Goal: Task Accomplishment & Management: Manage account settings

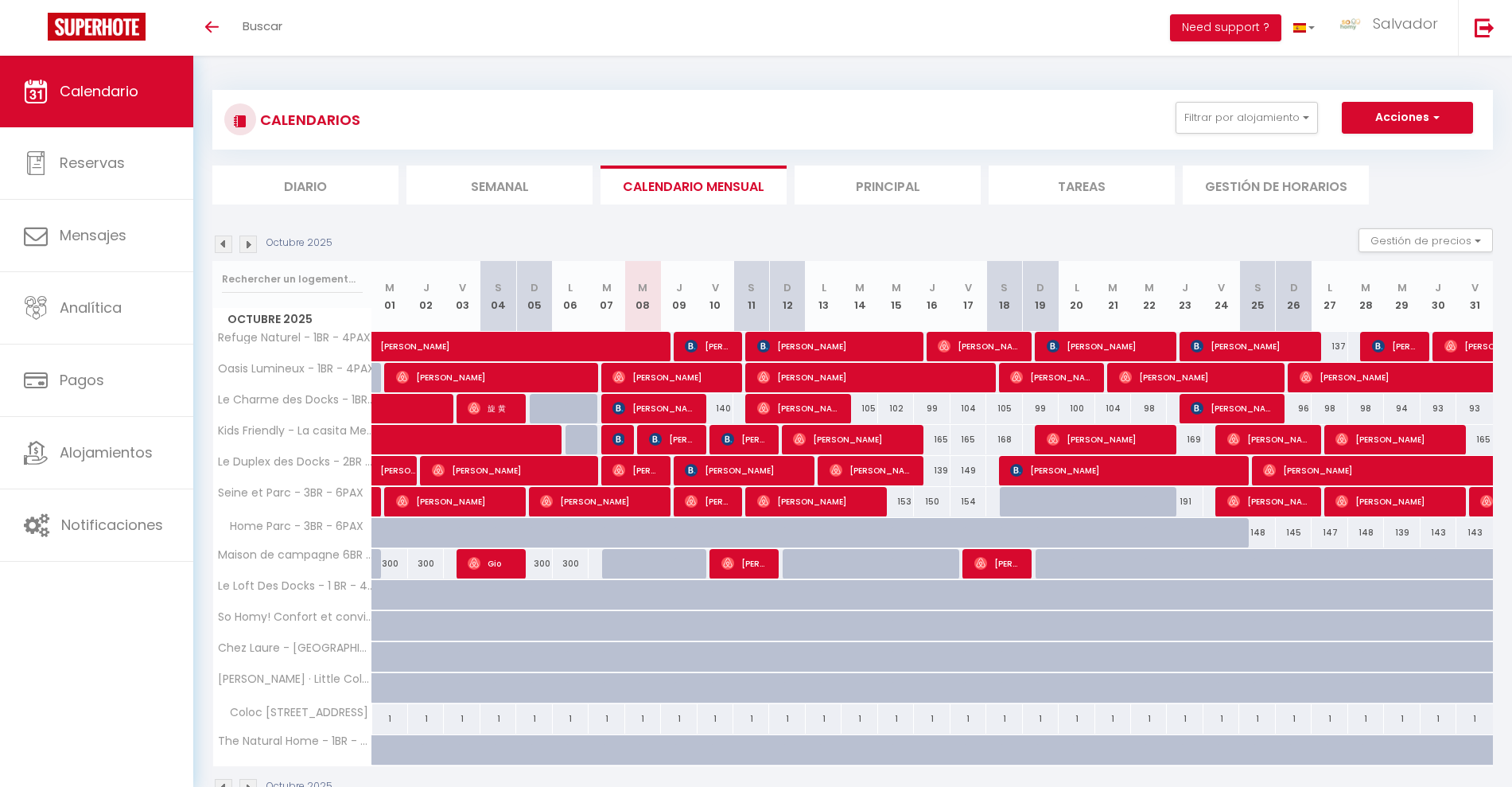
click at [1092, 532] on div at bounding box center [1089, 542] width 36 height 31
type input "188"
type input "[DATE]"
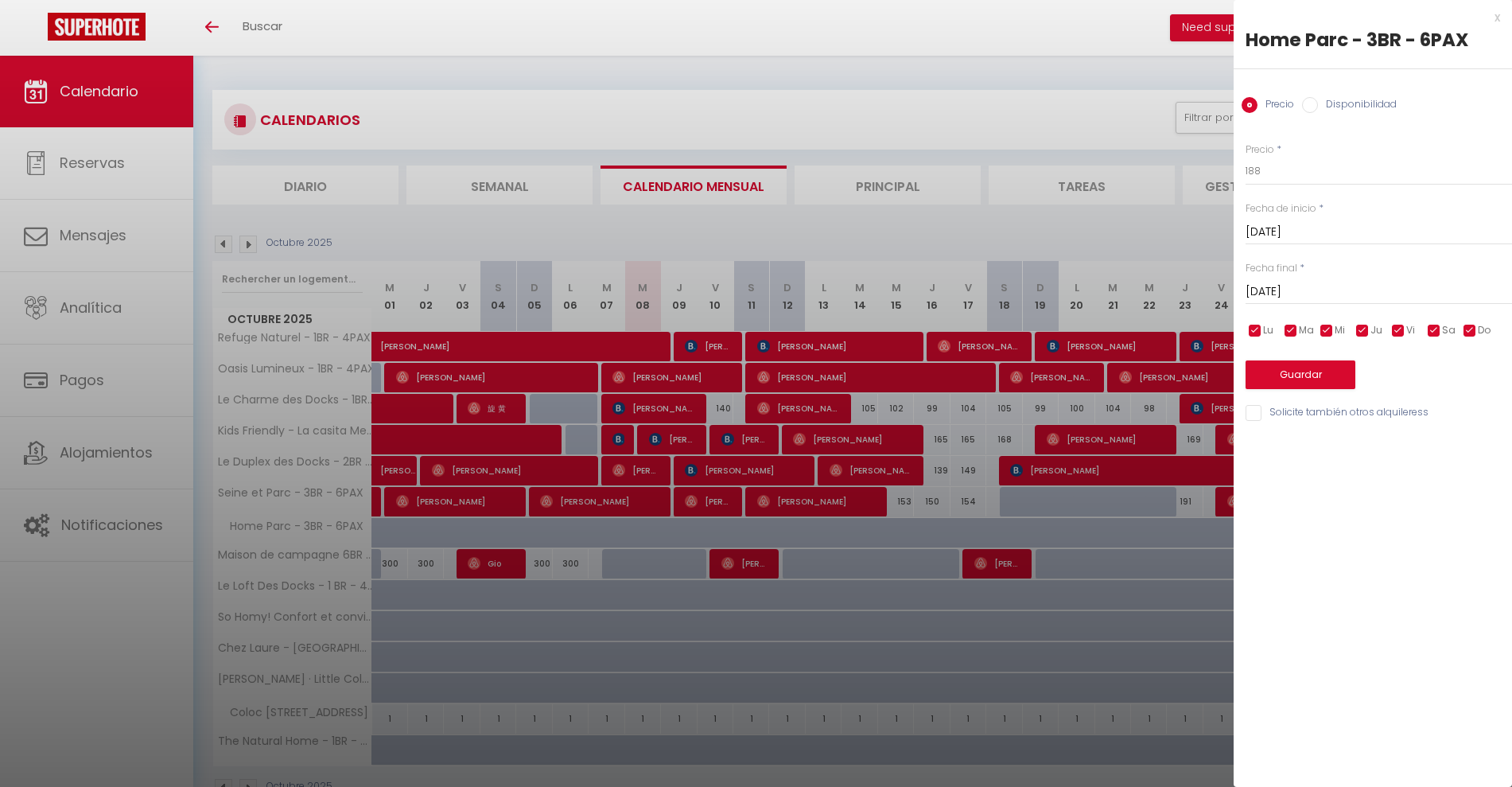
click at [1310, 291] on input "[DATE]" at bounding box center [1378, 292] width 267 height 21
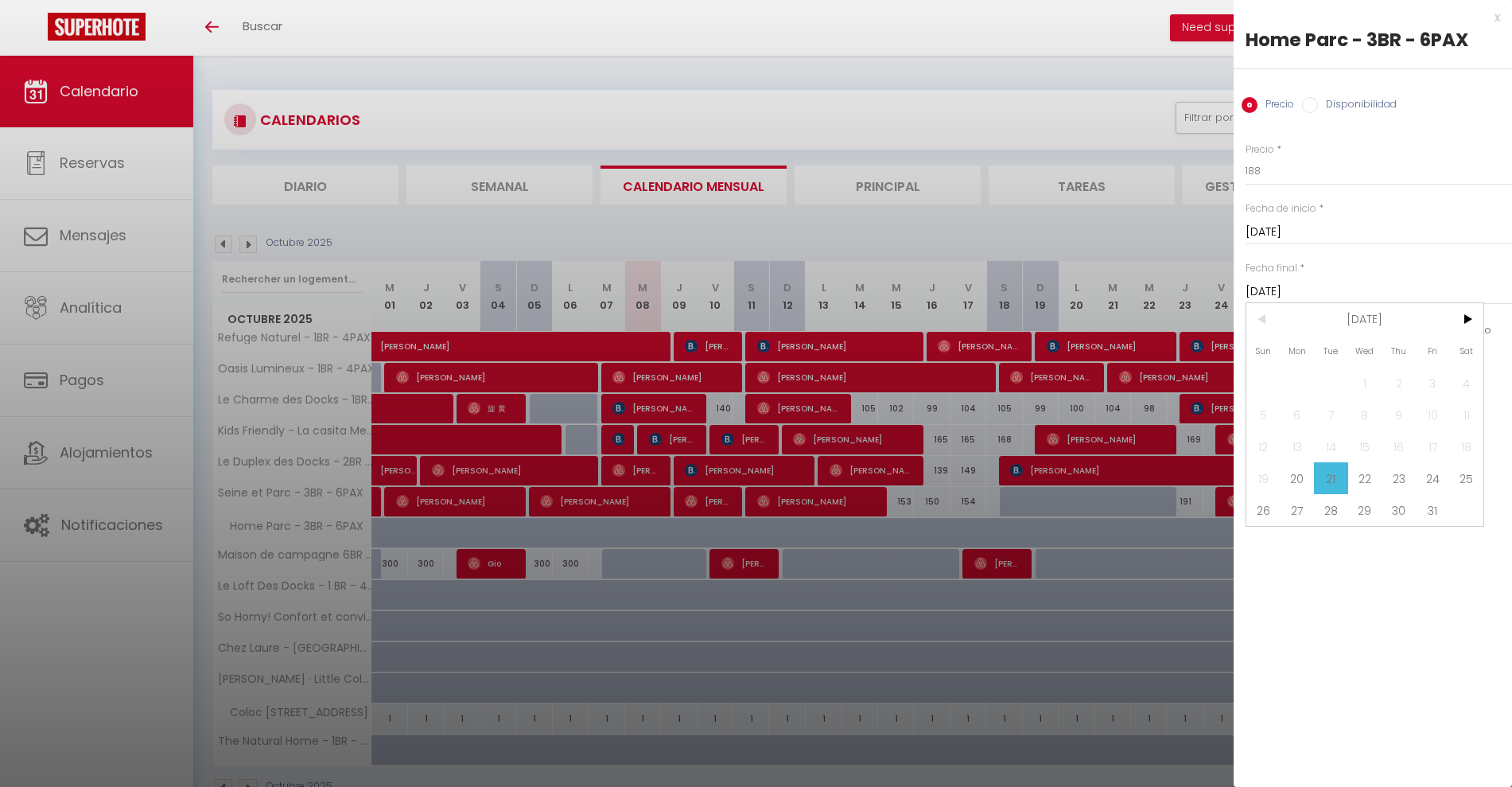
click at [1318, 510] on span "28" at bounding box center [1331, 509] width 34 height 31
type input "[DATE]"
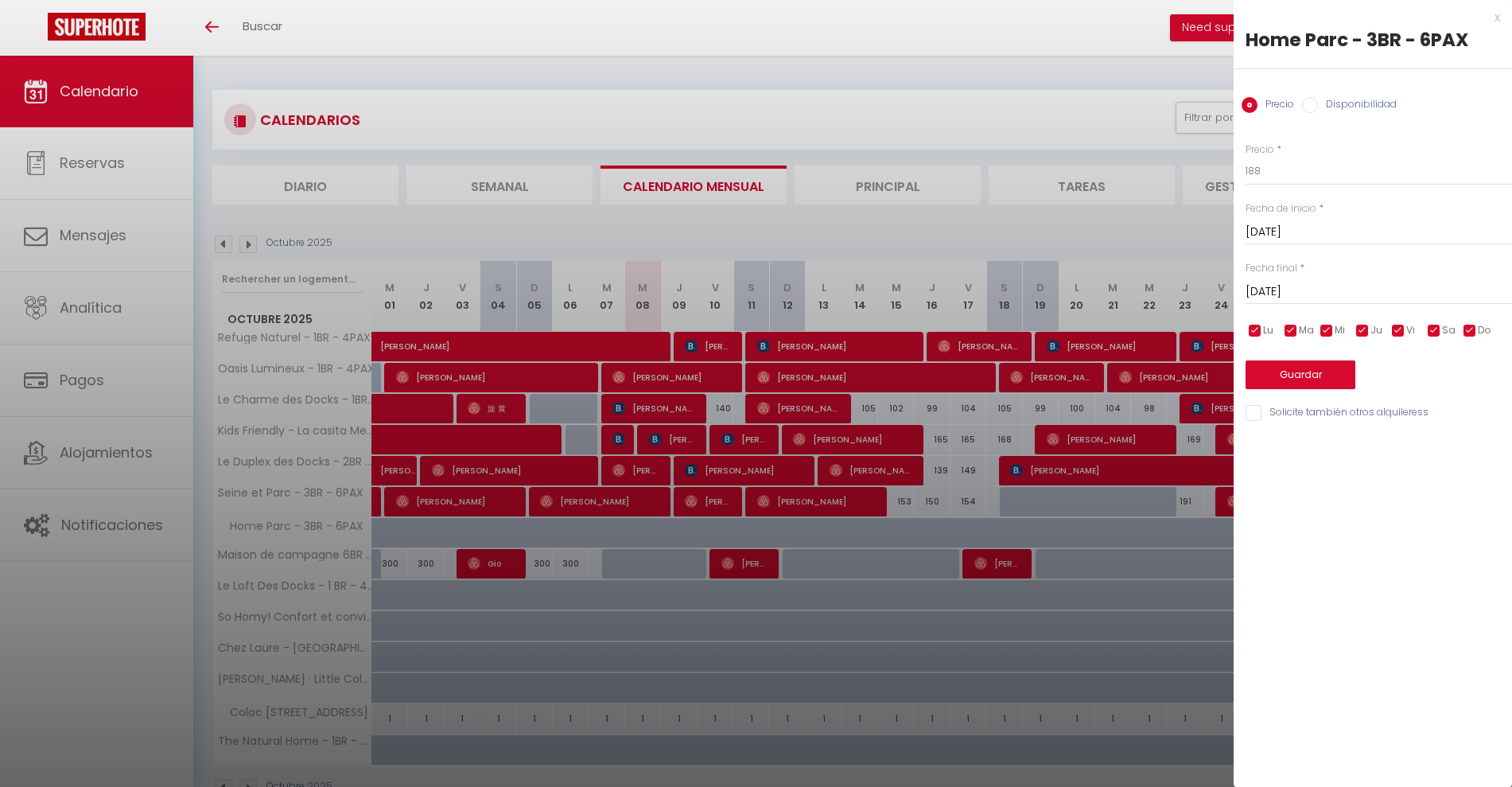
click at [1329, 103] on label "Disponibilidad" at bounding box center [1357, 105] width 79 height 17
click at [1317, 103] on input "Disponibilidad" at bounding box center [1310, 105] width 16 height 16
radio input "true"
radio input "false"
click at [1278, 172] on select "Disponible Deshabilitado" at bounding box center [1378, 172] width 267 height 31
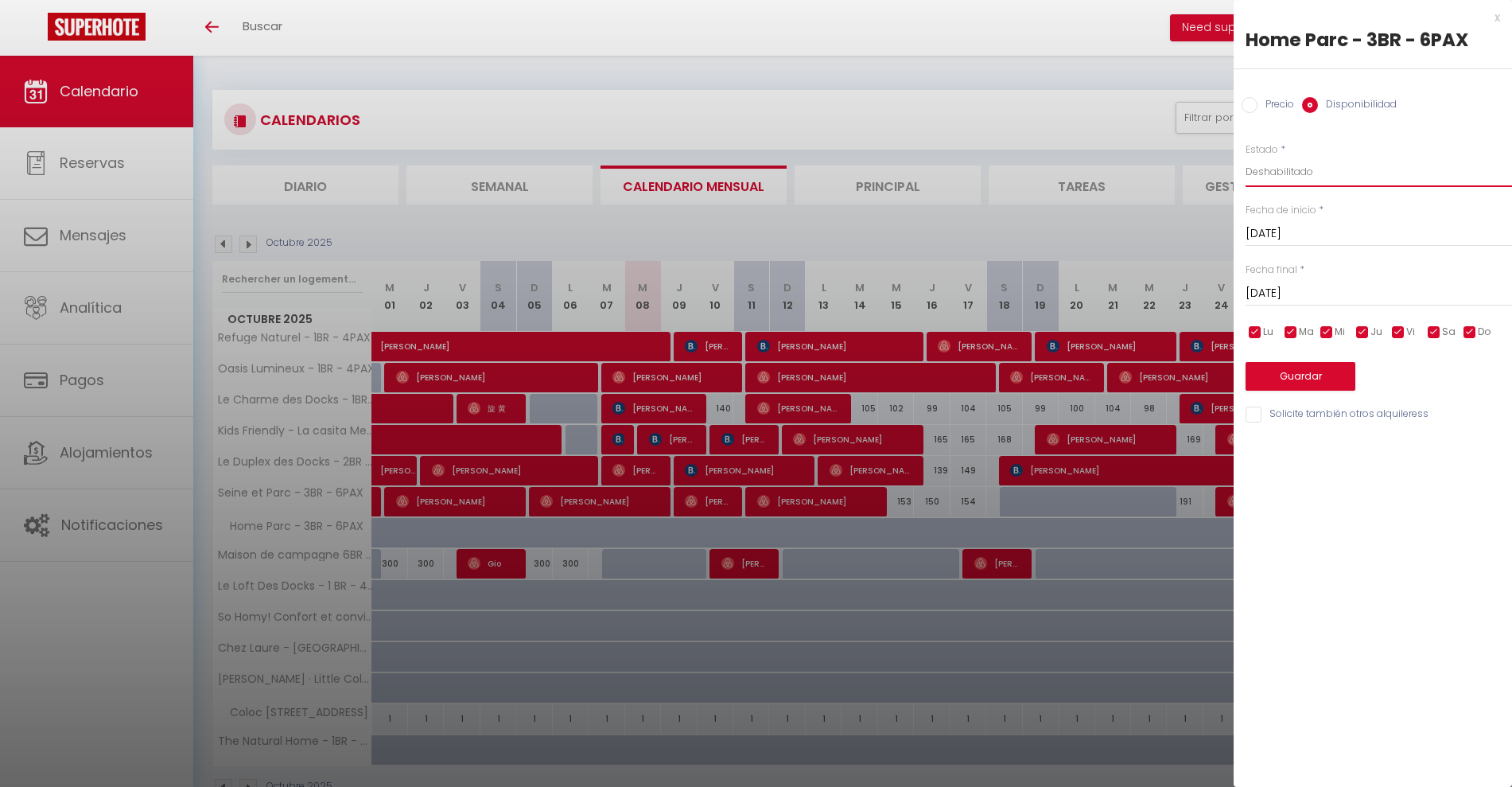
click at [1245, 156] on select "Disponible Deshabilitado" at bounding box center [1378, 172] width 267 height 31
click at [1280, 176] on select "Disponible Deshabilitado" at bounding box center [1378, 172] width 267 height 31
select select "1"
click at [1245, 156] on select "Disponible Deshabilitado" at bounding box center [1378, 172] width 267 height 31
click at [1285, 380] on button "Guardar" at bounding box center [1300, 376] width 110 height 29
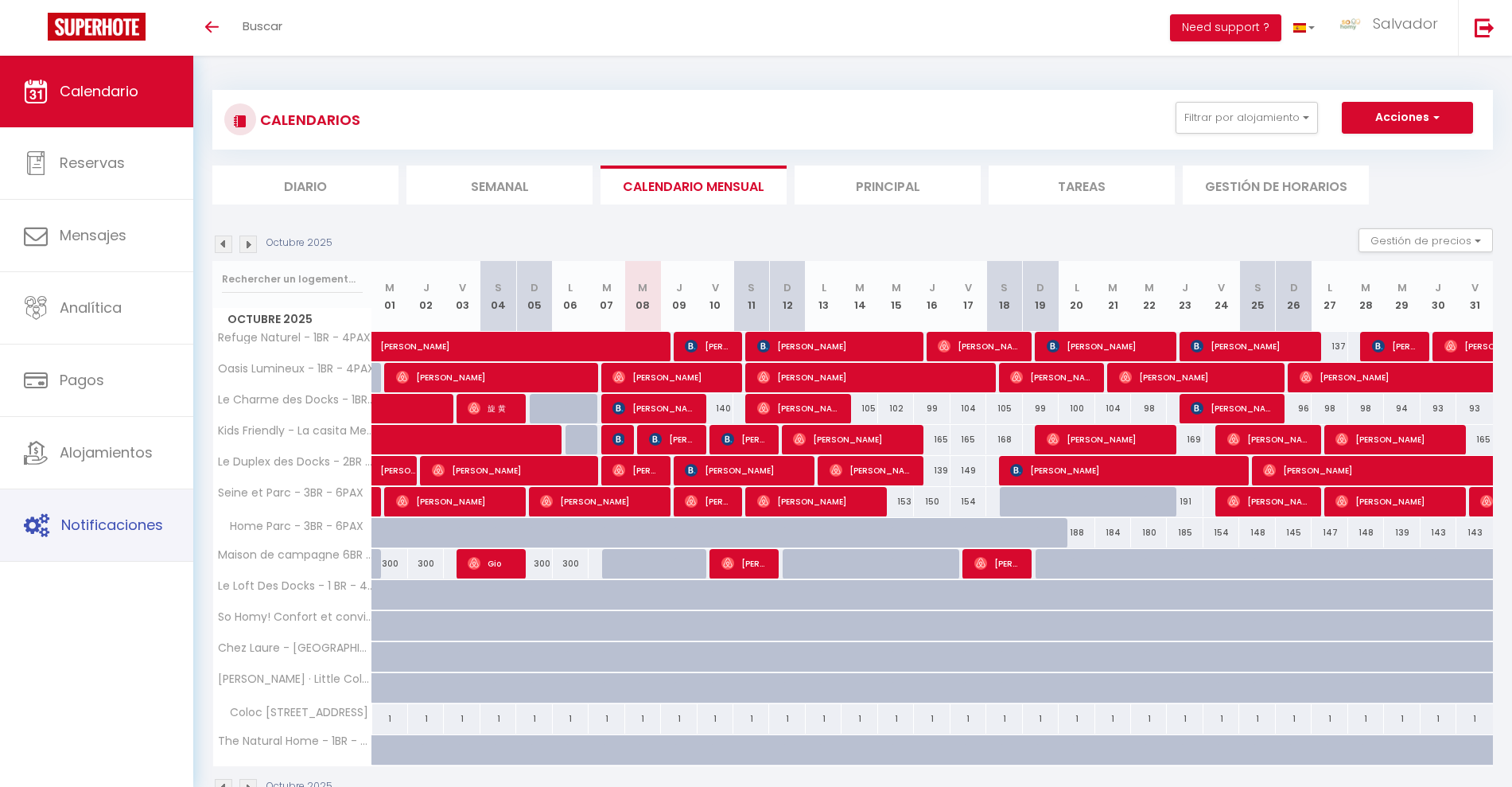
click at [127, 522] on span "Notificaciones" at bounding box center [111, 525] width 101 height 20
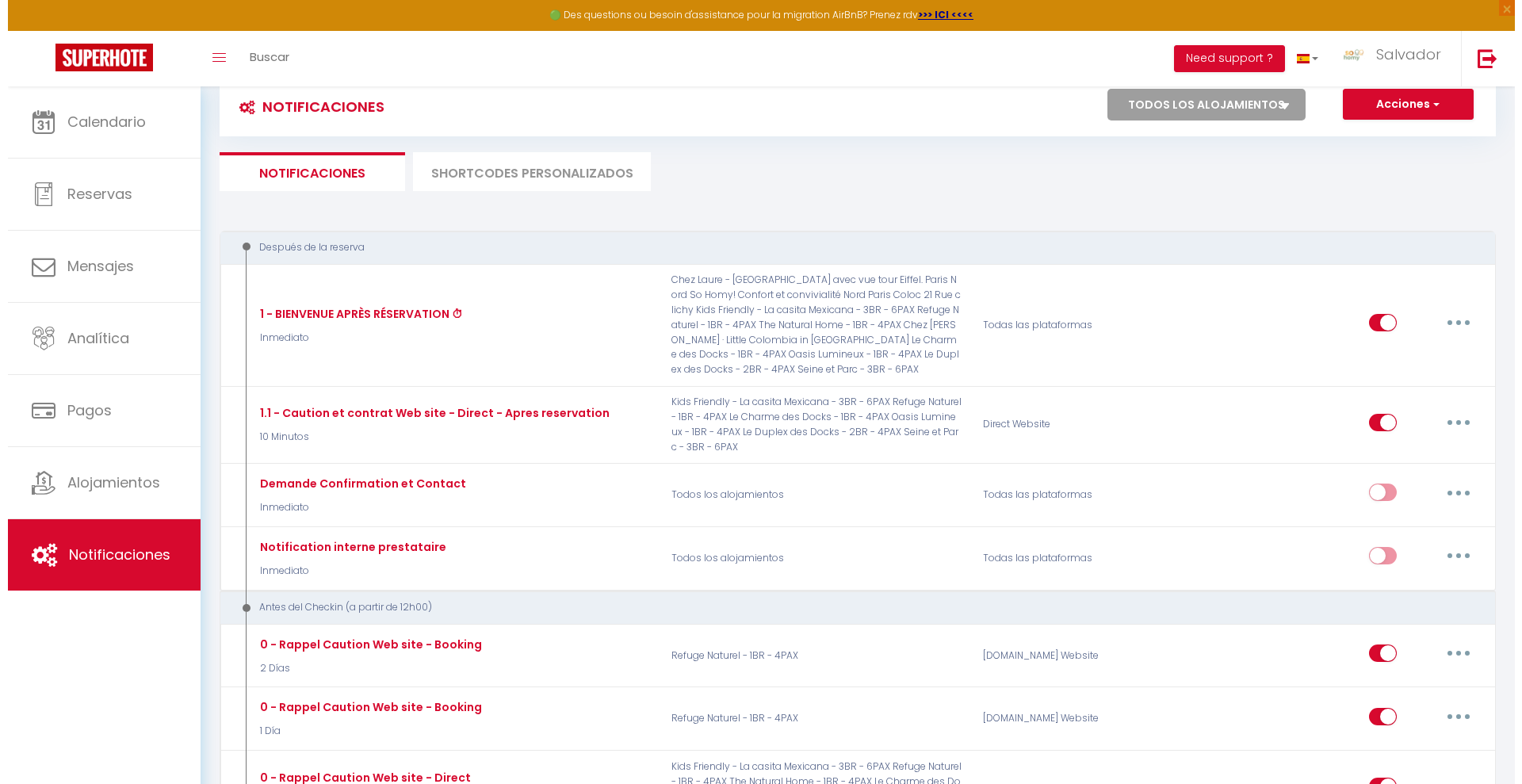
scroll to position [32, 0]
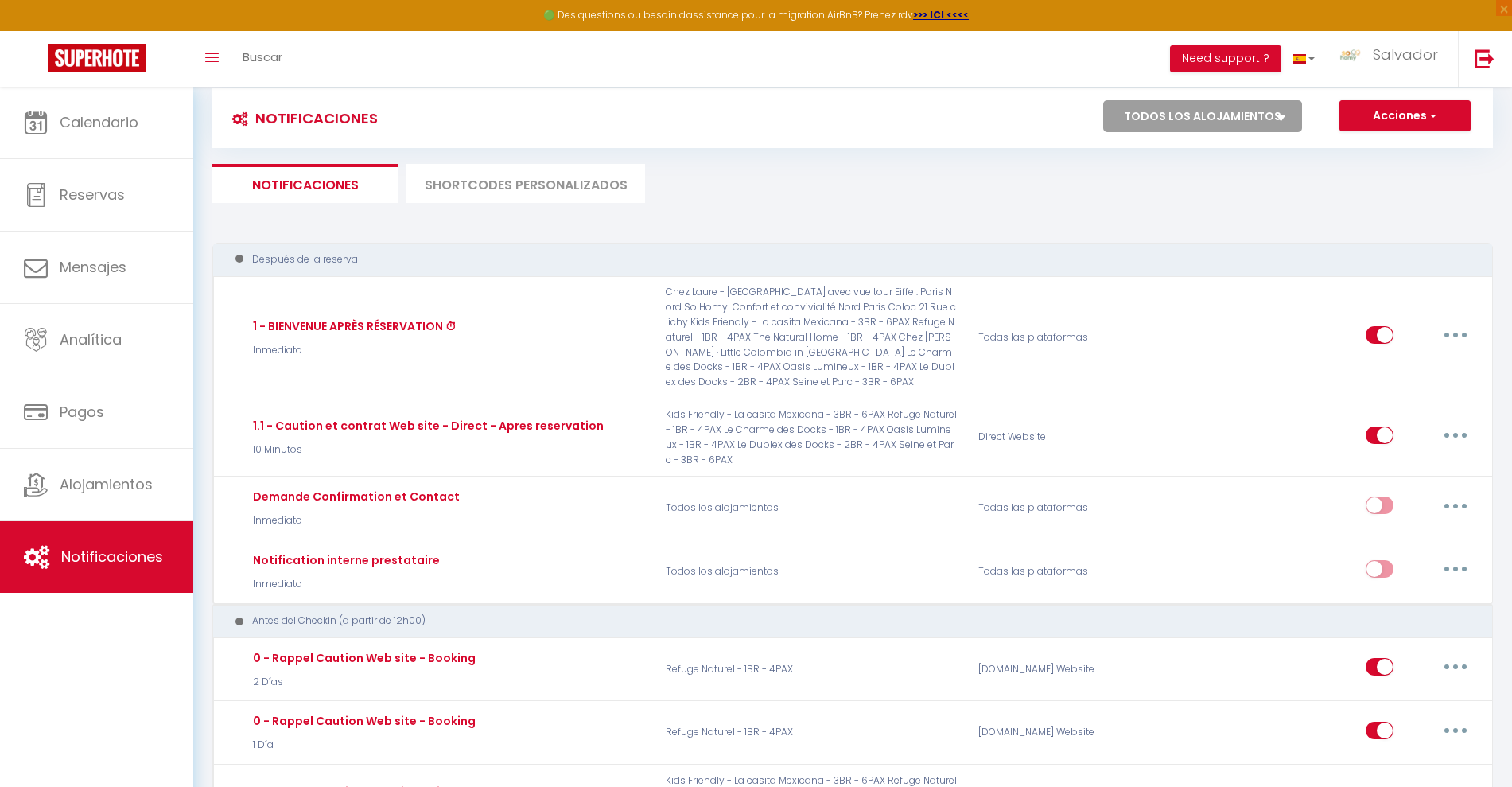
click at [1456, 330] on button "button" at bounding box center [1455, 335] width 45 height 25
click at [1387, 367] on link "Editar" at bounding box center [1413, 372] width 118 height 27
type input "1 - BIENVENUE APRÈS RÉSERVATION ⏱"
select select "Inmediato"
select select "if_booking_is_paid"
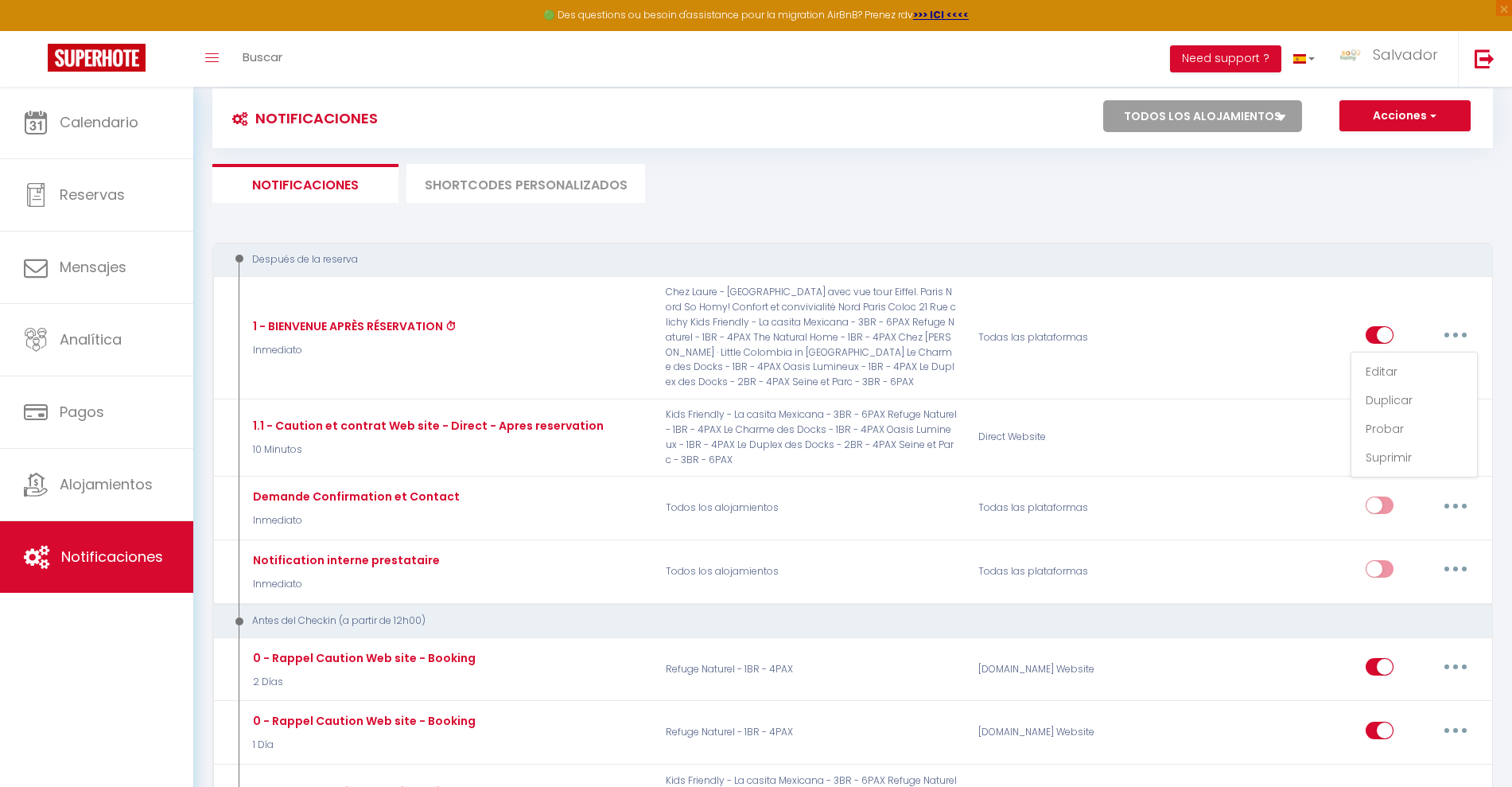
checkbox input "true"
checkbox input "false"
radio input "true"
type input "1 - BIENVENUE APRÈS RÉSERVATION ⏱"
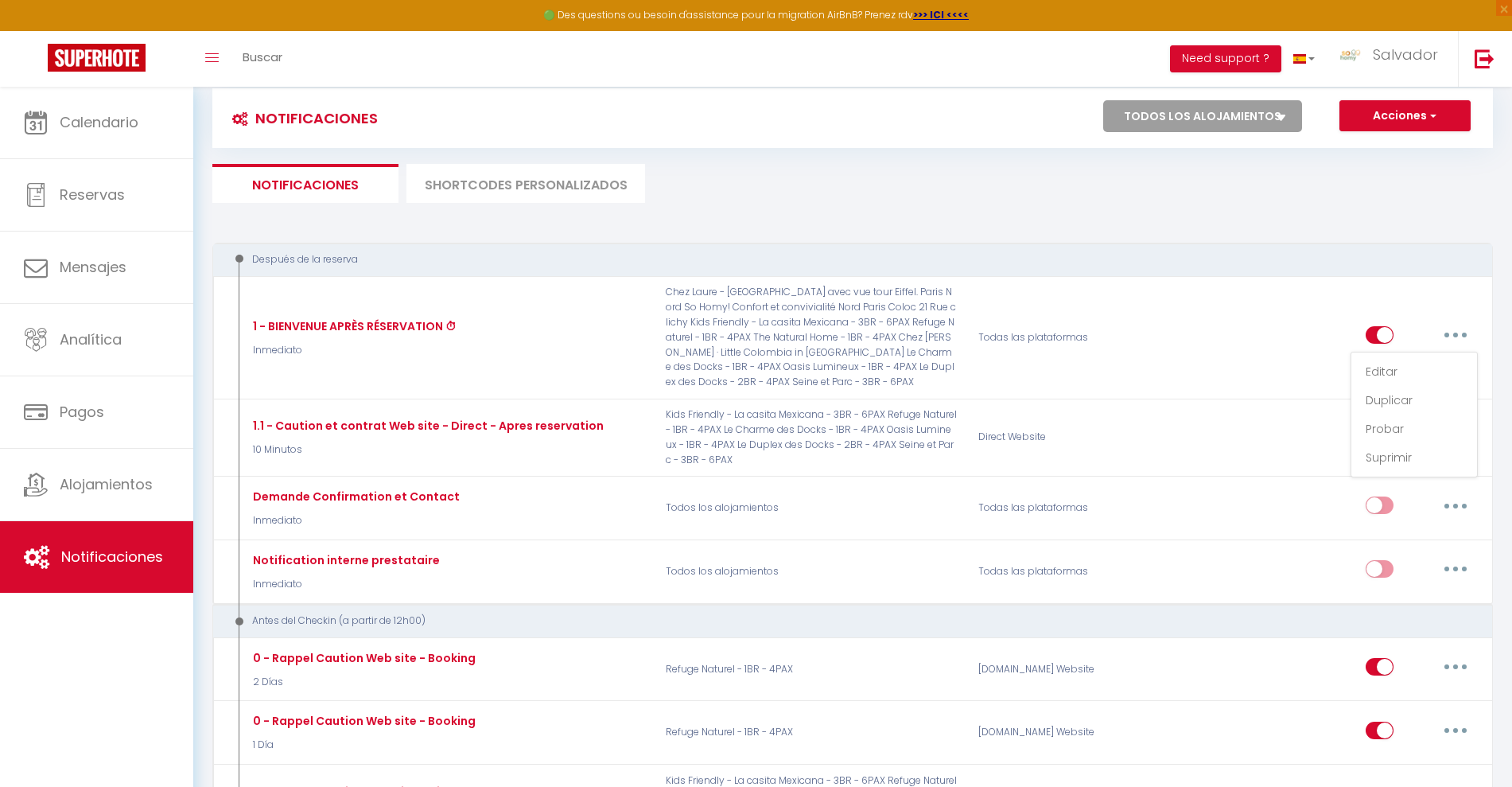
checkbox input "true"
checkbox input "false"
checkbox input "true"
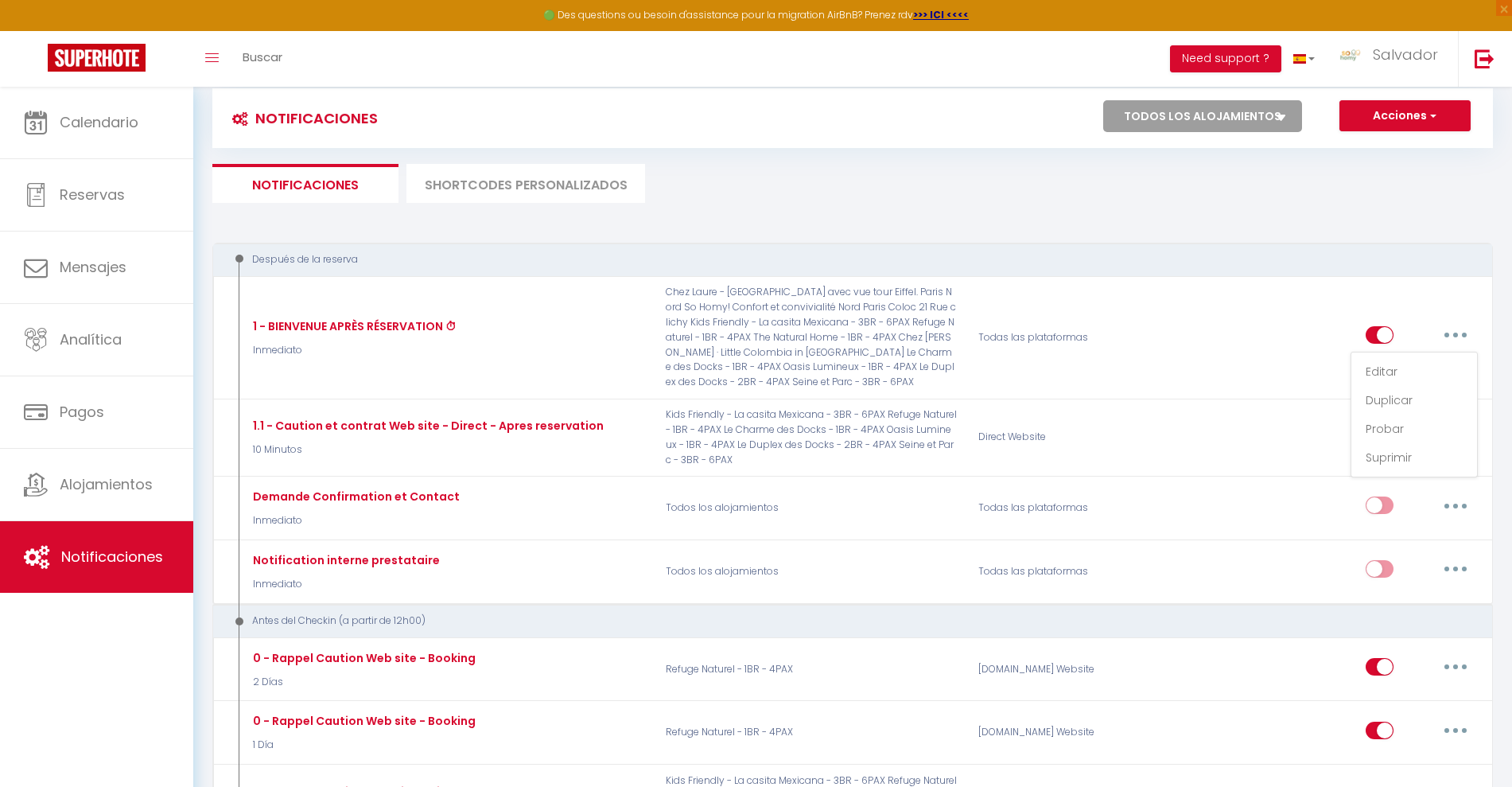
checkbox input "true"
checkbox input "false"
checkbox input "true"
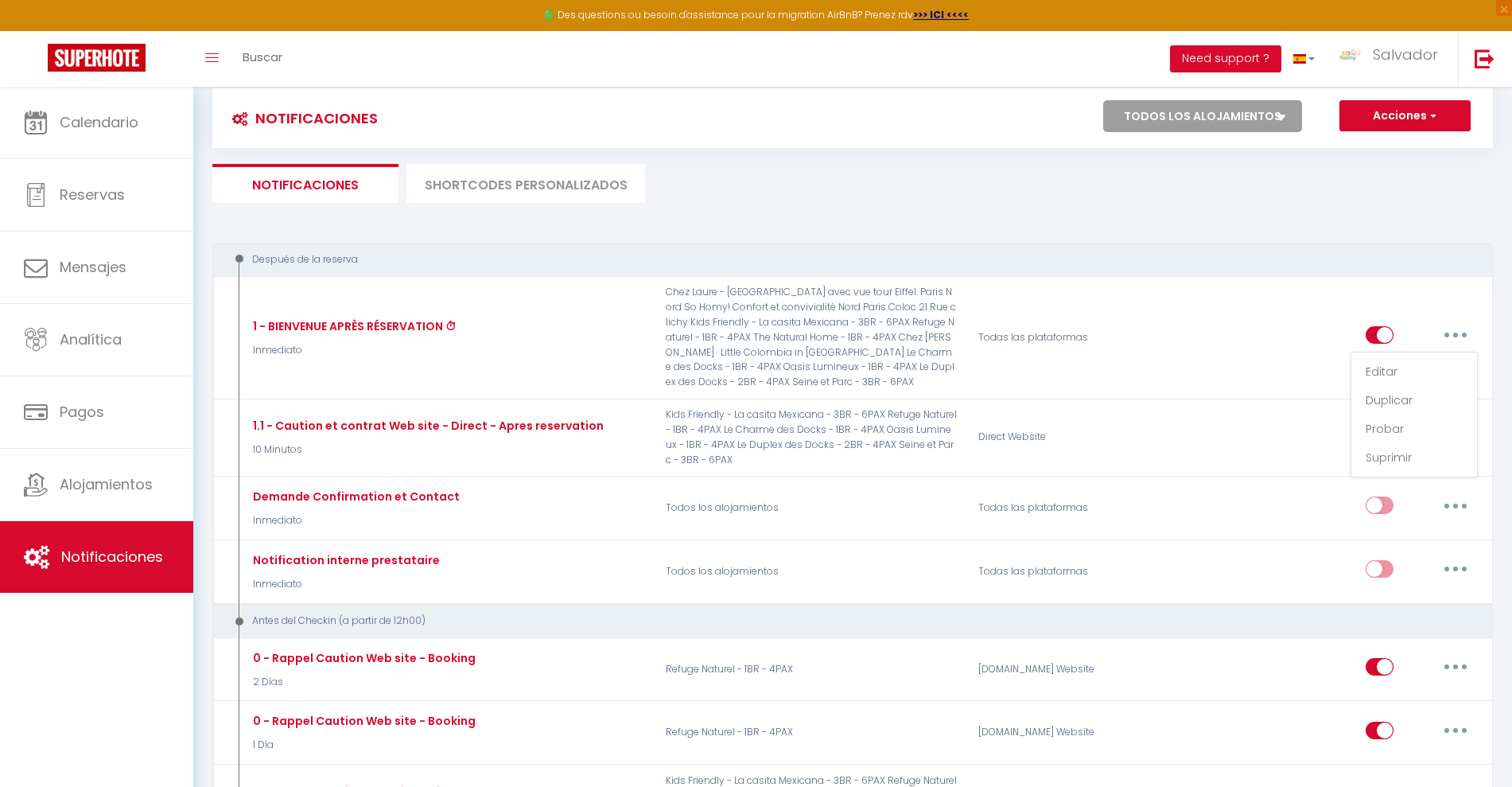
checkbox input "true"
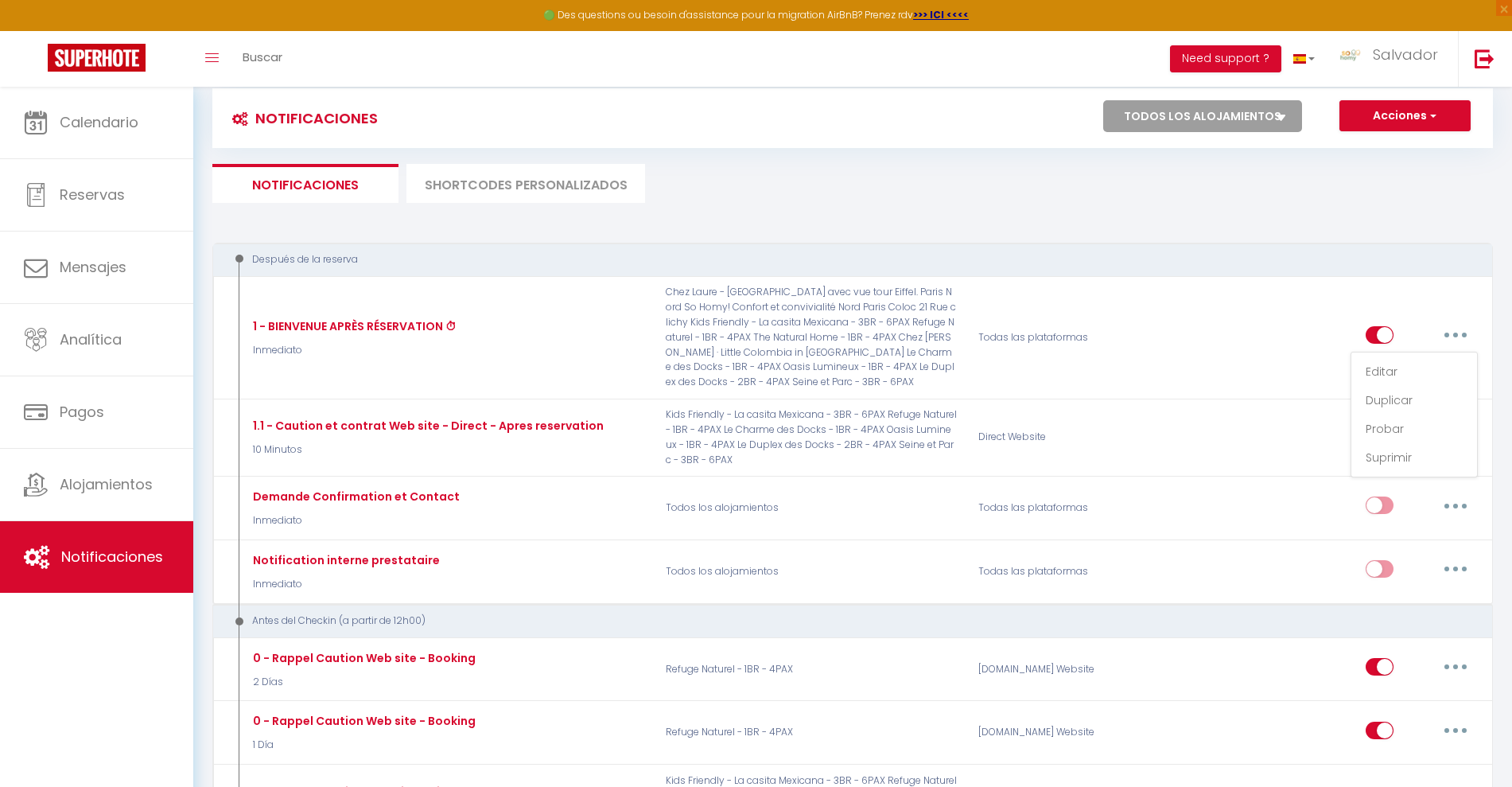
checkbox input "true"
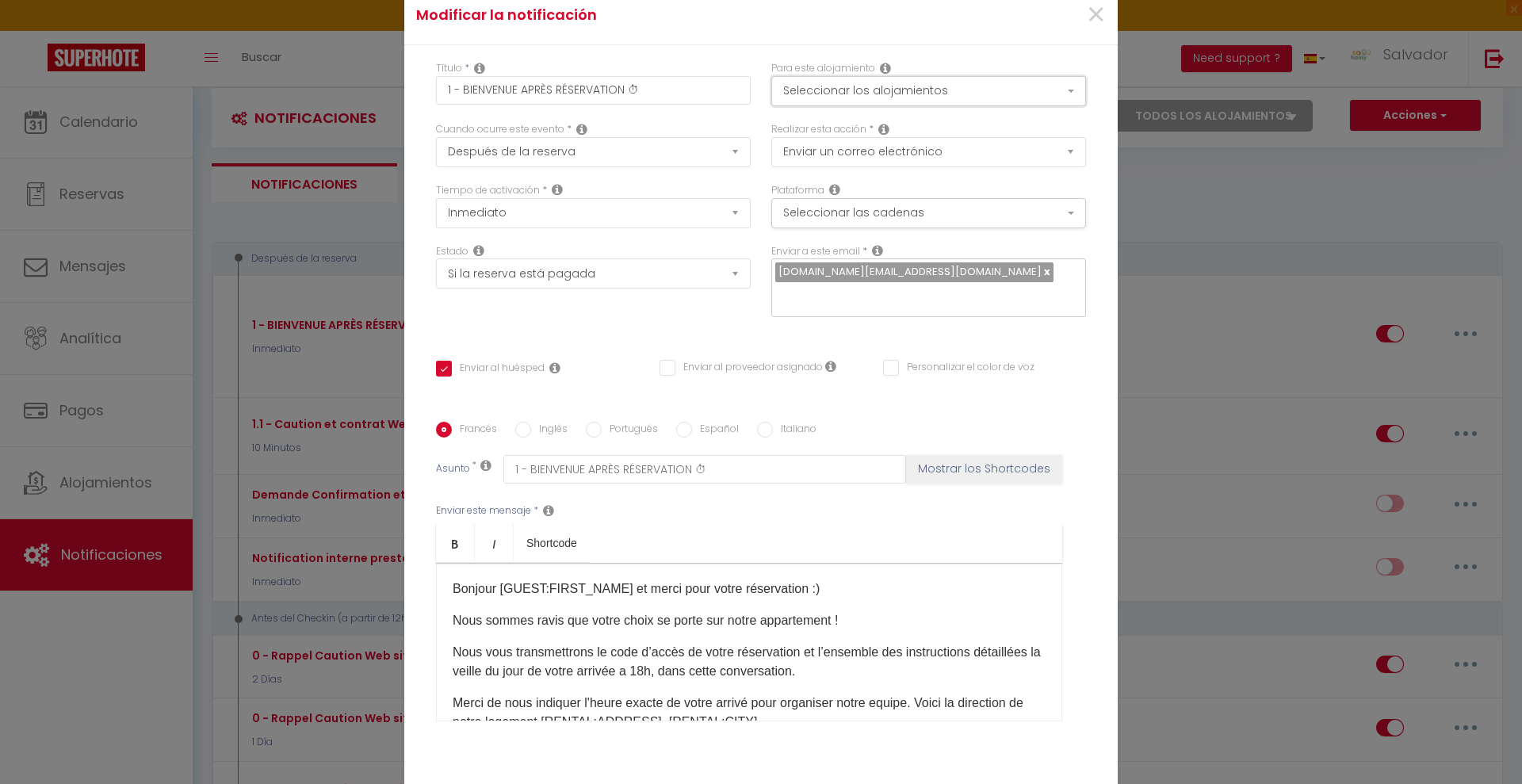
click at [950, 89] on button "Seleccionar los alojamientos" at bounding box center [929, 91] width 315 height 30
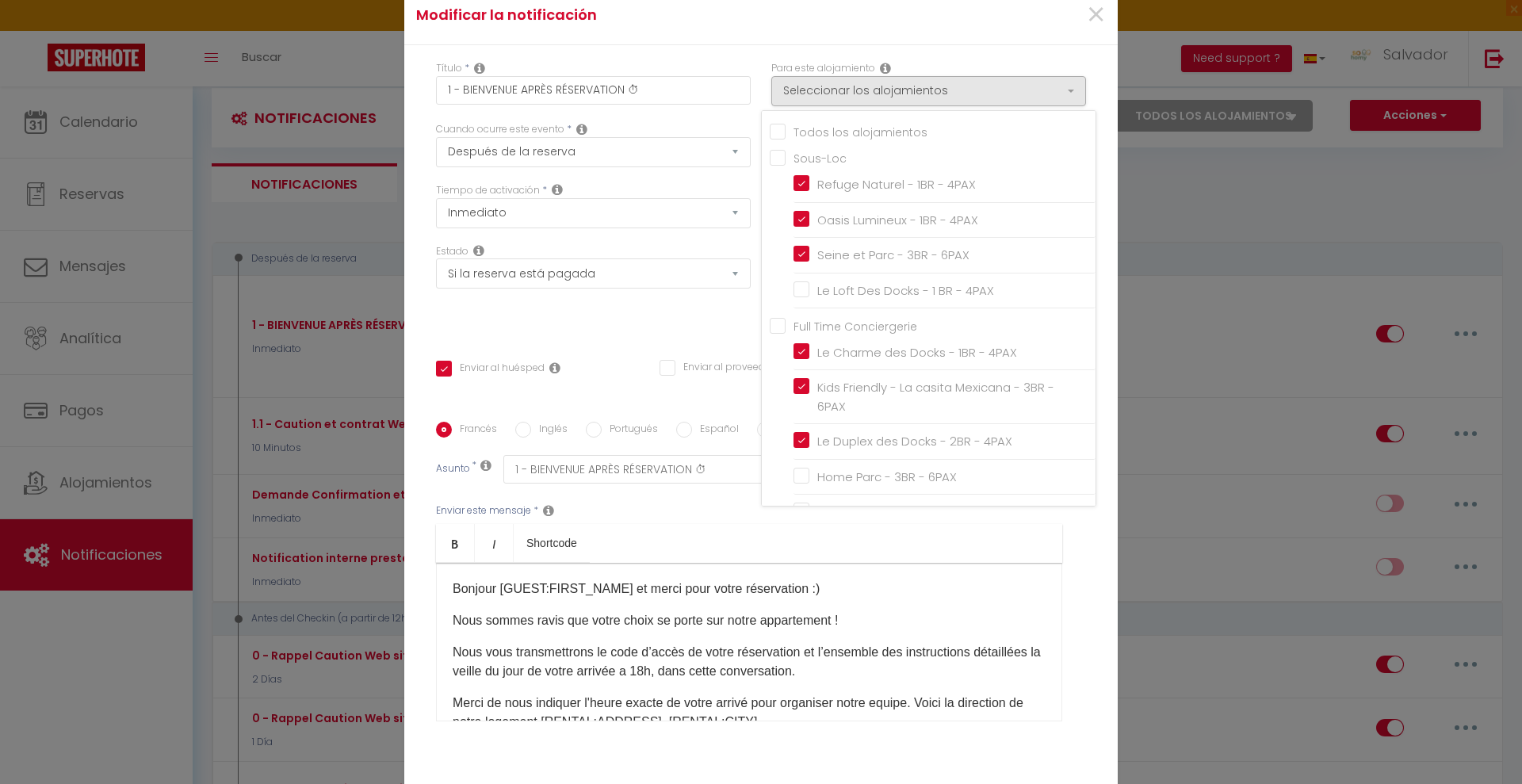
click at [801, 287] on input "Le Loft Des Docks - 1 BR - 4PAX" at bounding box center [944, 291] width 302 height 16
checkbox input "true"
checkbox input "false"
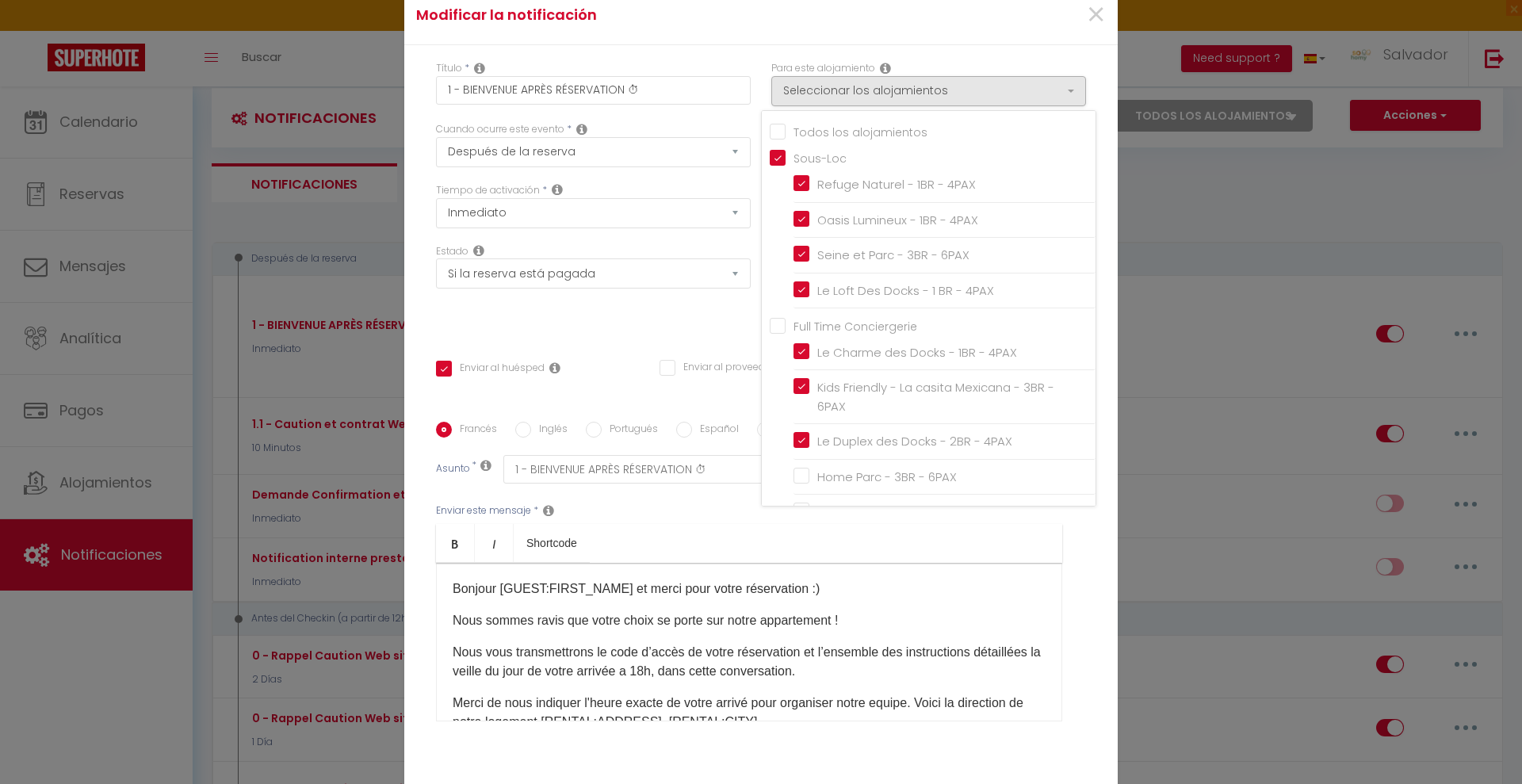
checkbox input "true"
checkbox input "false"
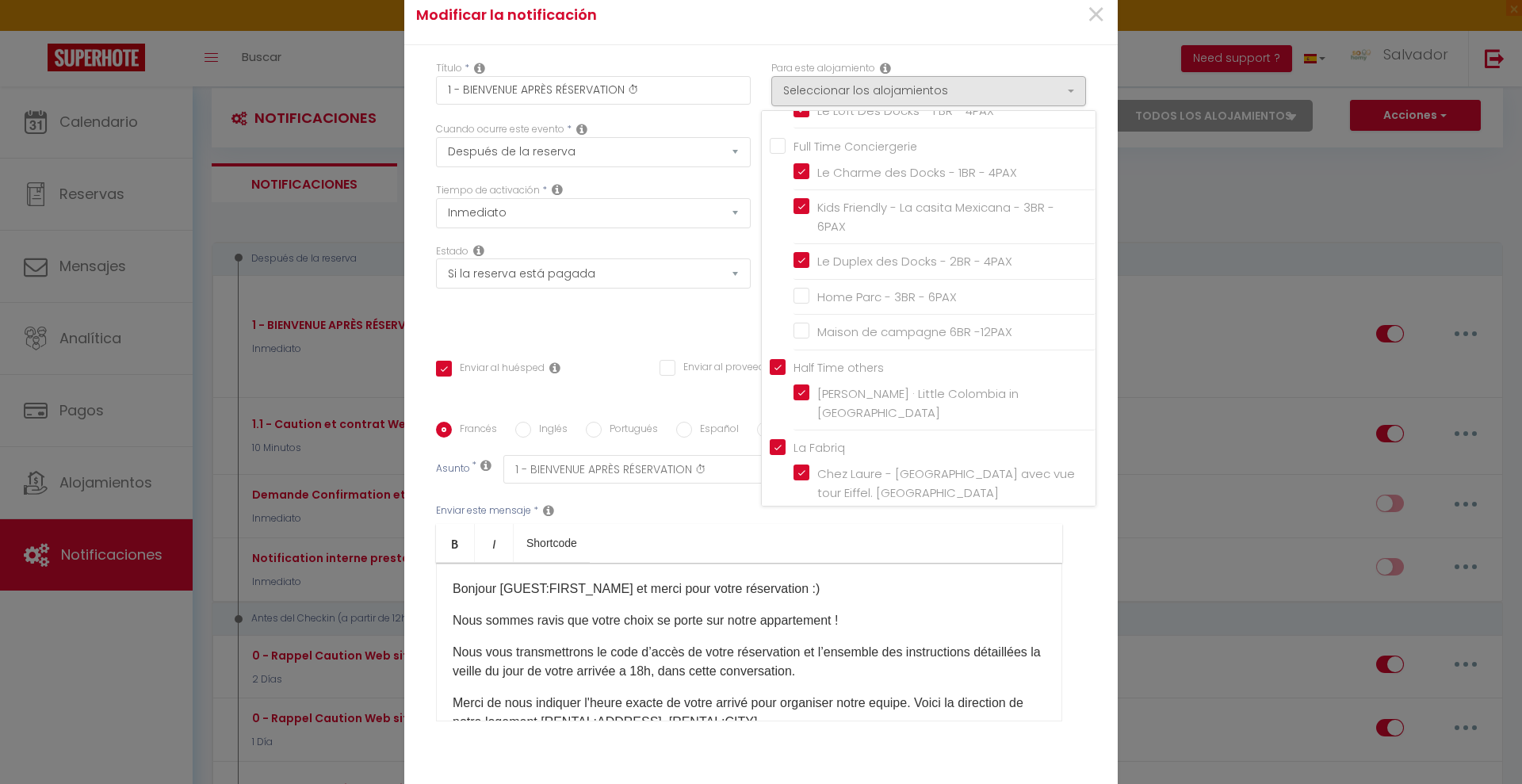
scroll to position [198, 0]
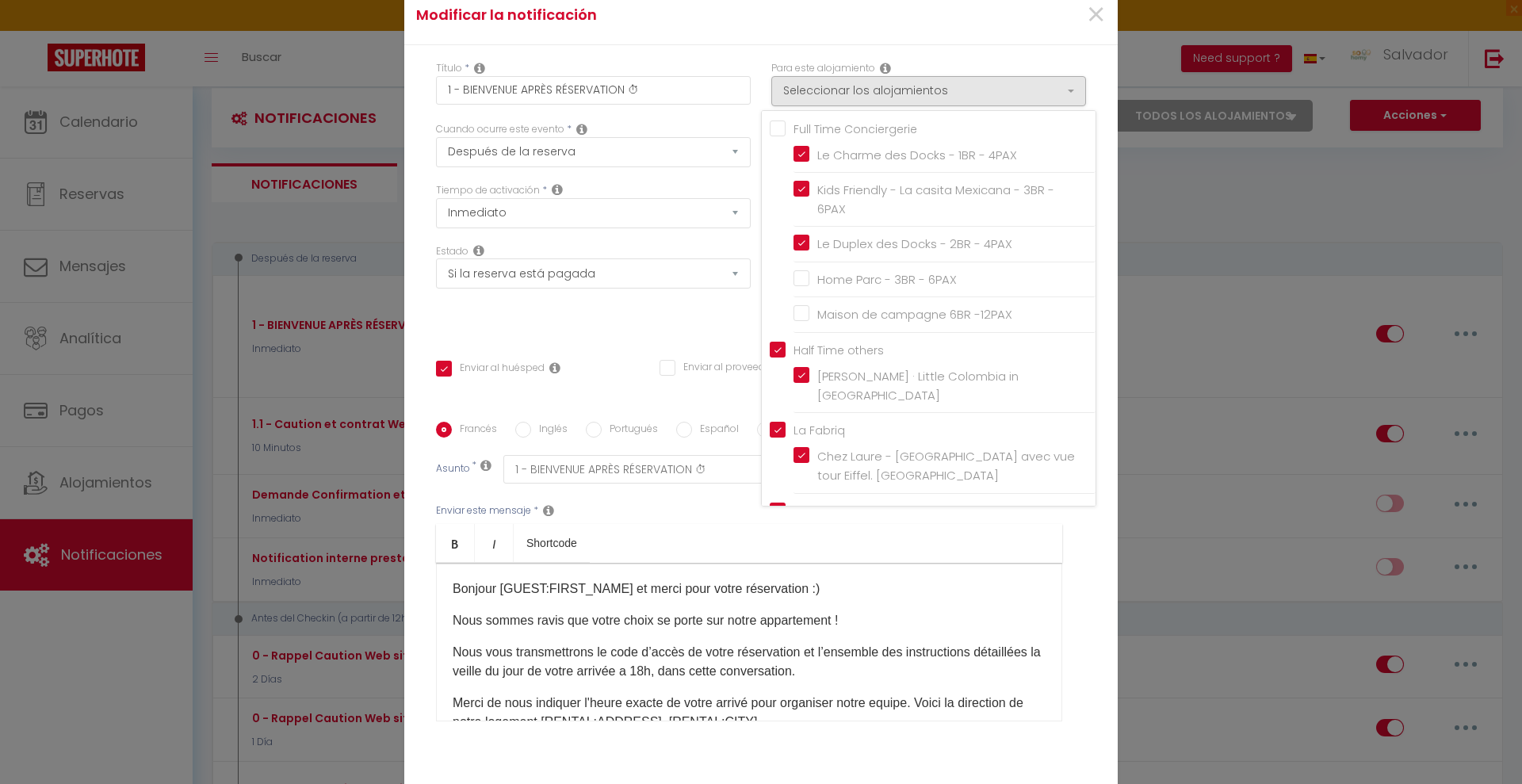
click at [793, 282] on input "Home Parc - 3BR - 6PAX" at bounding box center [944, 280] width 302 height 16
checkbox input "true"
checkbox input "false"
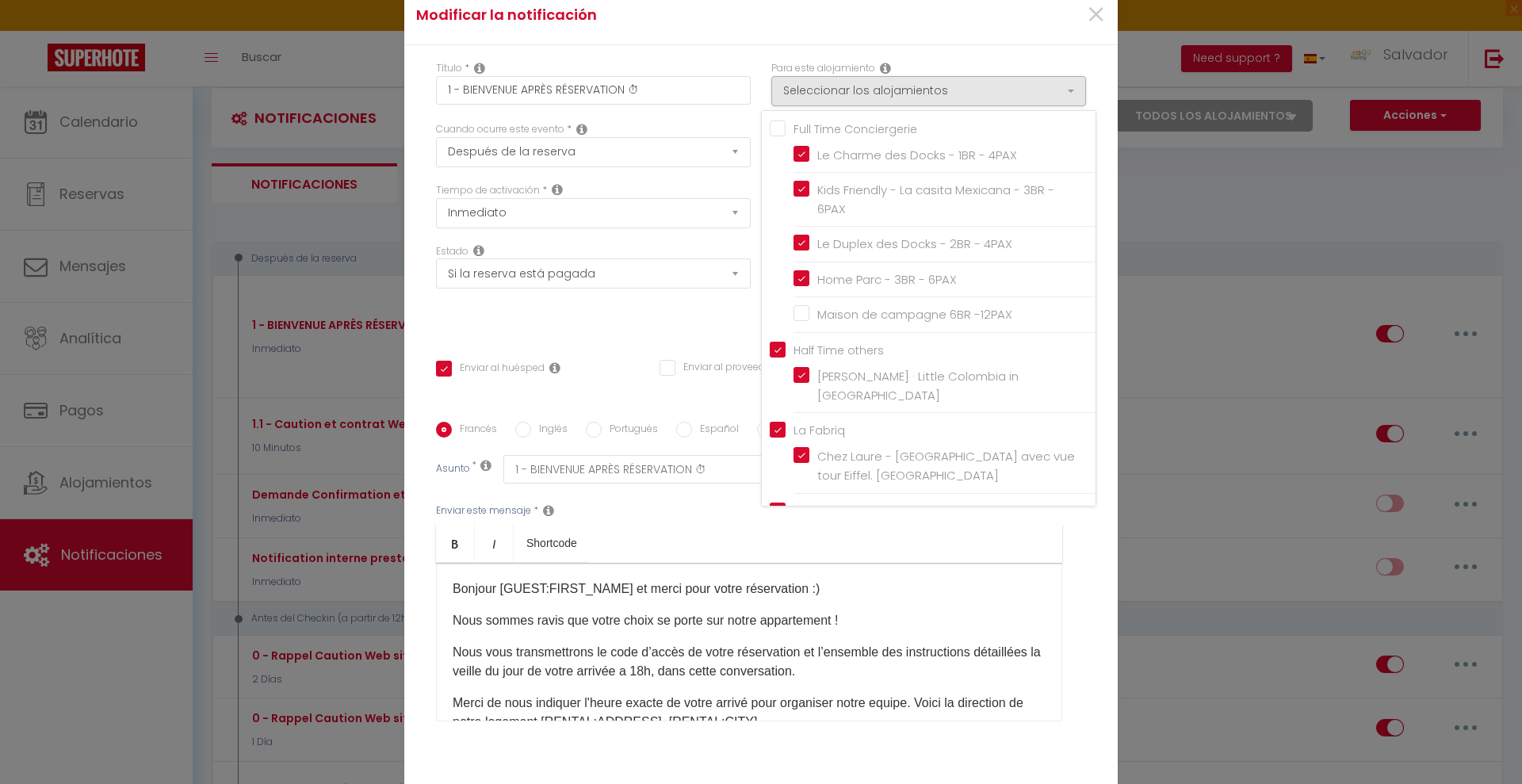
checkbox input "false"
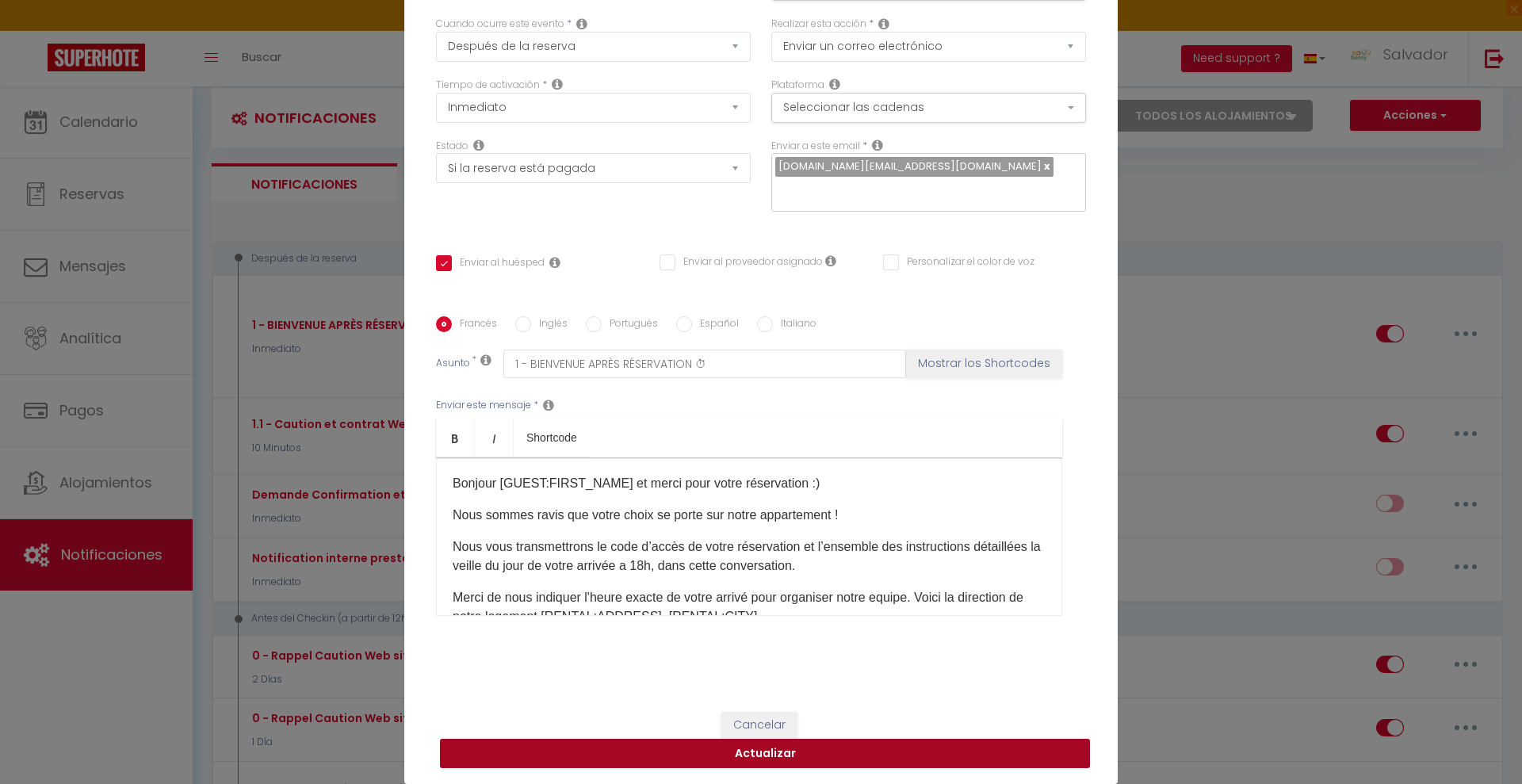
click at [899, 752] on button "Actualizar" at bounding box center [765, 754] width 650 height 30
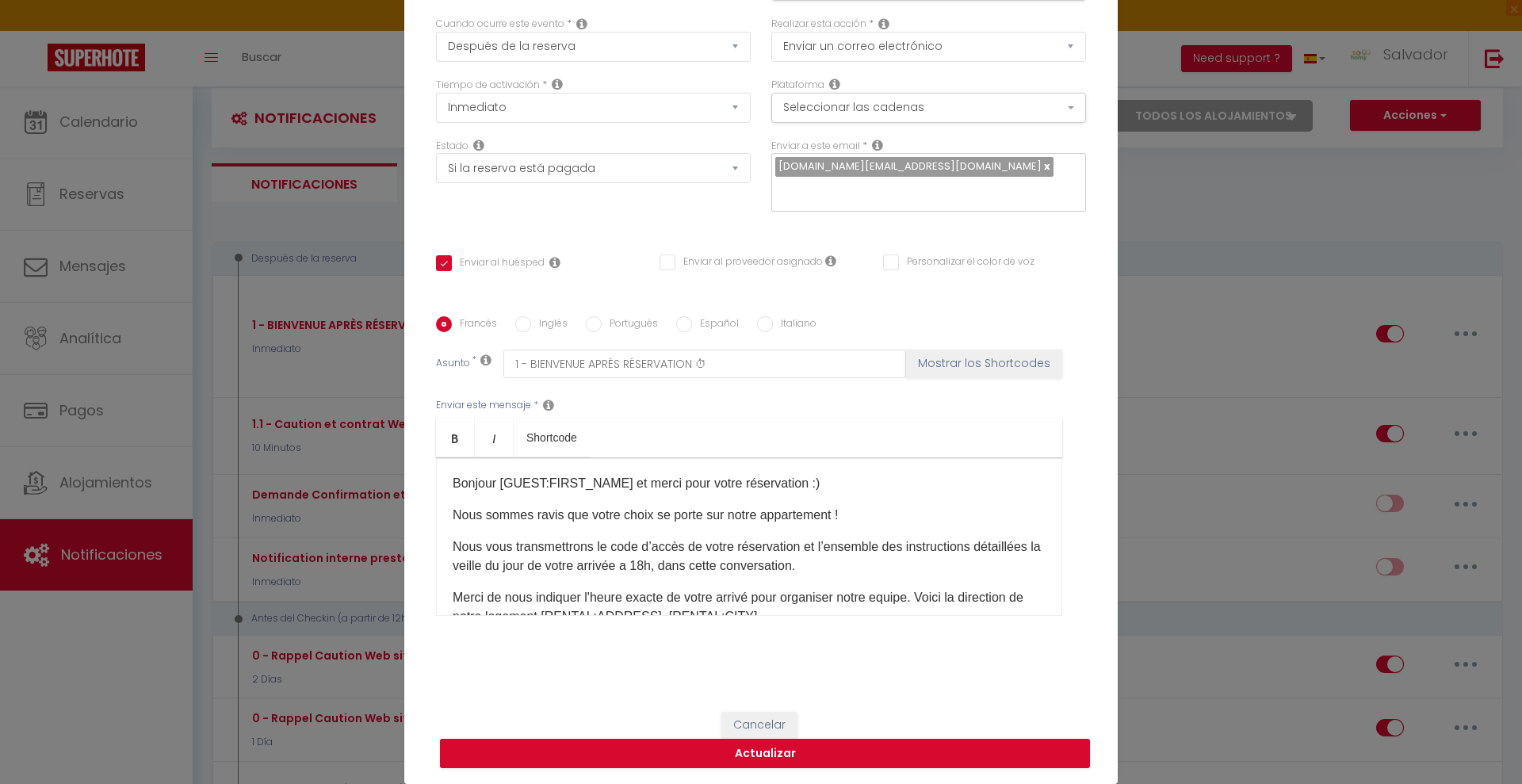
checkbox input "true"
checkbox input "false"
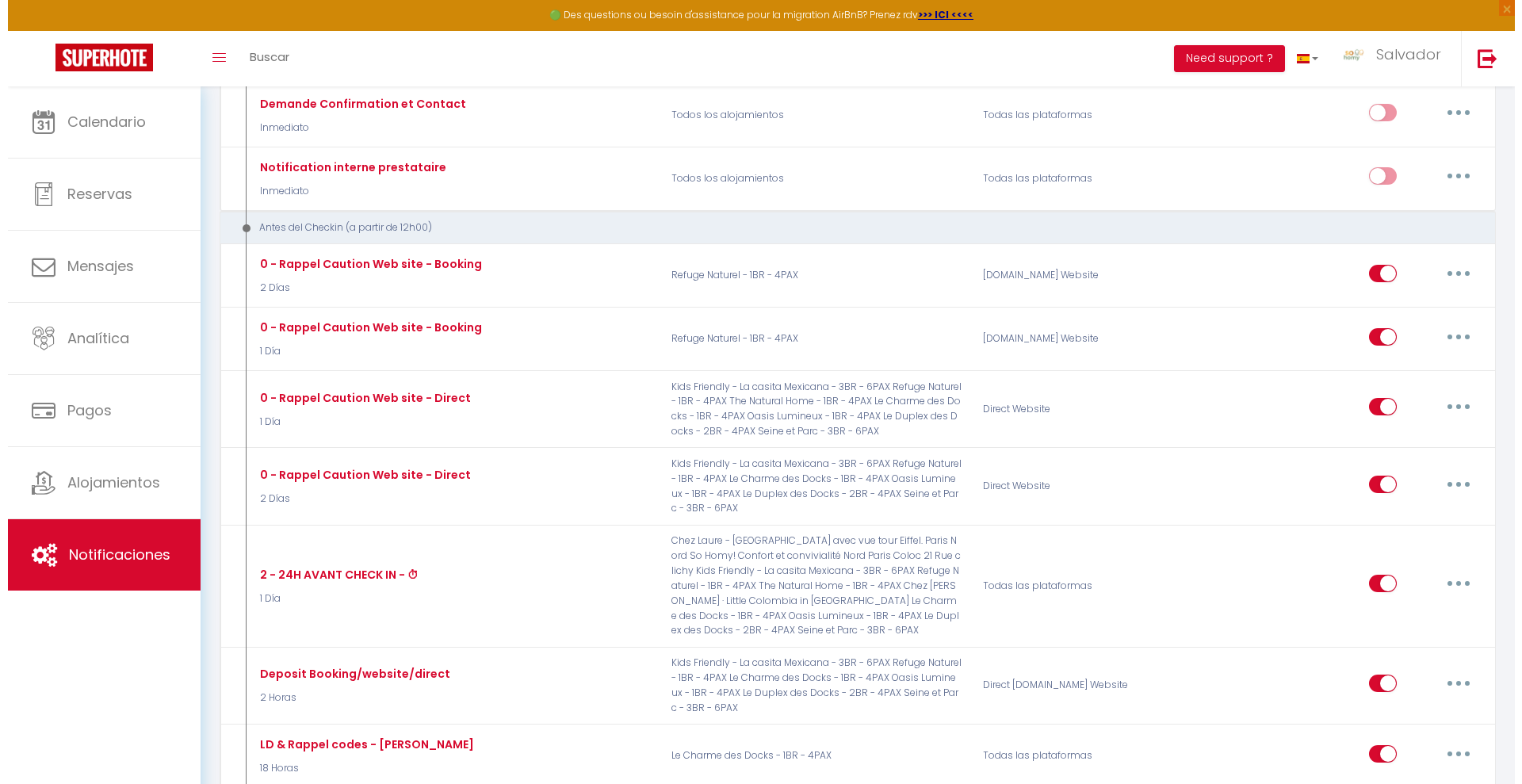
scroll to position [439, 0]
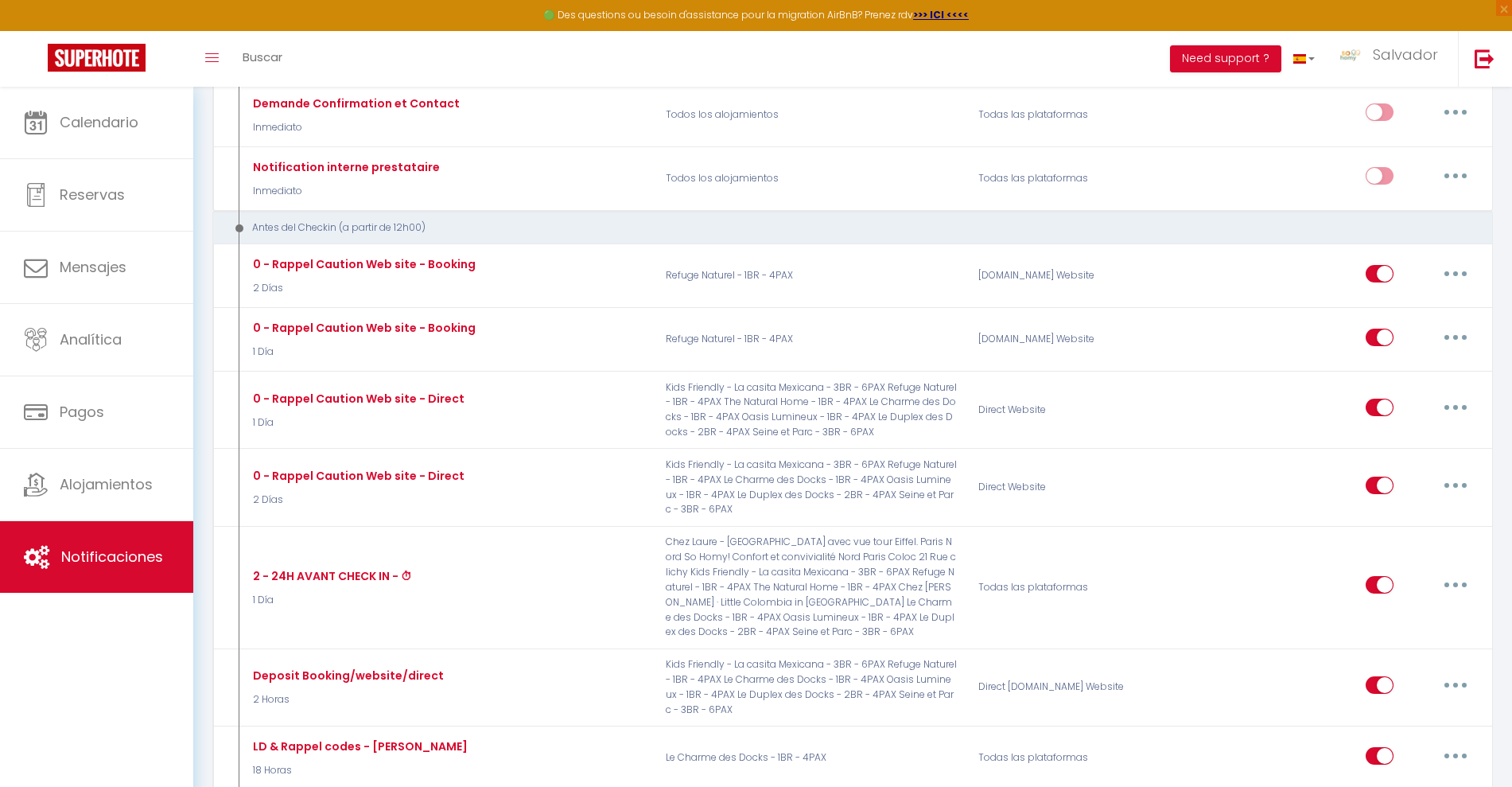
click at [1449, 489] on button "button" at bounding box center [1455, 485] width 45 height 25
click at [1389, 520] on link "Editar" at bounding box center [1413, 521] width 118 height 27
type input "0 - Rappel Caution Web site - Direct"
select select "2 Días"
select select "if_deposit_not_paid"
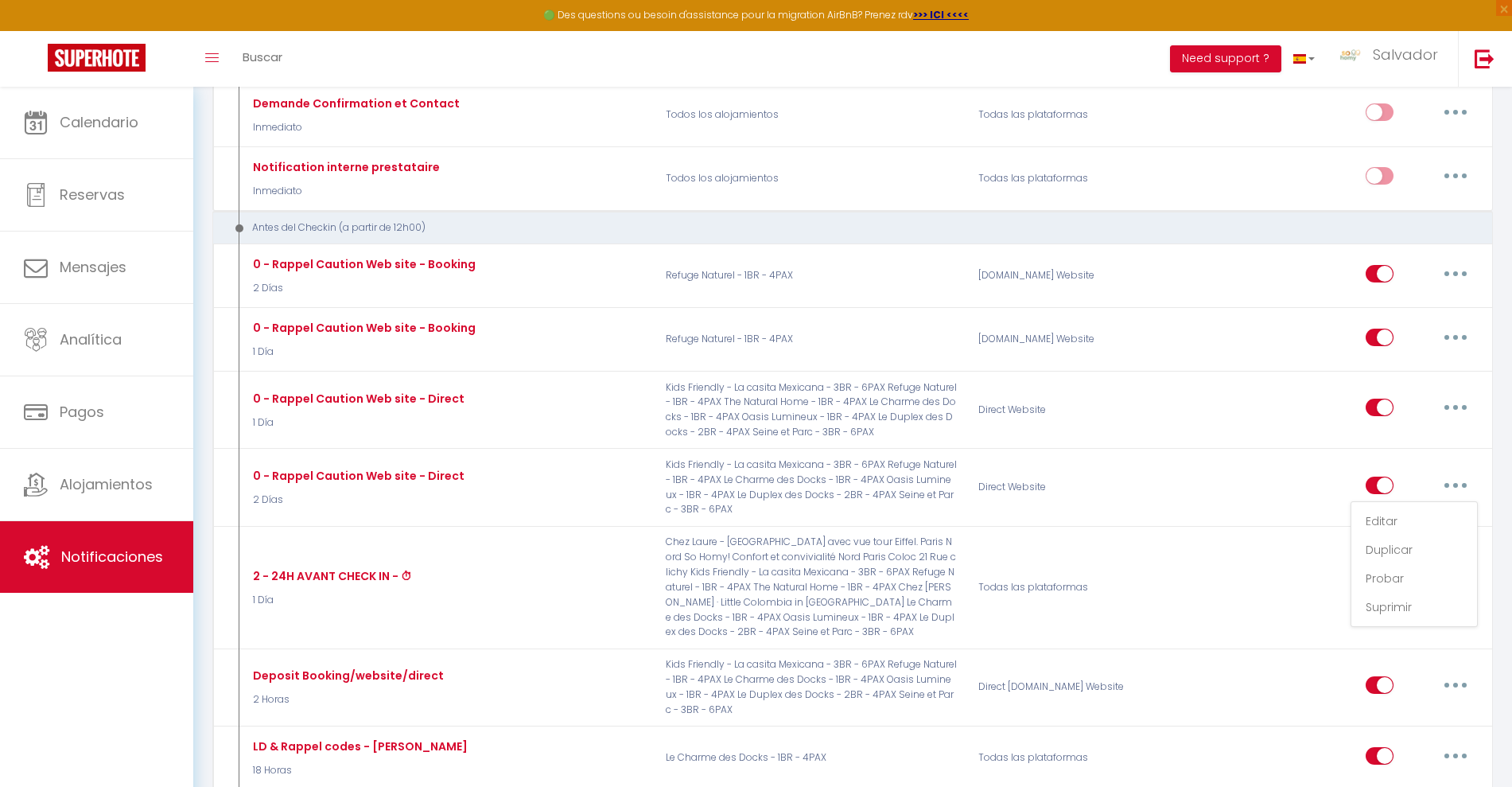
checkbox input "true"
checkbox input "false"
radio input "true"
type input "Lien Caution - [RENTAL:NAME]"
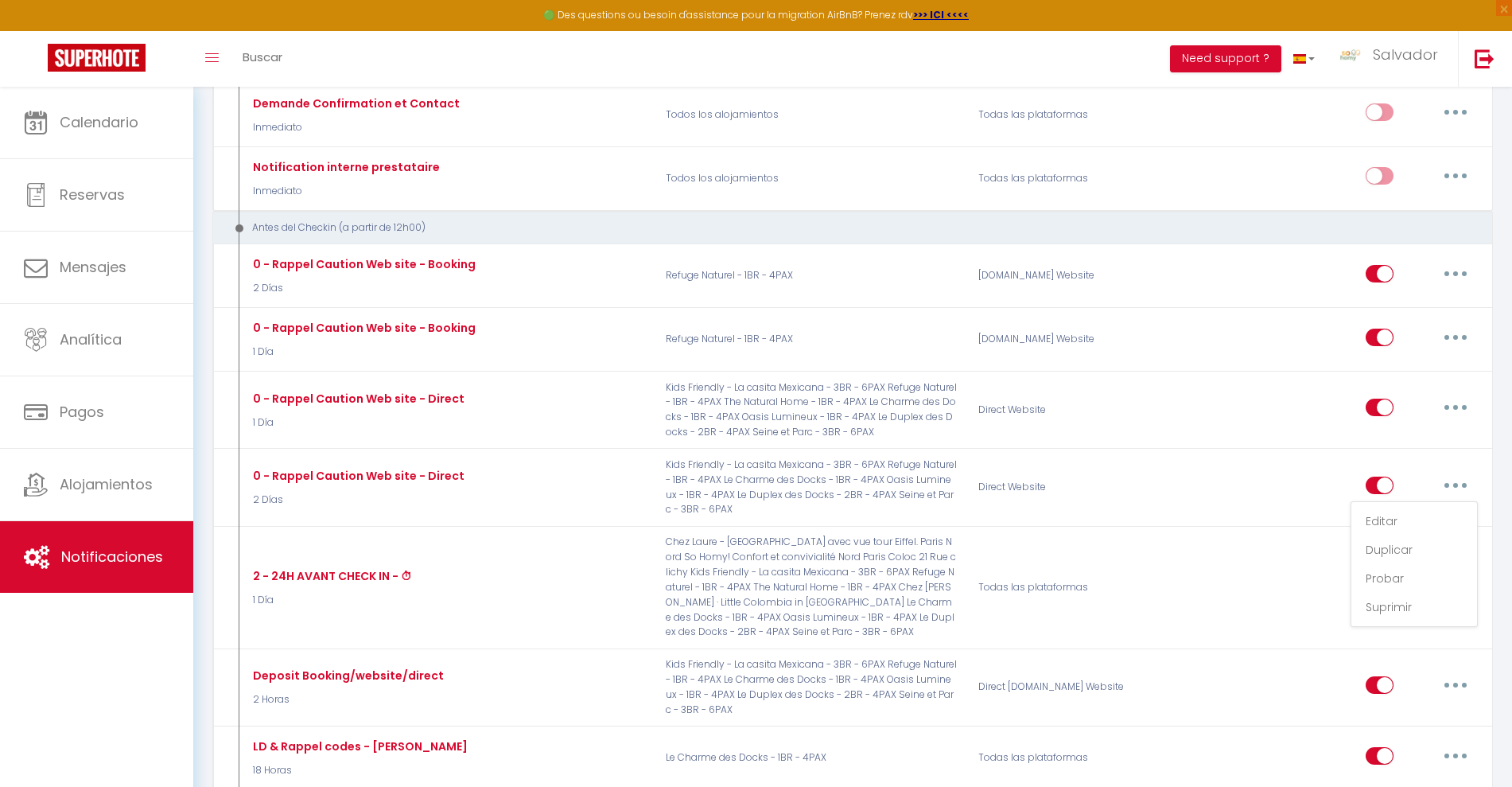
checkbox input "false"
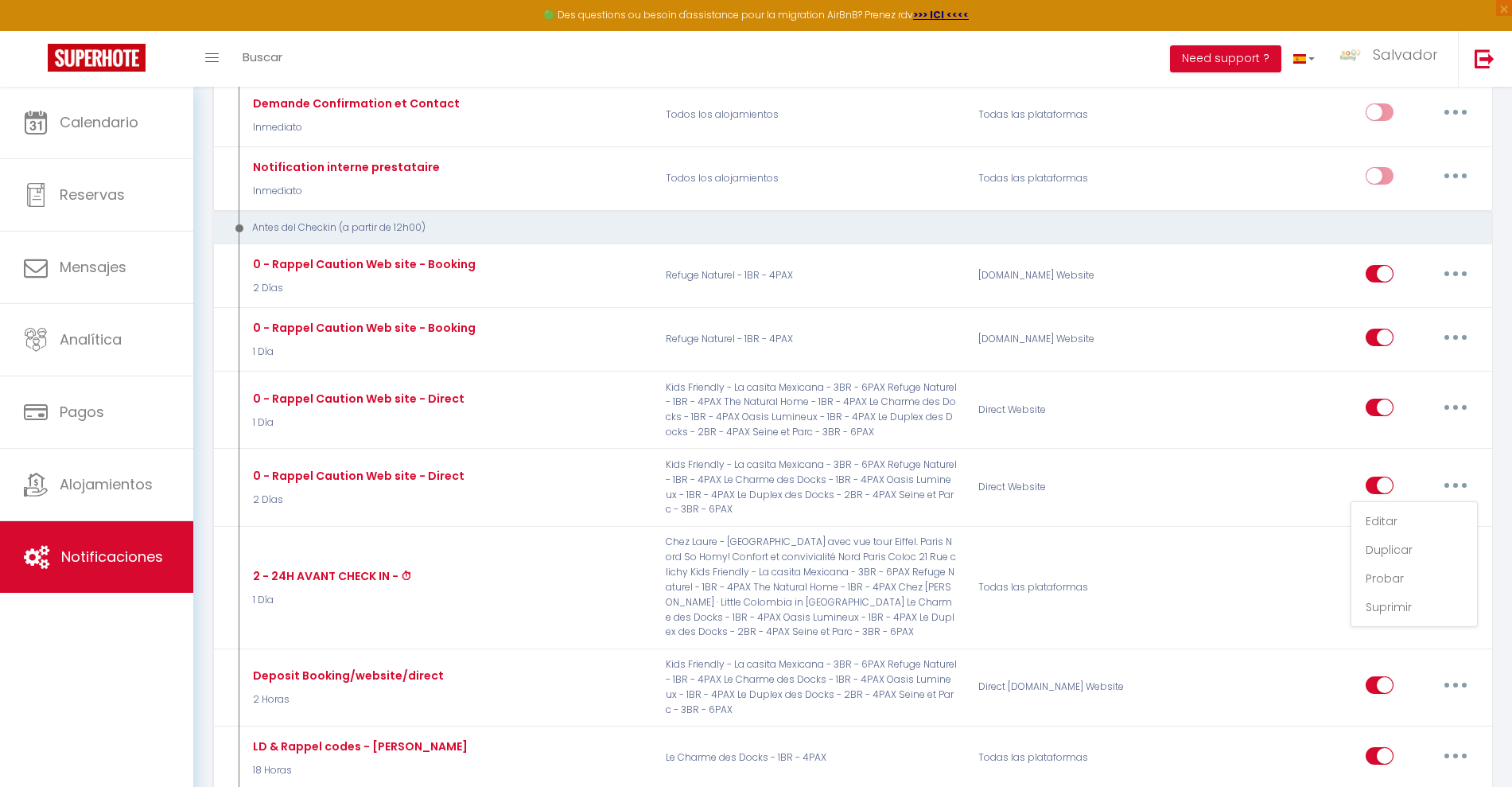
checkbox input "false"
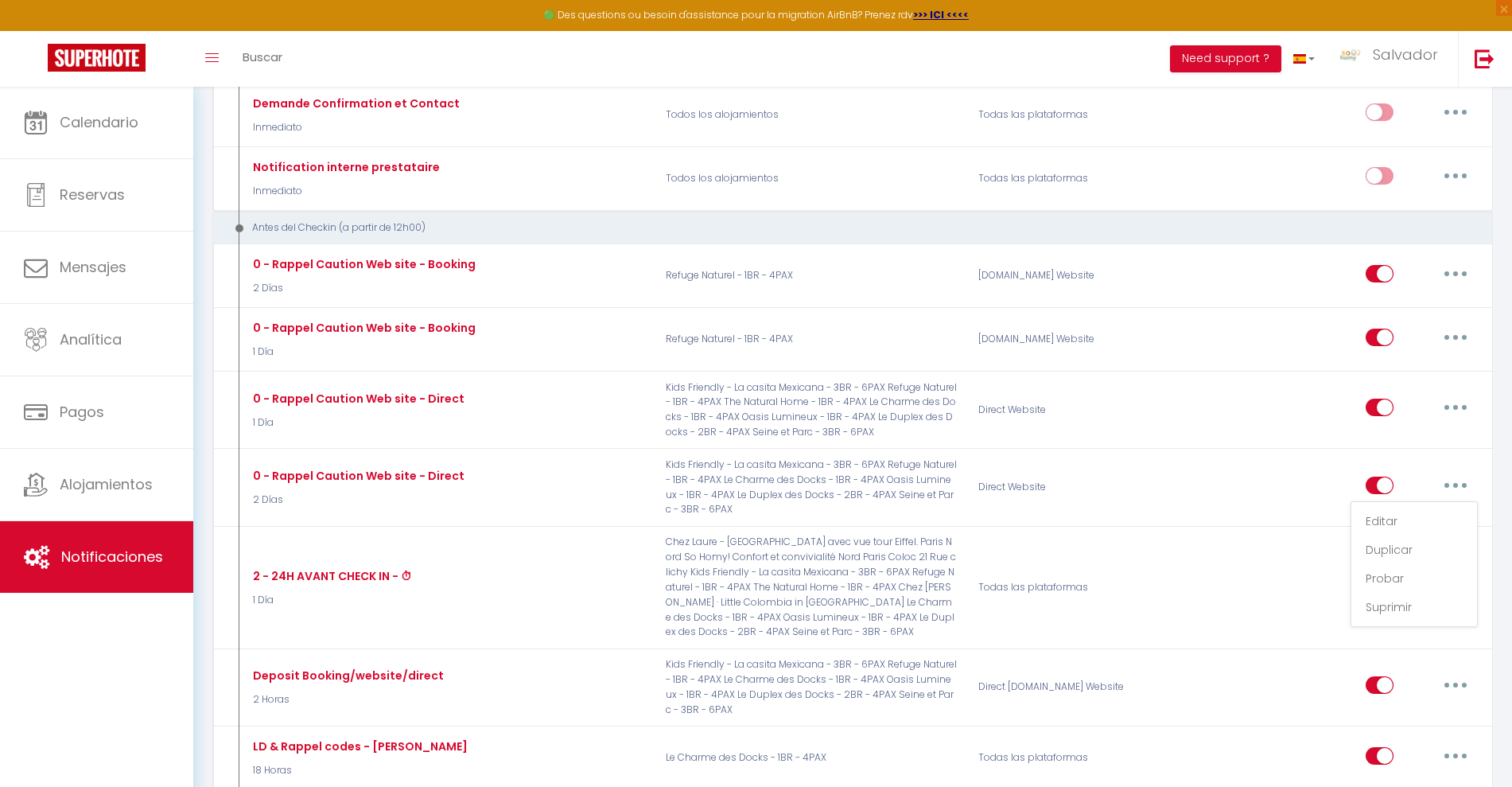
checkbox input "false"
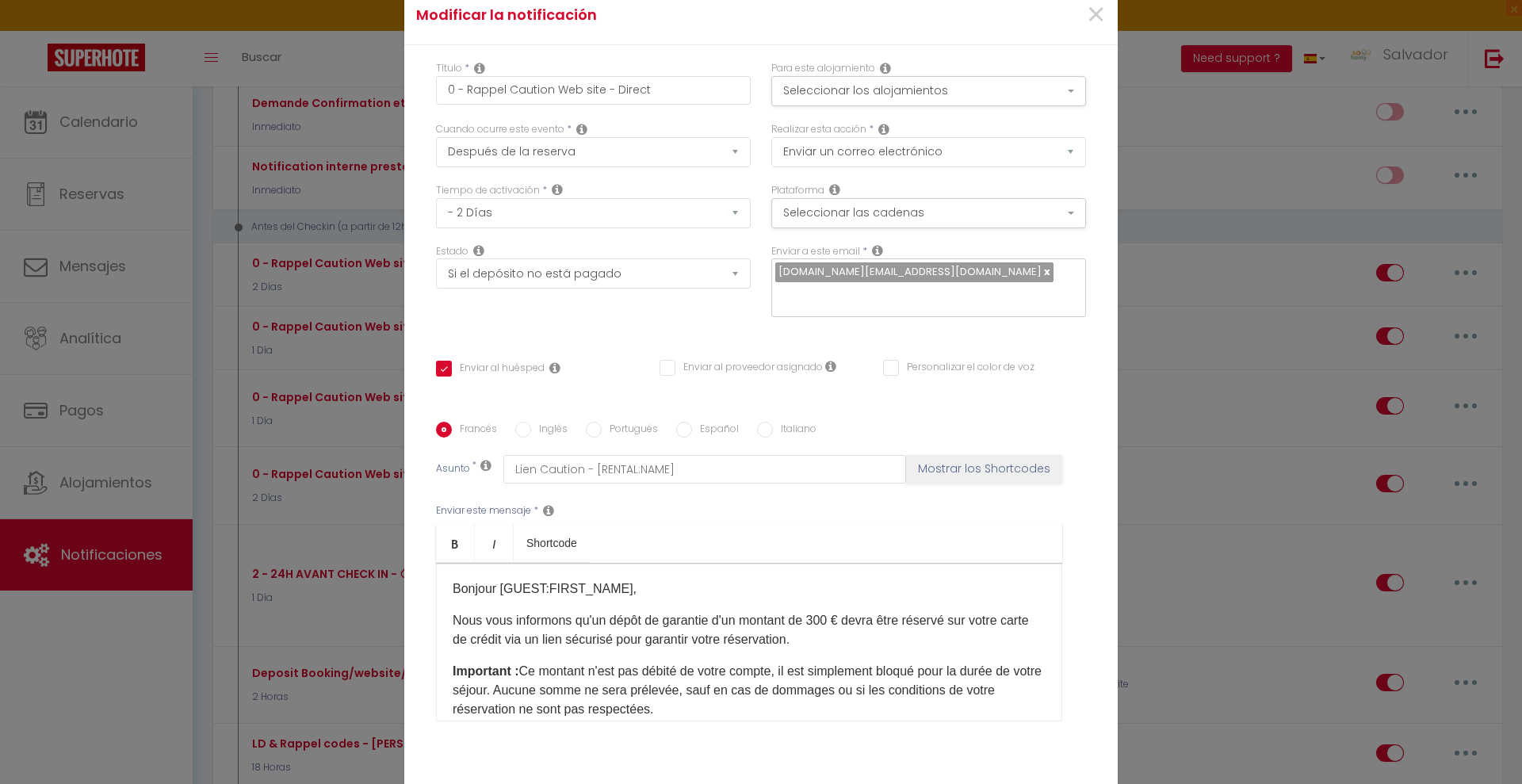
scroll to position [0, 0]
click at [969, 89] on button "Seleccionar los alojamientos" at bounding box center [929, 91] width 315 height 30
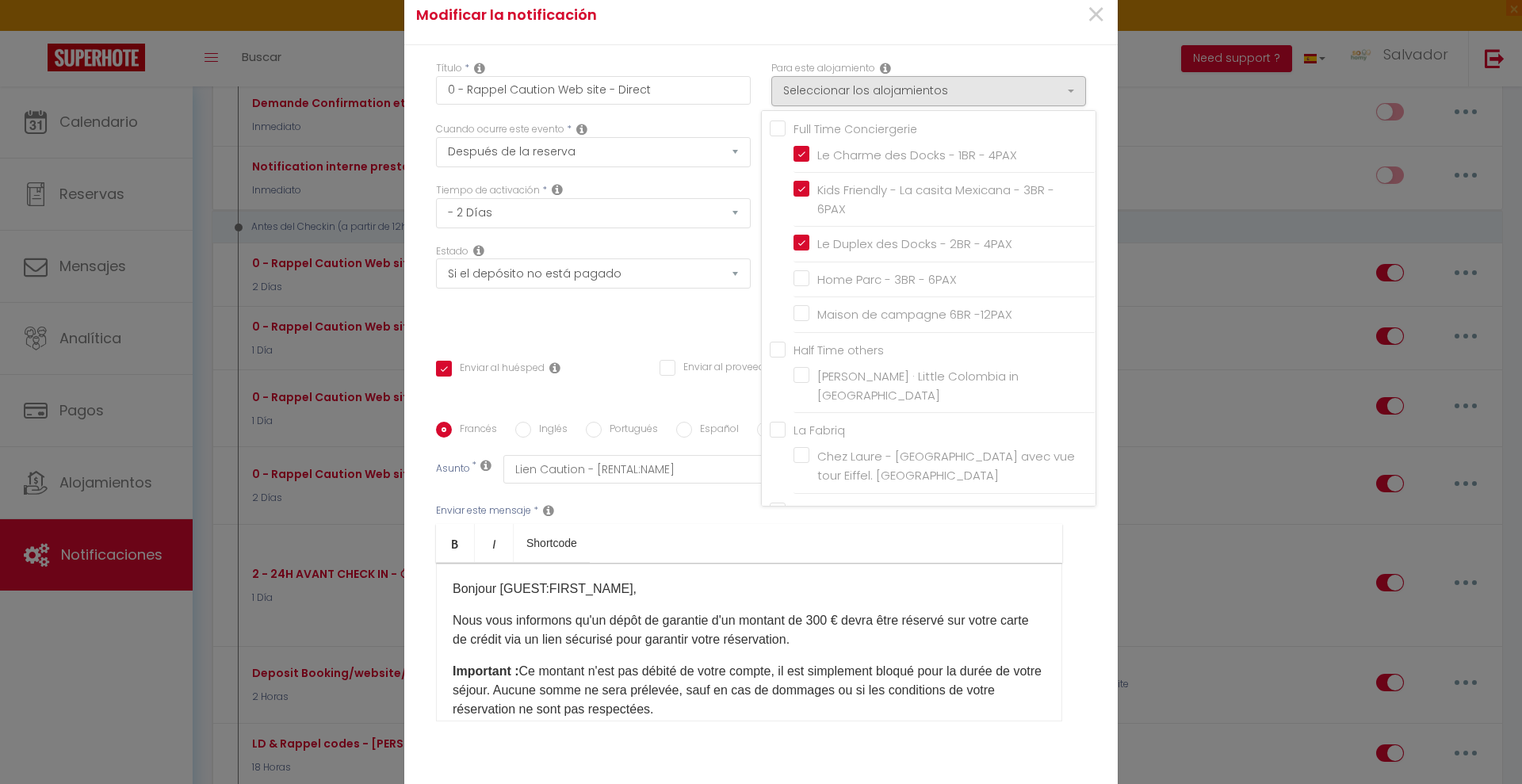
click at [824, 277] on input "Home Parc - 3BR - 6PAX" at bounding box center [944, 280] width 302 height 16
checkbox input "true"
checkbox input "false"
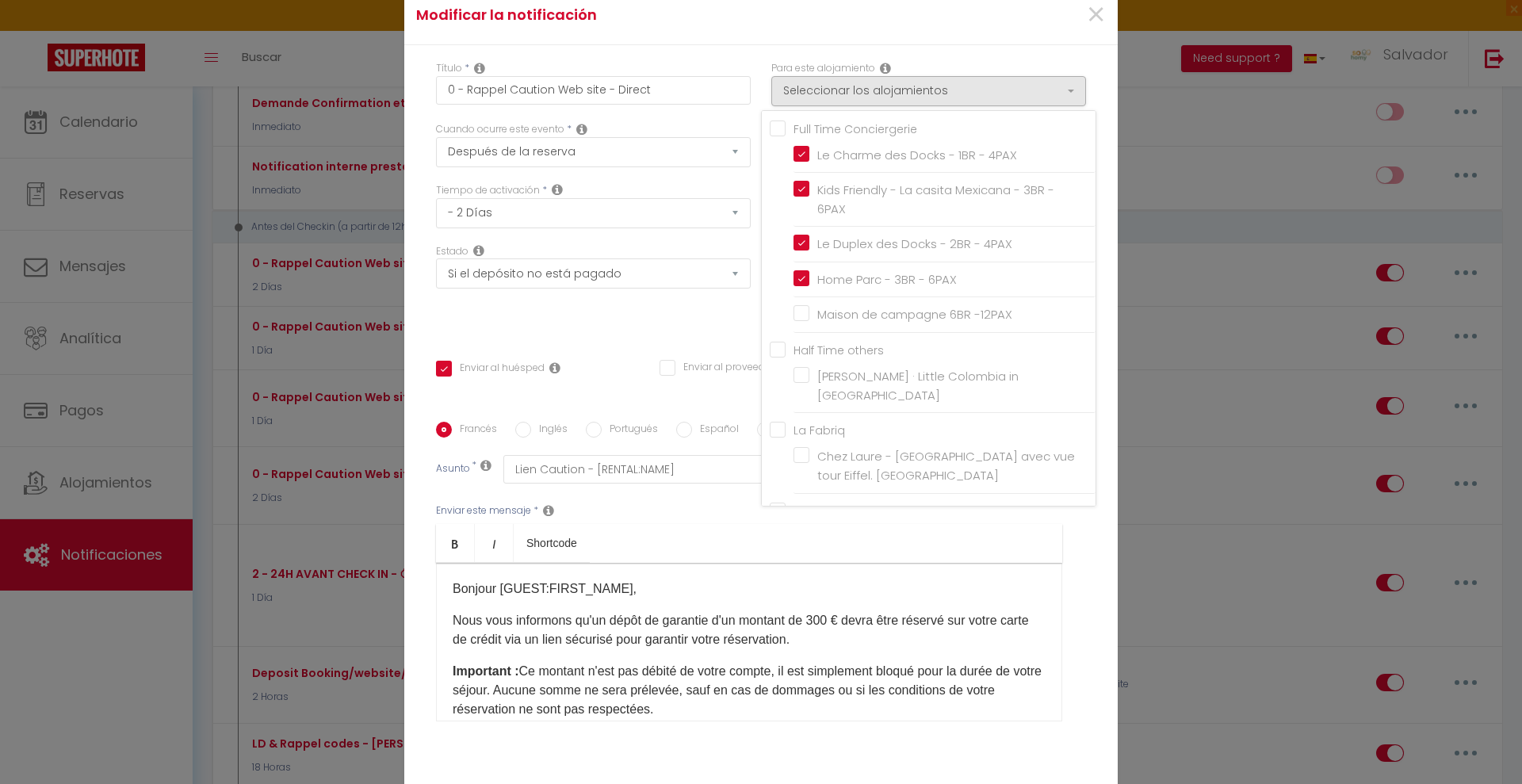
checkbox input "false"
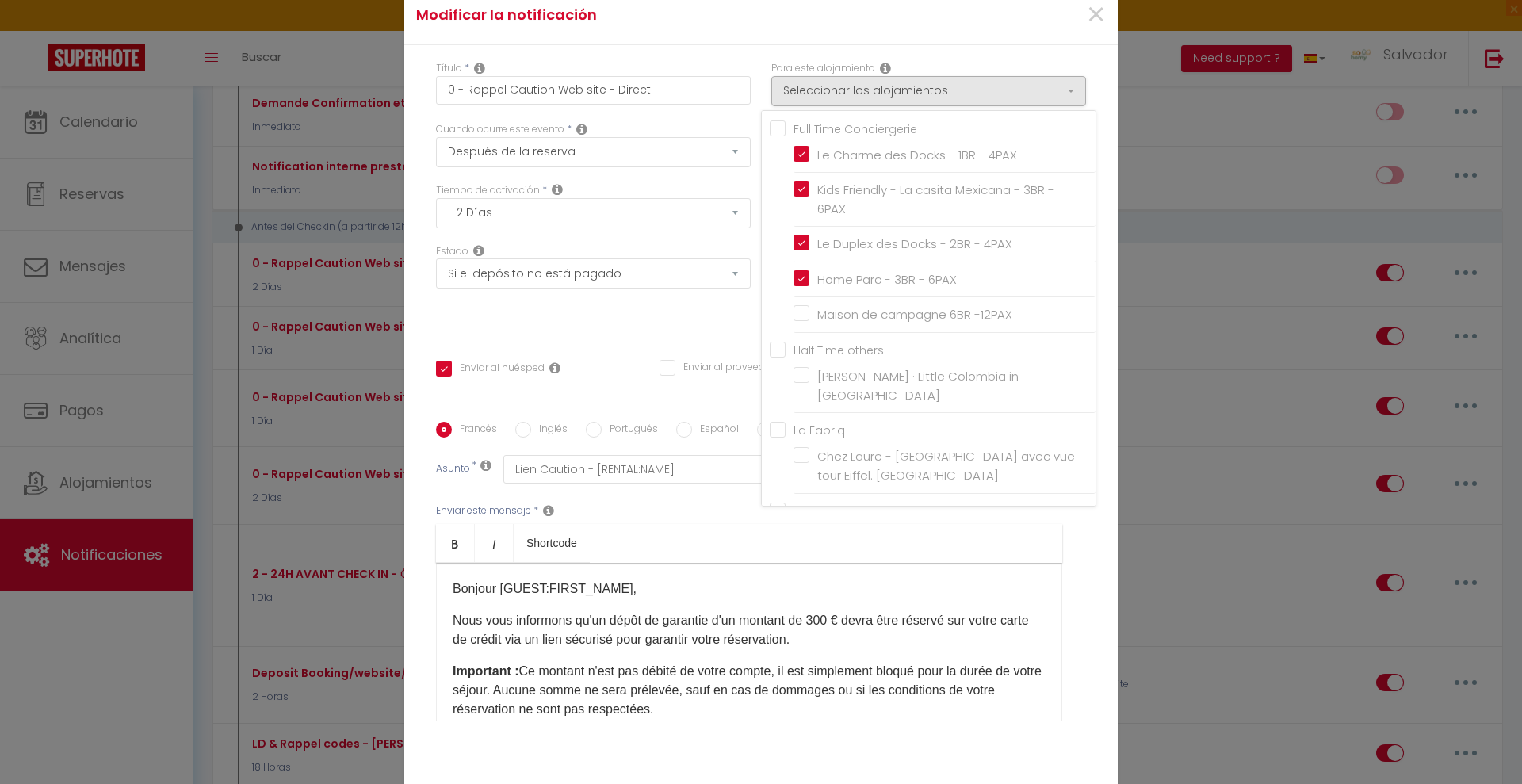
checkbox input "false"
click at [1066, 594] on div "Enviar este mensaje * Bold Italic Shortcode Rich text editor Bonjour [GUEST:FIR…" at bounding box center [761, 612] width 650 height 258
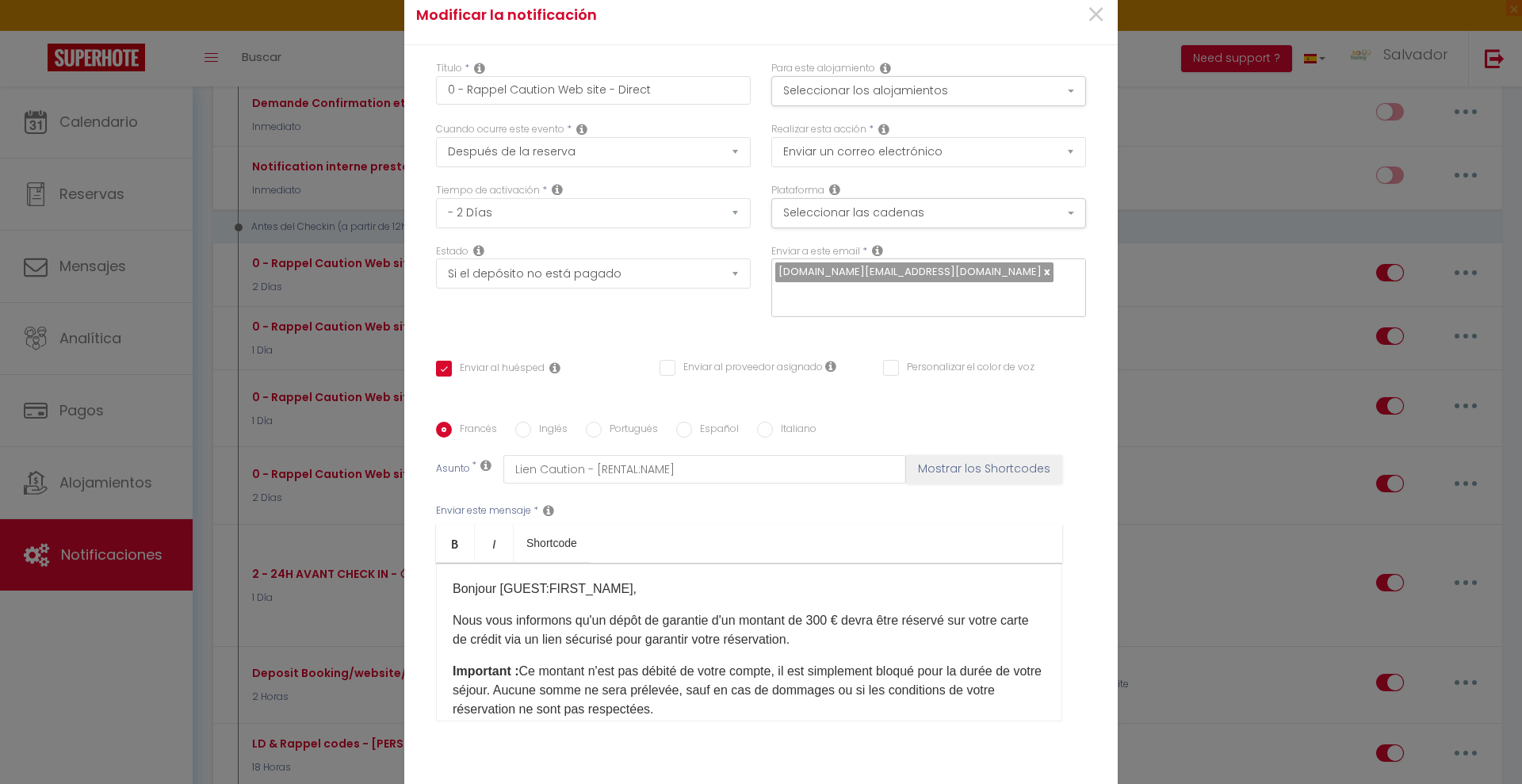
scroll to position [106, 0]
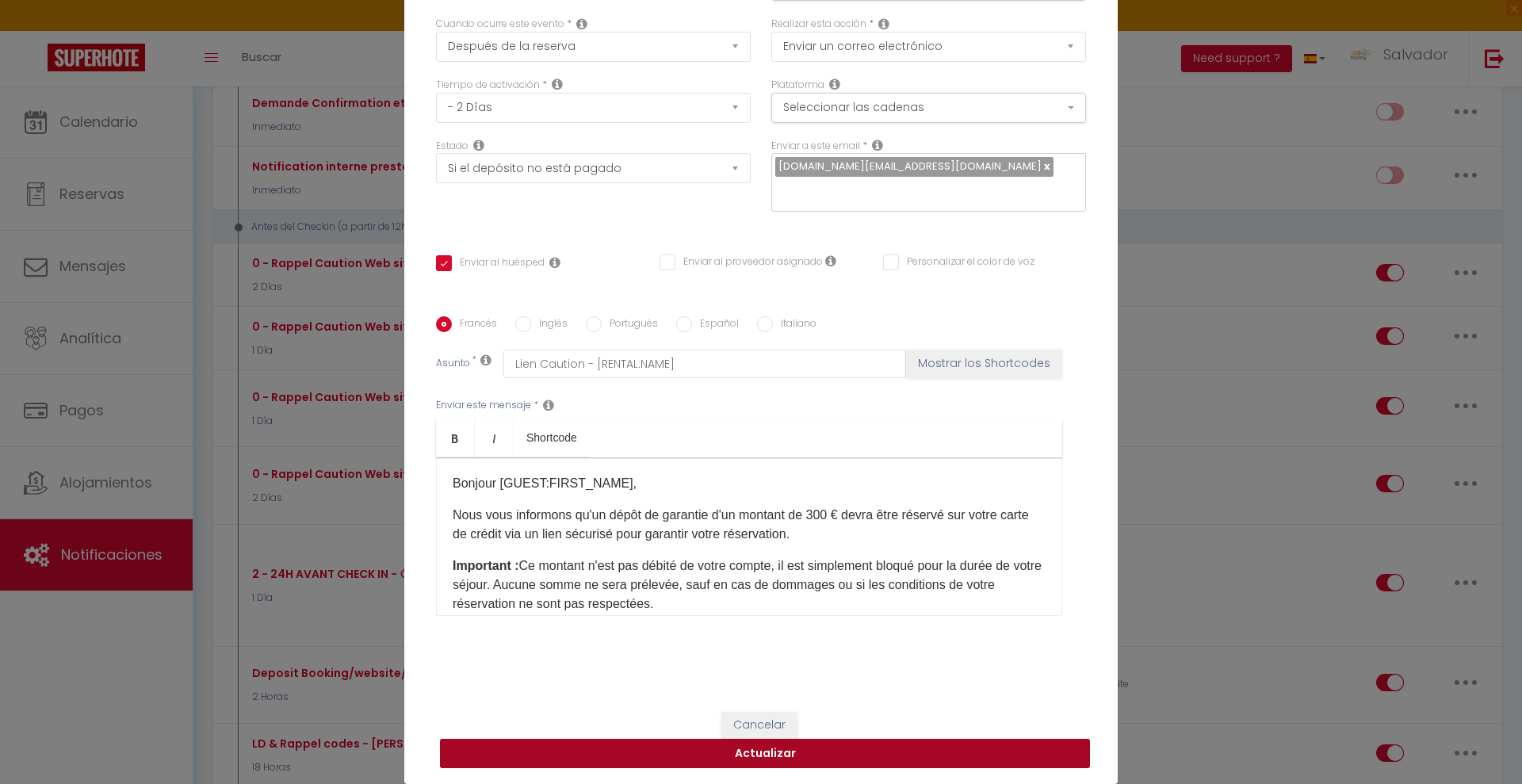
click at [904, 747] on button "Actualizar" at bounding box center [765, 754] width 650 height 30
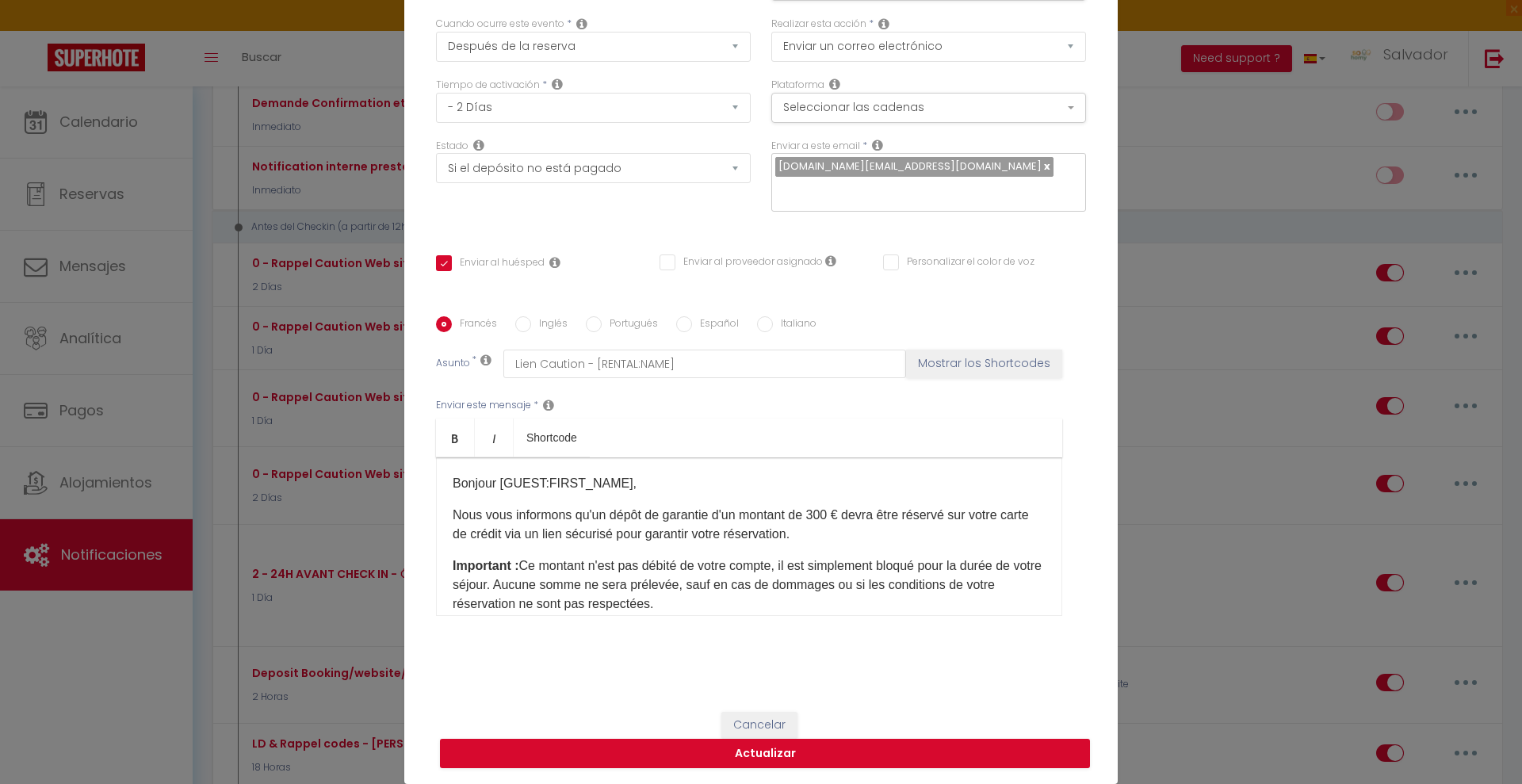
checkbox input "true"
checkbox input "false"
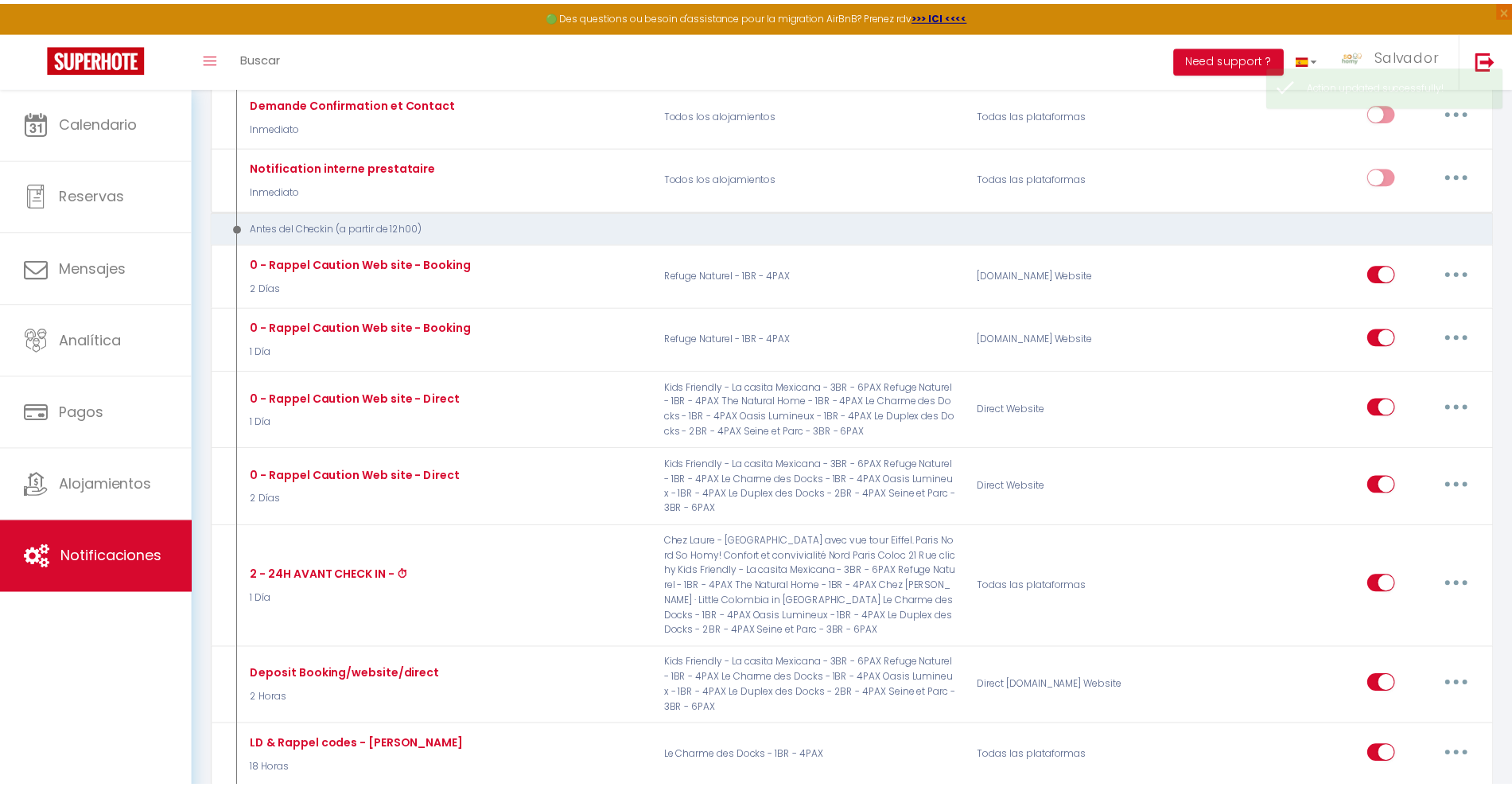
scroll to position [0, 0]
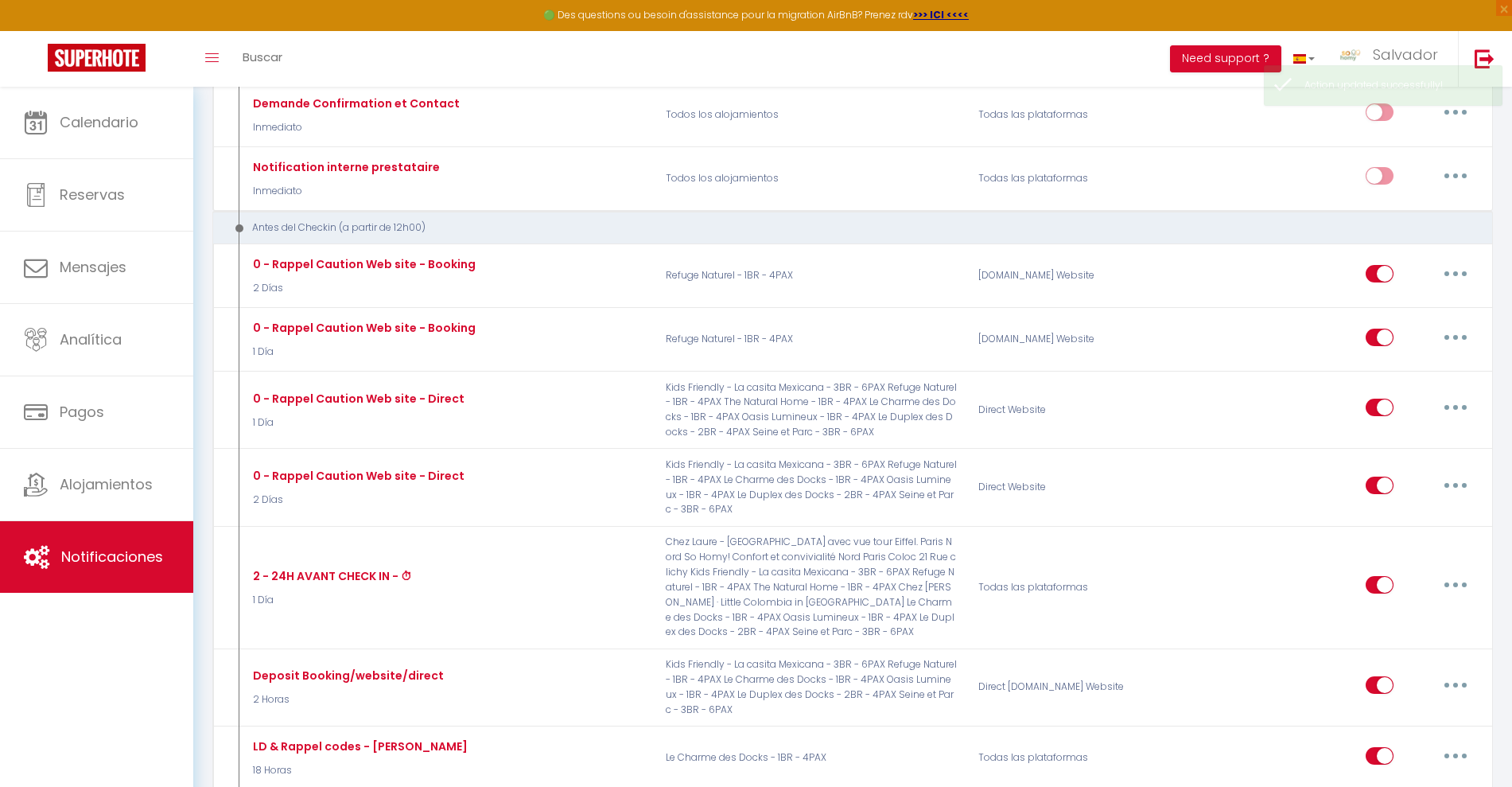
select select
checkbox input "false"
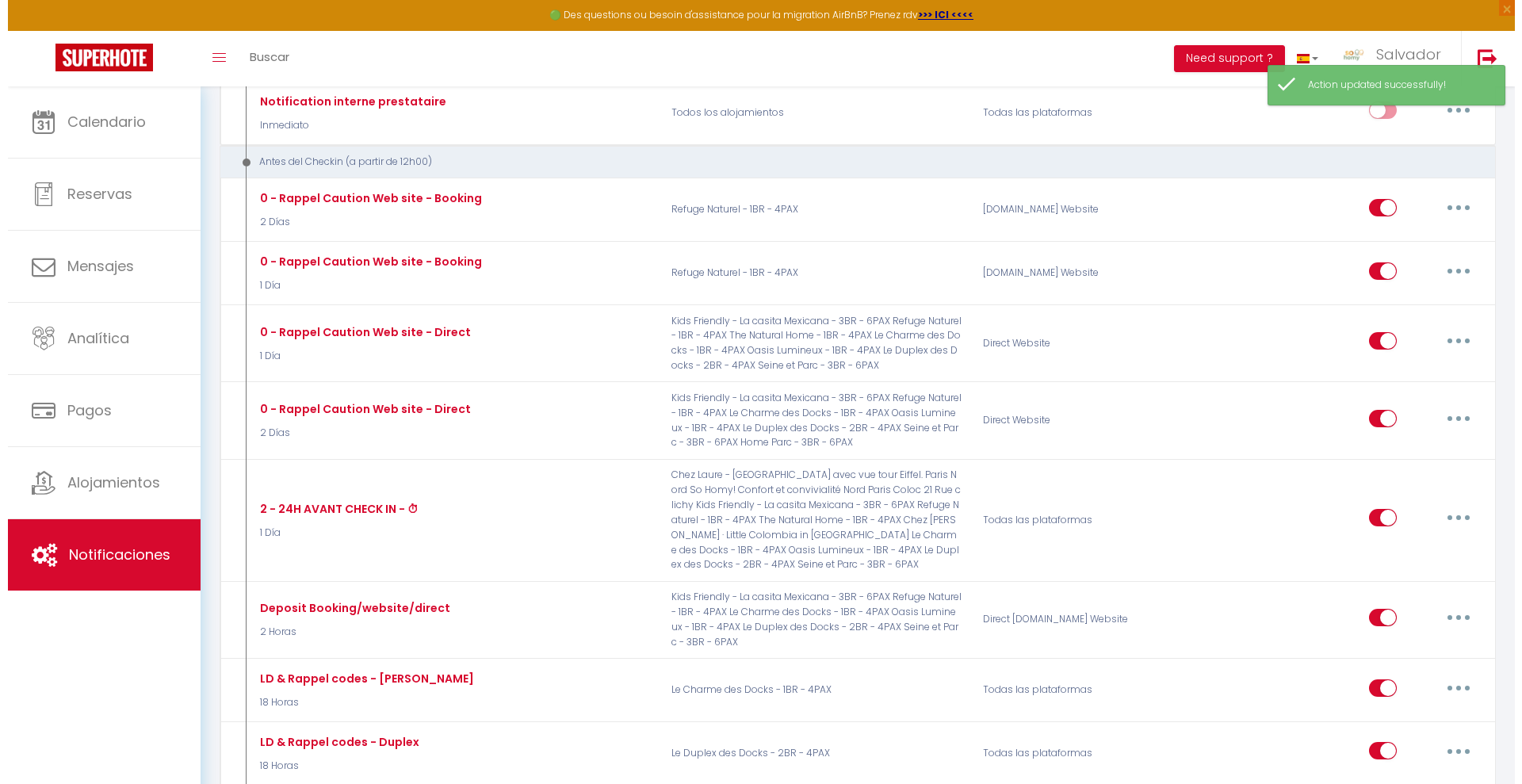
scroll to position [507, 0]
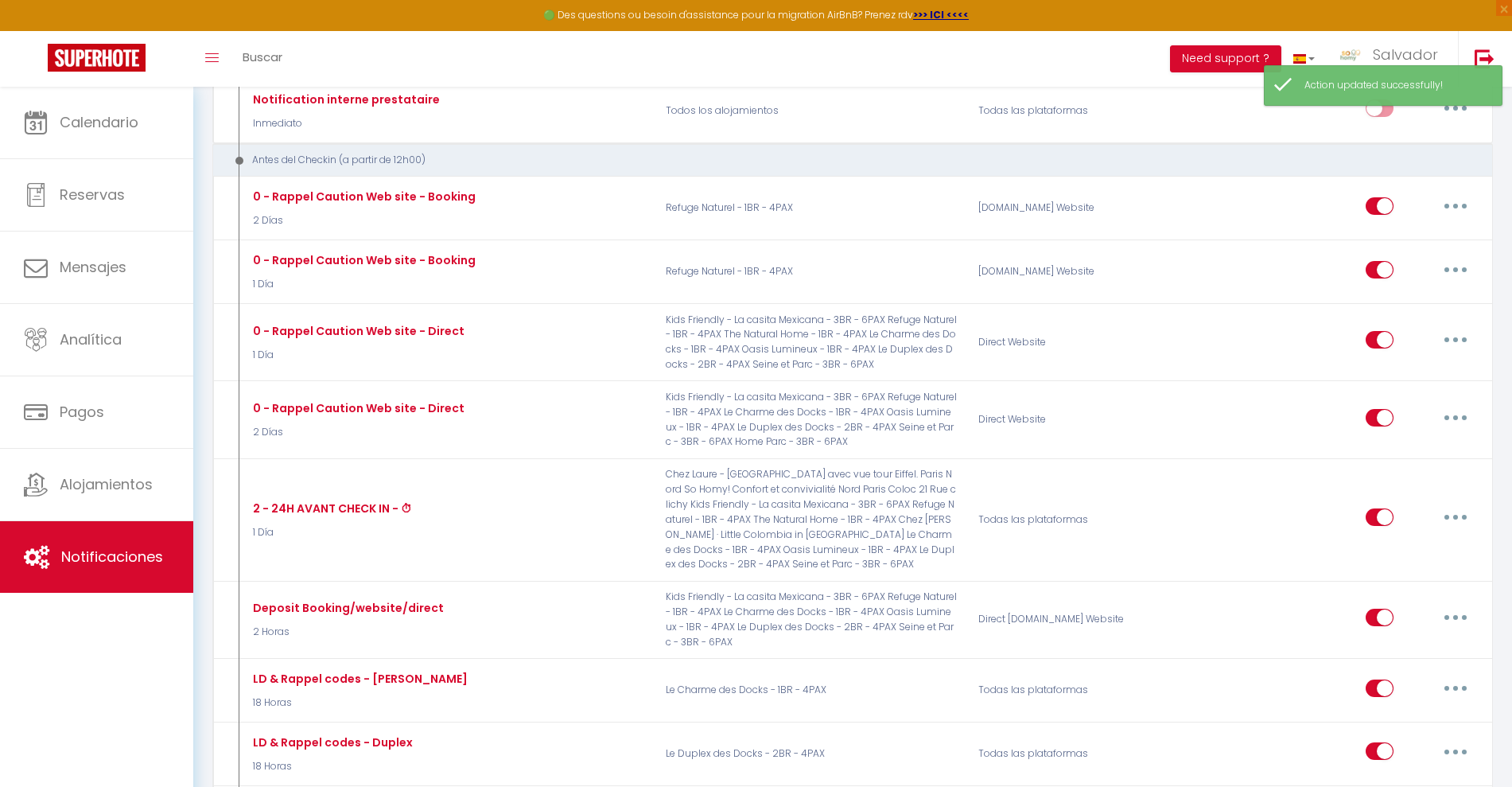
click at [1461, 518] on button "button" at bounding box center [1455, 517] width 45 height 25
click at [1408, 540] on link "Editar" at bounding box center [1413, 553] width 118 height 27
type input "2 - 24H AVANT CHECK IN - ⏱"
select select "1 Día"
select select "if_booking_is_paid"
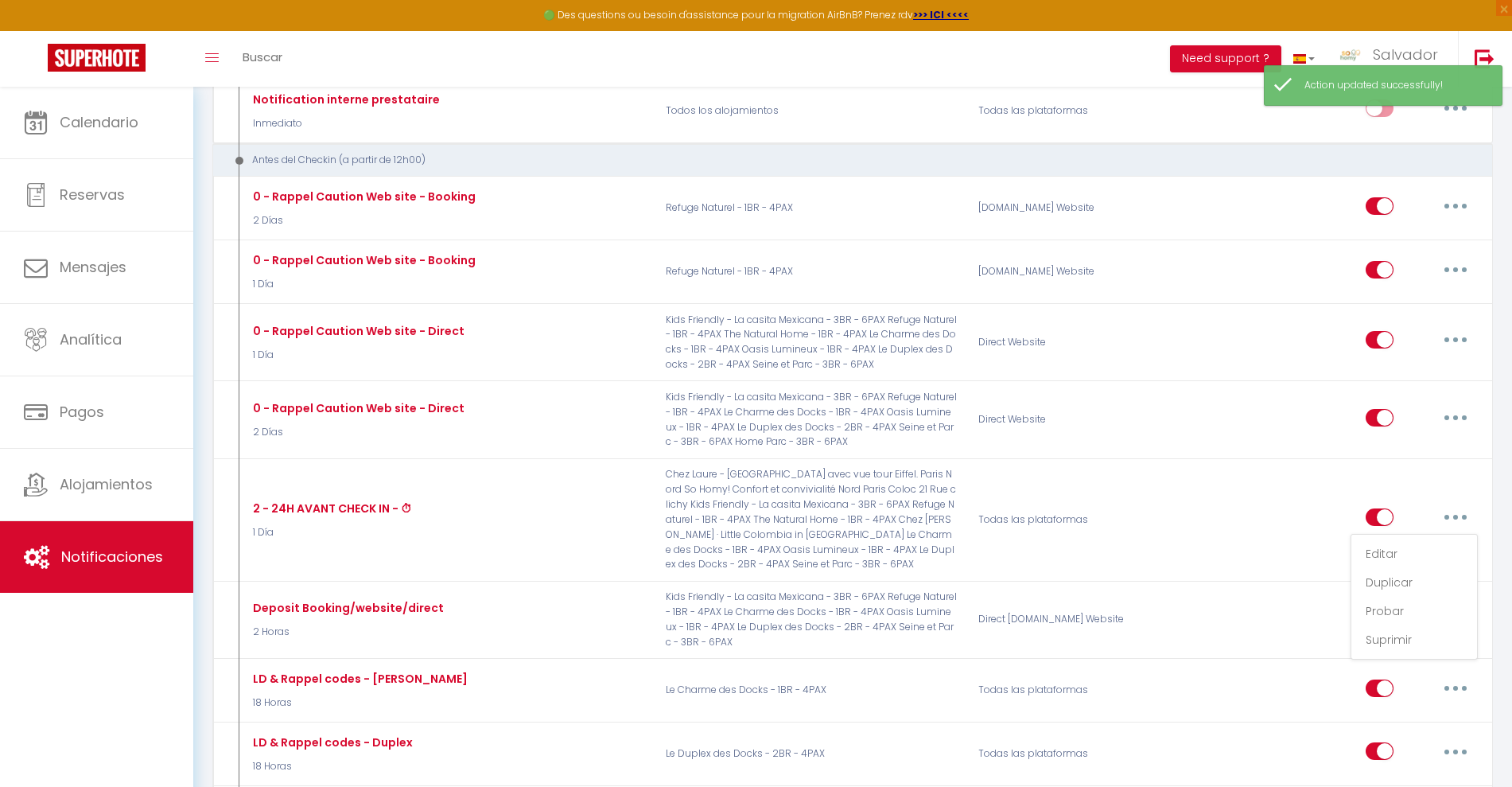
checkbox input "true"
checkbox input "false"
radio input "true"
type input "2 - 24H AVANT CHECK IN - ⏱"
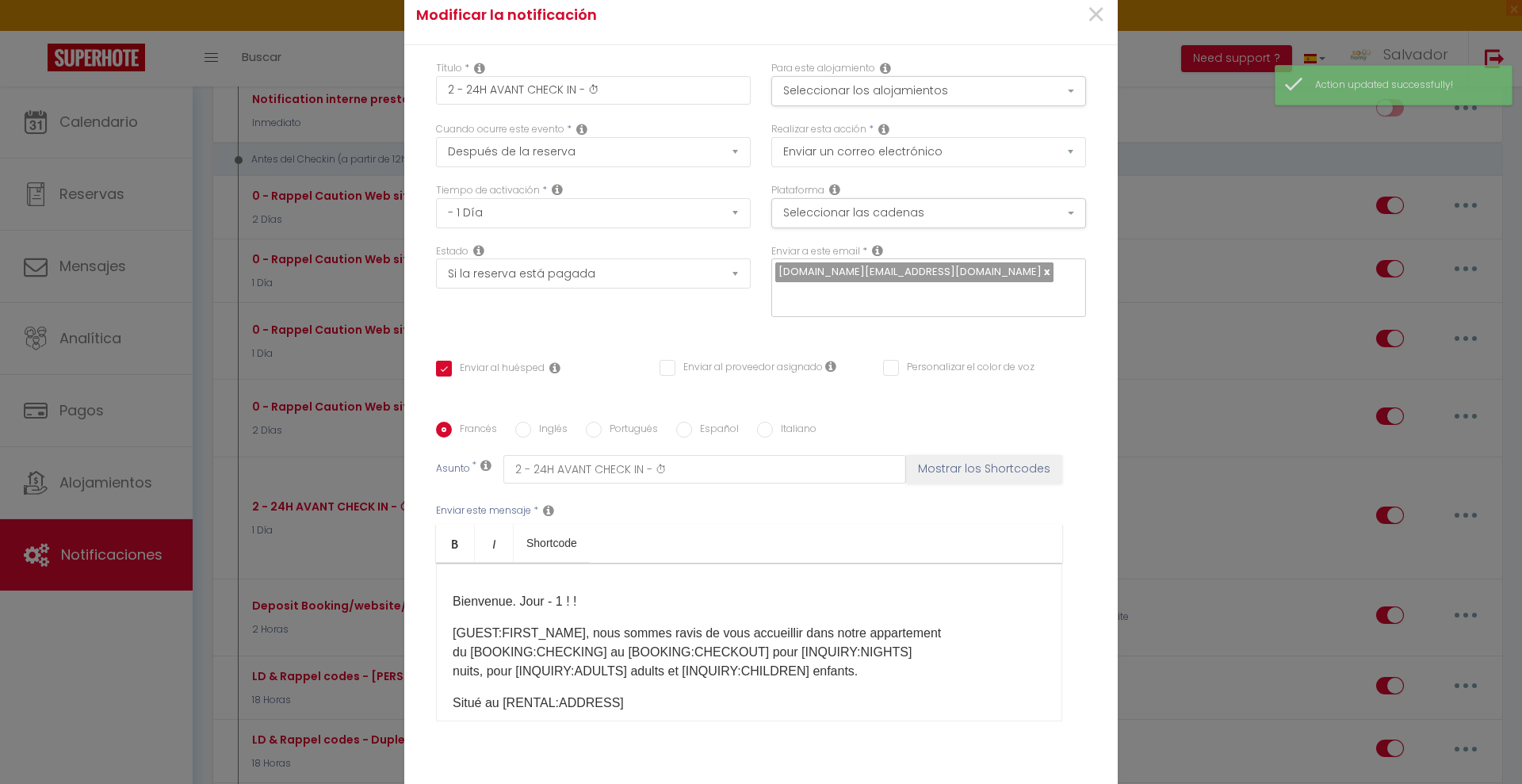
scroll to position [0, 0]
click at [1023, 72] on div "Para este alojamiento Seleccionar los alojamientos Todos los alojamientos Sous-…" at bounding box center [929, 83] width 315 height 45
click at [1016, 86] on button "Seleccionar los alojamientos" at bounding box center [929, 91] width 315 height 30
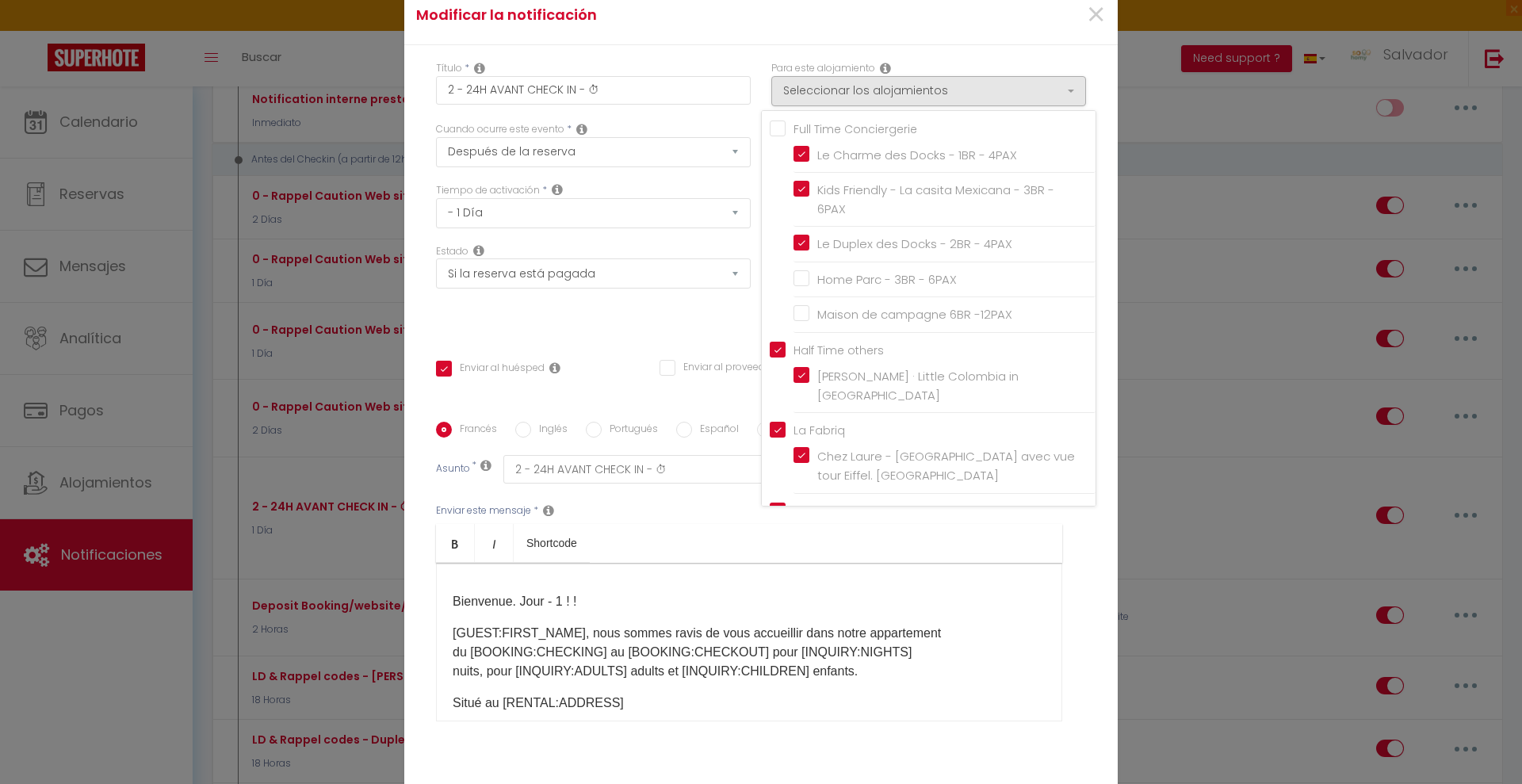
click at [825, 281] on input "Home Parc - 3BR - 6PAX" at bounding box center [944, 280] width 302 height 16
checkbox input "true"
checkbox input "false"
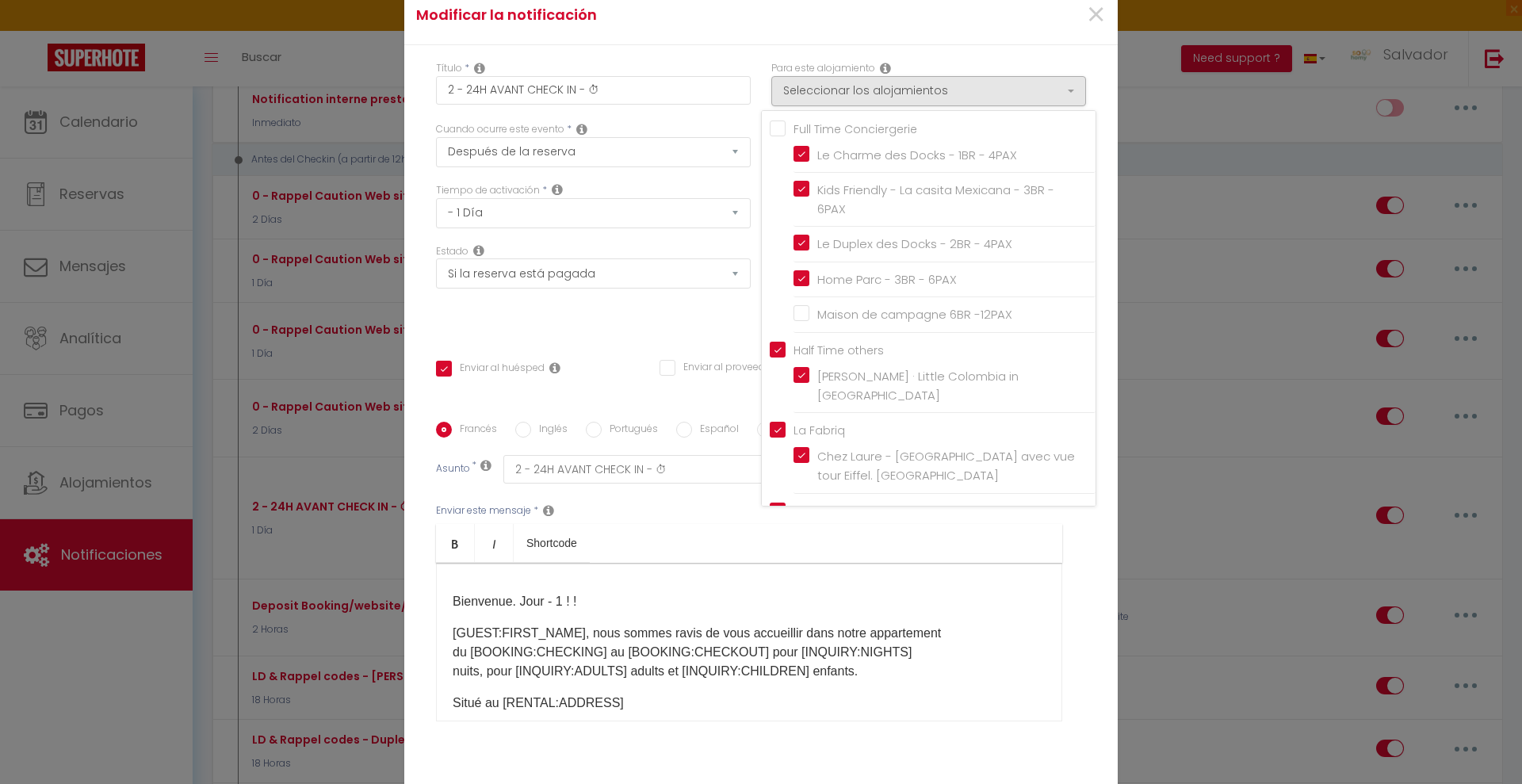
checkbox input "false"
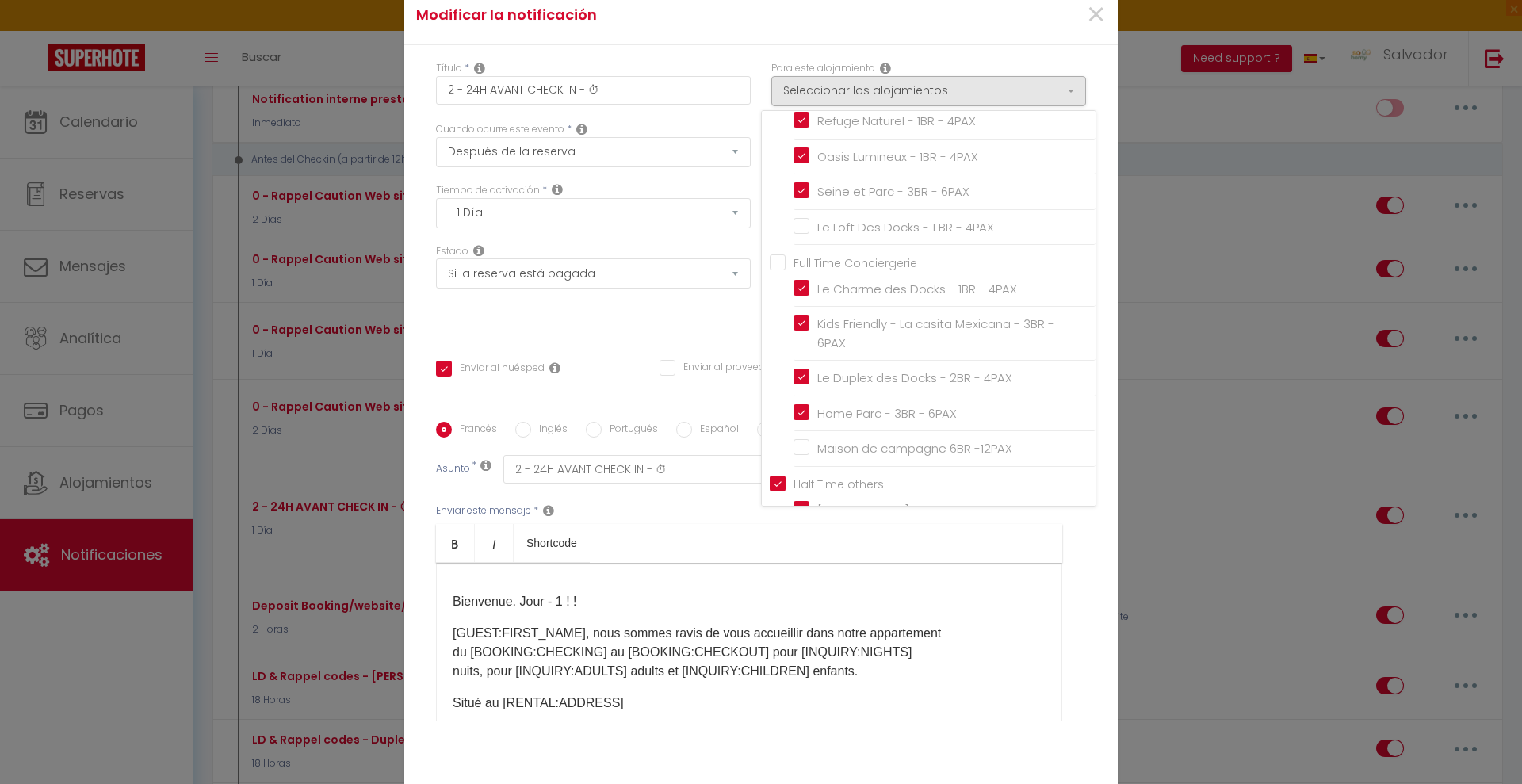
scroll to position [60, 0]
click at [793, 229] on input "Le Loft Des Docks - 1 BR - 4PAX" at bounding box center [944, 231] width 302 height 16
checkbox input "true"
checkbox input "false"
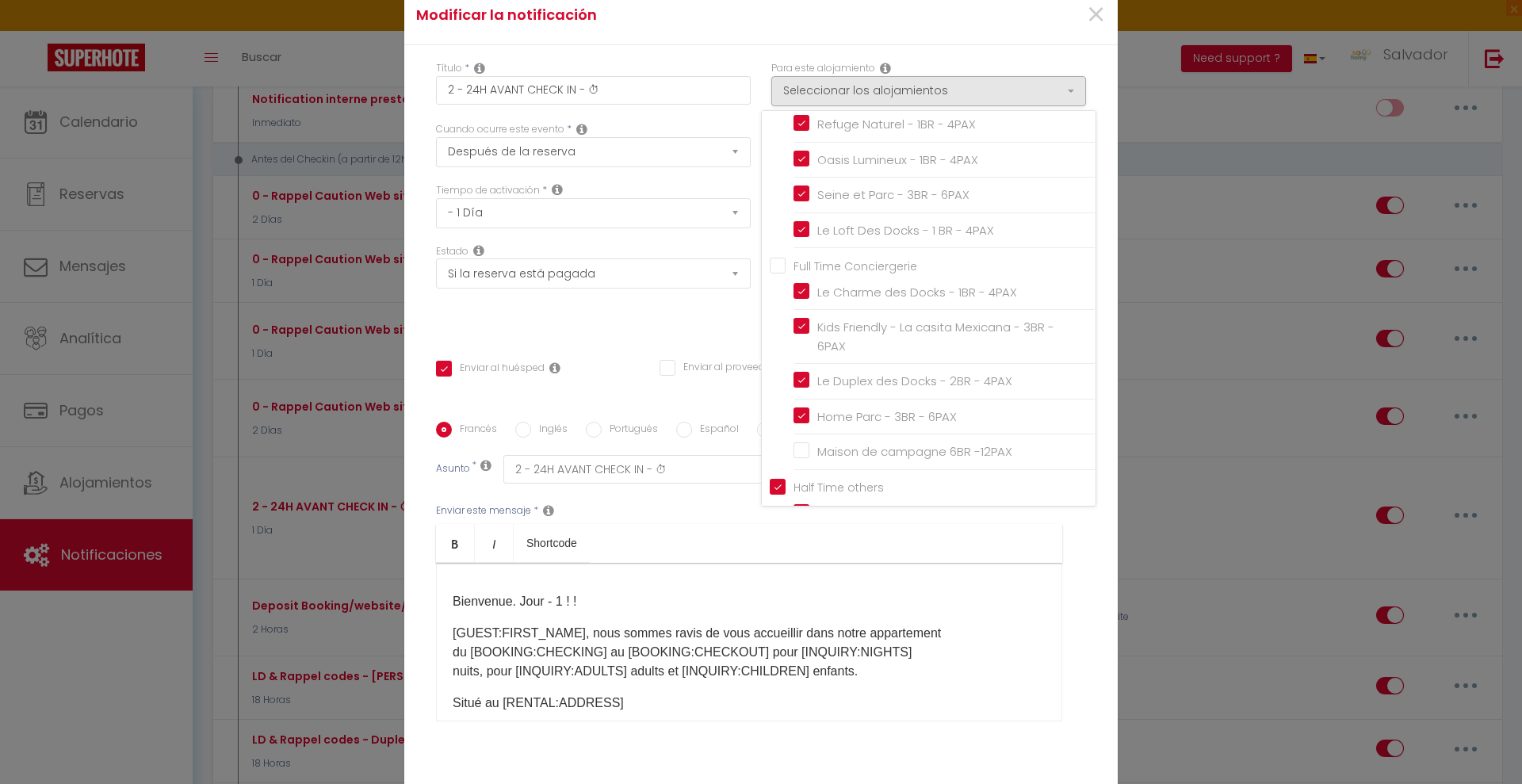
checkbox input "false"
checkbox input "true"
checkbox input "false"
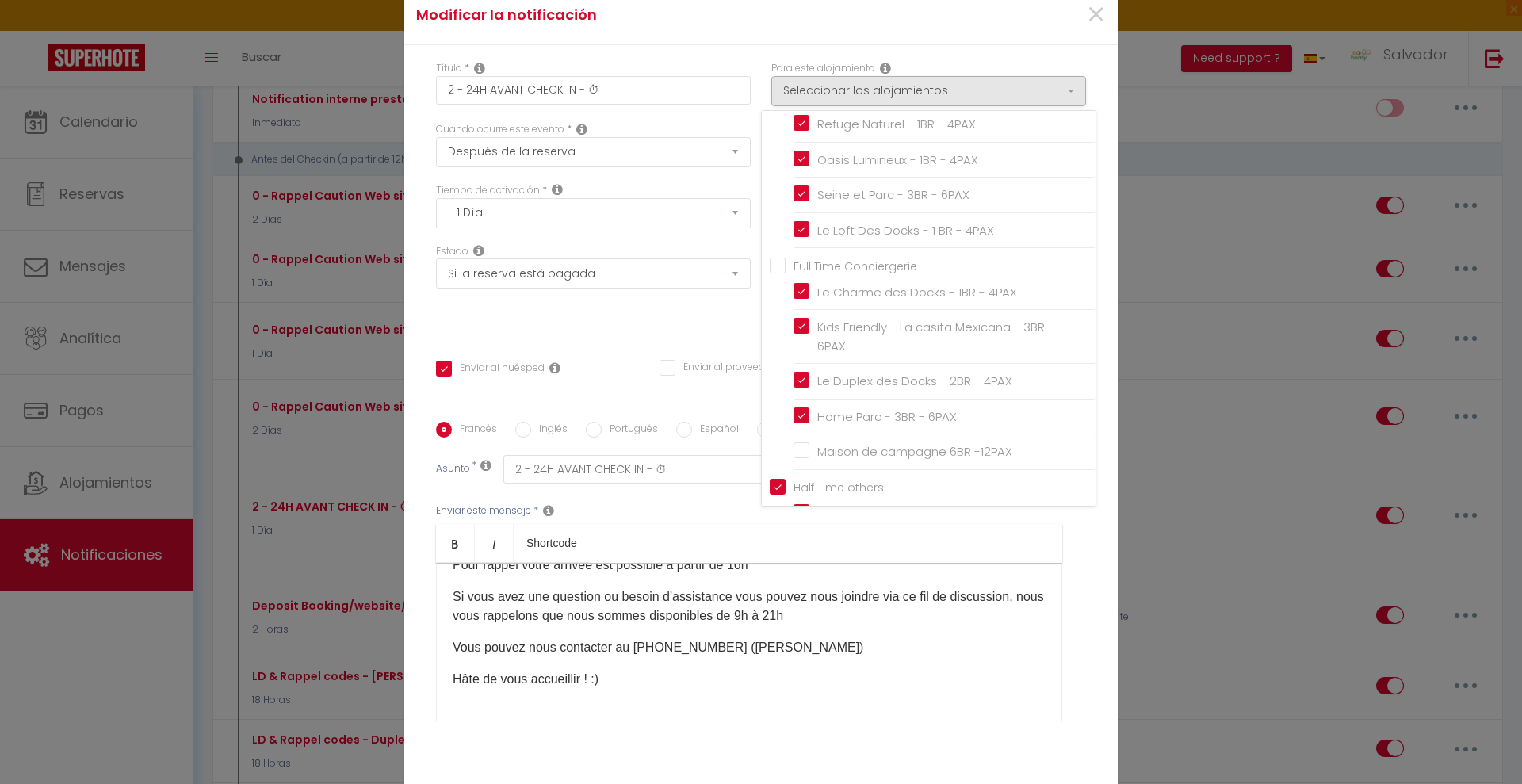
scroll to position [106, 0]
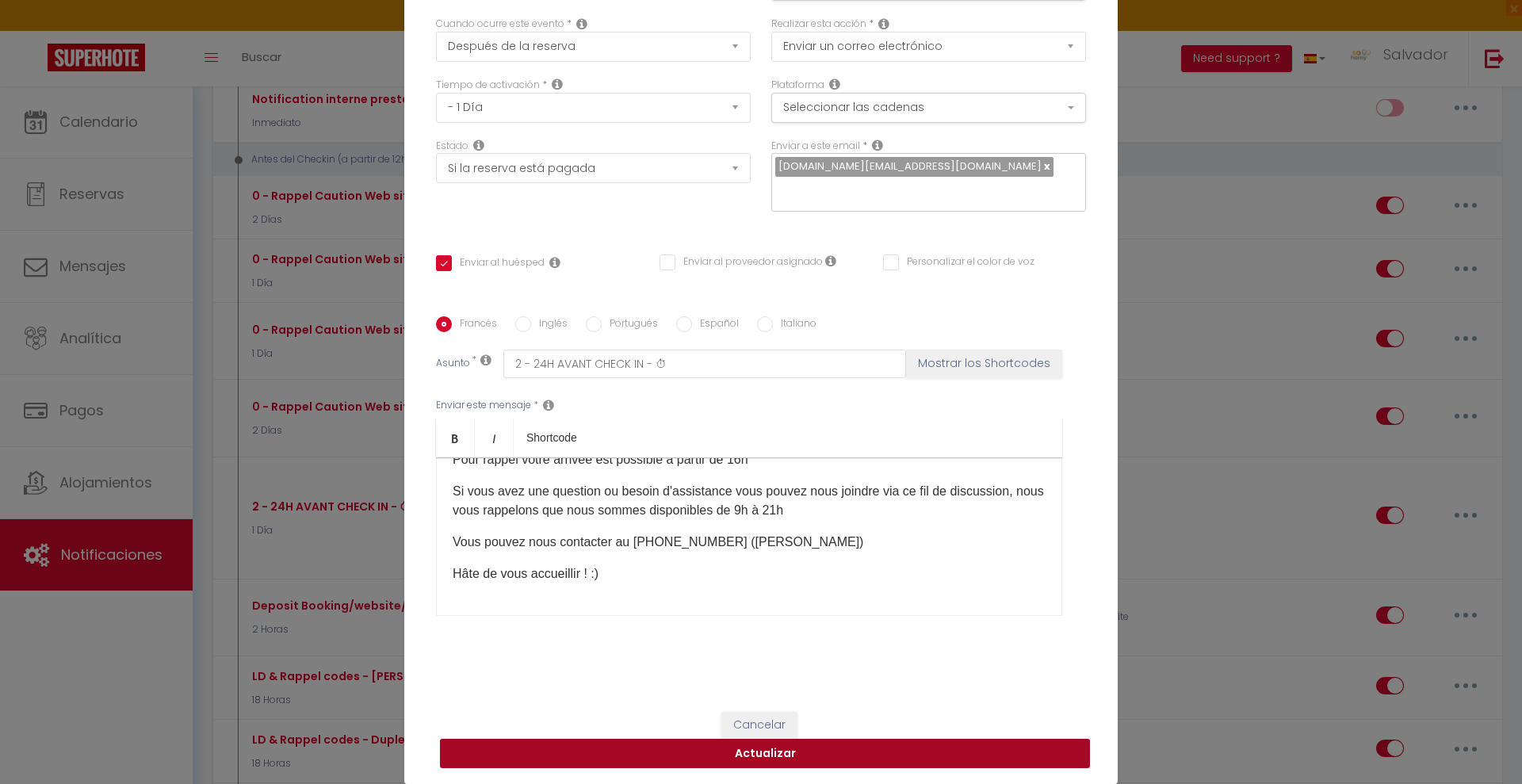
click at [903, 753] on button "Actualizar" at bounding box center [765, 754] width 650 height 30
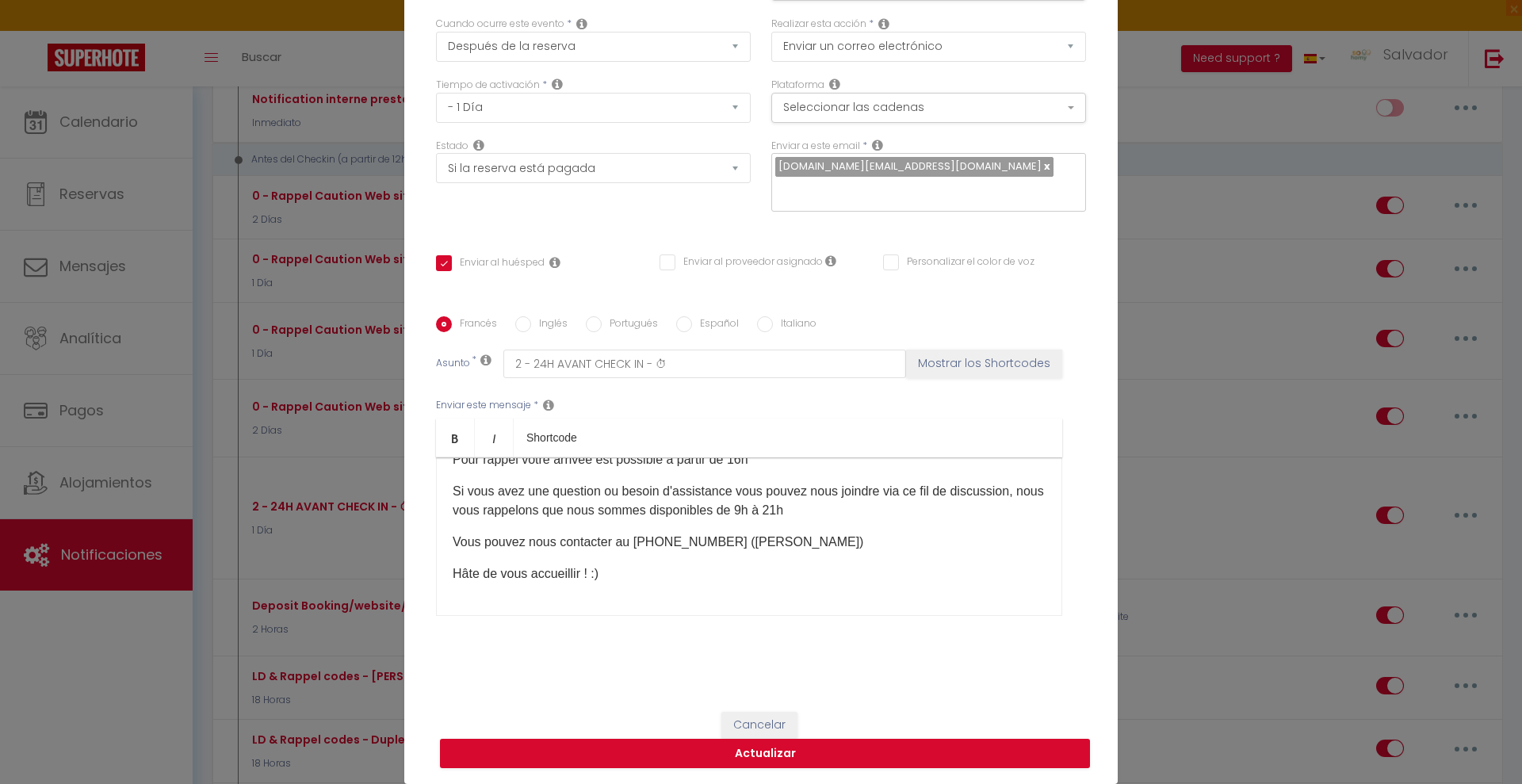
checkbox input "true"
checkbox input "false"
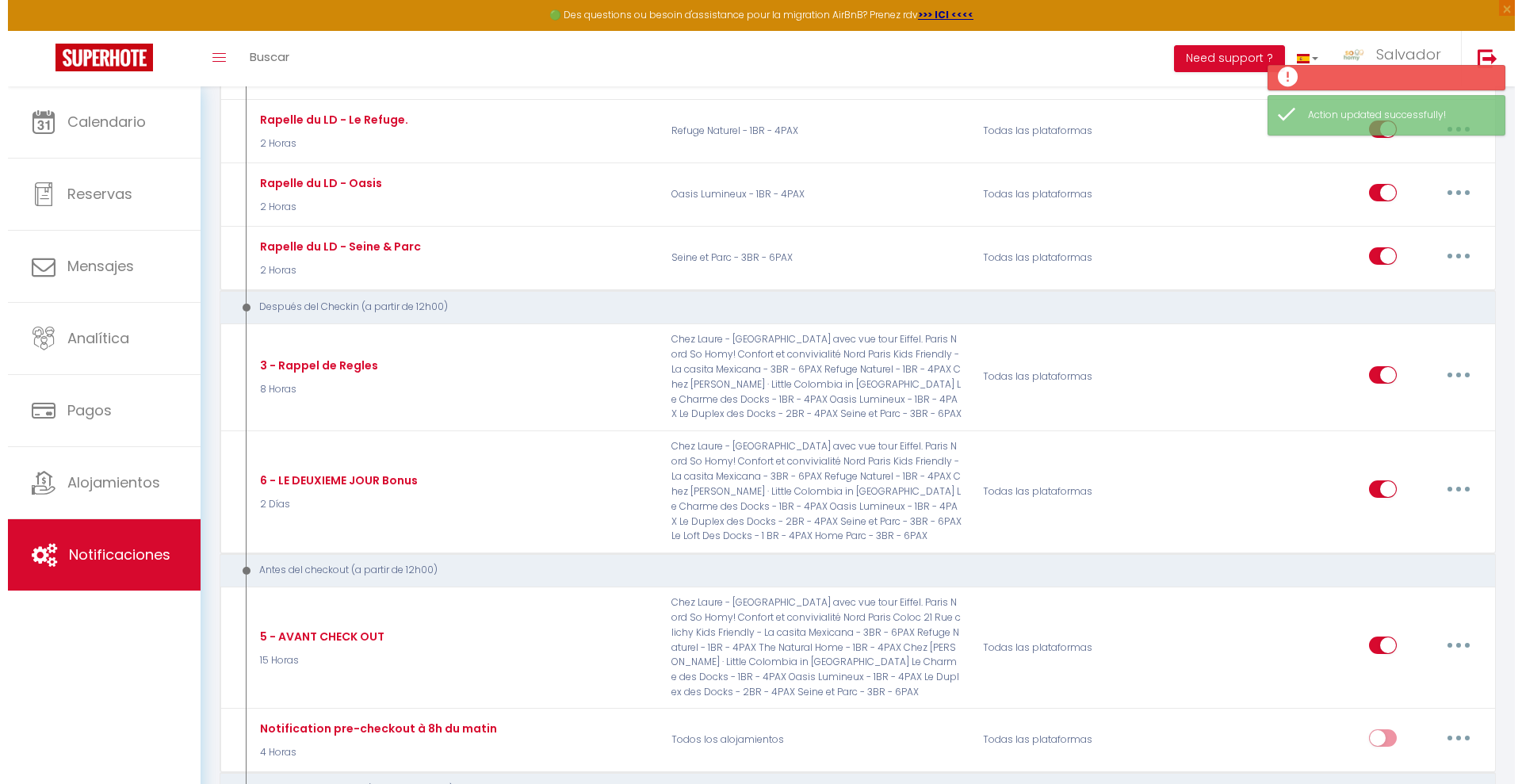
scroll to position [1711, 0]
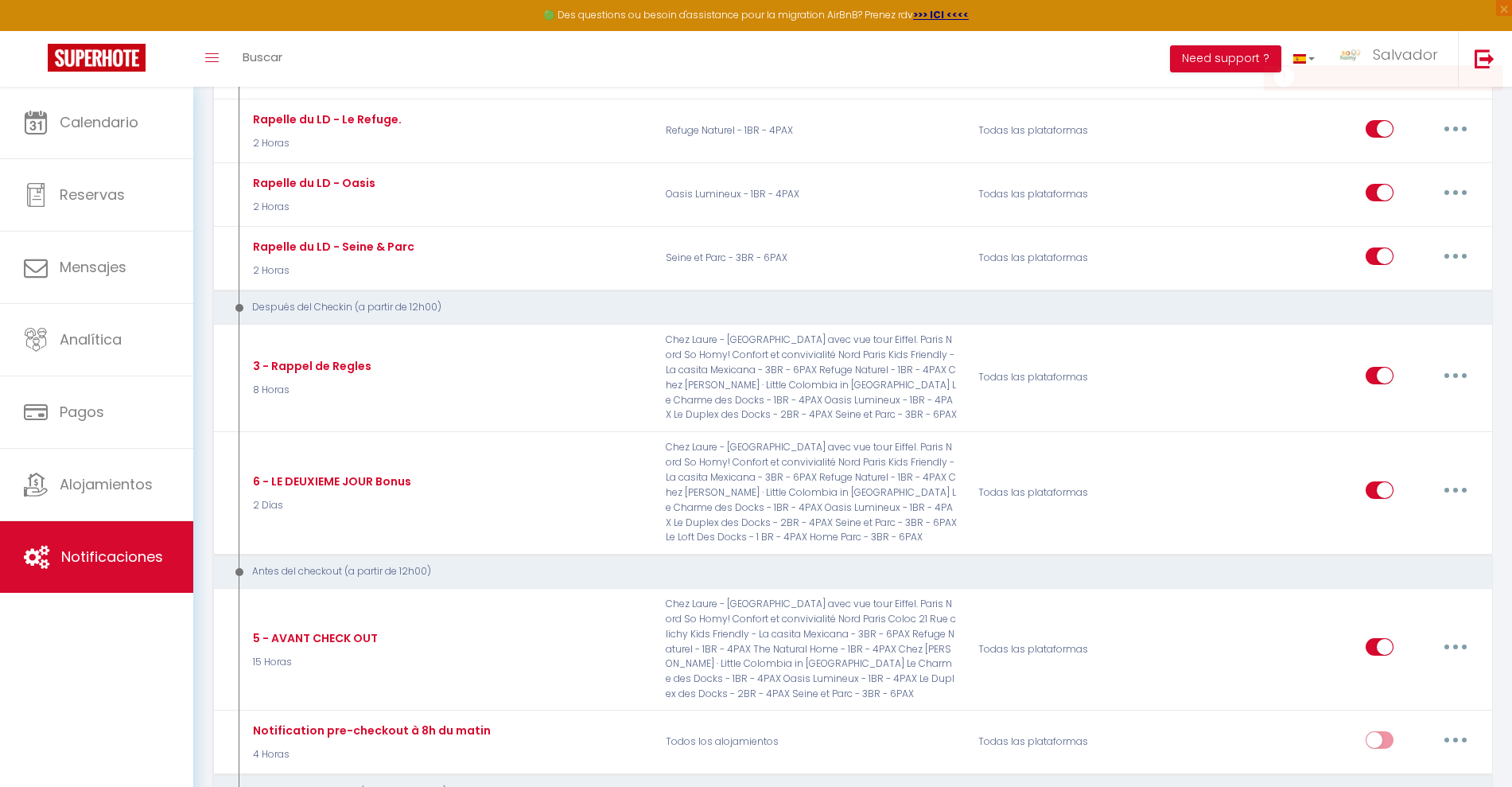
click at [1449, 374] on button "button" at bounding box center [1455, 376] width 45 height 25
click at [1387, 402] on link "Editar" at bounding box center [1413, 411] width 118 height 27
type input "3 - Rappel de Regles"
select select "3"
select select "8 Horas"
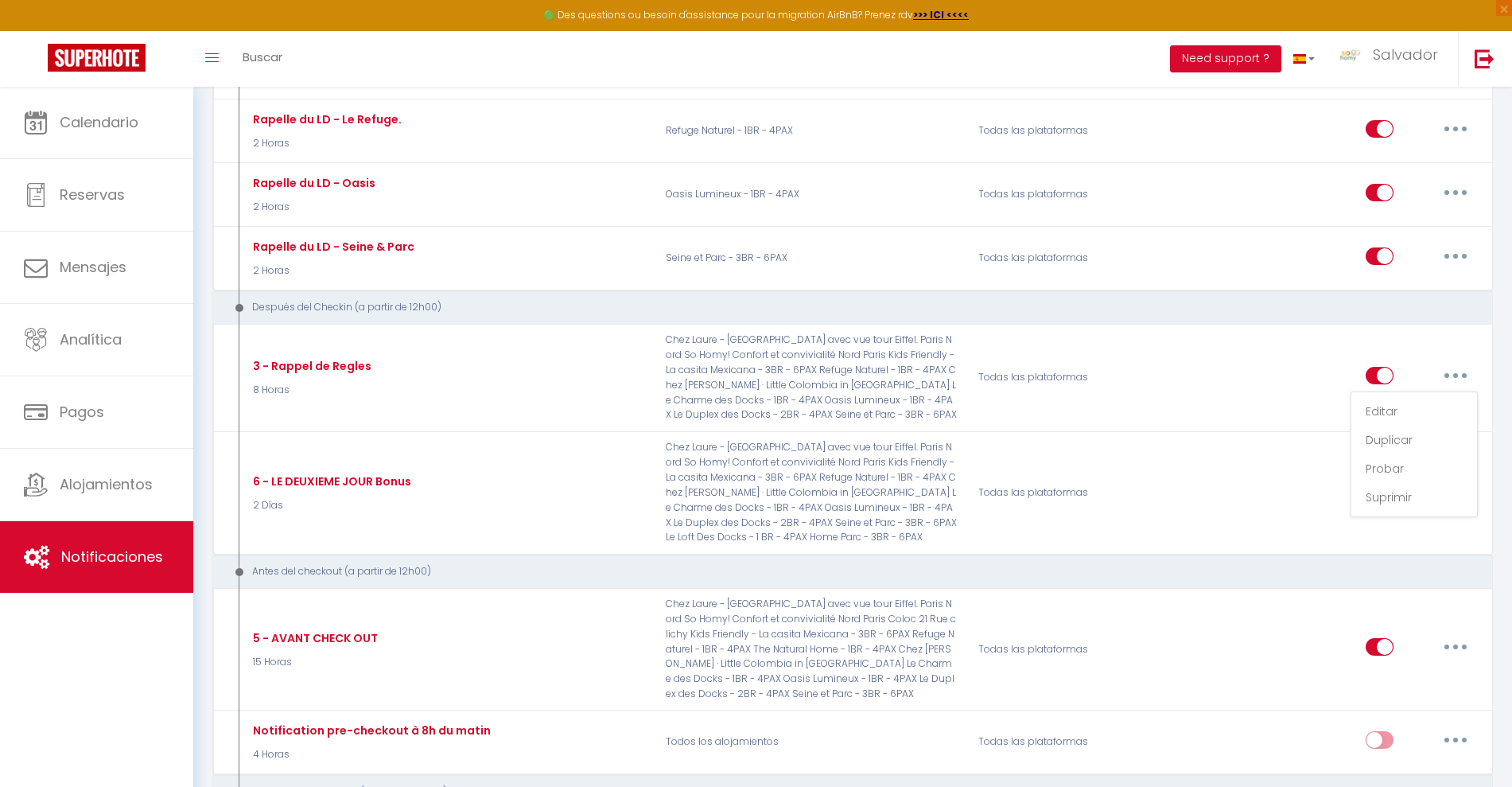
select select "if_booking_is_paid"
checkbox input "true"
checkbox input "false"
radio input "true"
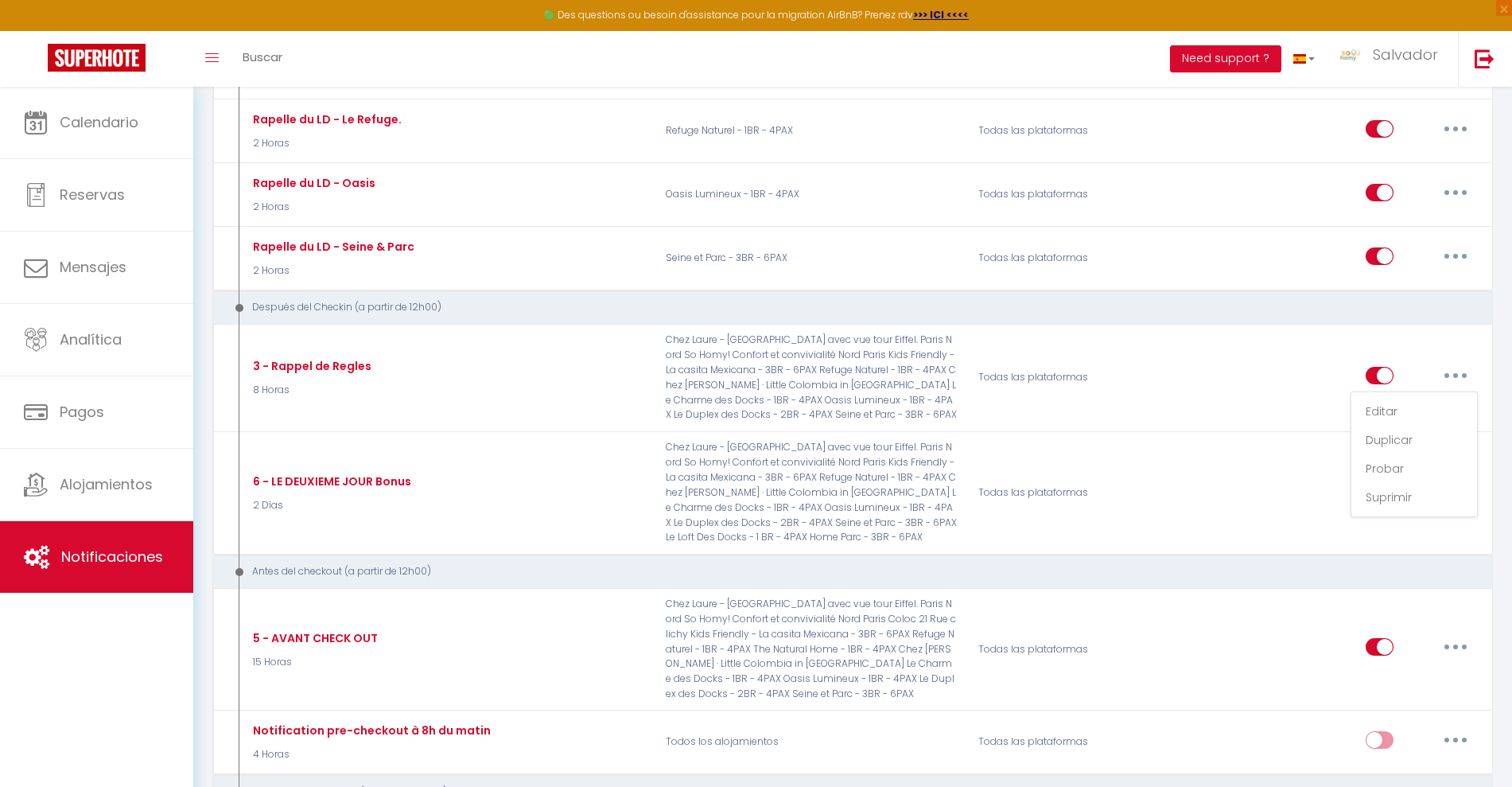
type input "Rappel de Regles"
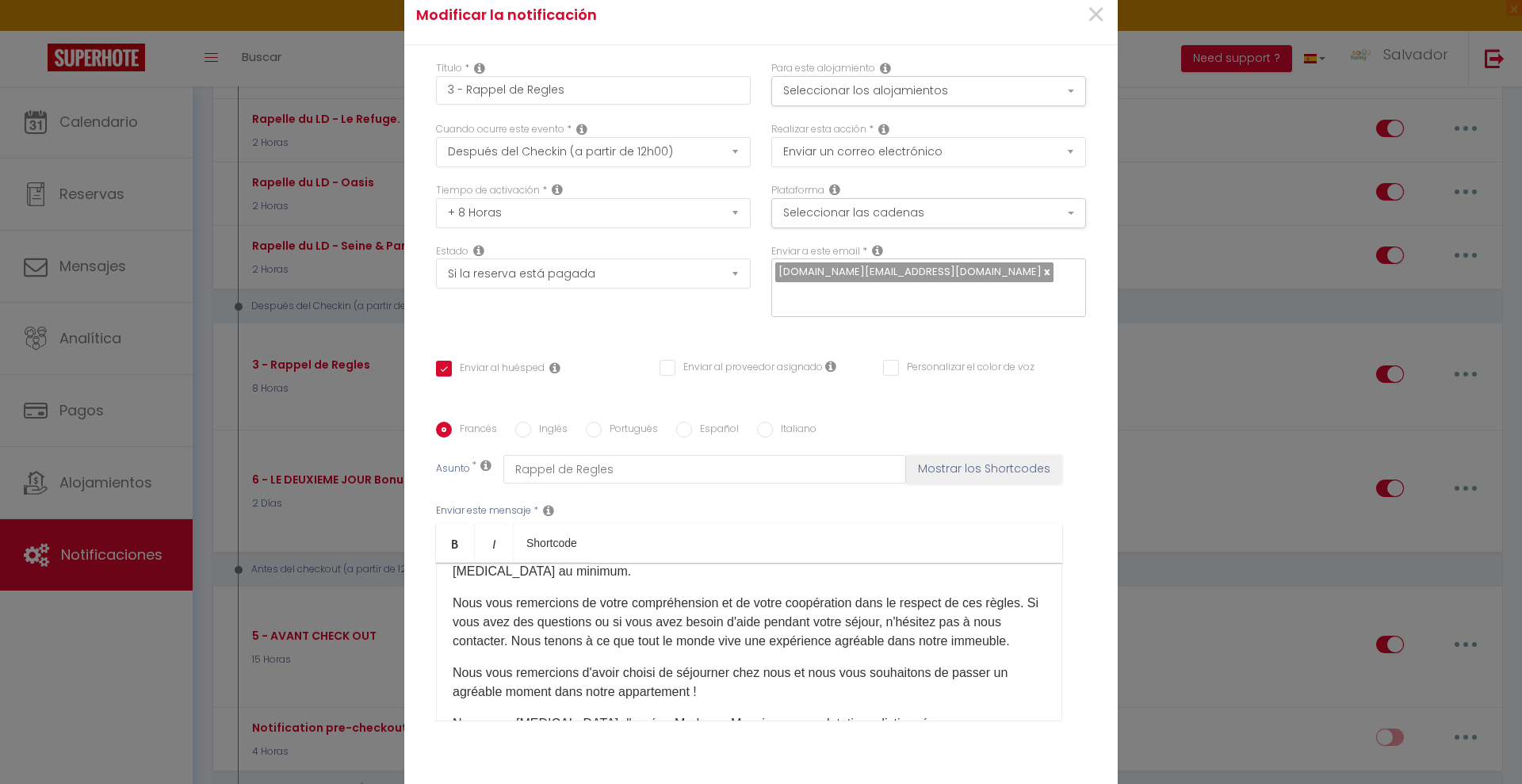
scroll to position [0, 0]
click at [963, 83] on button "Seleccionar los alojamientos" at bounding box center [929, 91] width 315 height 30
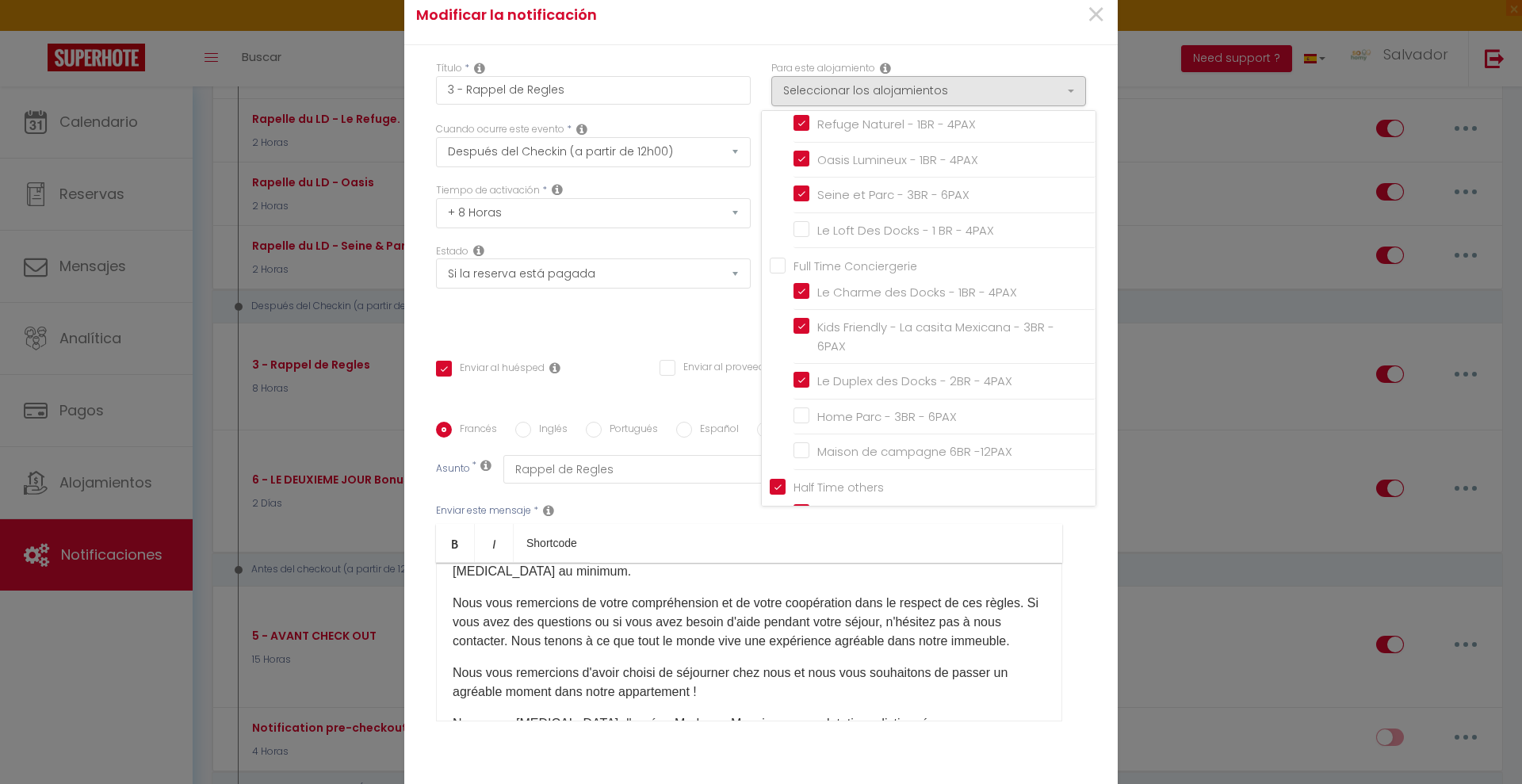
click at [794, 232] on input "Le Loft Des Docks - 1 BR - 4PAX" at bounding box center [944, 231] width 302 height 16
checkbox input "true"
checkbox input "false"
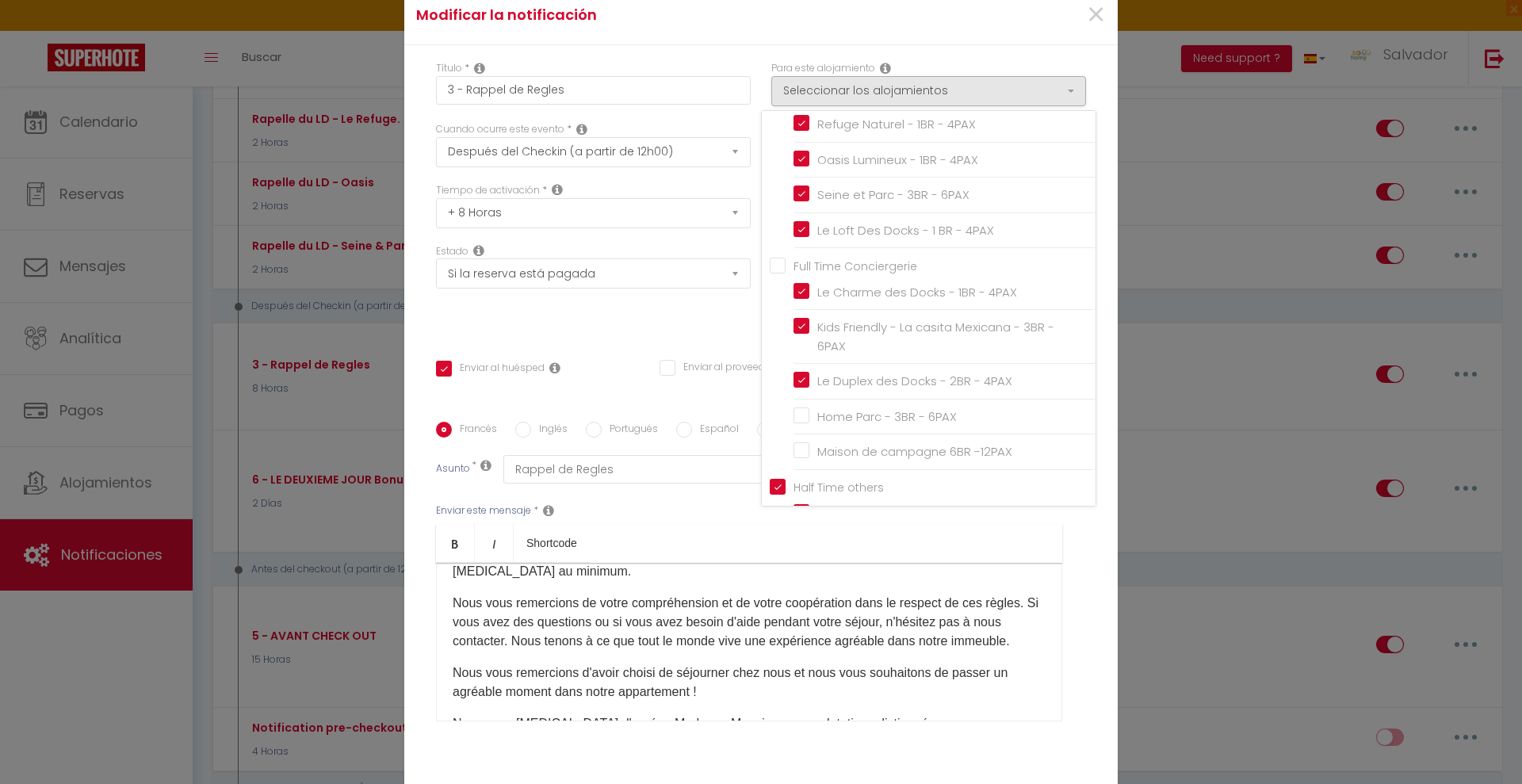
checkbox input "true"
checkbox input "false"
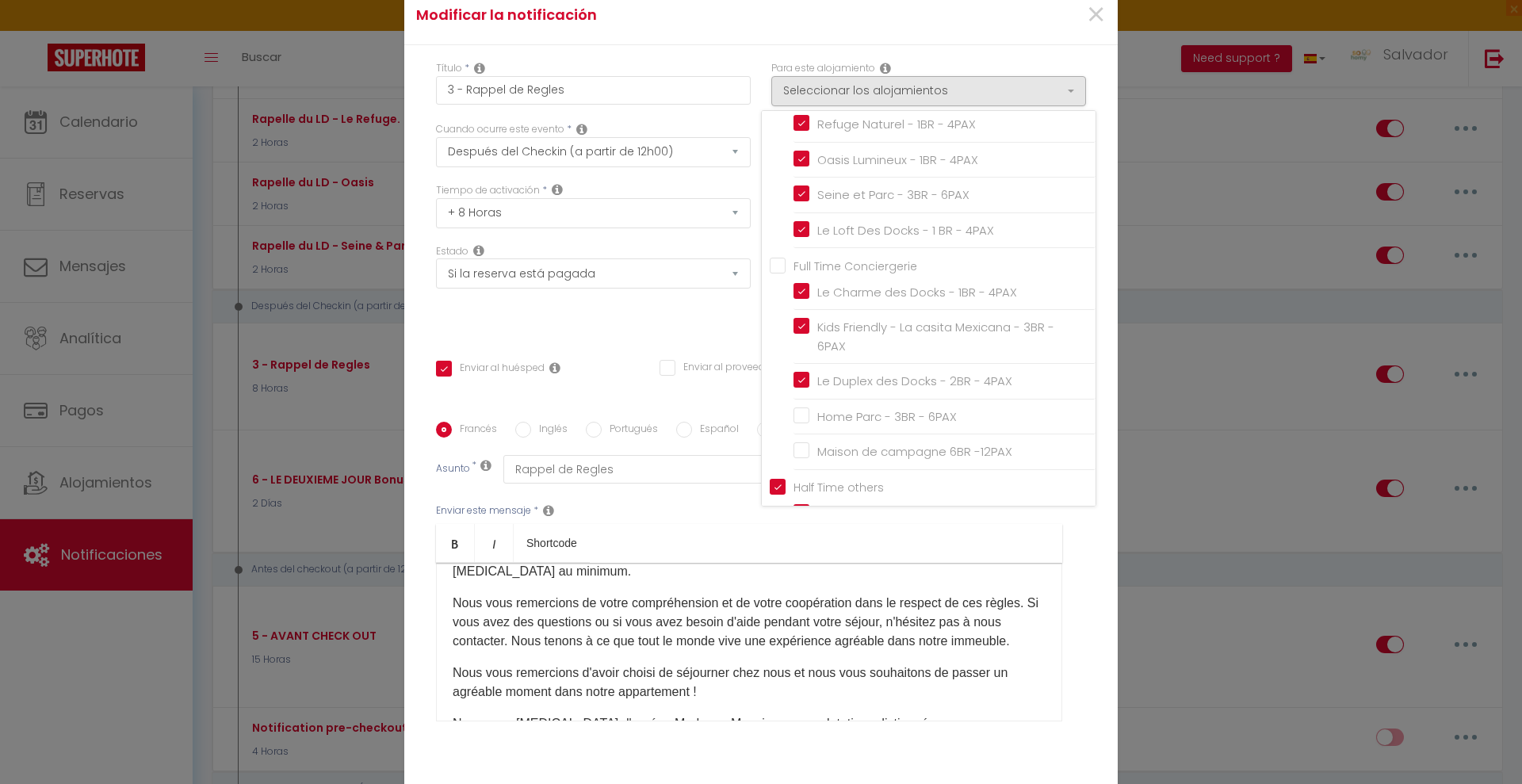
click at [795, 422] on input "Home Parc - 3BR - 6PAX" at bounding box center [944, 417] width 302 height 16
checkbox input "true"
checkbox input "false"
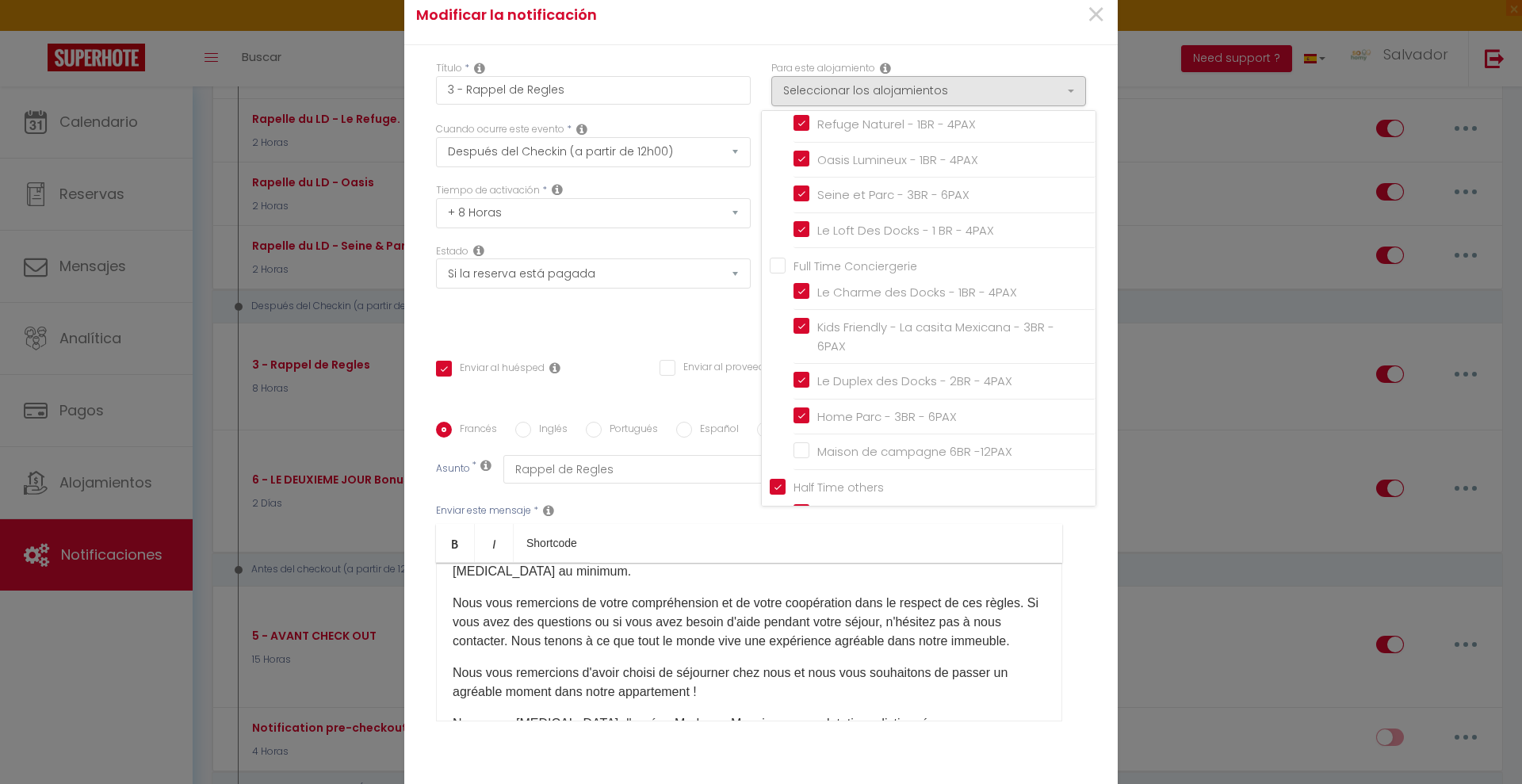
checkbox input "false"
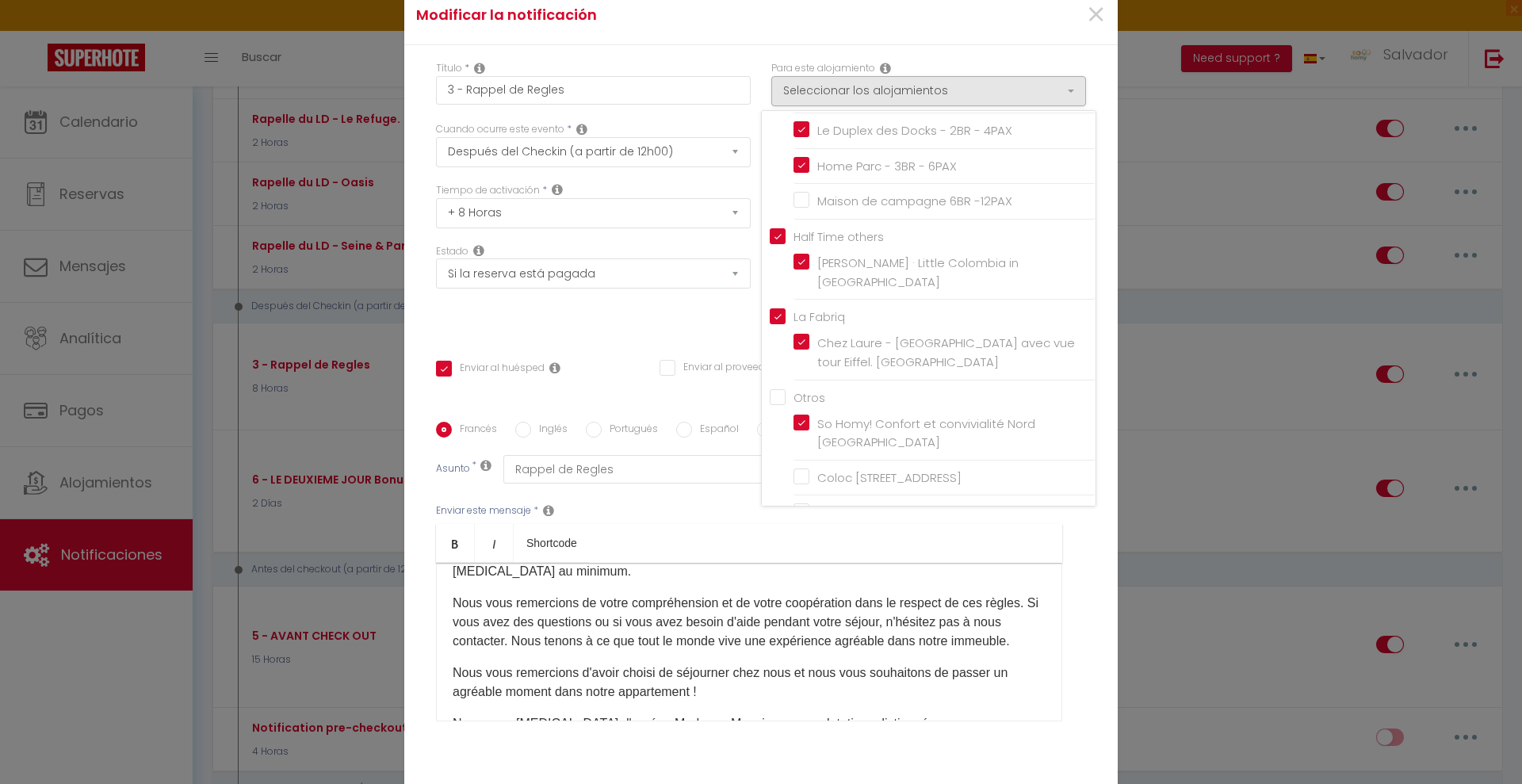
scroll to position [106, 0]
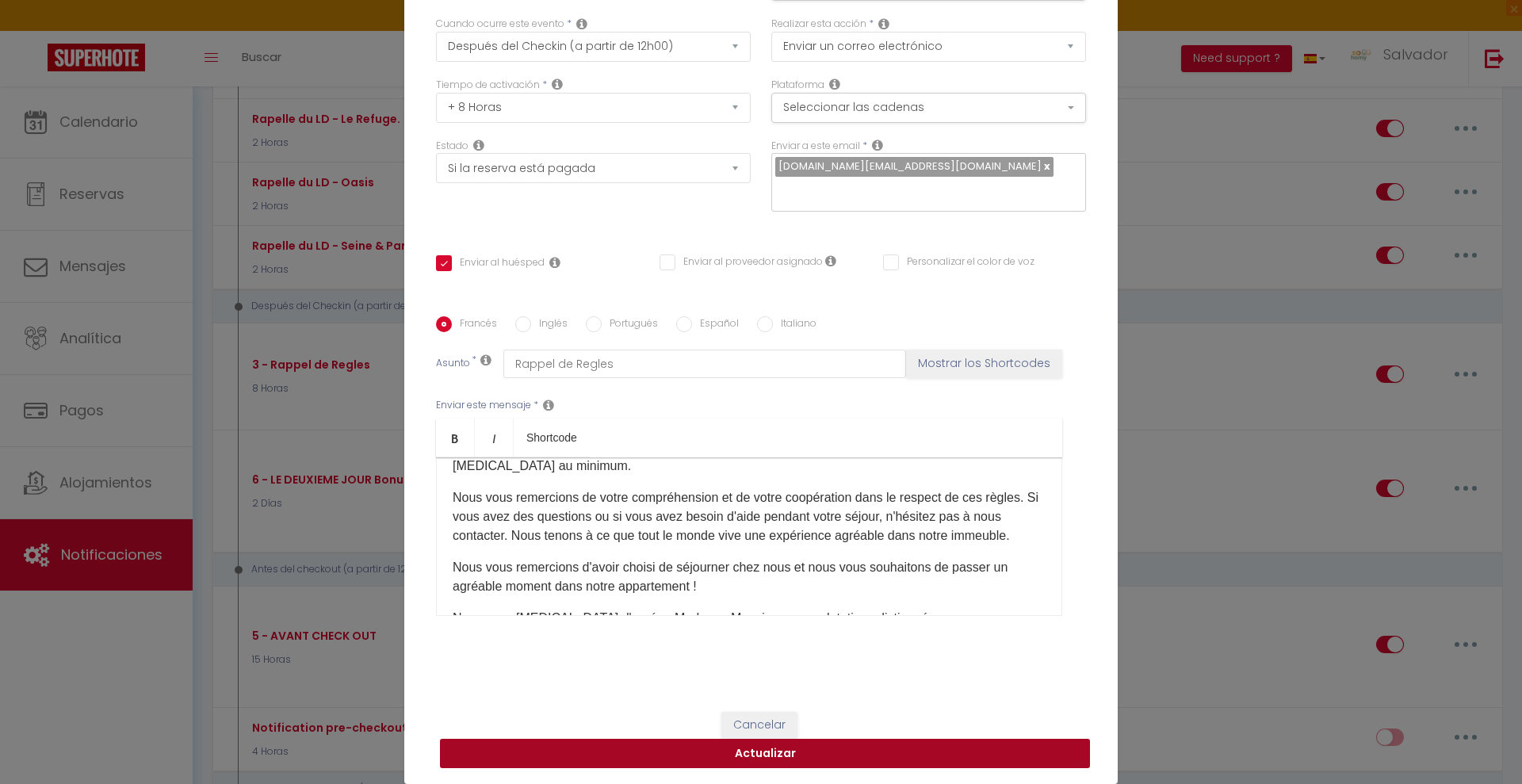
click at [783, 754] on button "Actualizar" at bounding box center [765, 754] width 650 height 30
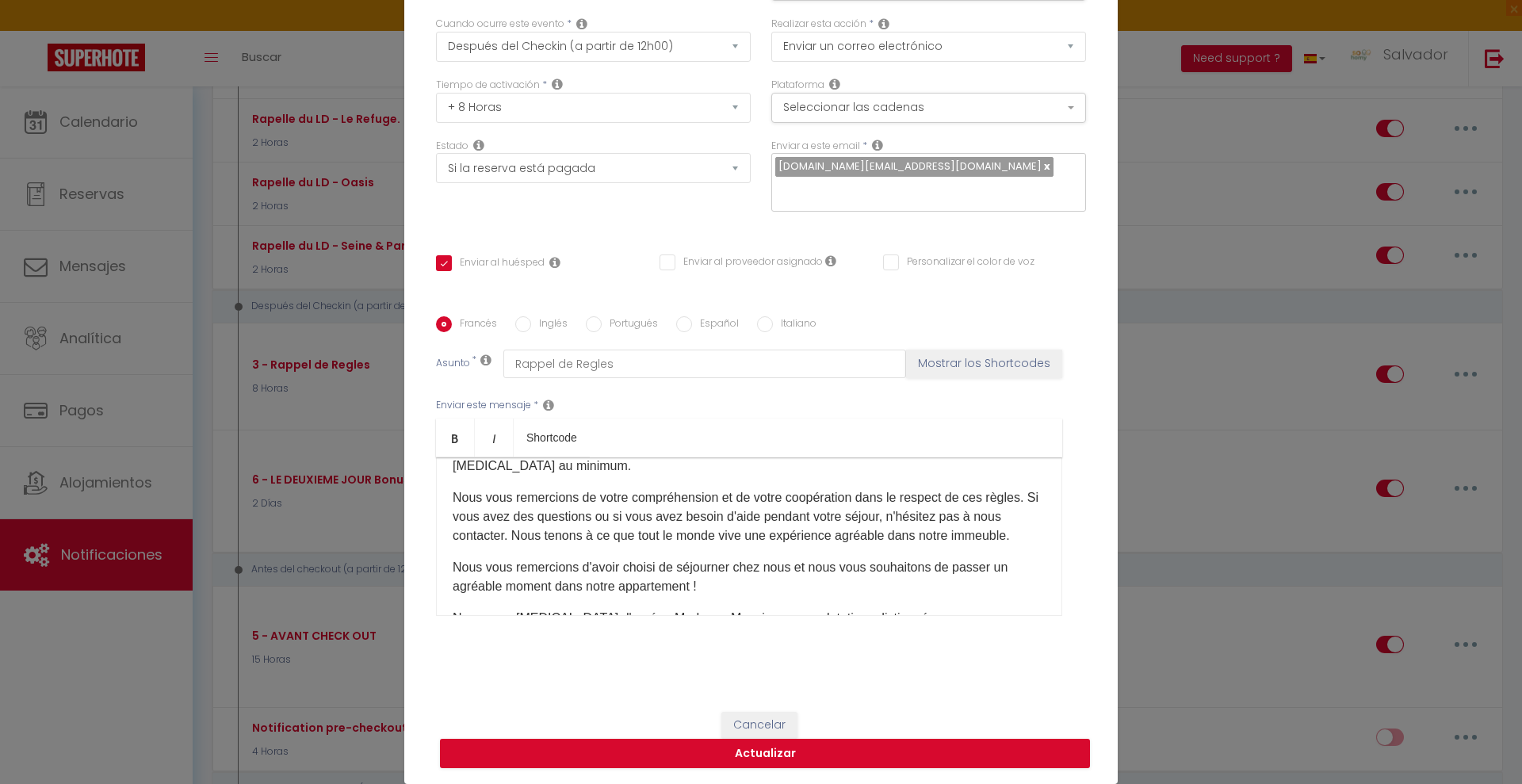
checkbox input "true"
checkbox input "false"
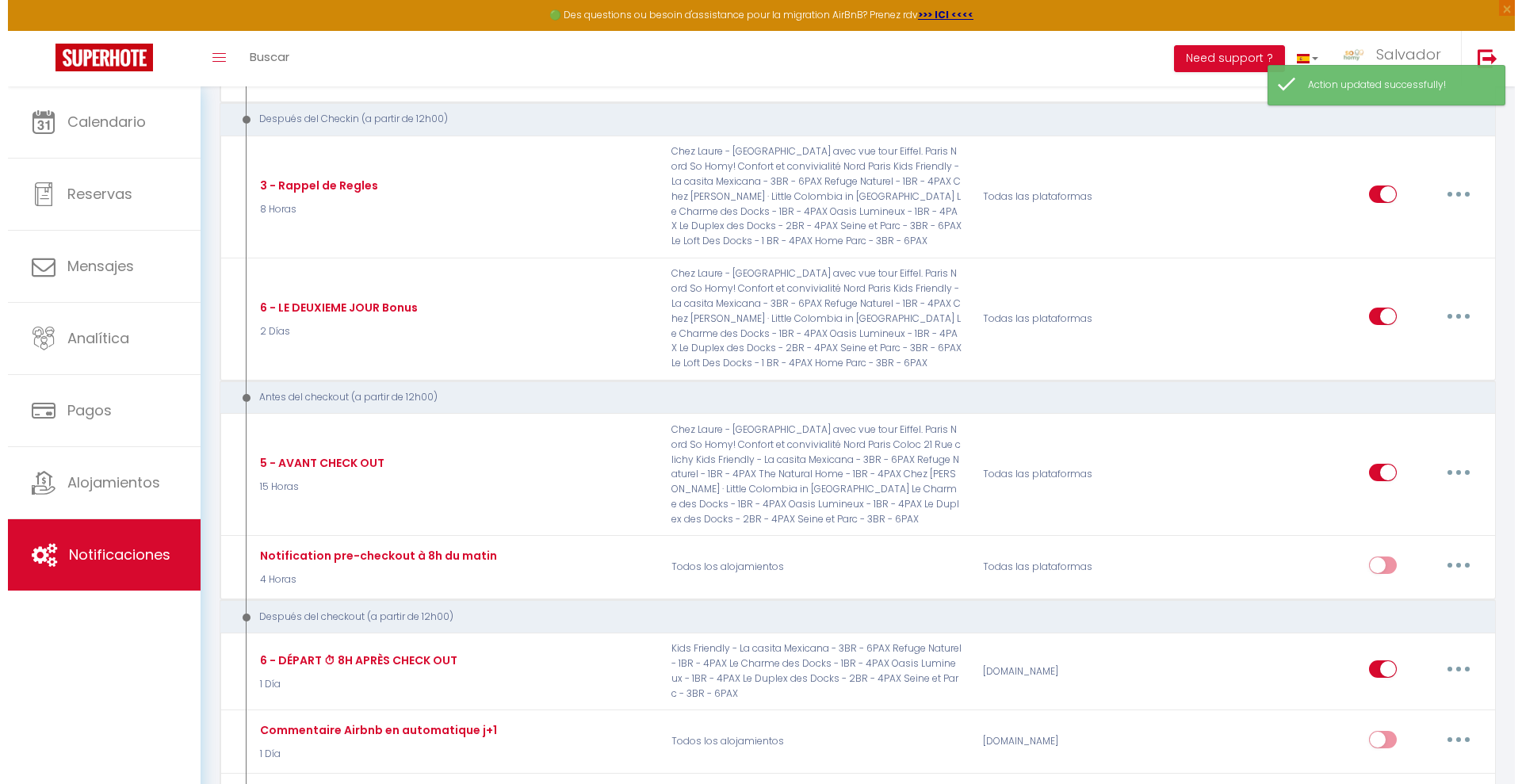
scroll to position [1907, 0]
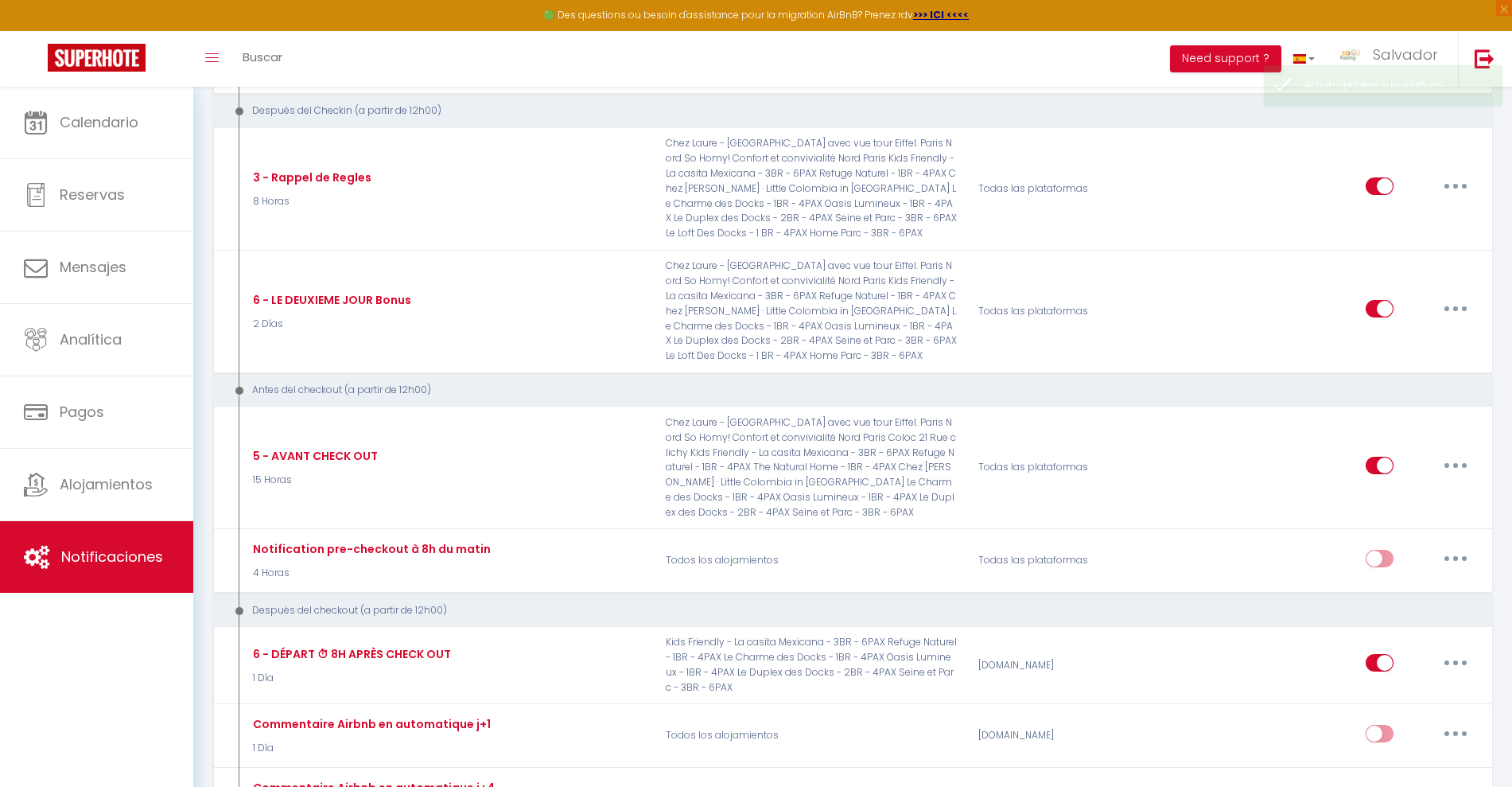
click at [1456, 305] on button "button" at bounding box center [1455, 308] width 45 height 25
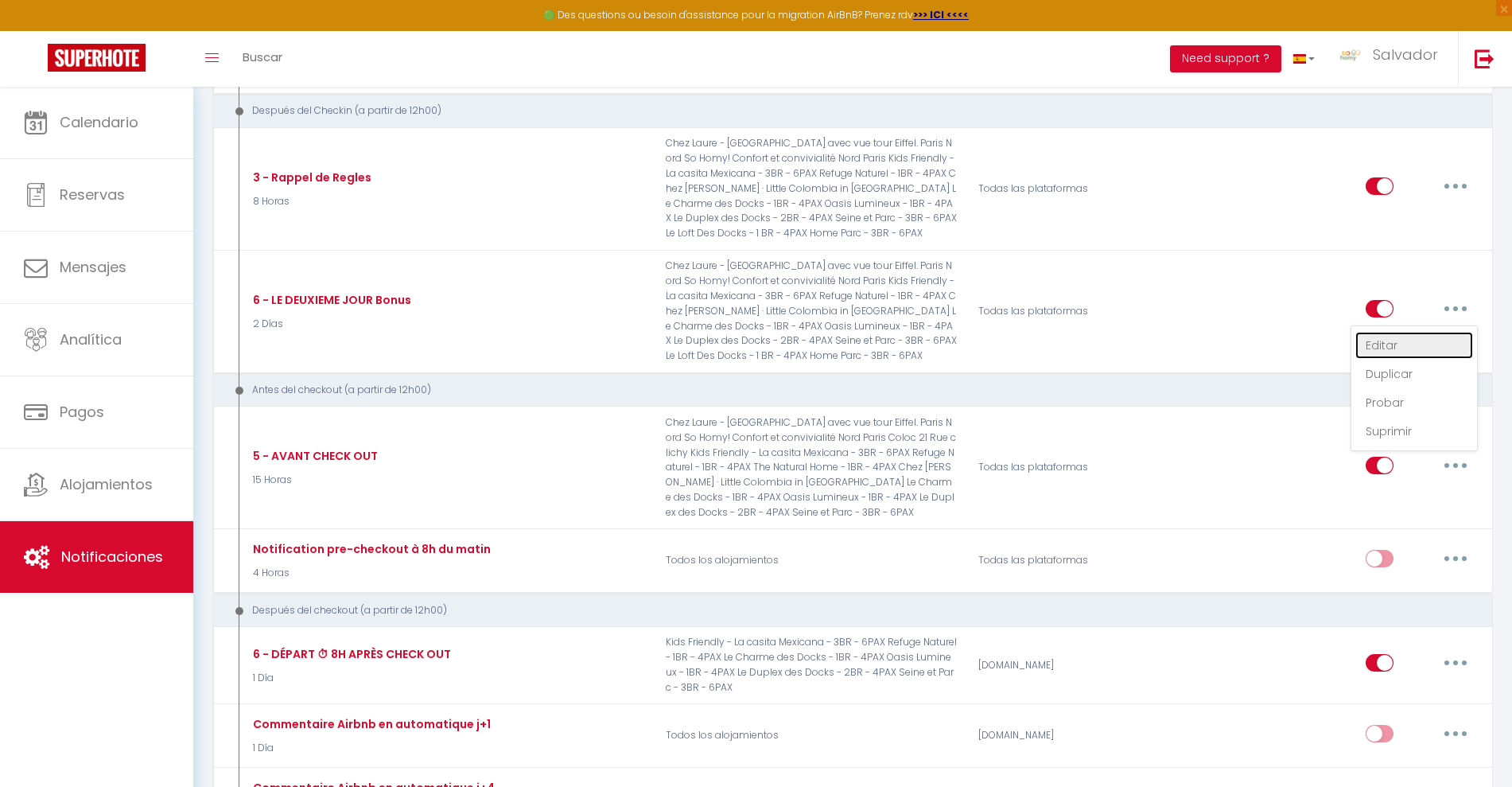
click at [1401, 337] on link "Editar" at bounding box center [1413, 345] width 118 height 27
type input "6 - LE DEUXIEME JOUR Bonus"
select select "3"
select select "2 Días"
select select "if_booking_is_paid"
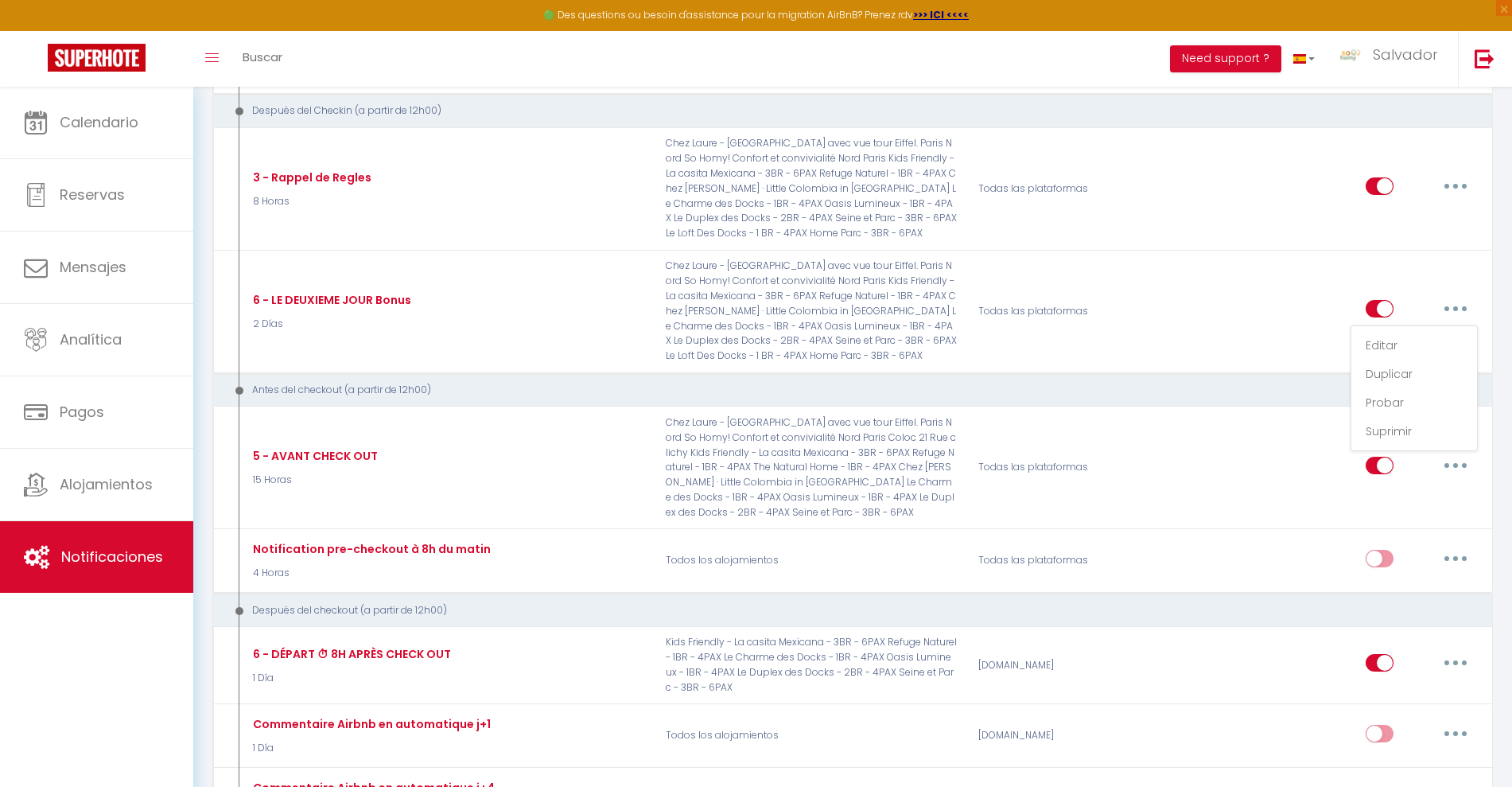
checkbox input "true"
checkbox input "false"
radio input "true"
type input "LE DEUXIEME JOUR chez nous"
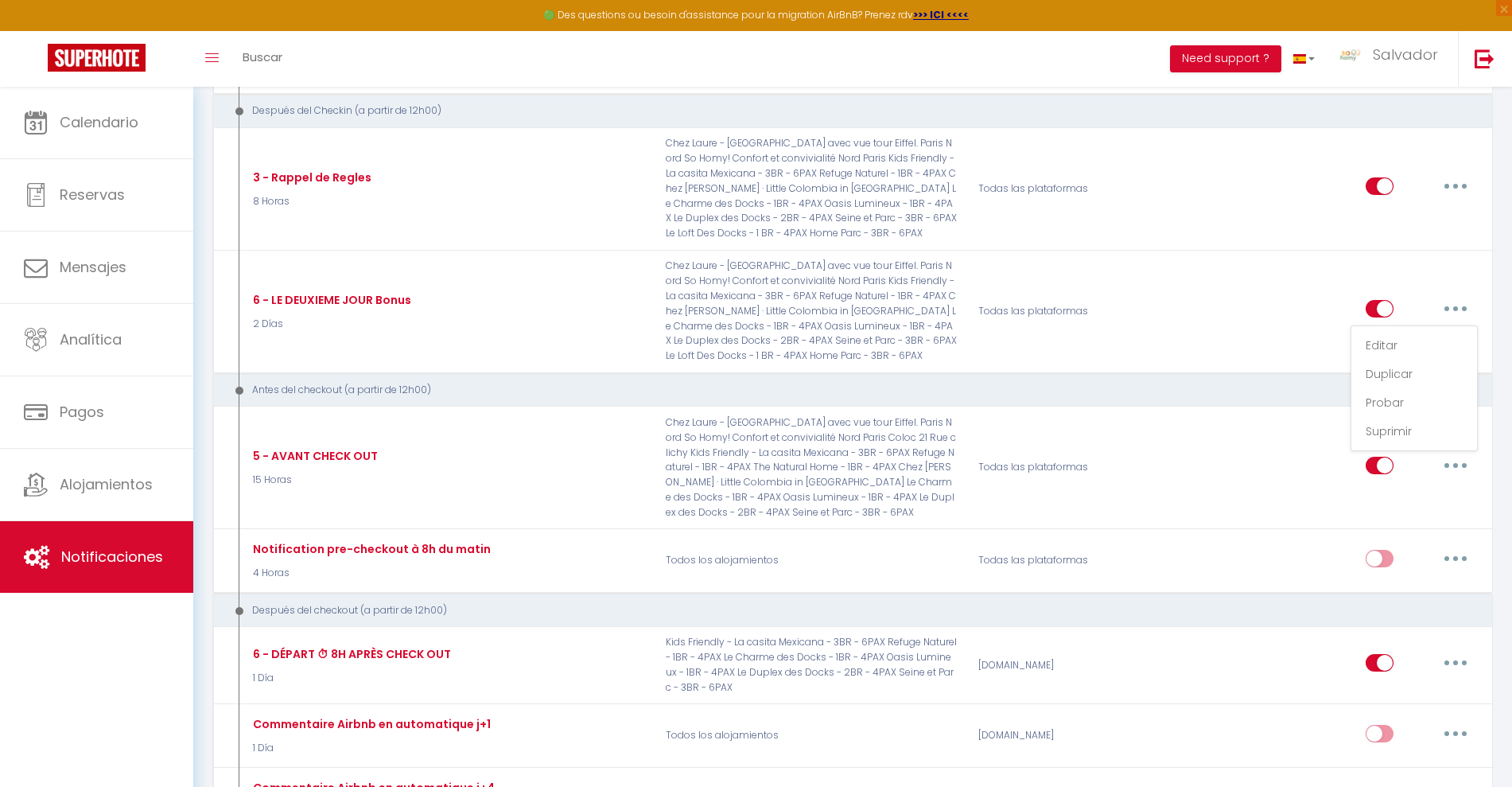
checkbox input "false"
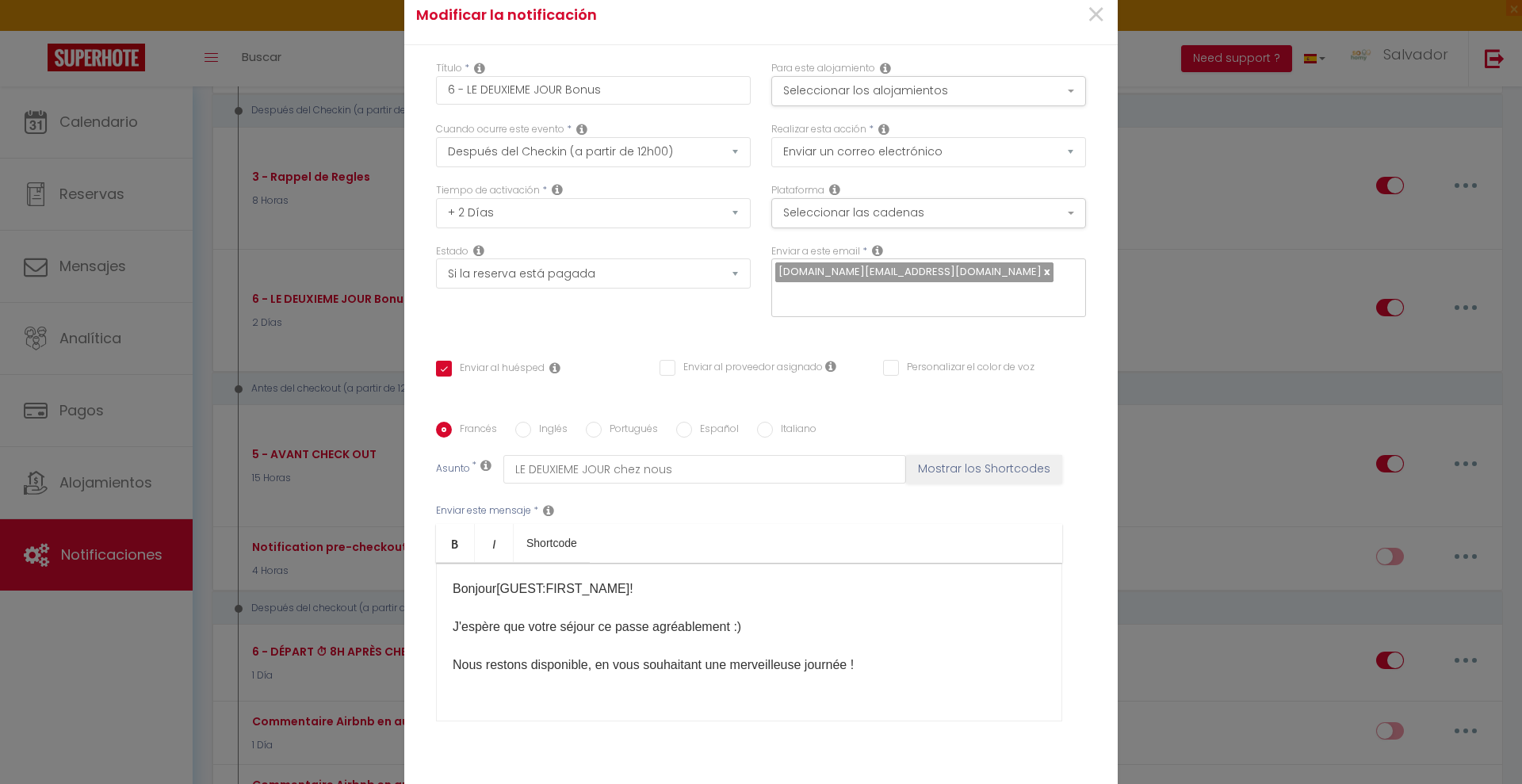
scroll to position [0, 0]
click at [945, 92] on button "Seleccionar los alojamientos" at bounding box center [929, 91] width 315 height 30
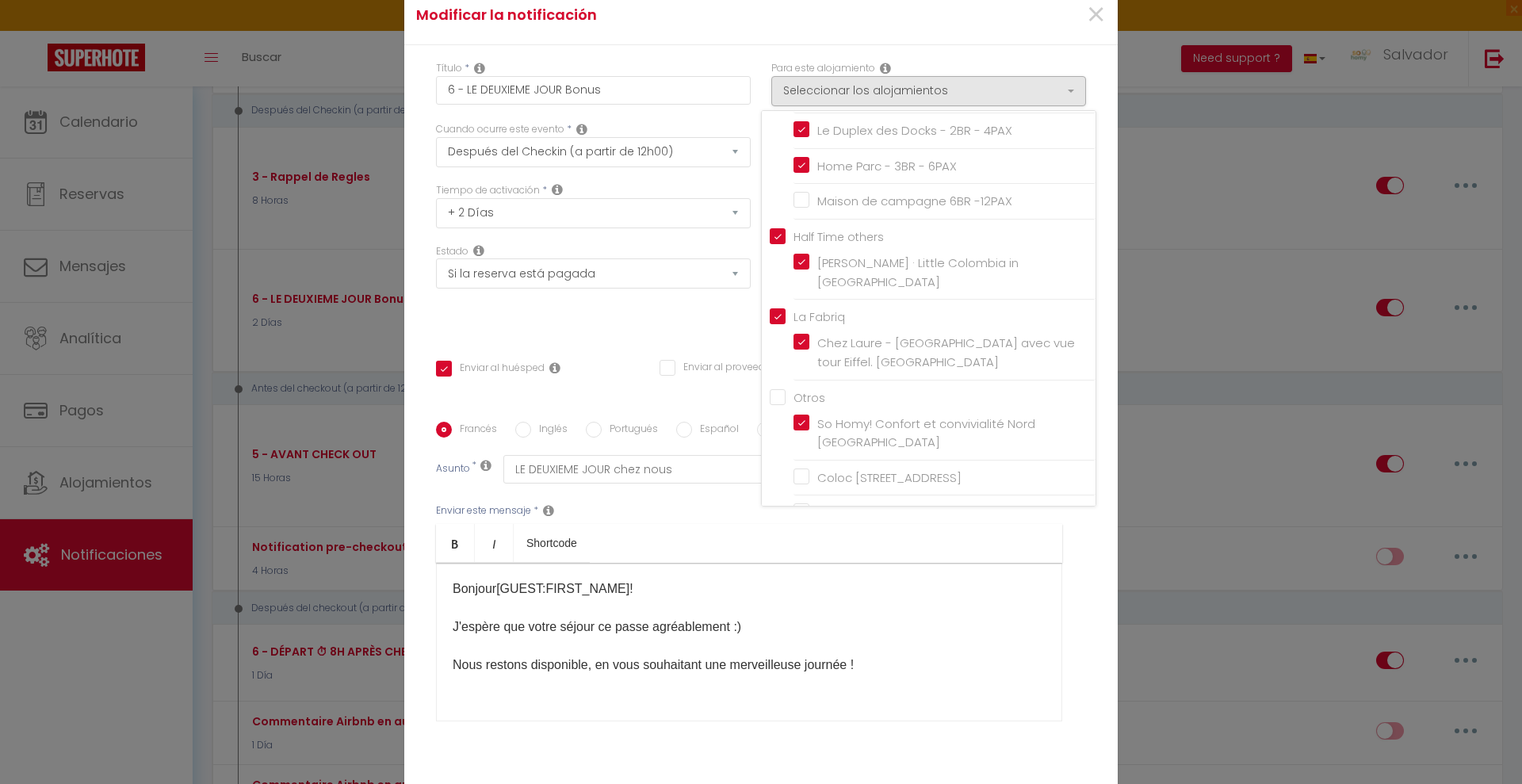
click at [845, 198] on input "Maison de campagne 6BR -12PAX" at bounding box center [944, 201] width 302 height 16
checkbox input "true"
checkbox input "false"
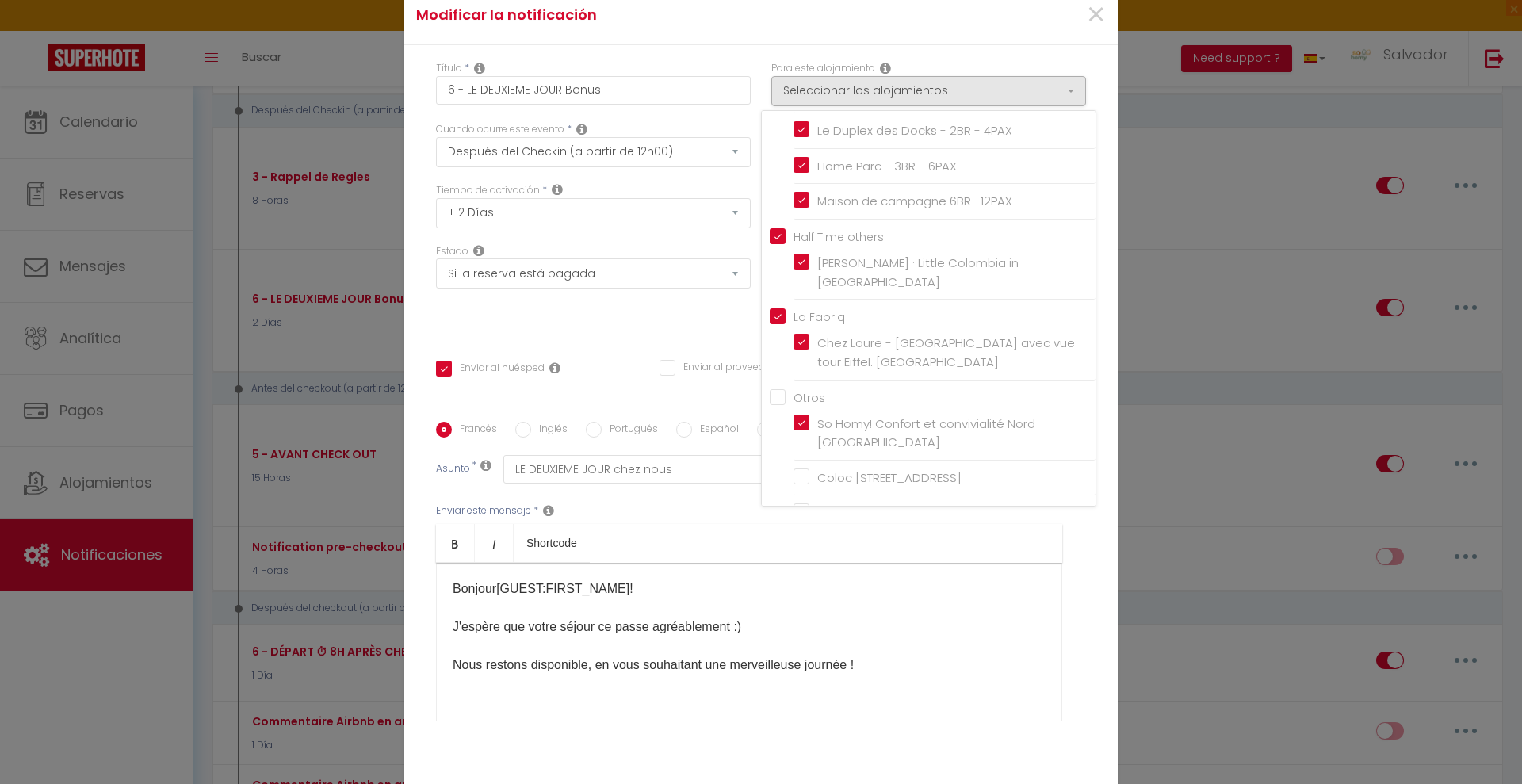
checkbox input "true"
checkbox input "false"
click at [845, 198] on input "Maison de campagne 6BR -12PAX" at bounding box center [944, 201] width 302 height 16
checkbox input "false"
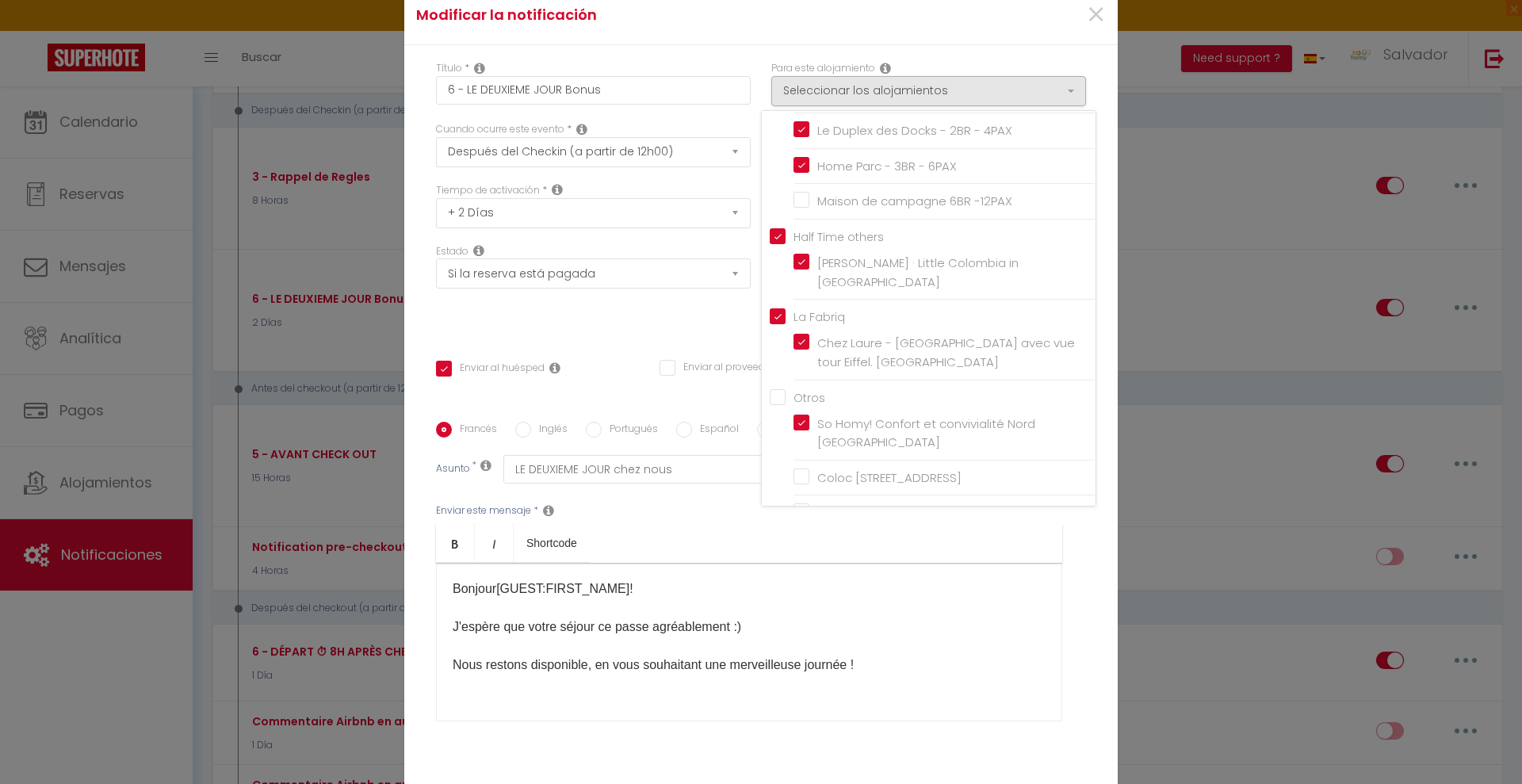
checkbox input "true"
checkbox input "false"
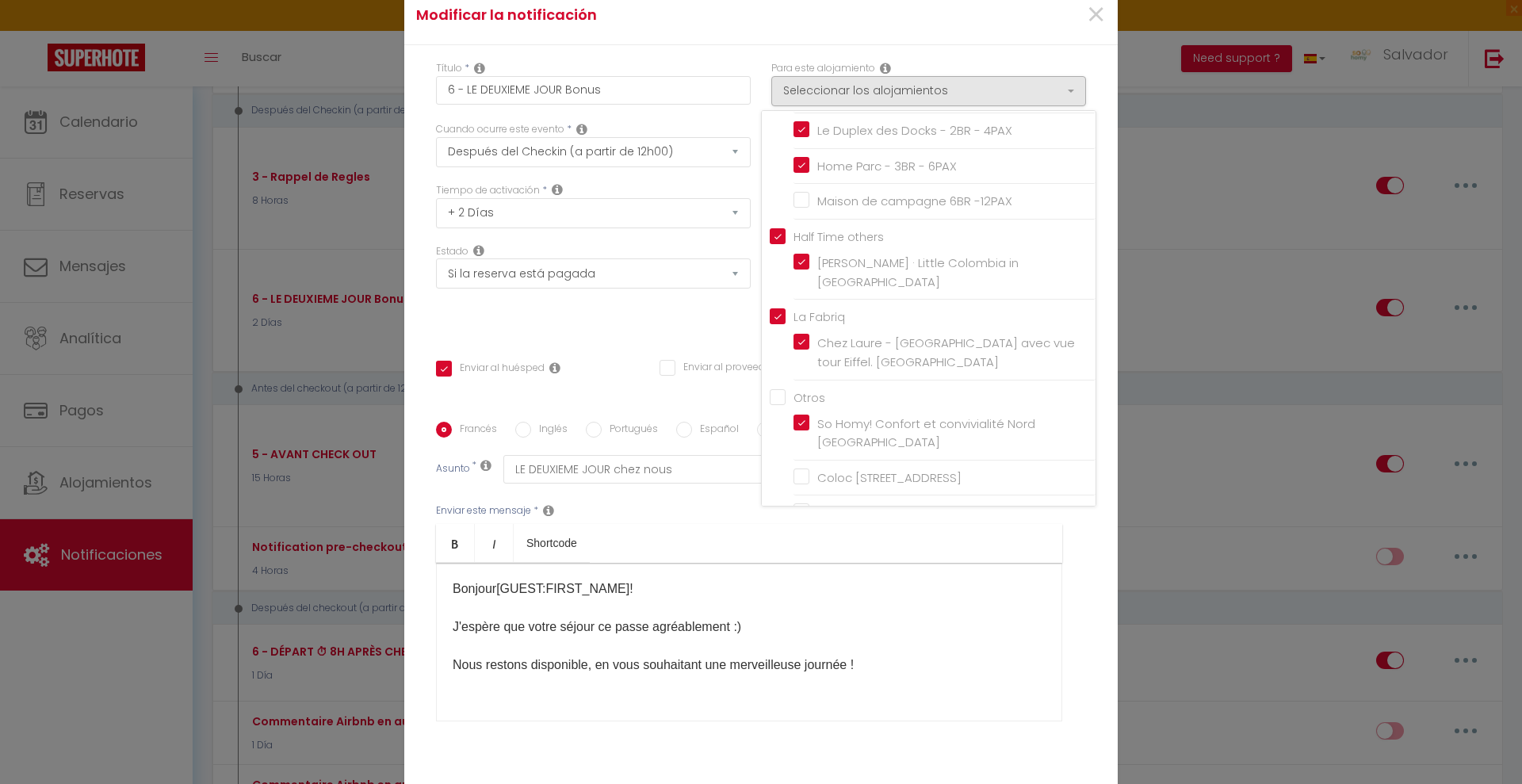
checkbox input "false"
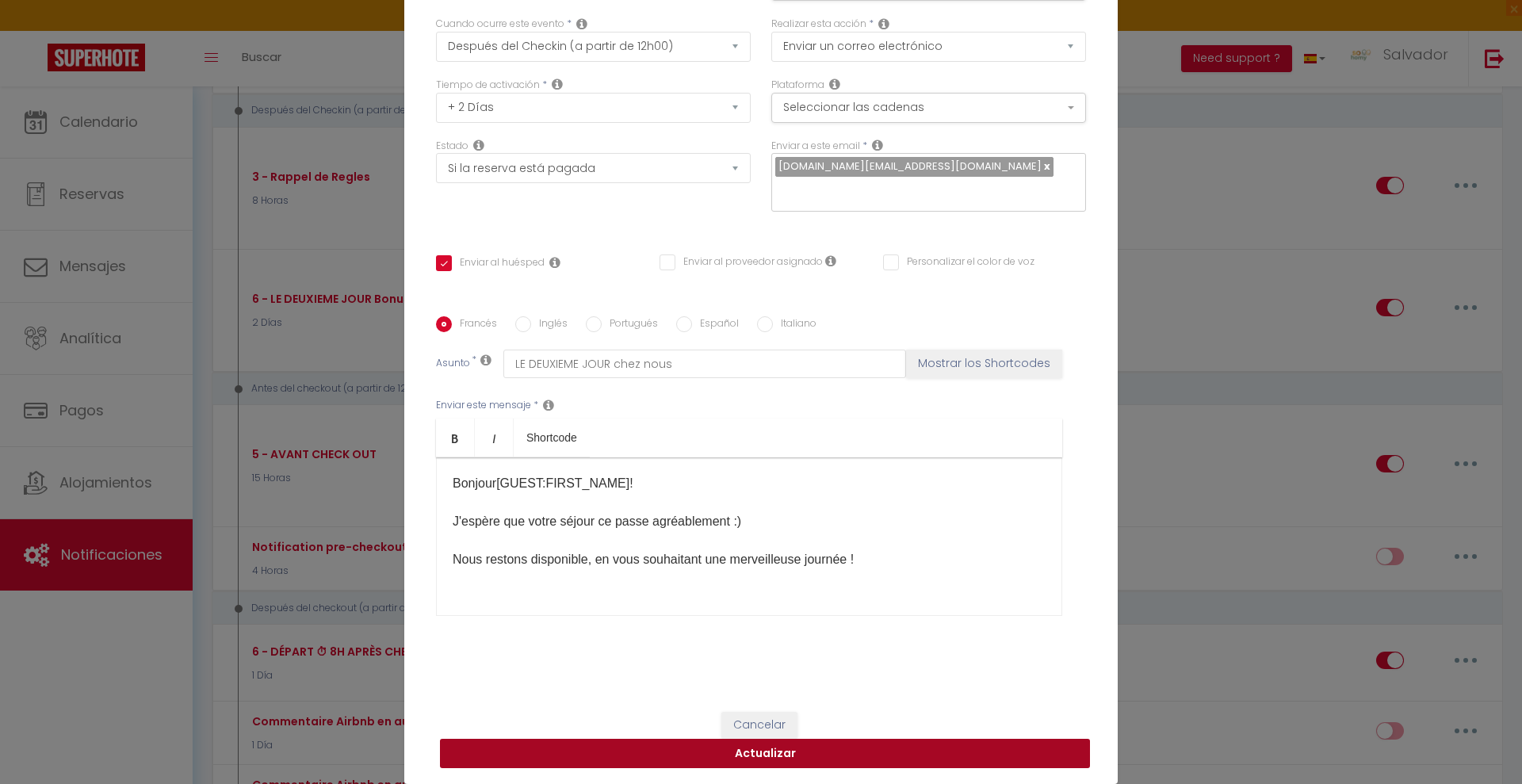
click at [849, 762] on button "Actualizar" at bounding box center [765, 754] width 650 height 30
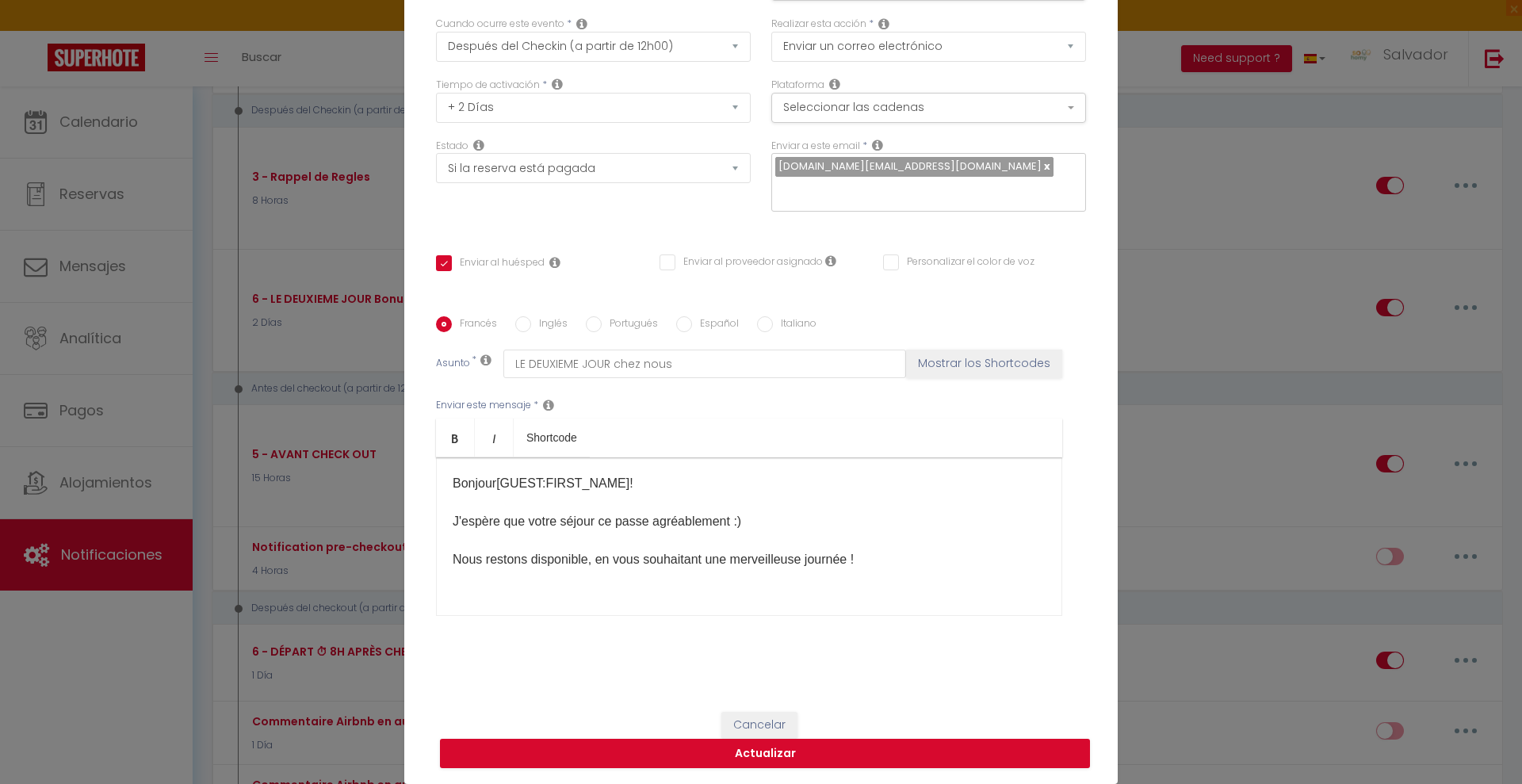
checkbox input "true"
checkbox input "false"
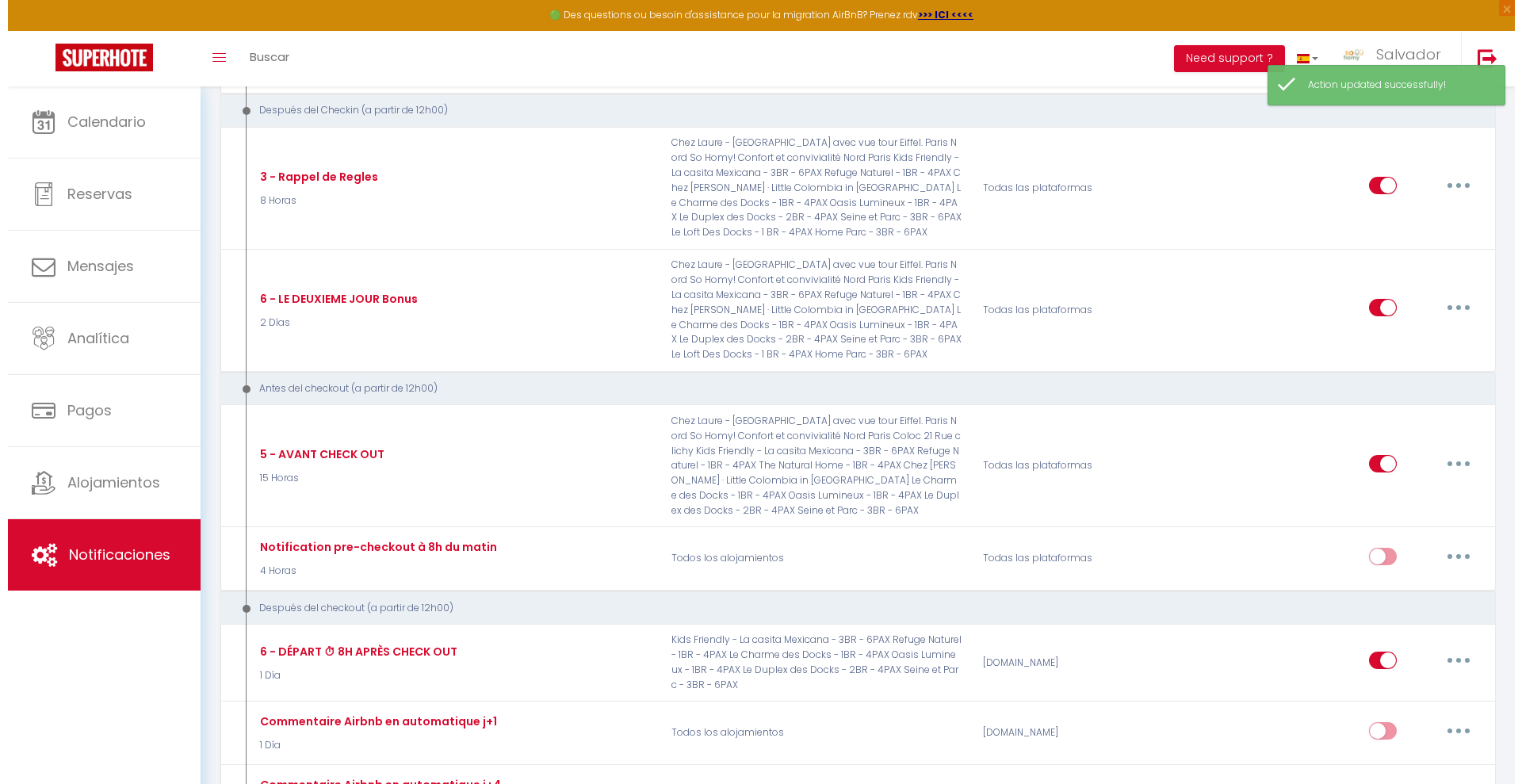
scroll to position [2101, 0]
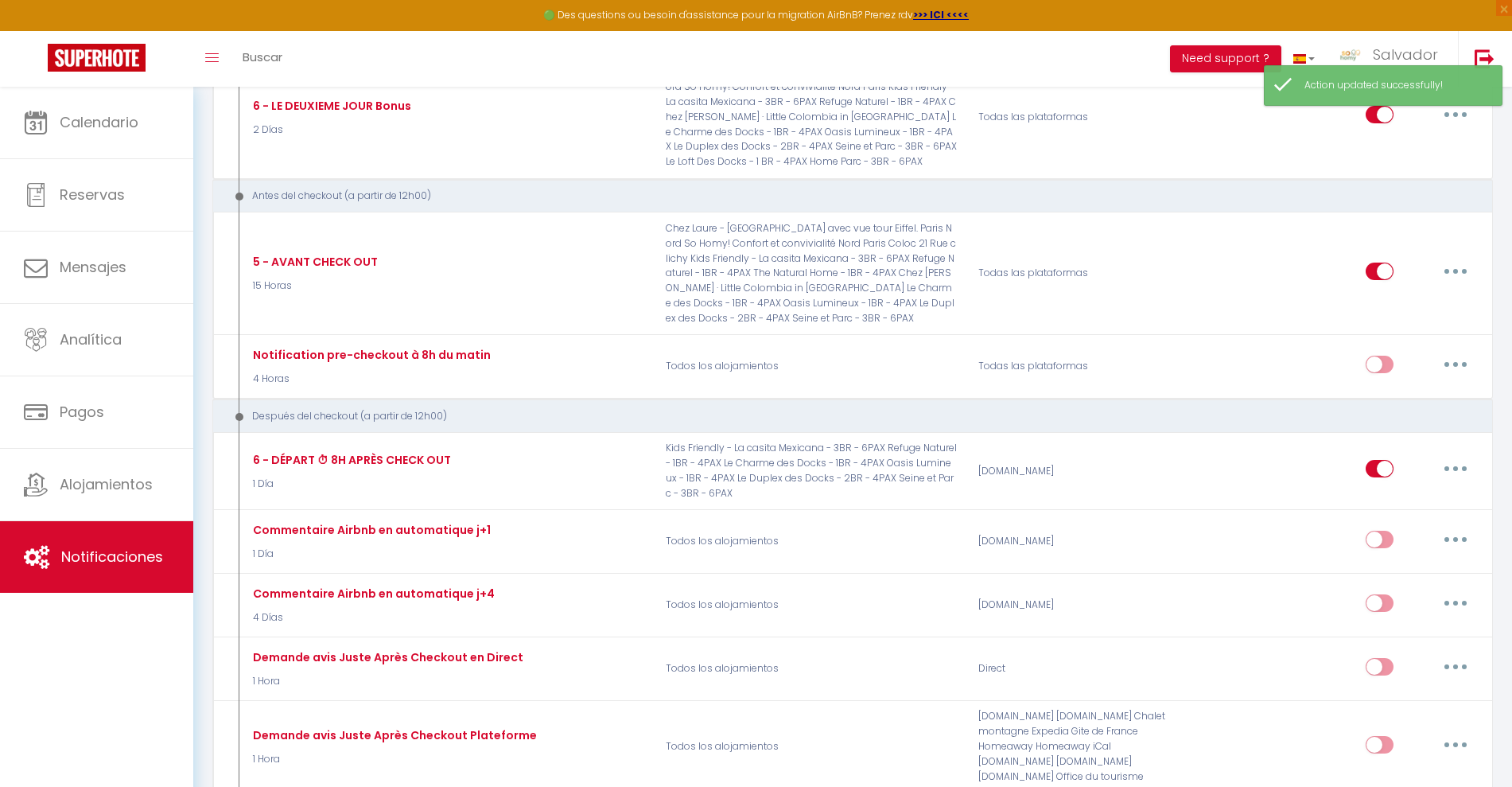
click at [1446, 470] on button "button" at bounding box center [1455, 468] width 45 height 25
click at [1385, 502] on link "Editar" at bounding box center [1413, 505] width 118 height 27
type input "6 - DÉPART ⏱ 8H APRÈS CHECK OUT"
select select "5"
select select "1 Día"
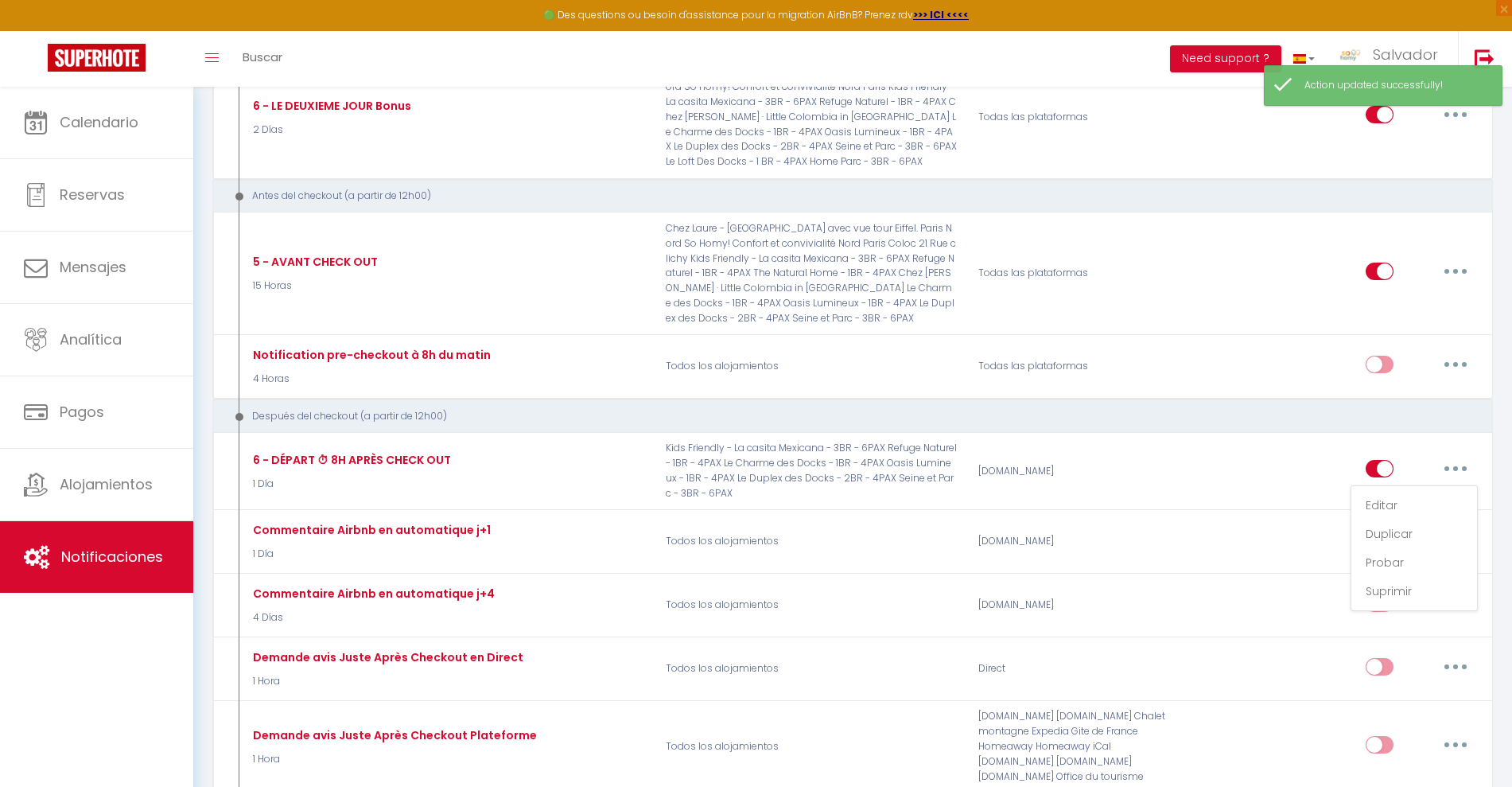
select select "if_booking_is_paid"
checkbox input "true"
checkbox input "false"
radio input "true"
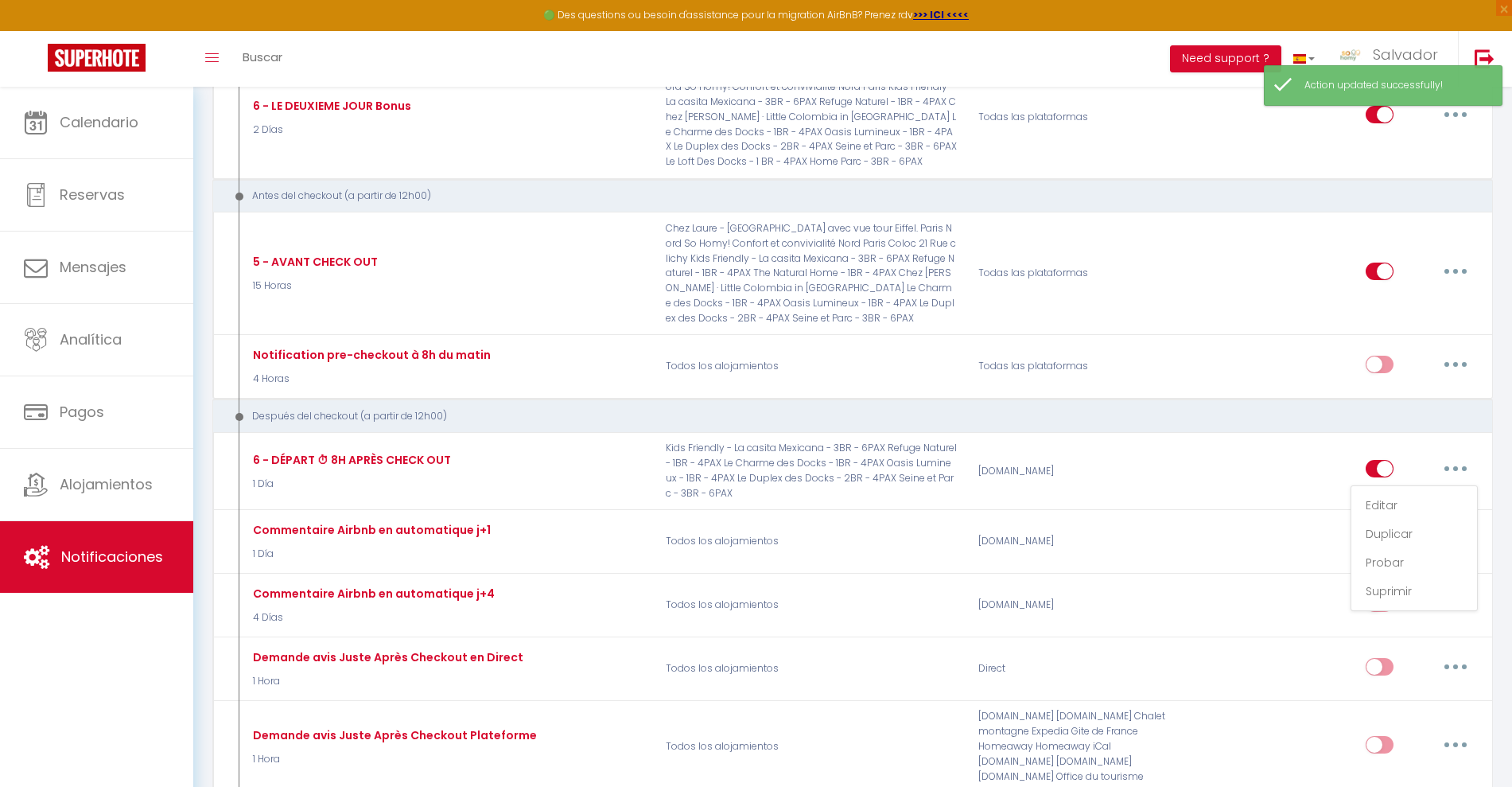
type input "DÉPART APRÈS CHECK OUT"
checkbox input "false"
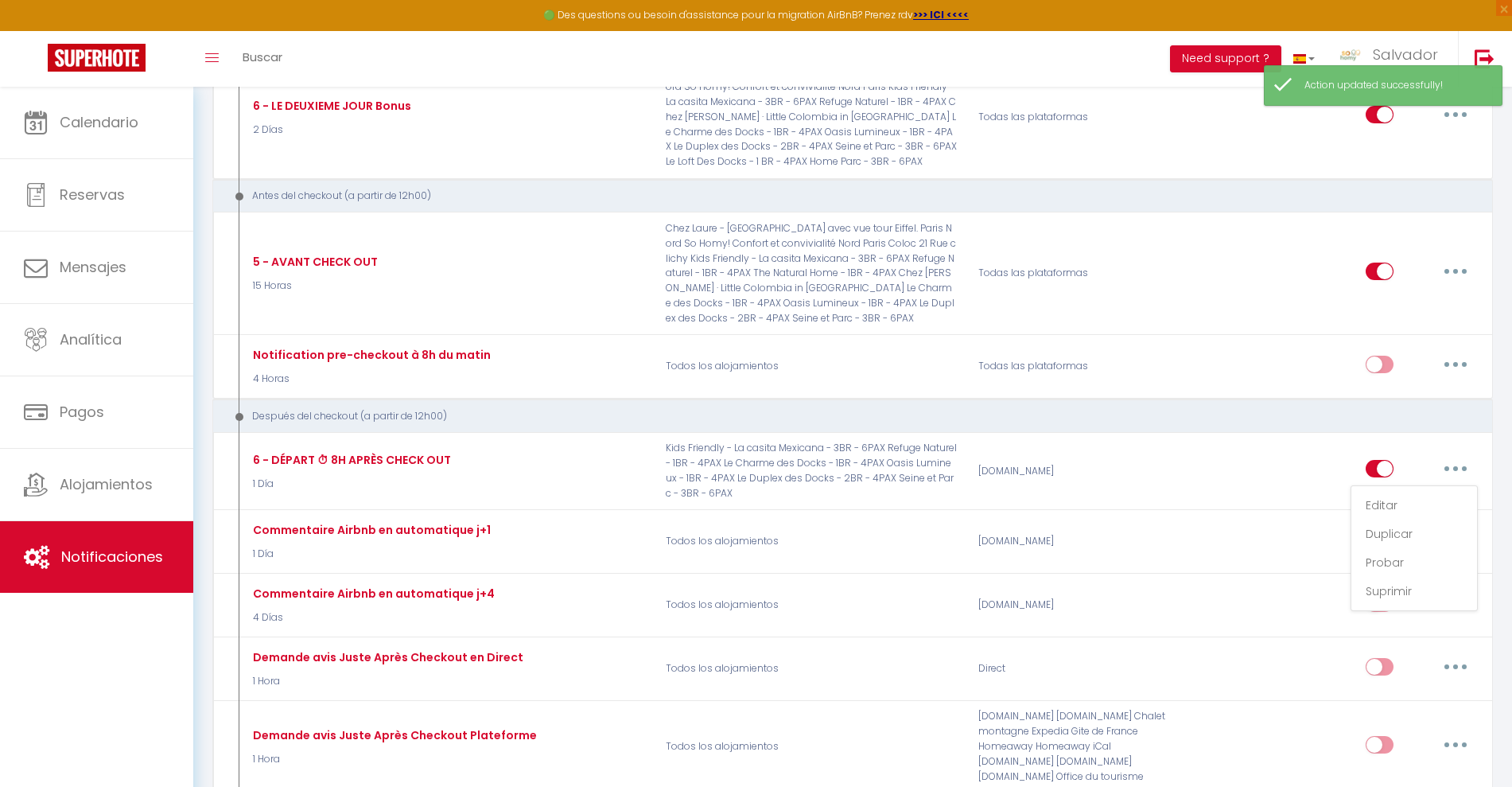
checkbox input "false"
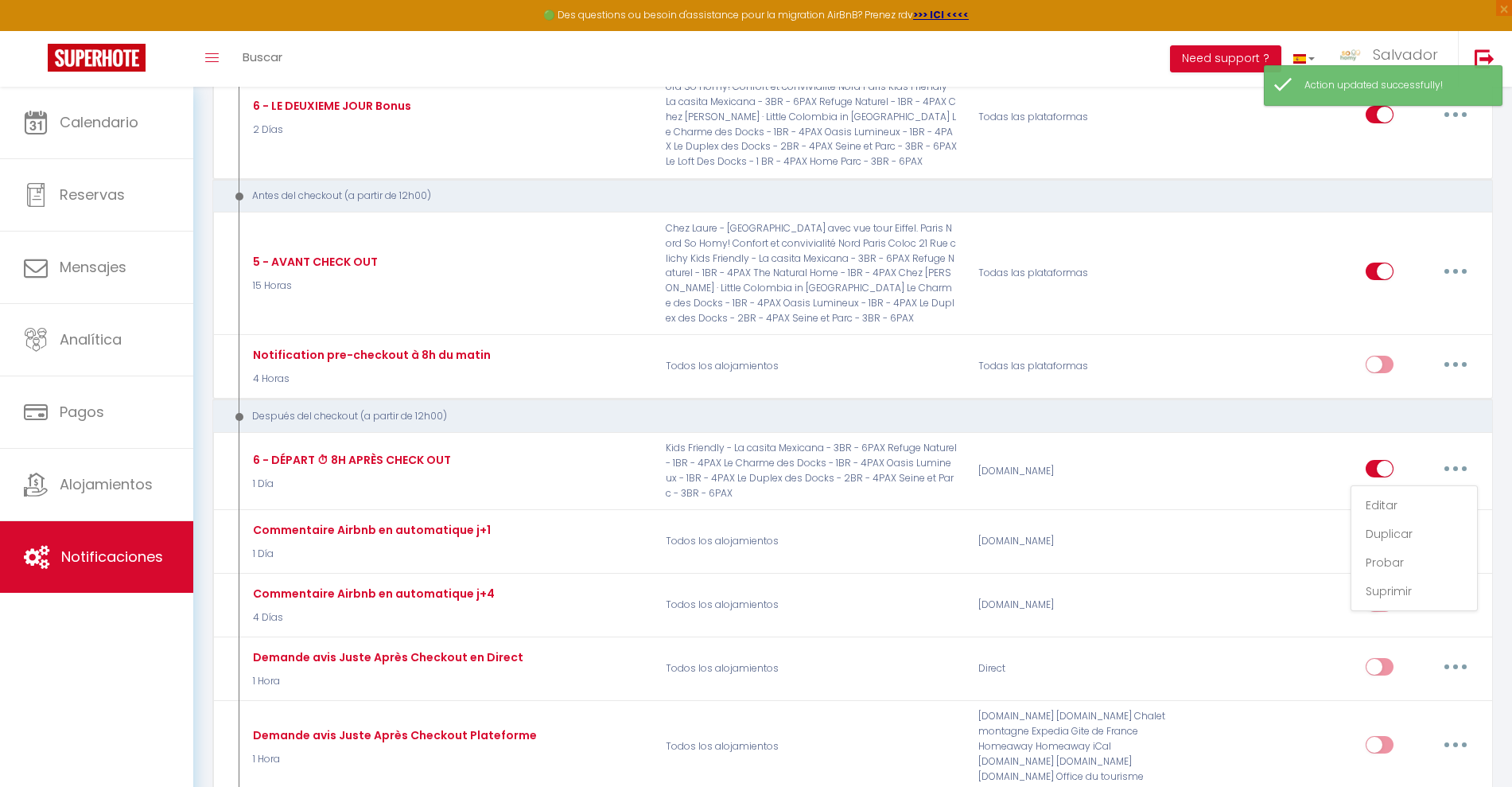
checkbox input "false"
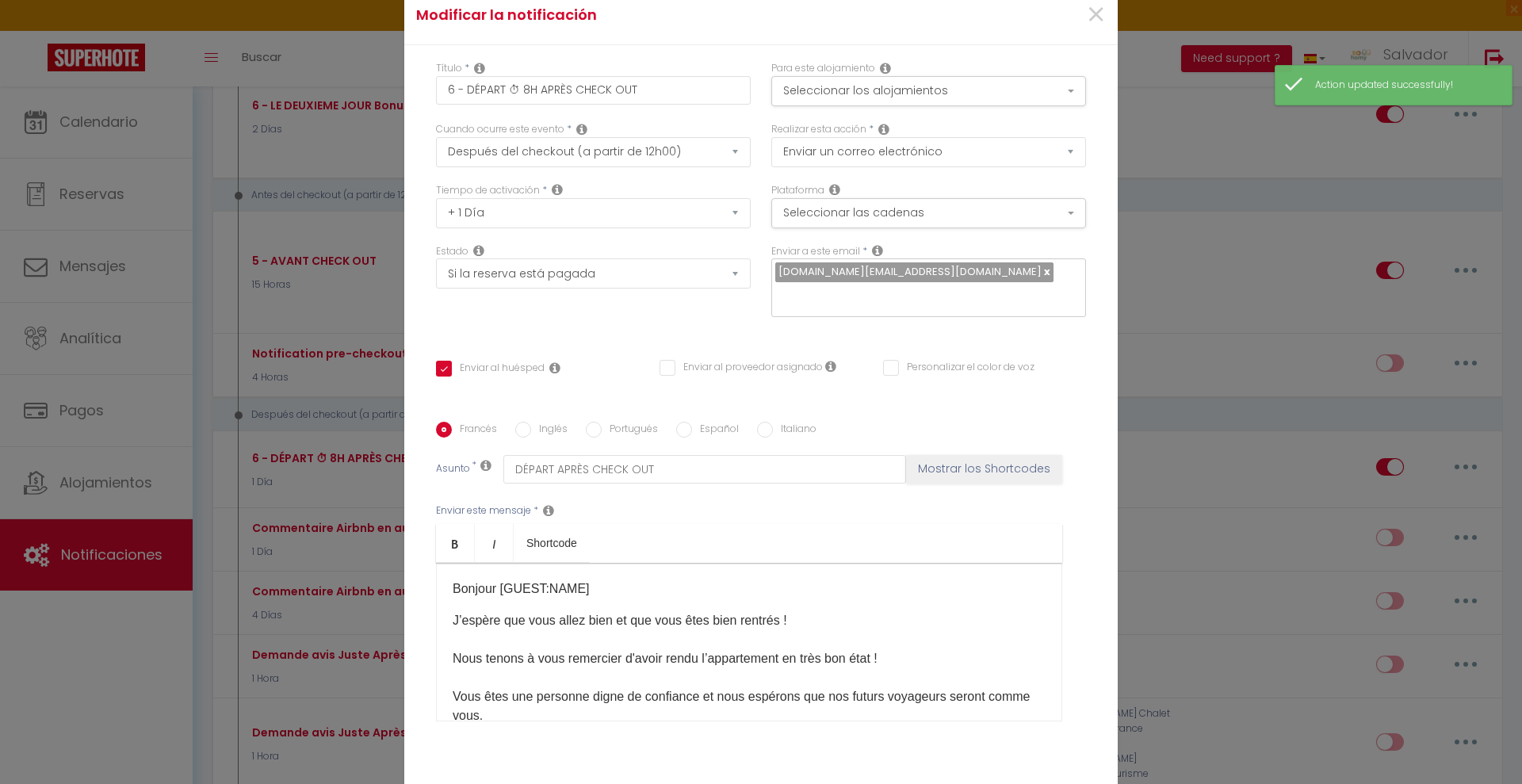
scroll to position [0, 0]
click at [1040, 81] on button "Seleccionar los alojamientos" at bounding box center [929, 91] width 315 height 30
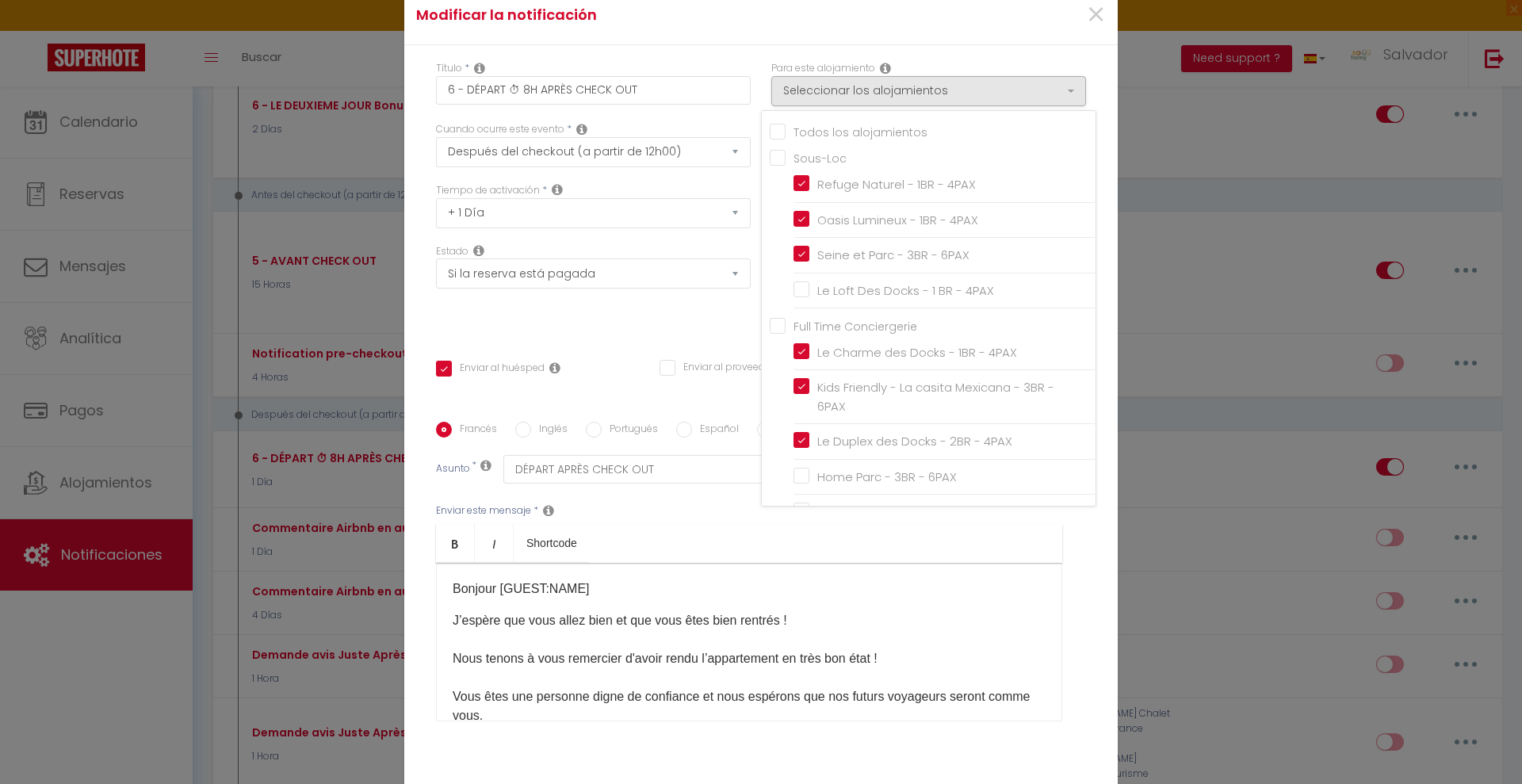
click at [802, 286] on input "Le Loft Des Docks - 1 BR - 4PAX" at bounding box center [944, 291] width 302 height 16
checkbox input "true"
checkbox input "false"
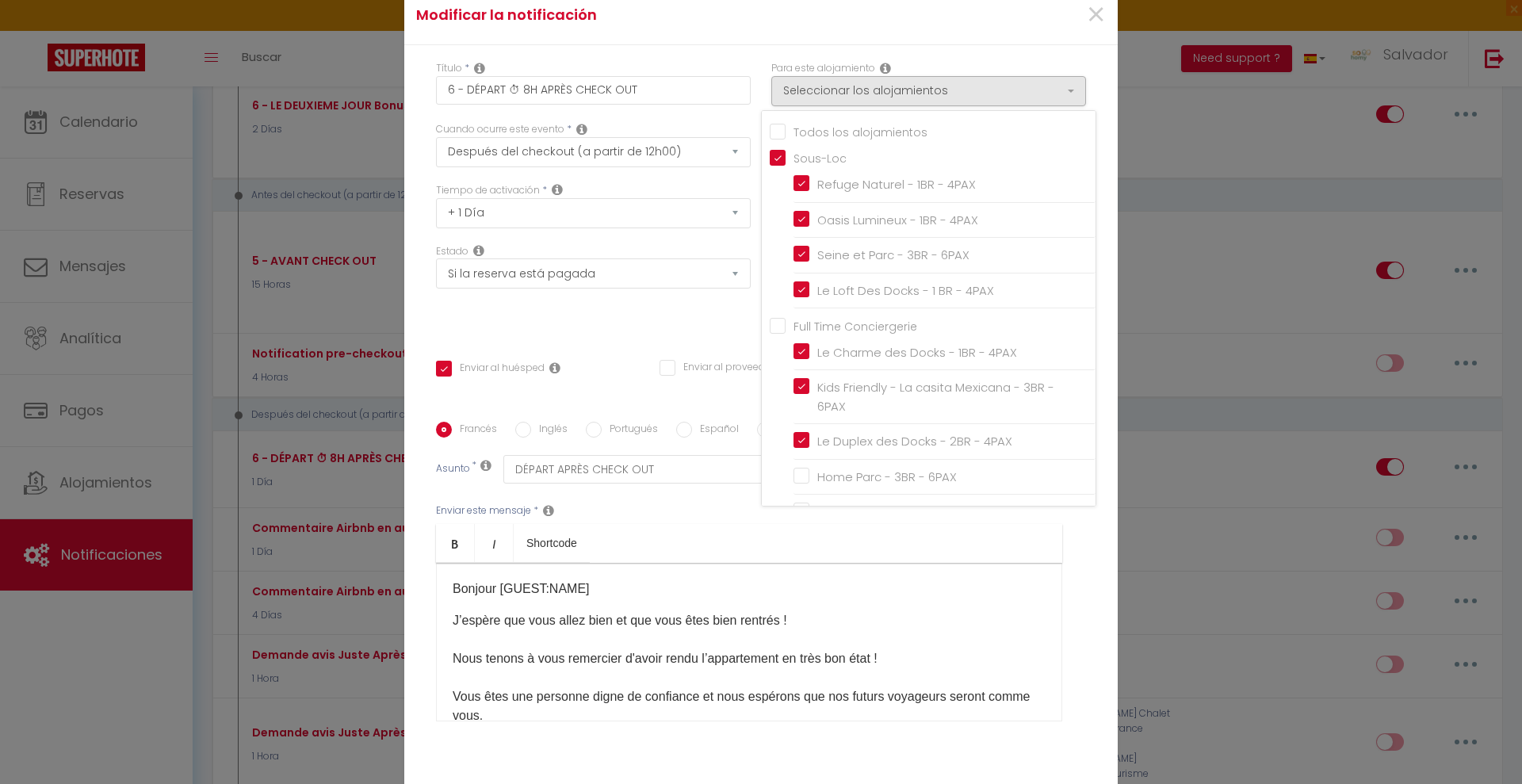
checkbox input "true"
checkbox input "false"
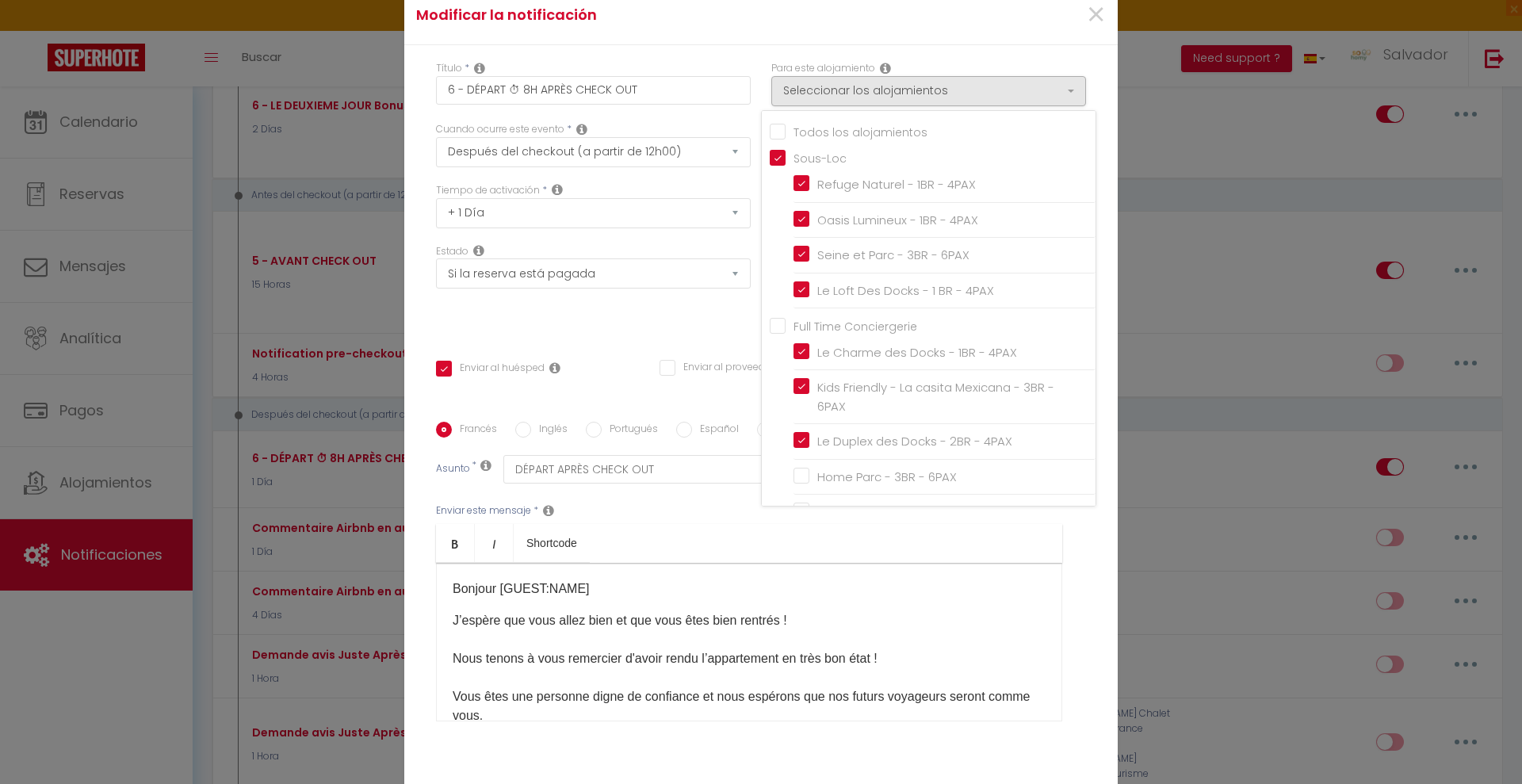
checkbox input "false"
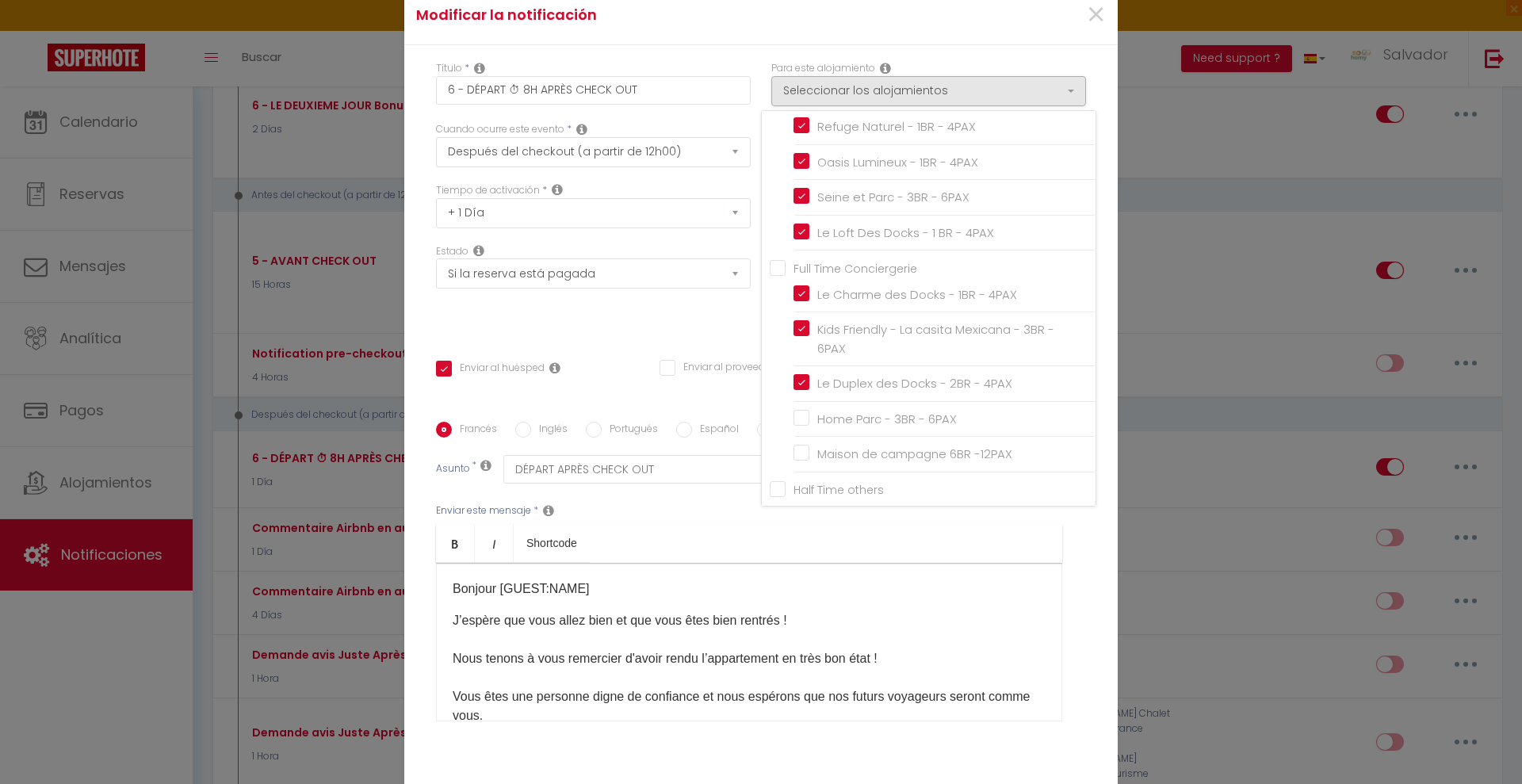
scroll to position [64, 0]
click at [793, 408] on input "Home Parc - 3BR - 6PAX" at bounding box center [944, 413] width 302 height 16
checkbox input "true"
checkbox input "false"
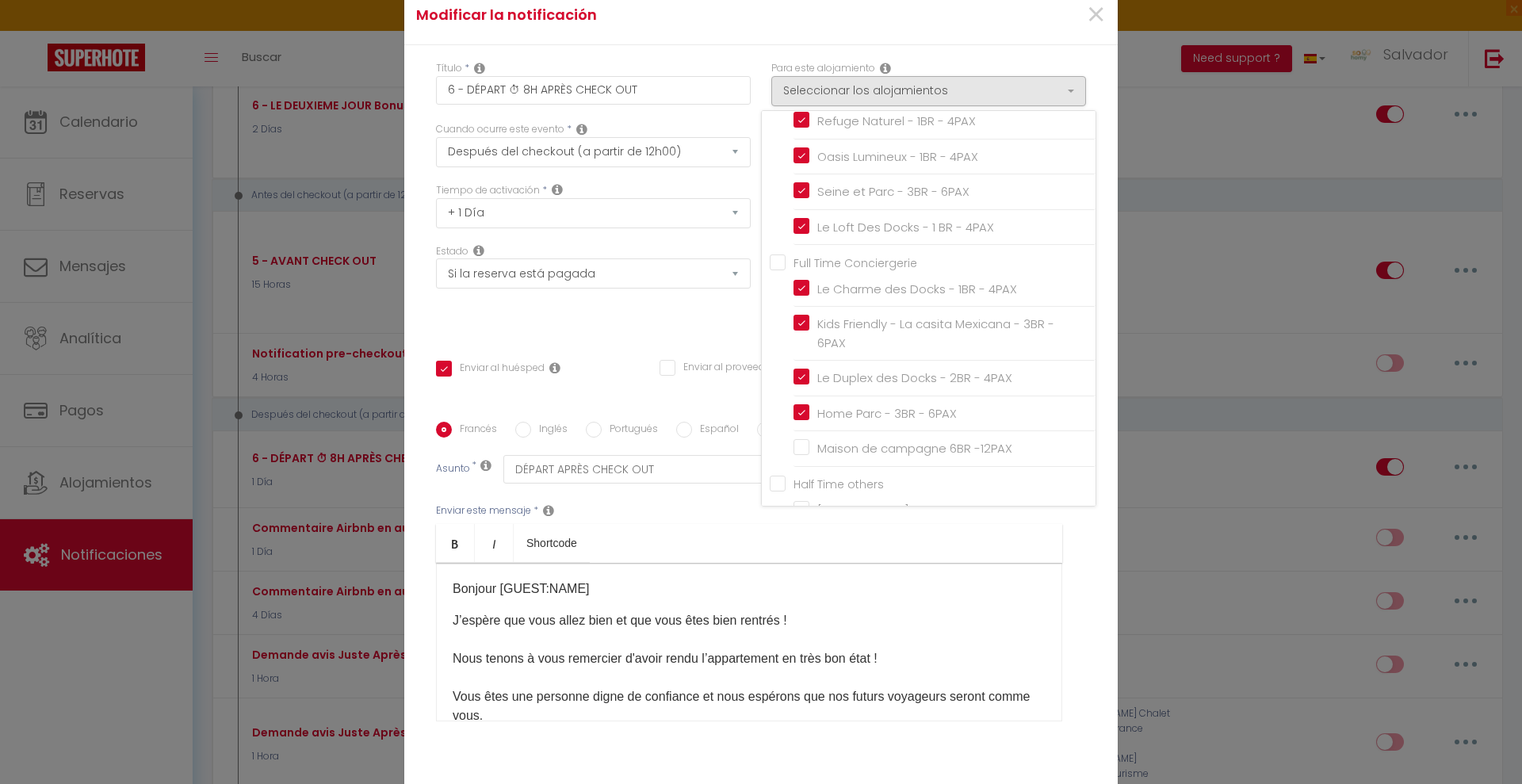
checkbox input "false"
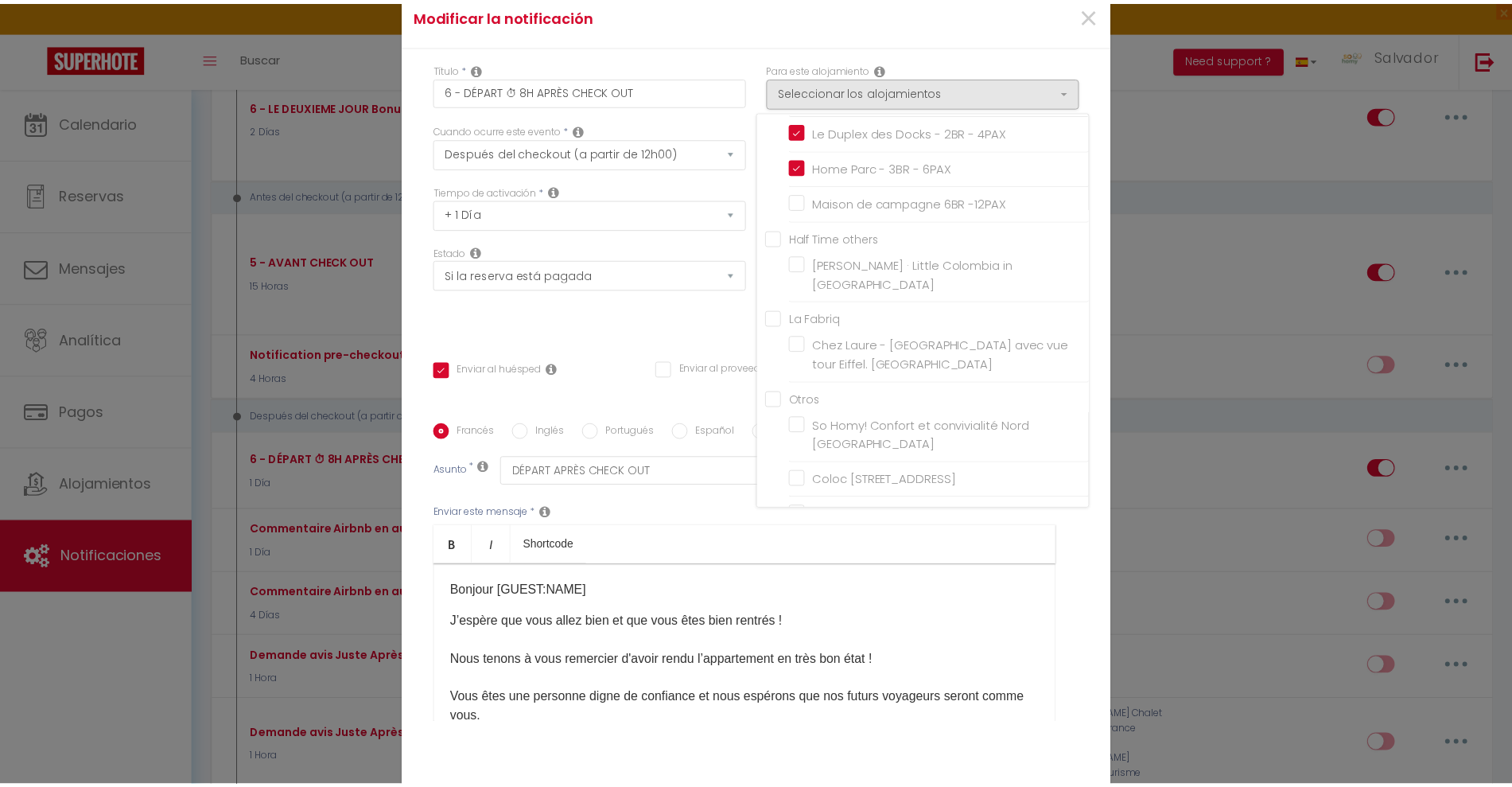
scroll to position [106, 0]
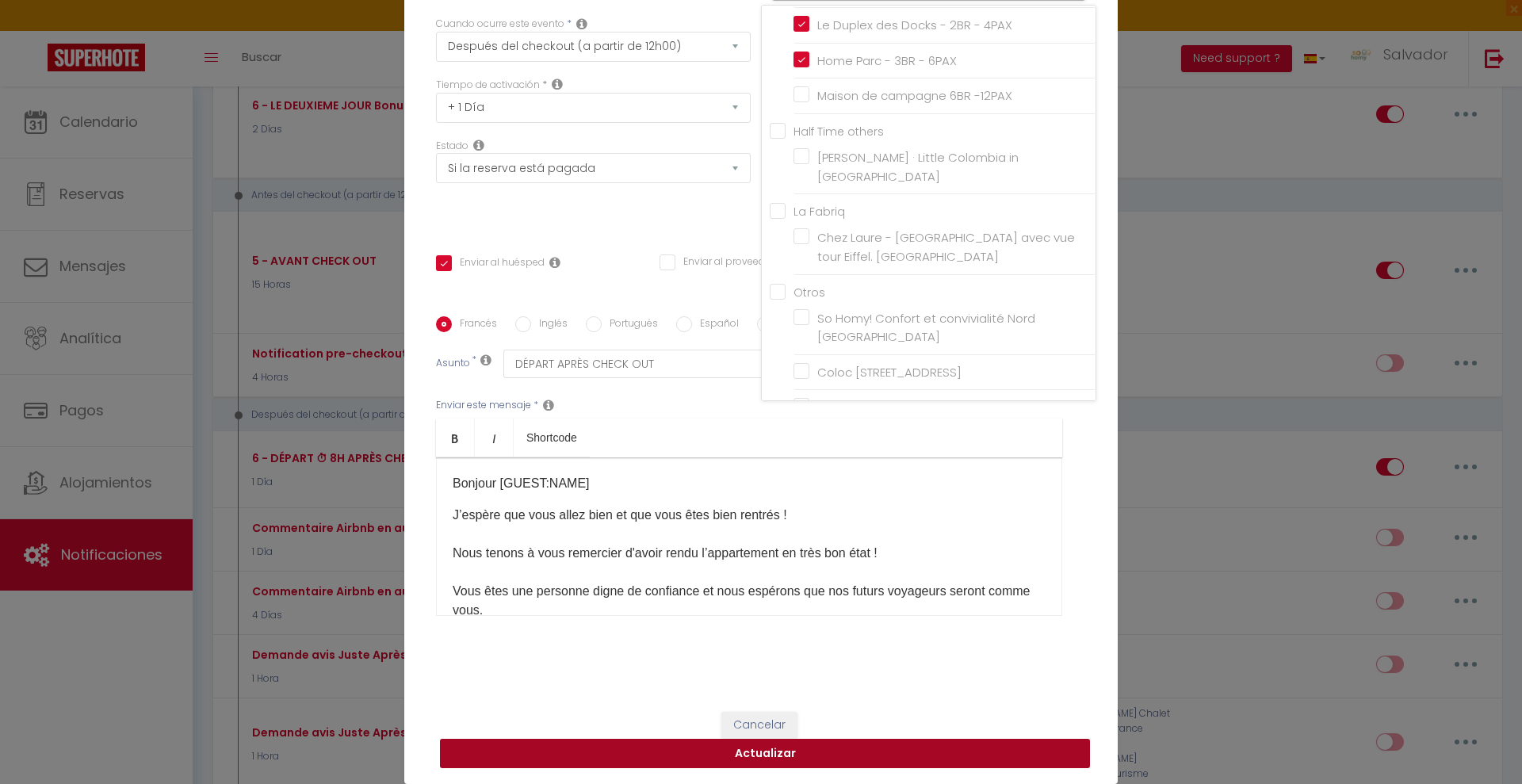
click at [835, 751] on button "Actualizar" at bounding box center [765, 754] width 650 height 30
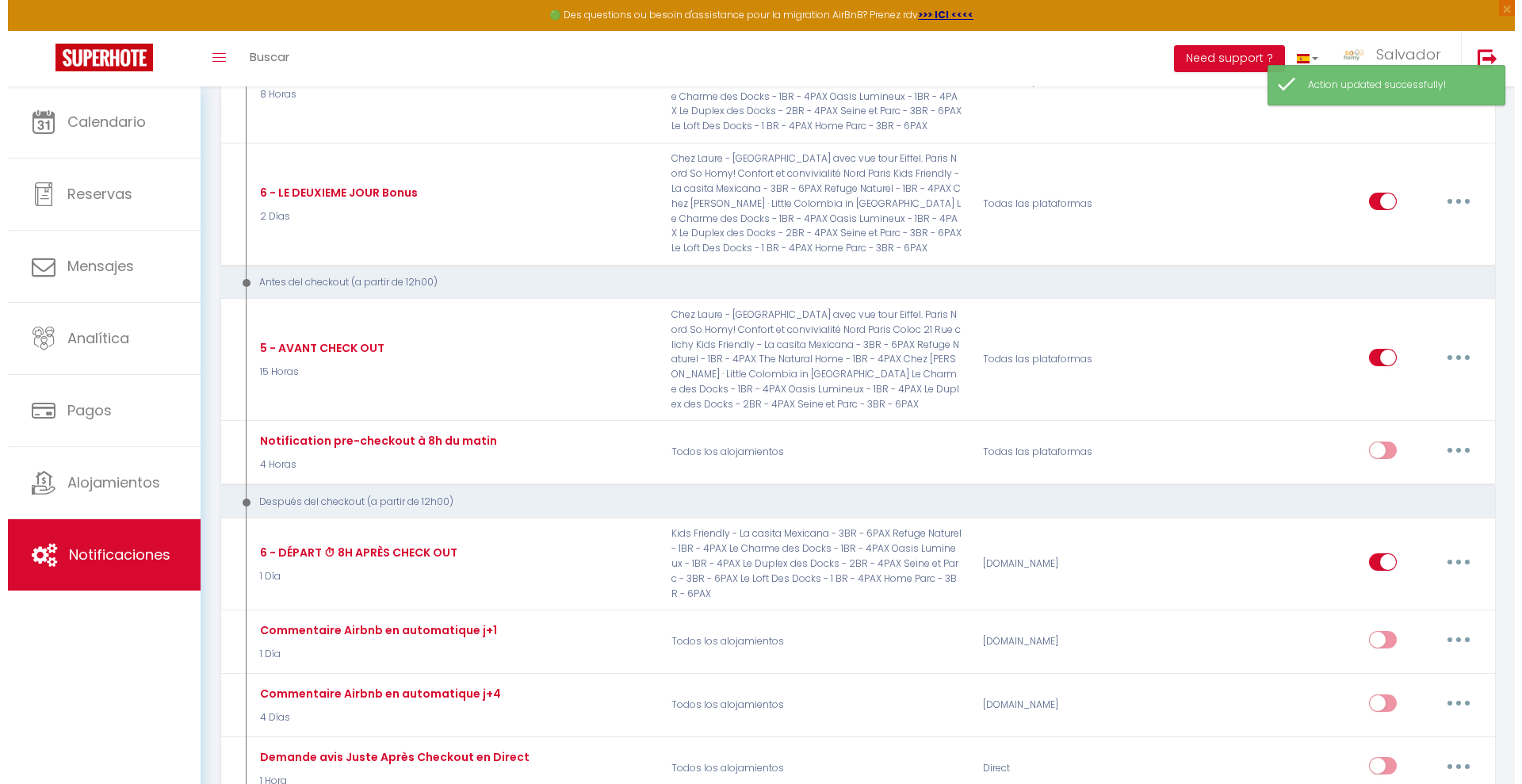
scroll to position [2005, 0]
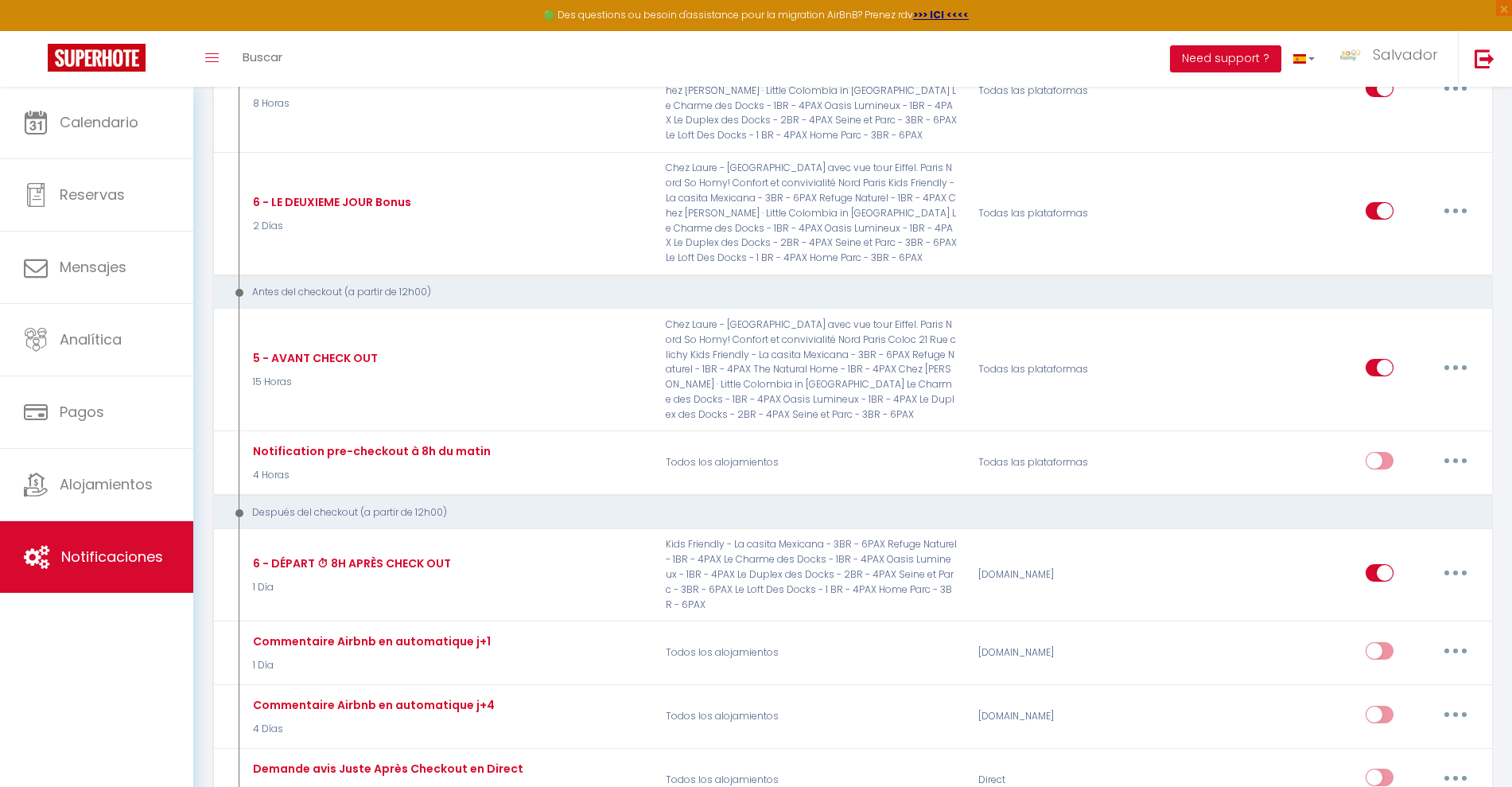
click at [1447, 365] on button "button" at bounding box center [1455, 367] width 45 height 25
click at [1376, 402] on link "Editar" at bounding box center [1413, 403] width 118 height 27
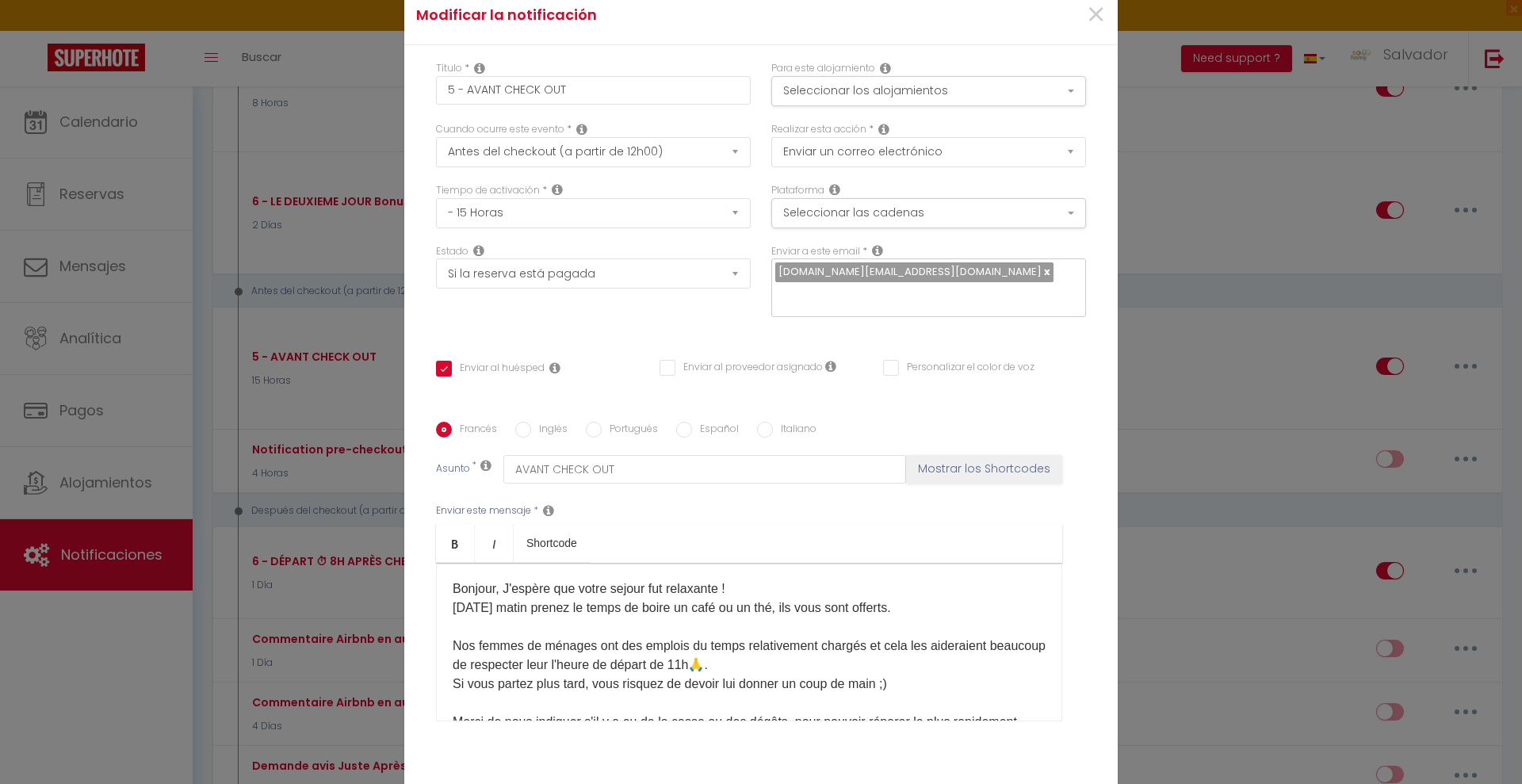
scroll to position [0, 0]
click at [995, 92] on button "Seleccionar los alojamientos" at bounding box center [929, 91] width 315 height 30
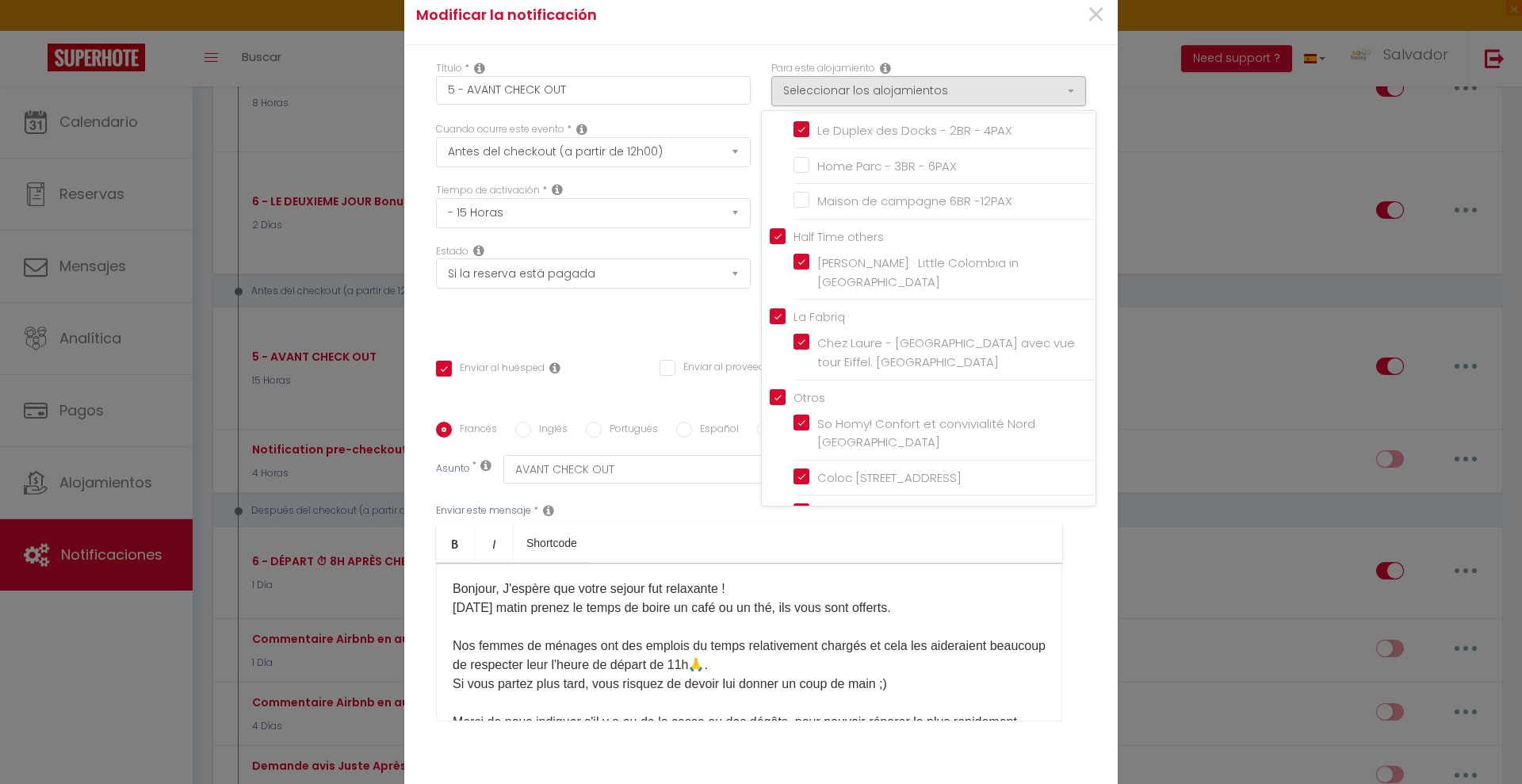
click at [881, 165] on input "Home Parc - 3BR - 6PAX" at bounding box center [944, 166] width 302 height 16
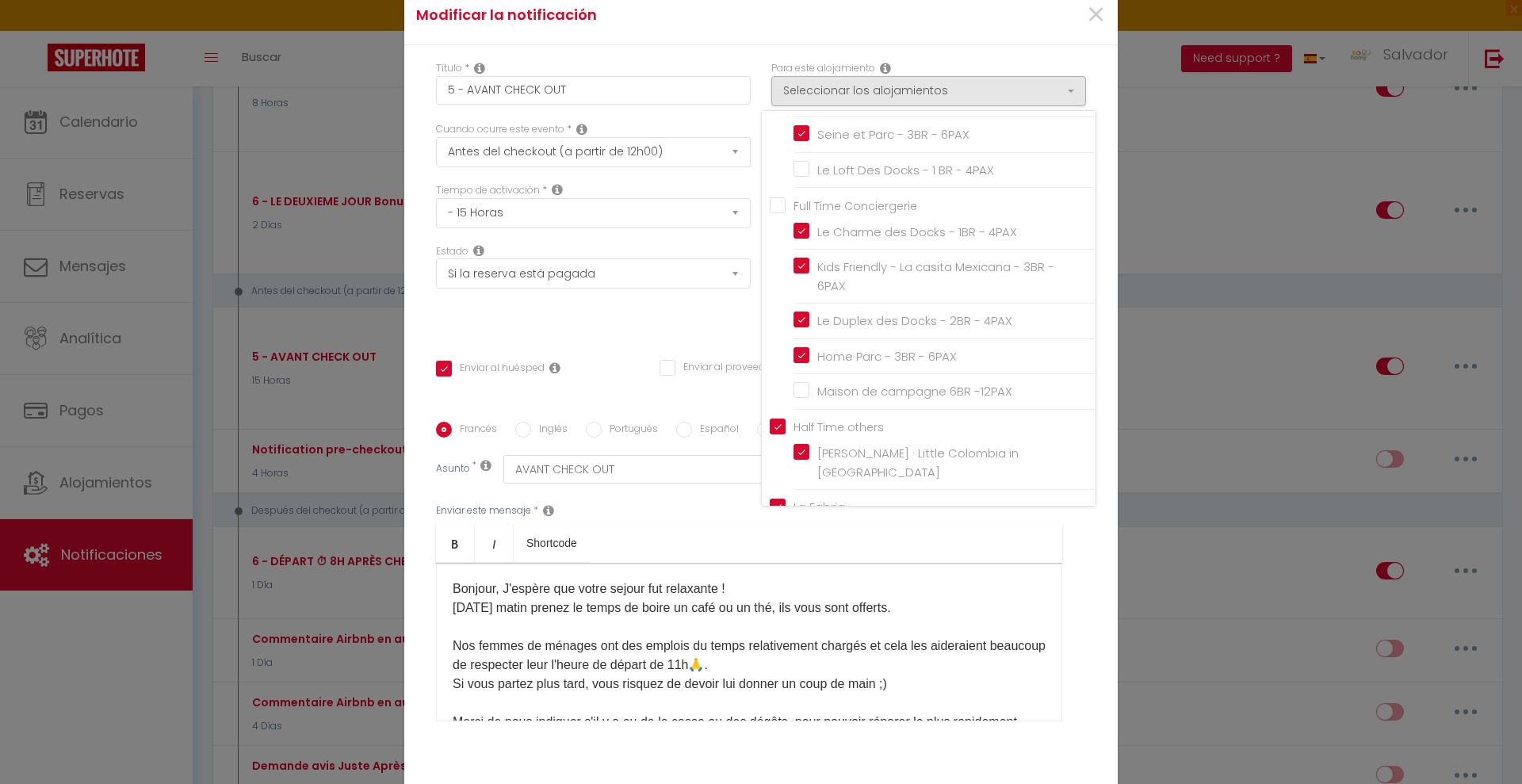
scroll to position [60, 0]
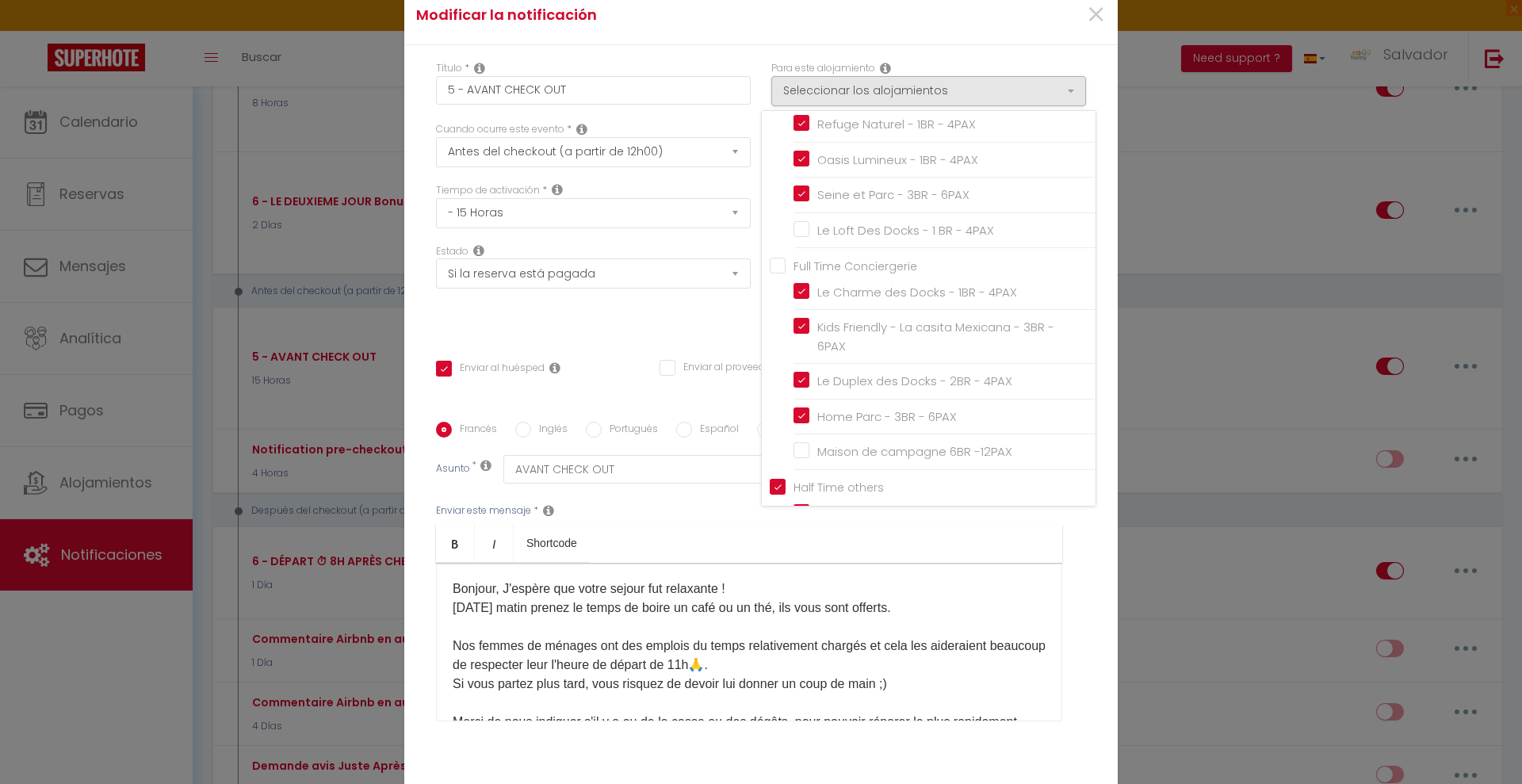
click at [795, 228] on input "Le Loft Des Docks - 1 BR - 4PAX" at bounding box center [944, 231] width 302 height 16
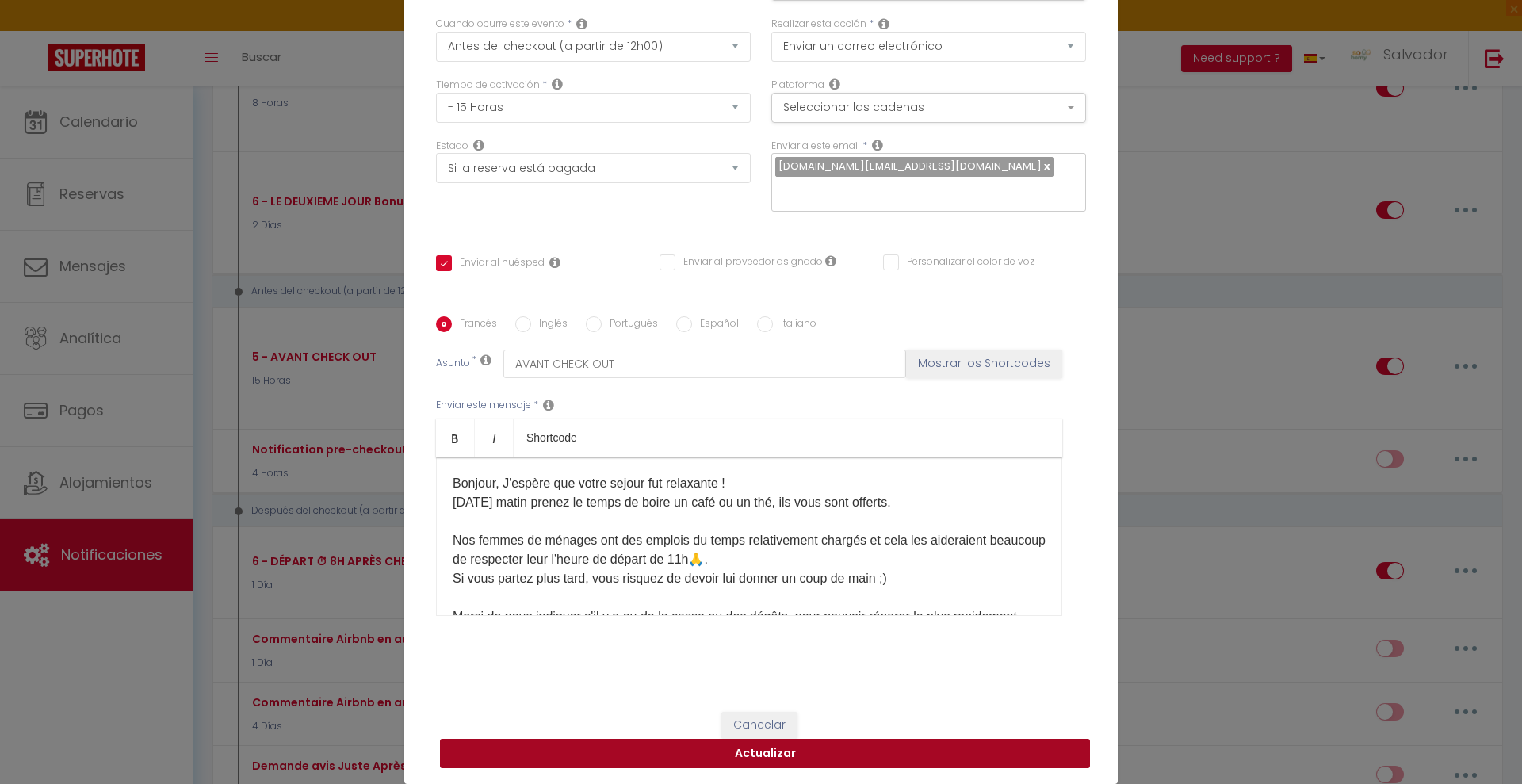
click at [842, 763] on button "Actualizar" at bounding box center [765, 754] width 650 height 30
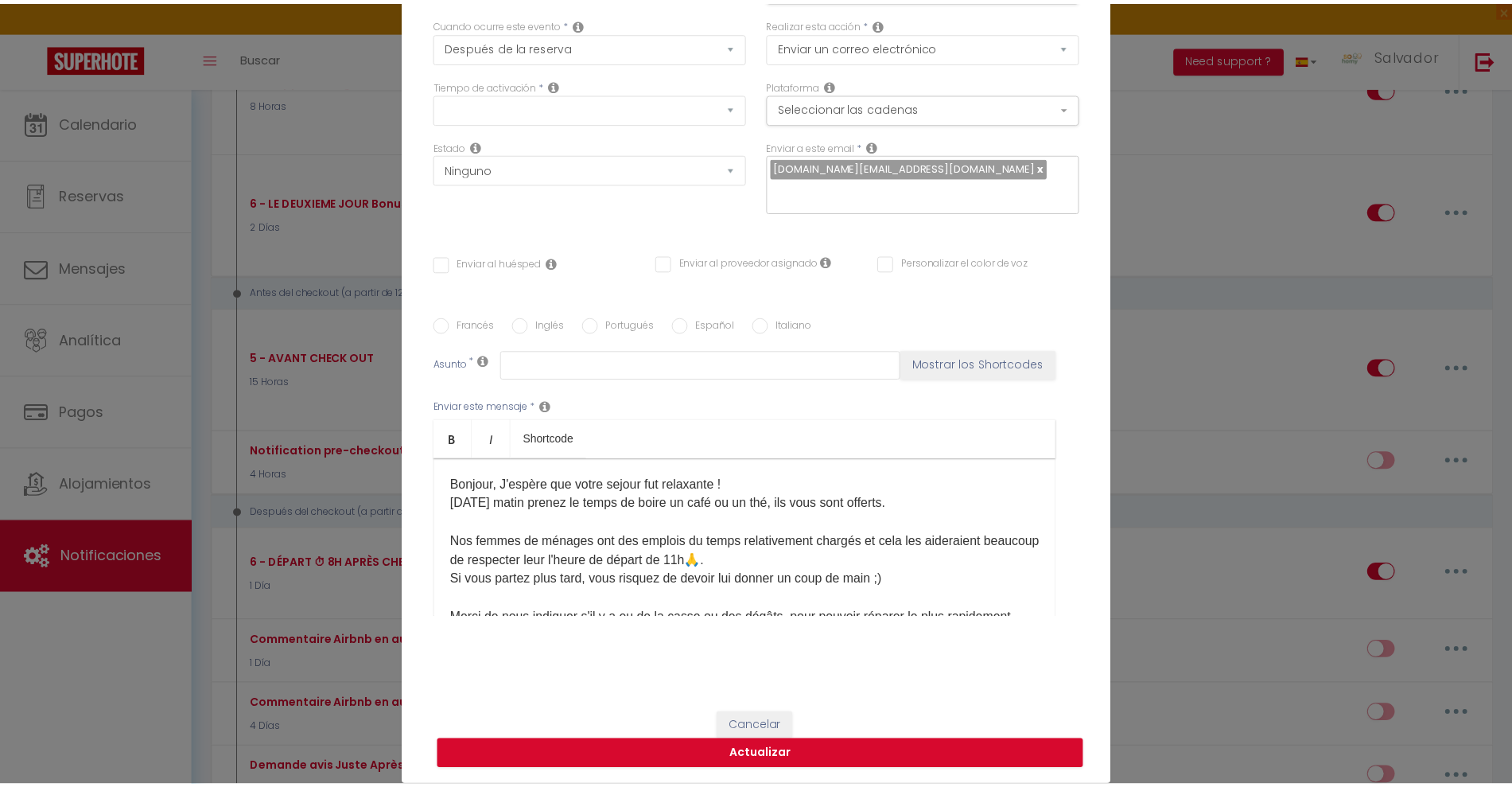
scroll to position [0, 0]
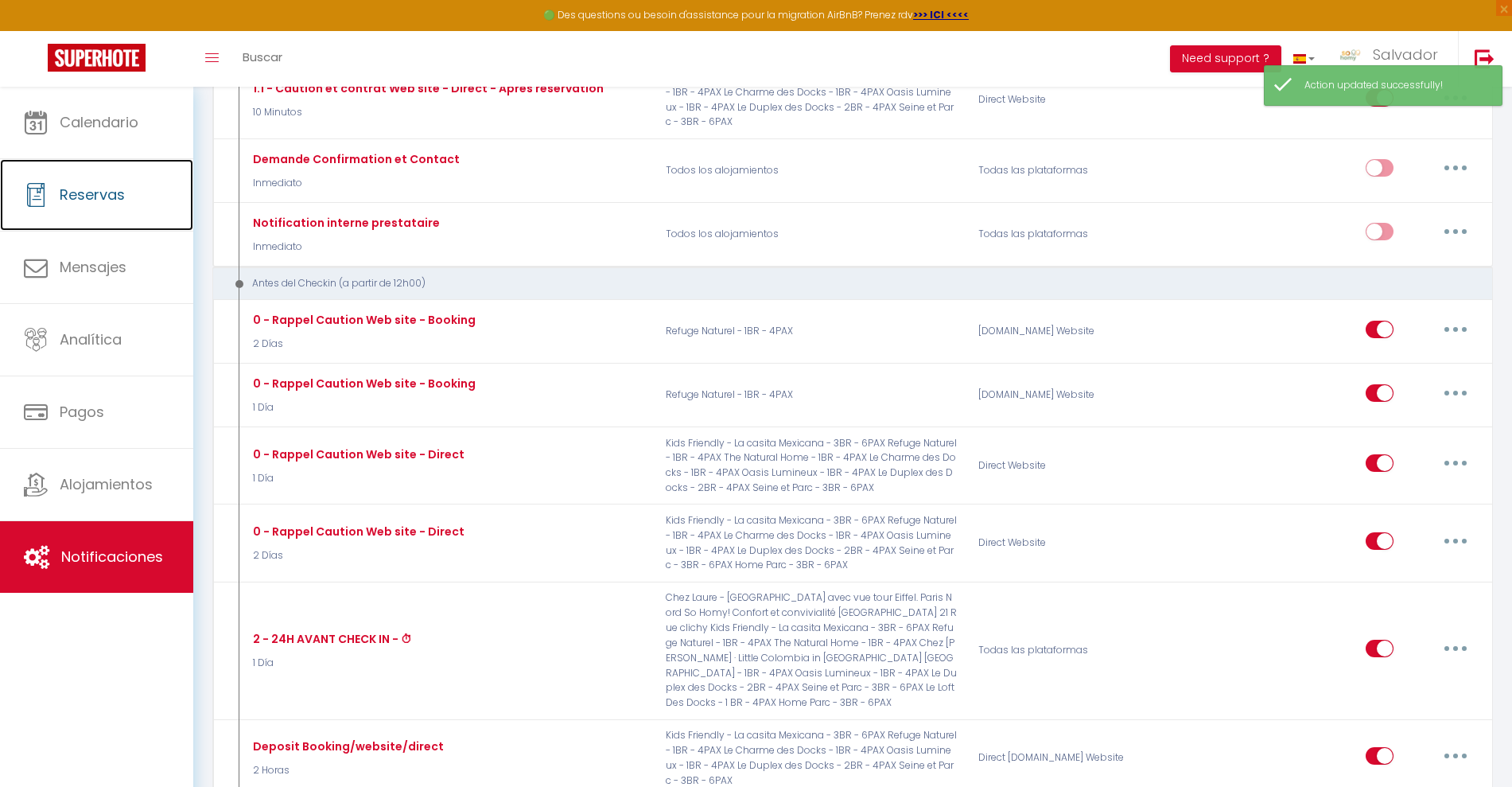
click at [101, 190] on span "Reservas" at bounding box center [92, 194] width 66 height 20
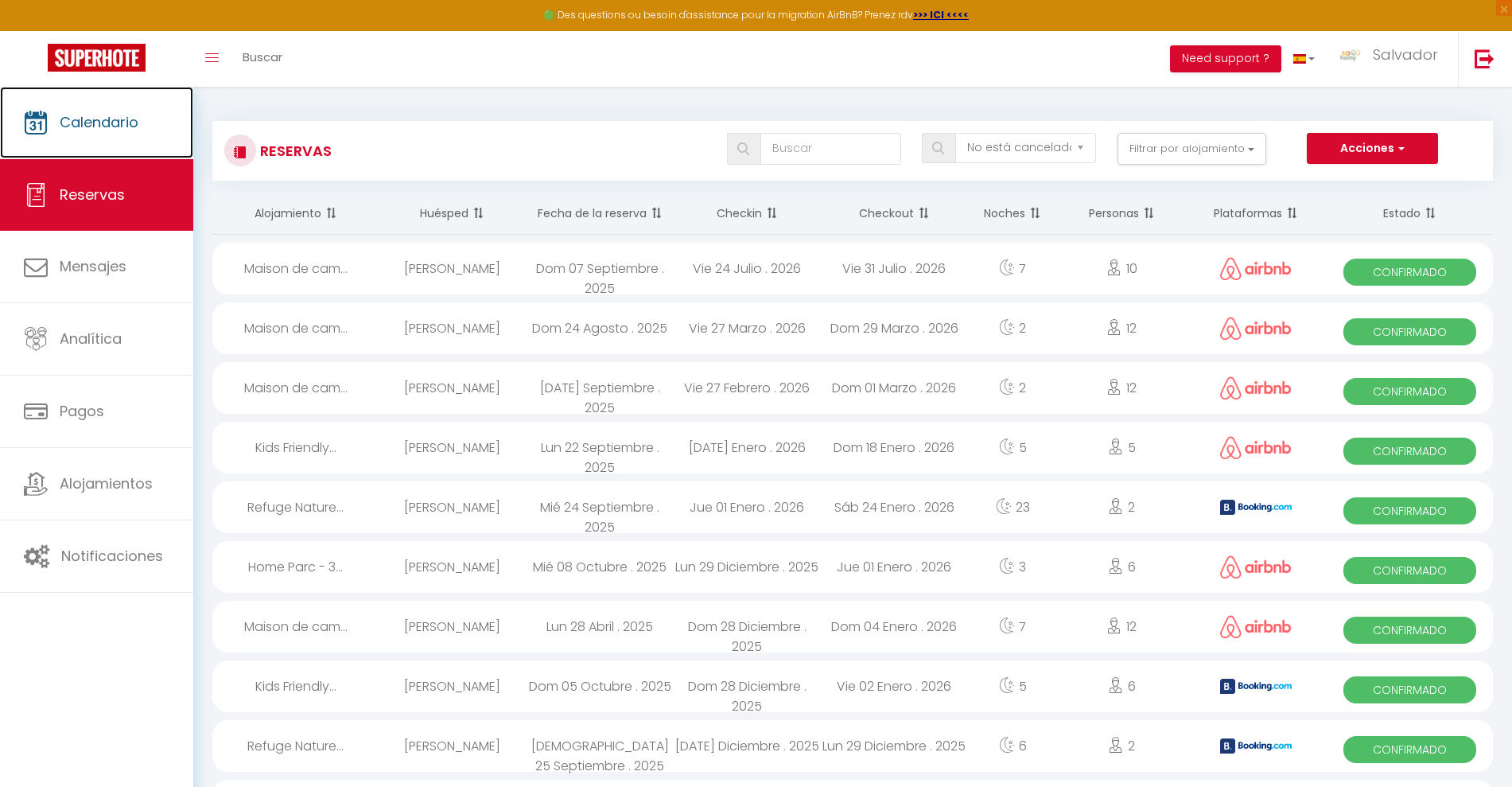
click at [78, 121] on span "Calendario" at bounding box center [99, 122] width 79 height 20
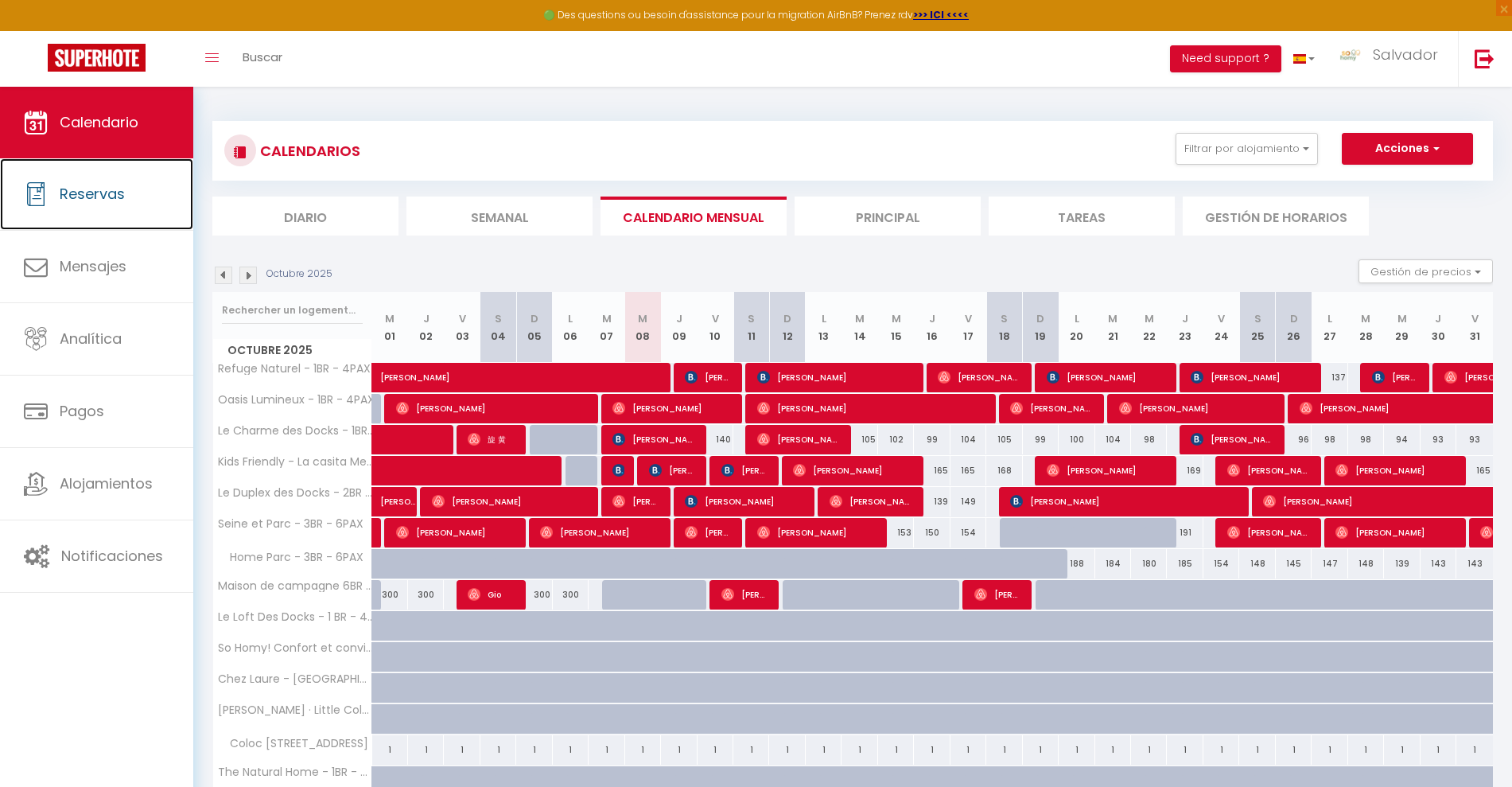
click at [148, 193] on link "Reservas" at bounding box center [96, 194] width 193 height 72
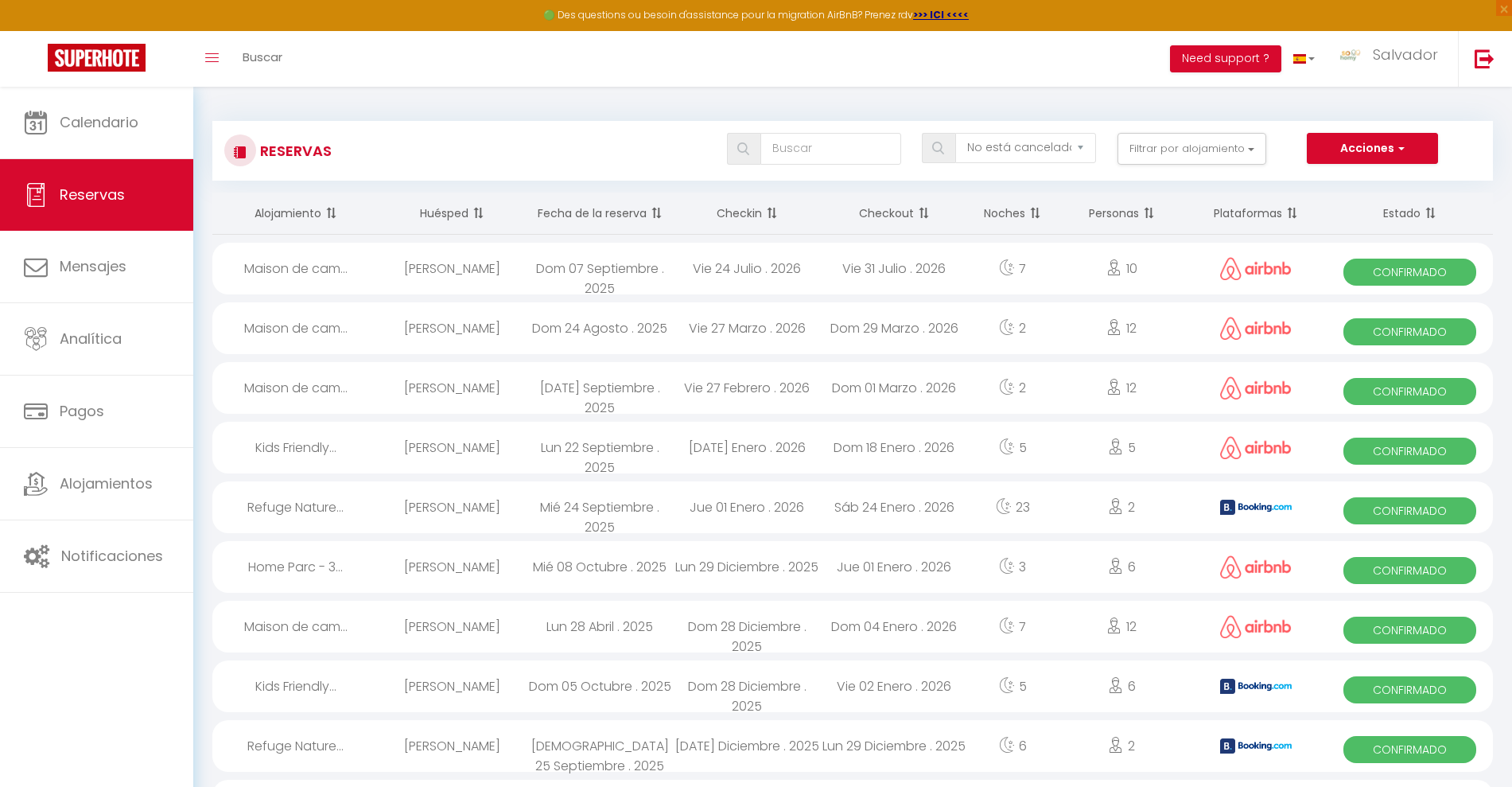
click at [624, 212] on th "Fecha de la reserva" at bounding box center [599, 213] width 147 height 42
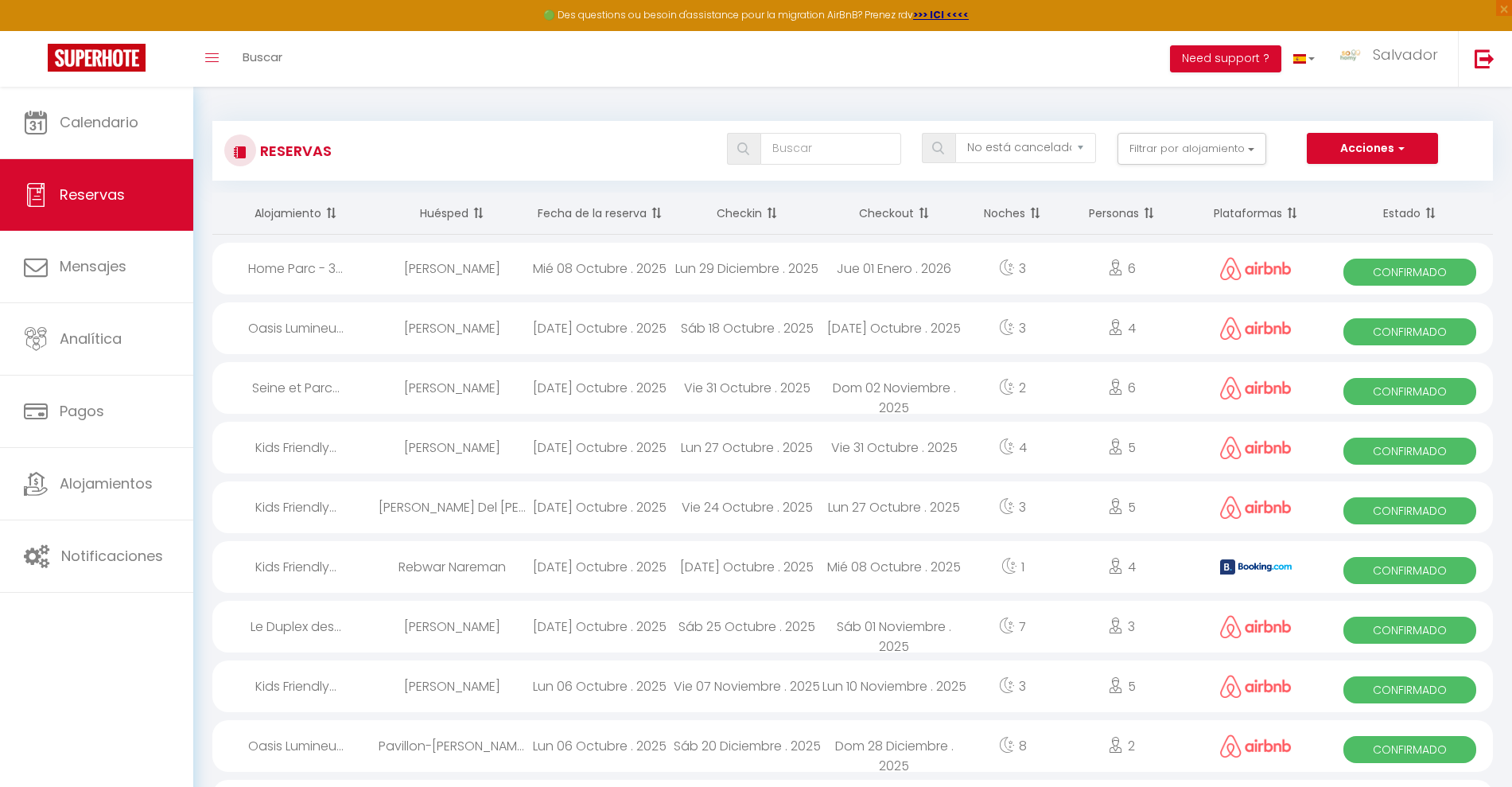
click at [1186, 255] on div at bounding box center [1255, 269] width 141 height 52
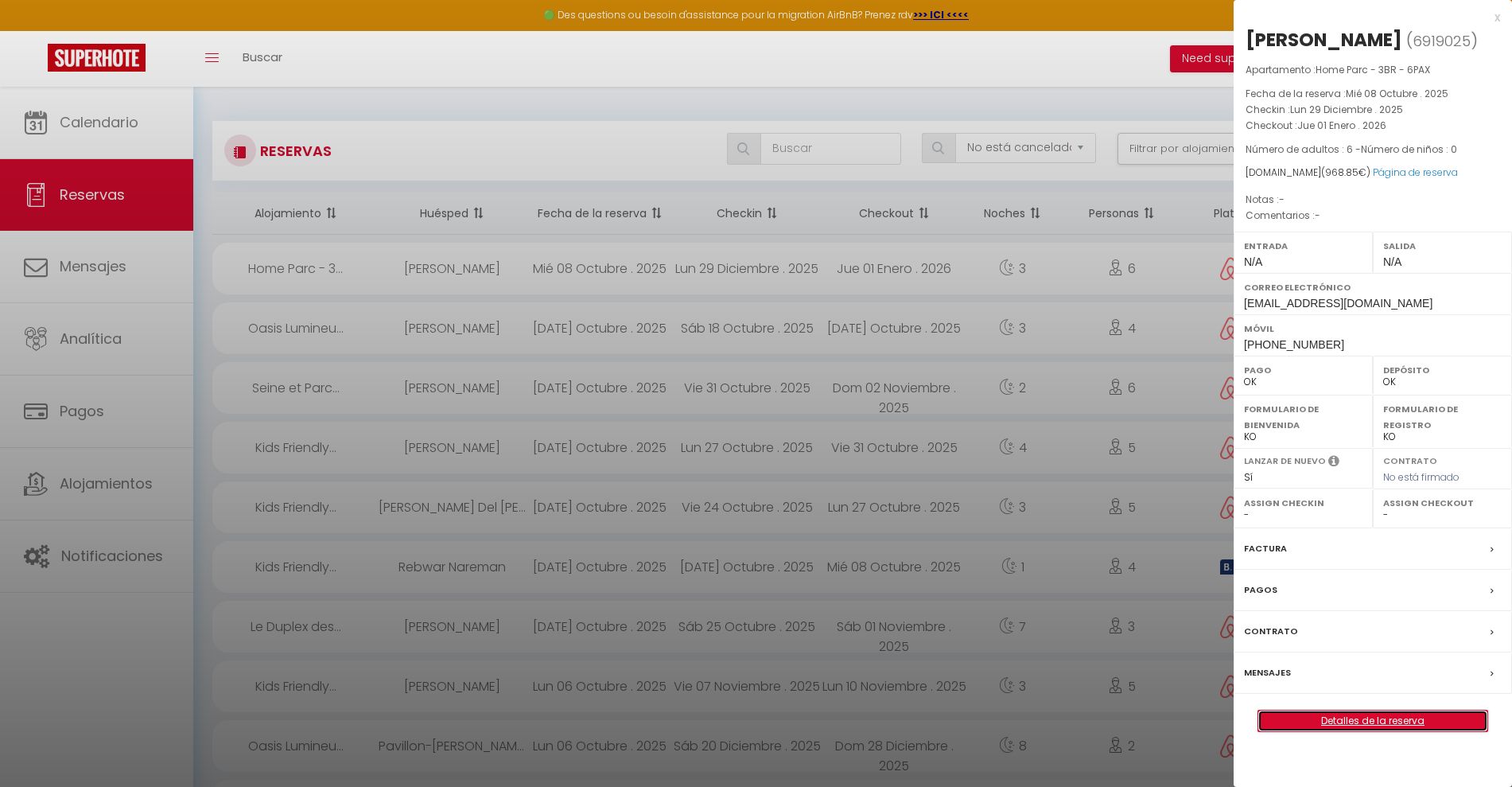
click at [1337, 731] on link "Detalles de la reserva" at bounding box center [1372, 721] width 229 height 21
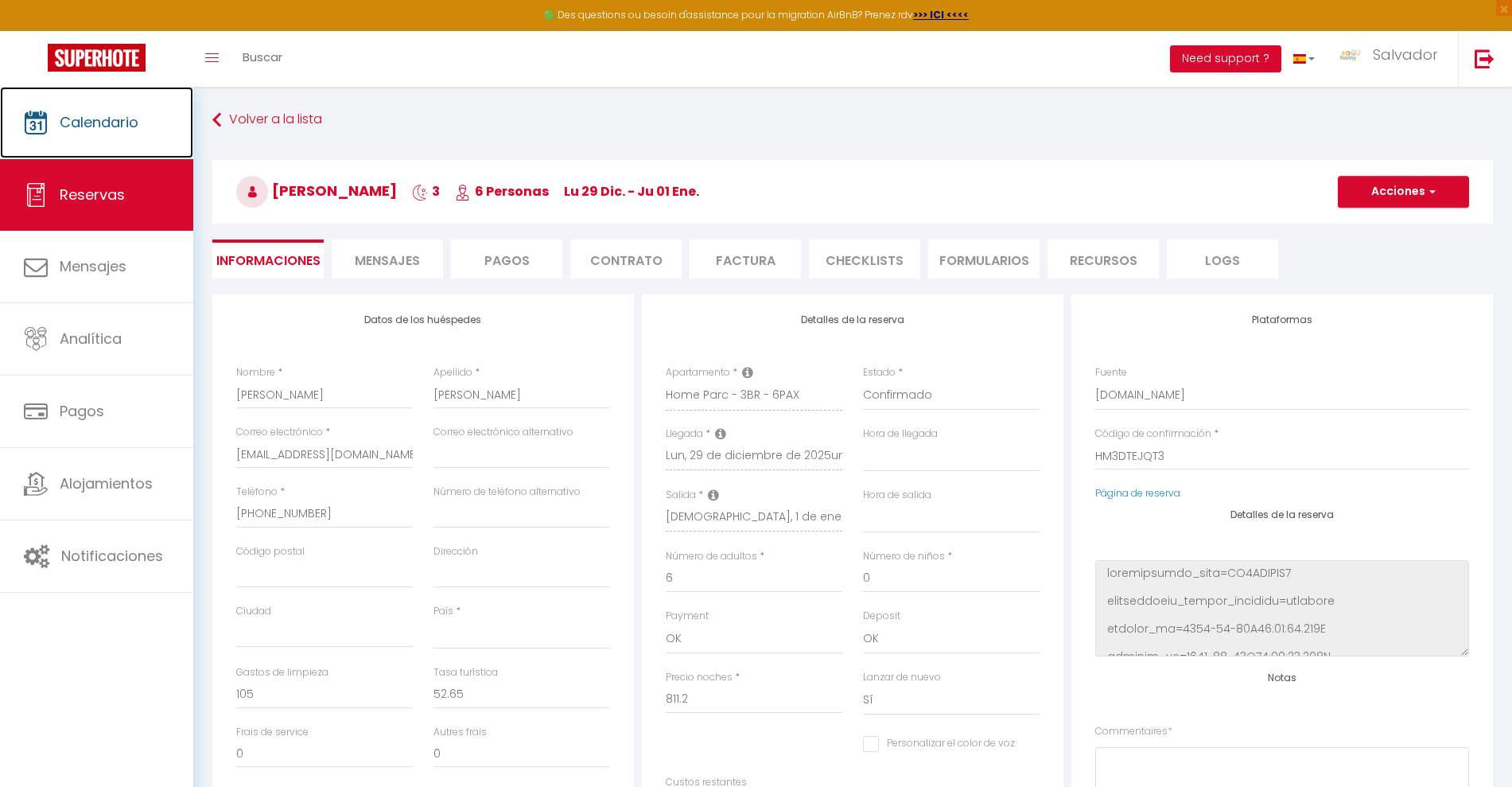
click at [110, 108] on link "Calendario" at bounding box center [96, 123] width 193 height 72
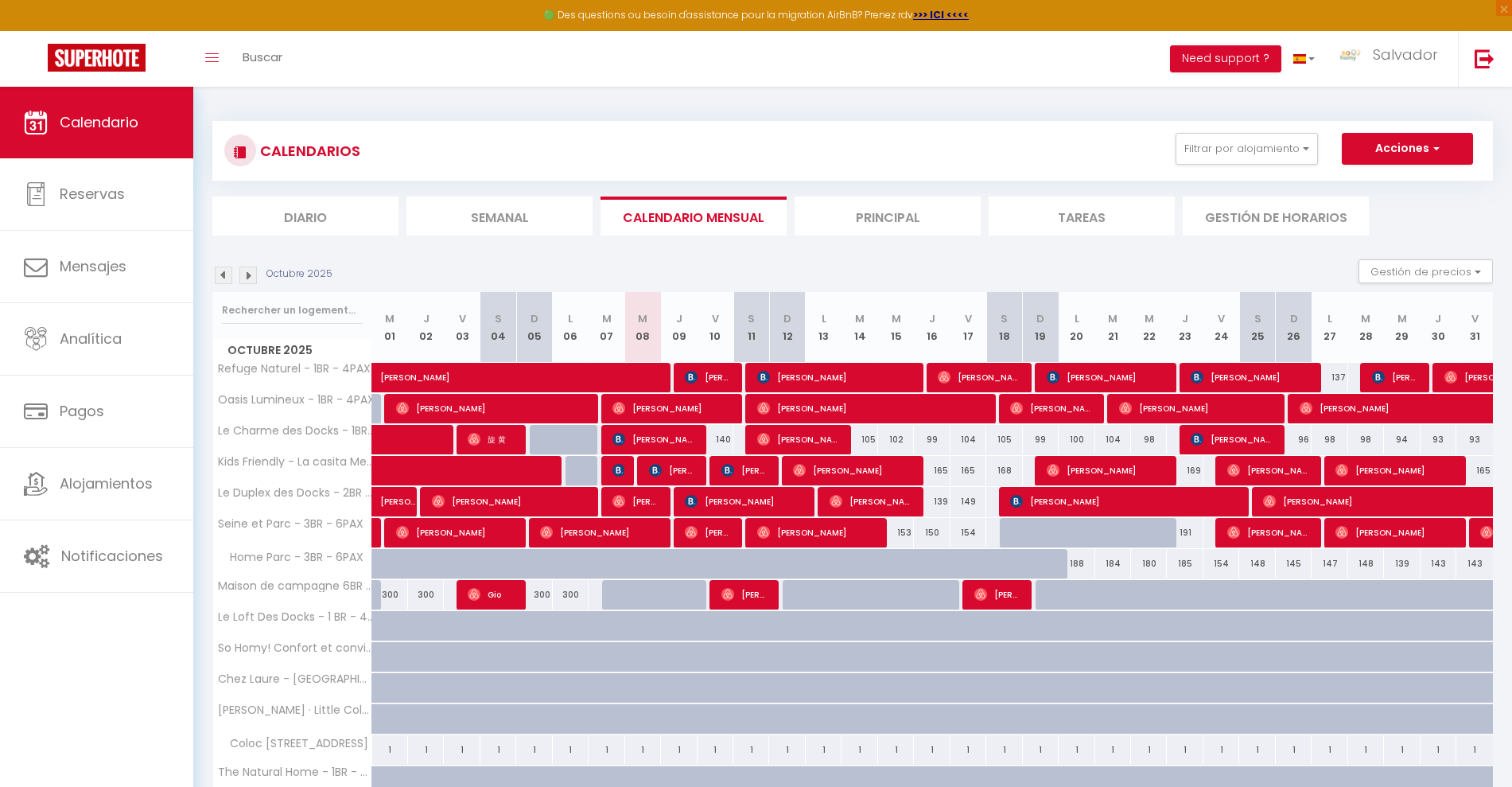
click at [254, 274] on img at bounding box center [248, 275] width 17 height 17
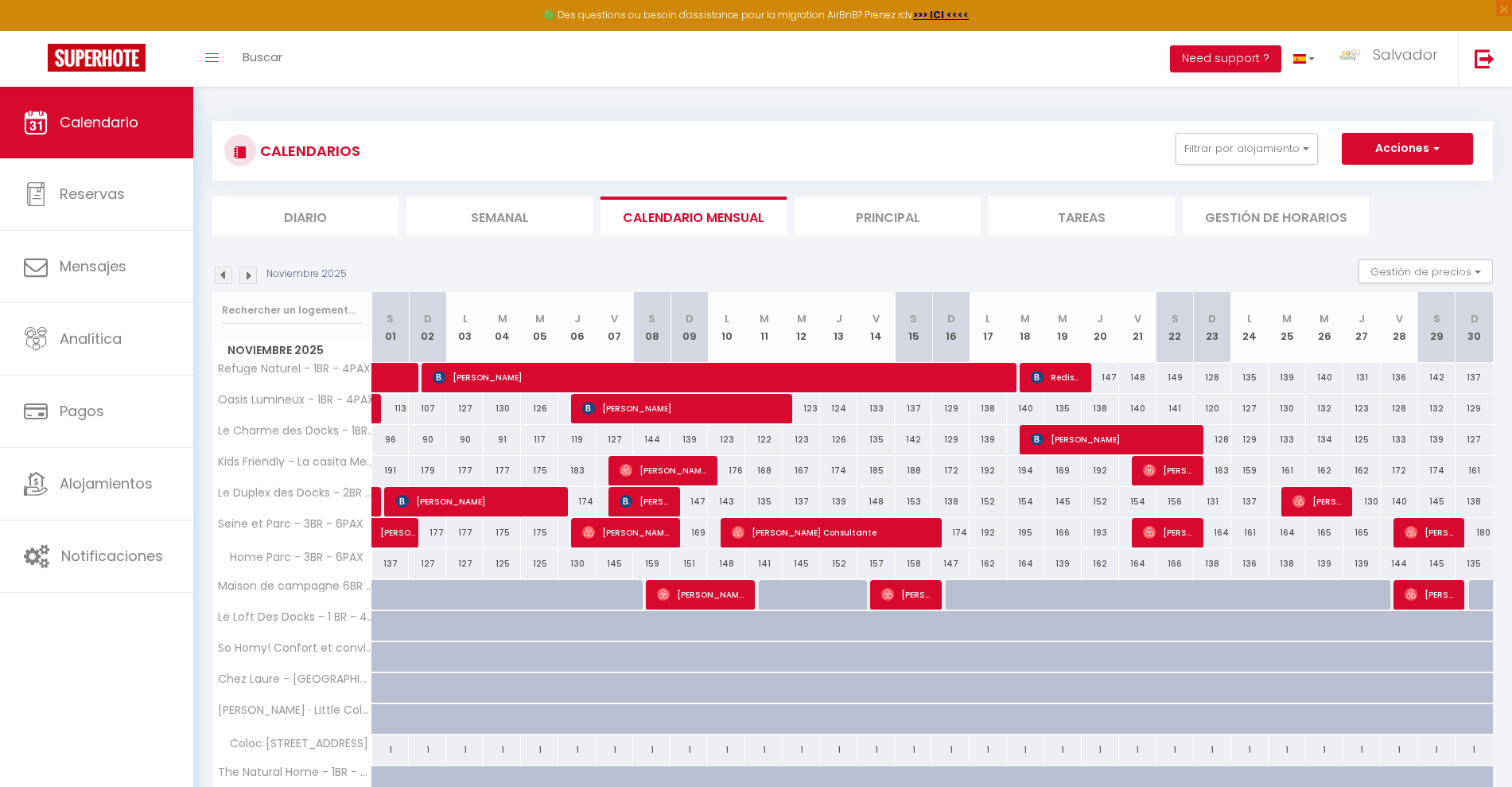
click at [436, 571] on div "127" at bounding box center [427, 563] width 38 height 30
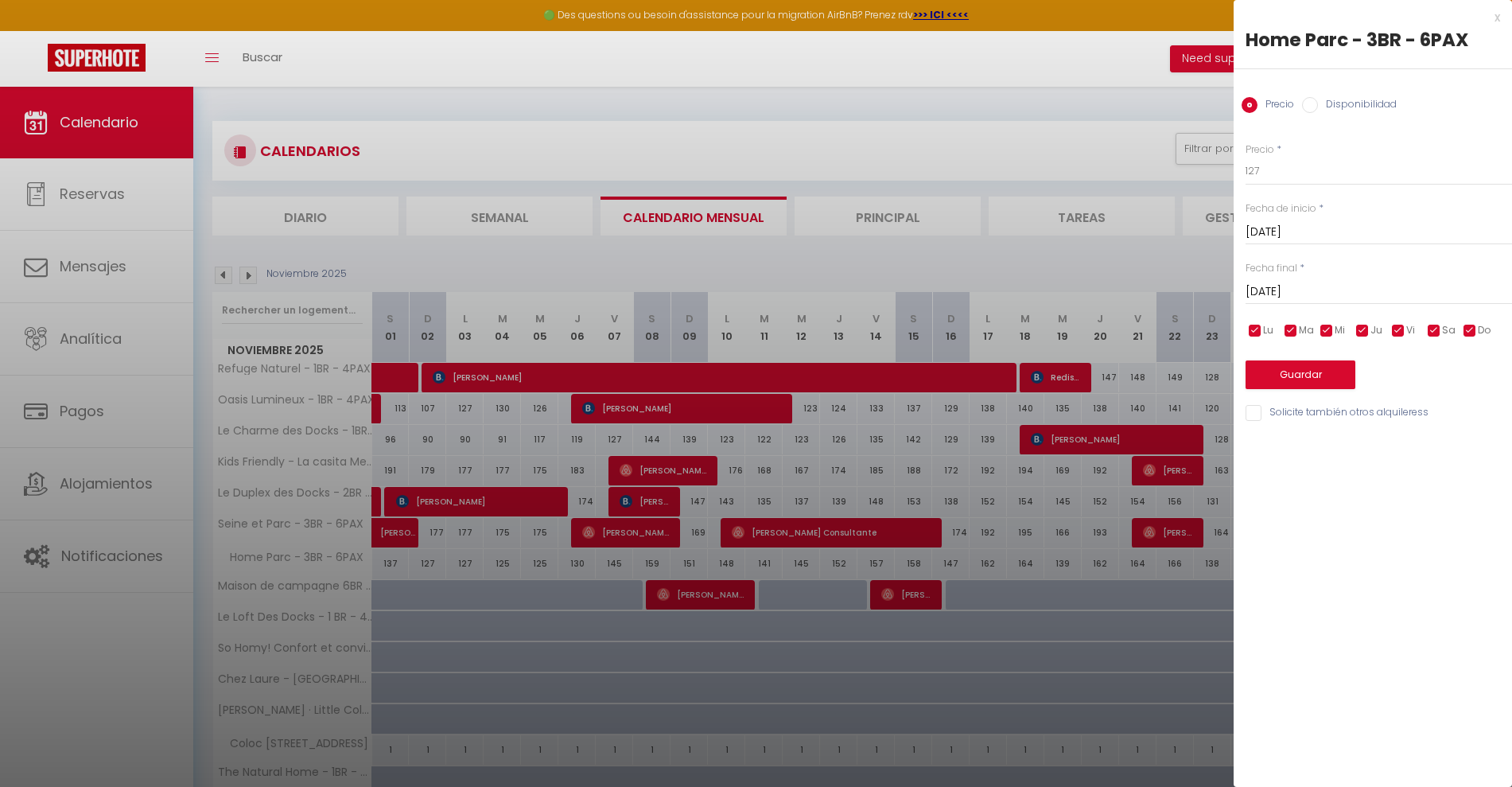
click at [1274, 218] on div "[DATE] < [DATE] > Sun Mon Tue Wed Thu Fri Sat 1 2 3 4 5 6 7 8 9 10 11 12 13 14 …" at bounding box center [1378, 231] width 267 height 29
click at [1279, 229] on input "[DATE]" at bounding box center [1378, 232] width 267 height 21
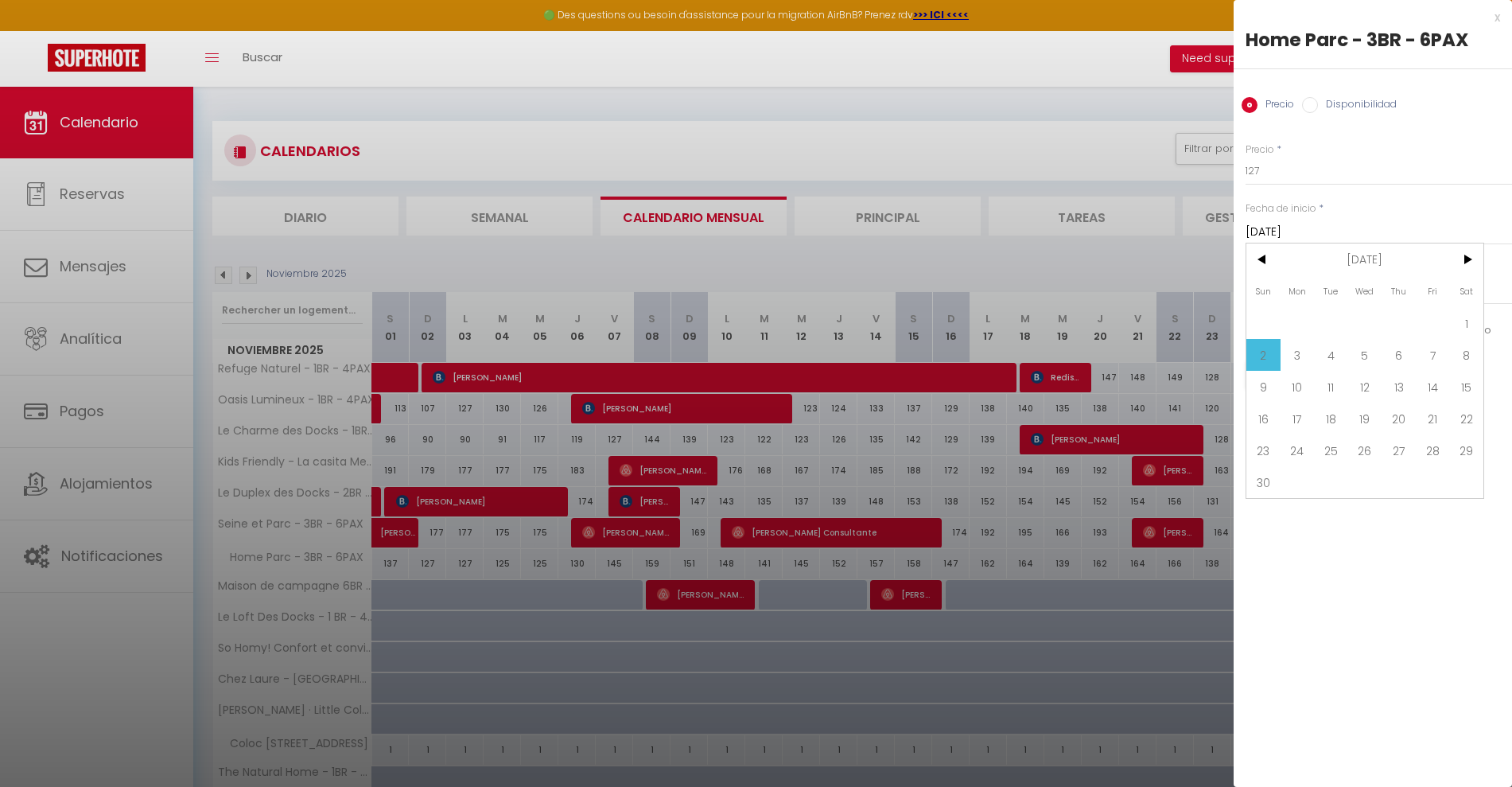
click at [1463, 253] on span ">" at bounding box center [1466, 259] width 34 height 31
click at [1267, 256] on span "<" at bounding box center [1263, 259] width 34 height 31
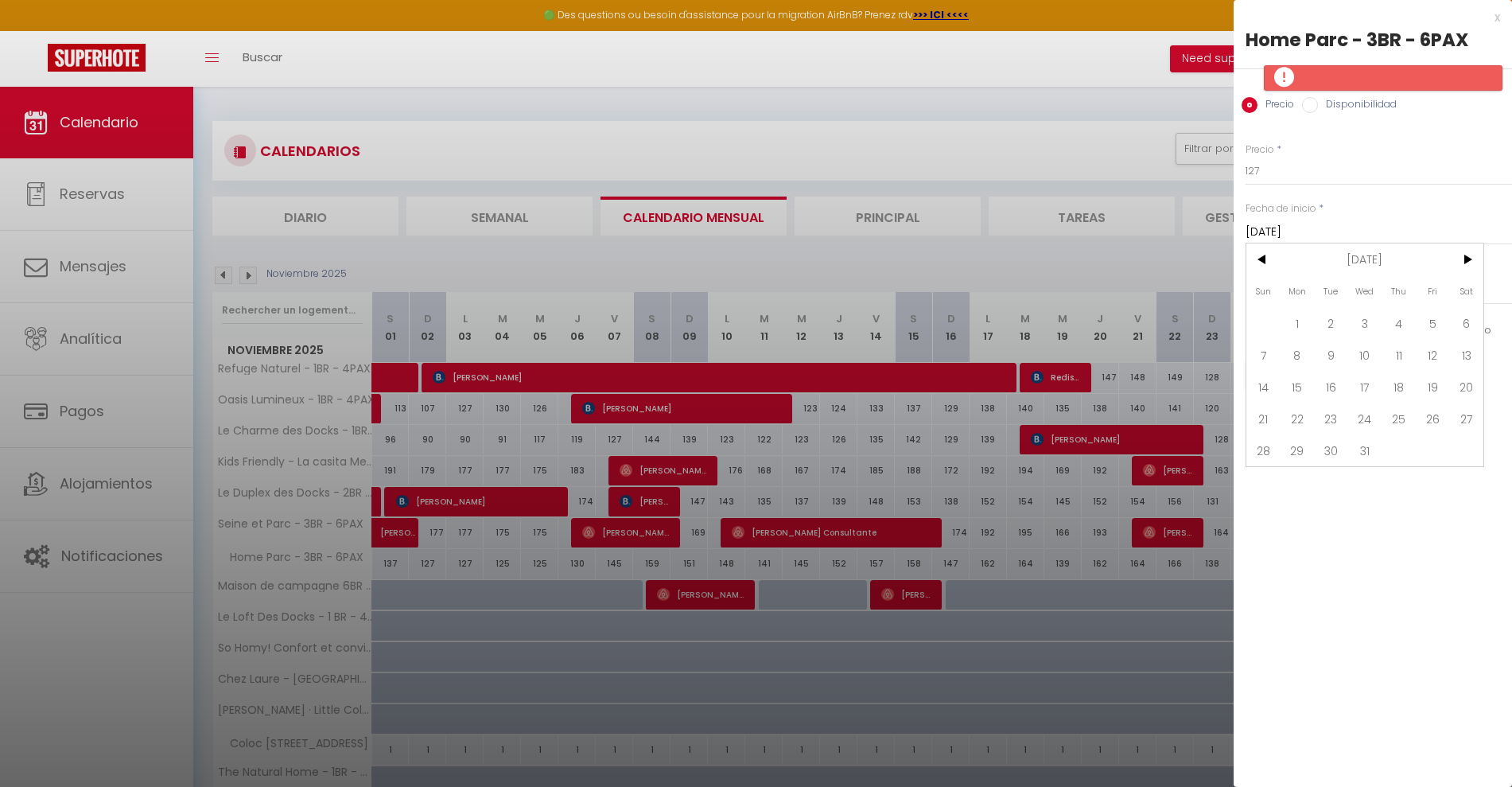
click at [1290, 393] on span "15" at bounding box center [1297, 386] width 34 height 31
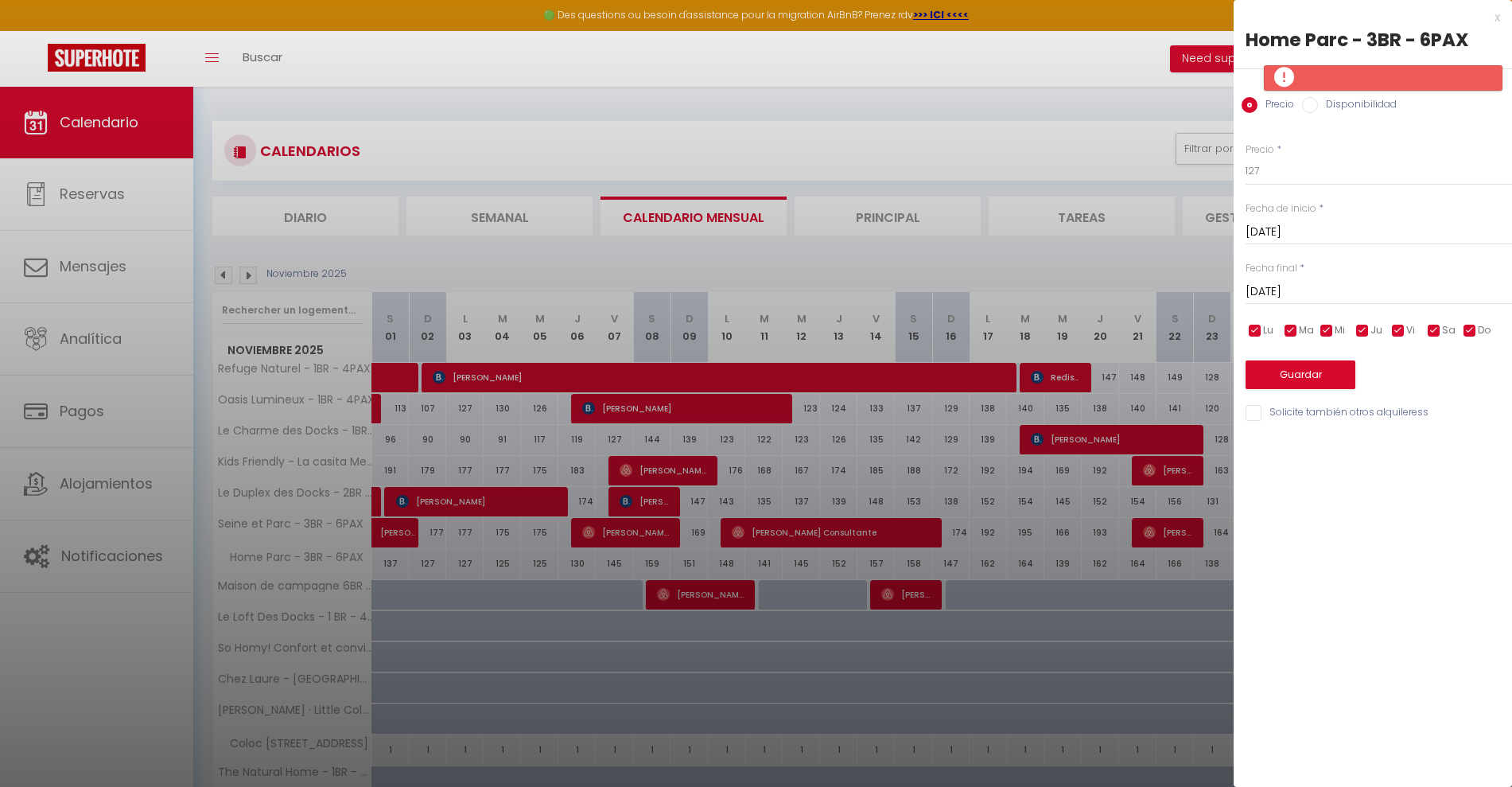
click at [1349, 287] on input "[DATE]" at bounding box center [1378, 292] width 267 height 21
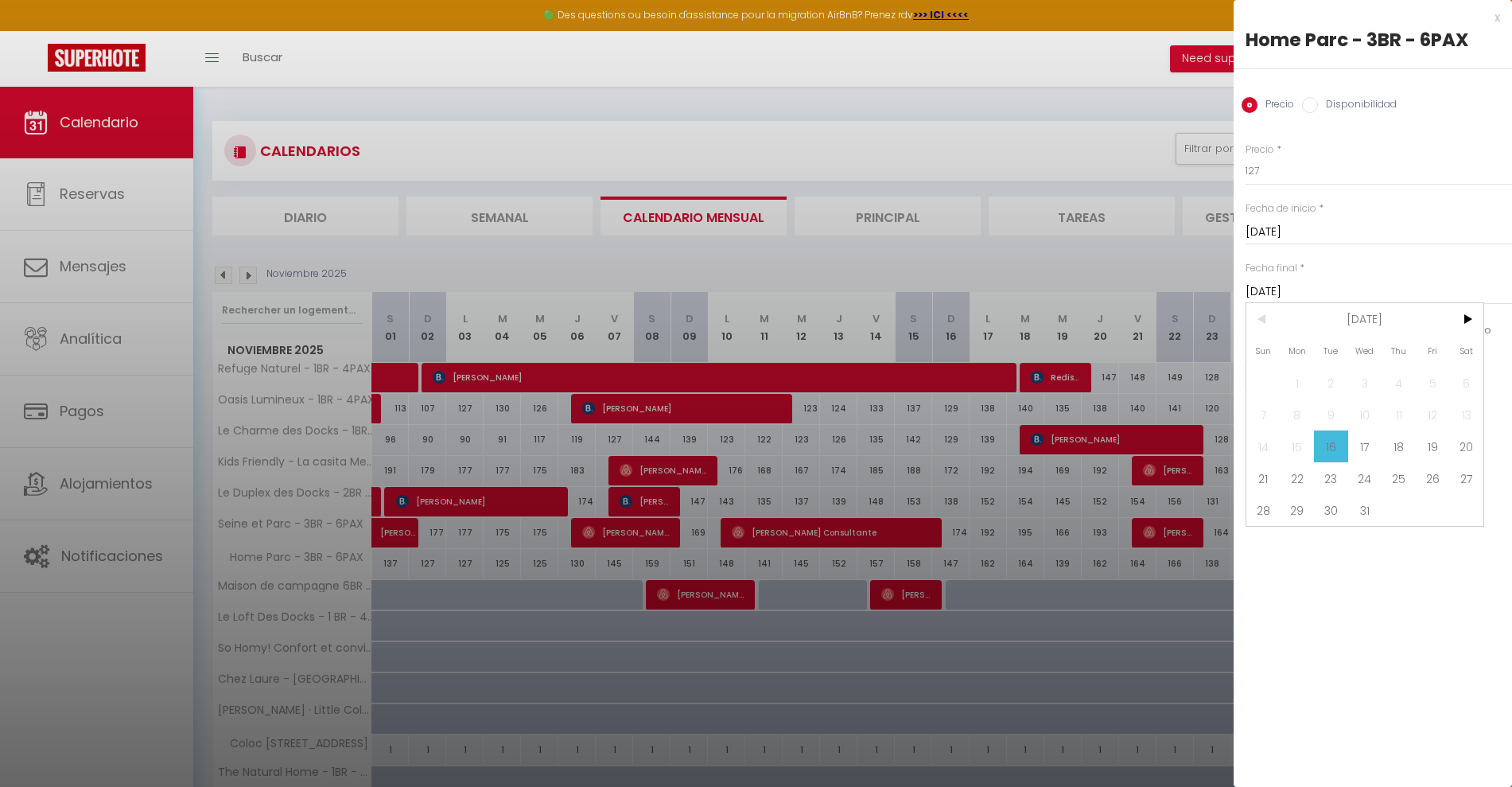
click at [1384, 289] on input "[DATE]" at bounding box center [1378, 292] width 267 height 21
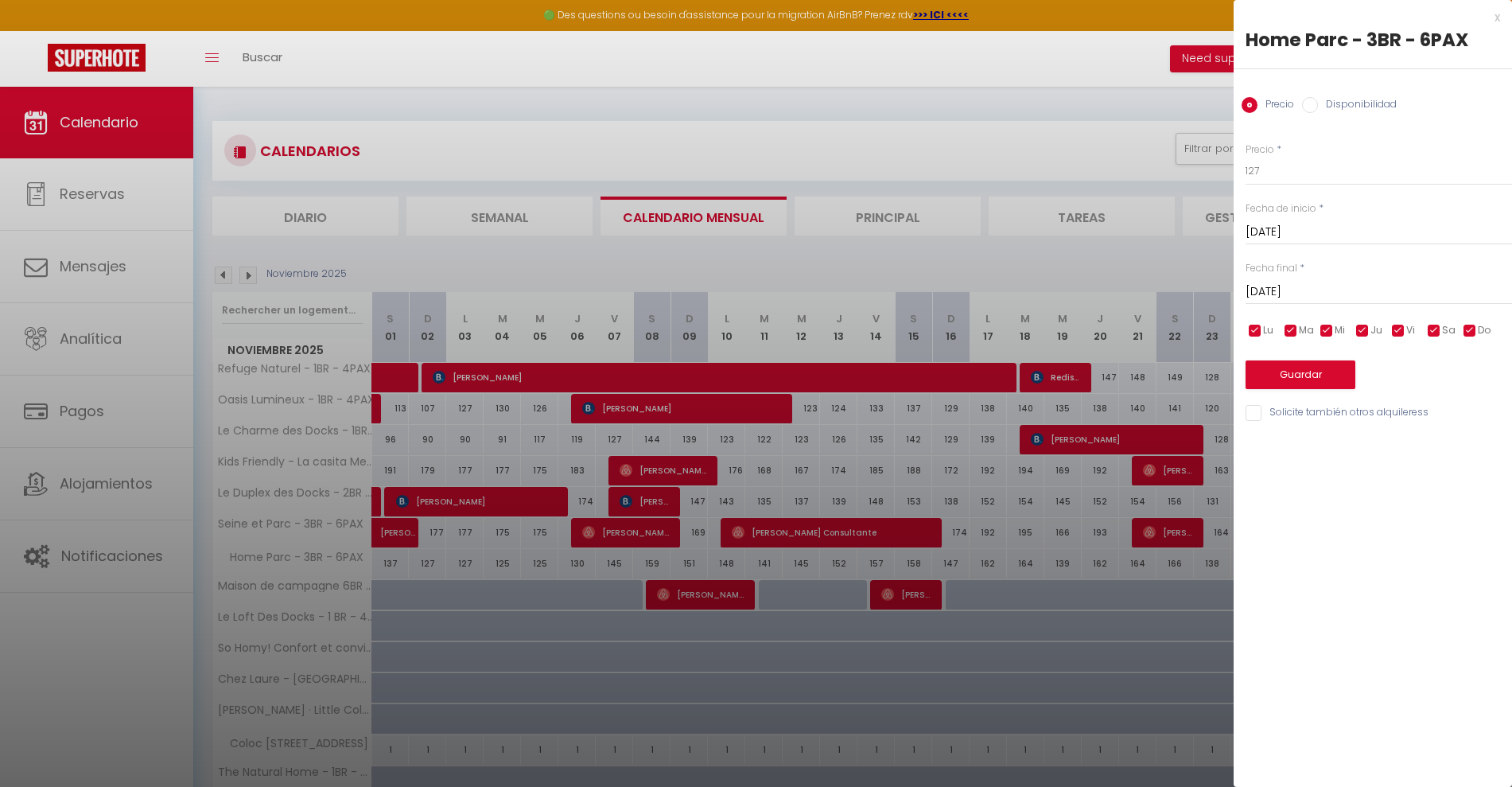
click at [1332, 107] on label "Disponibilidad" at bounding box center [1357, 105] width 79 height 17
click at [1317, 107] on input "Disponibilidad" at bounding box center [1310, 105] width 16 height 16
click at [1335, 295] on input "[DATE]" at bounding box center [1378, 293] width 267 height 21
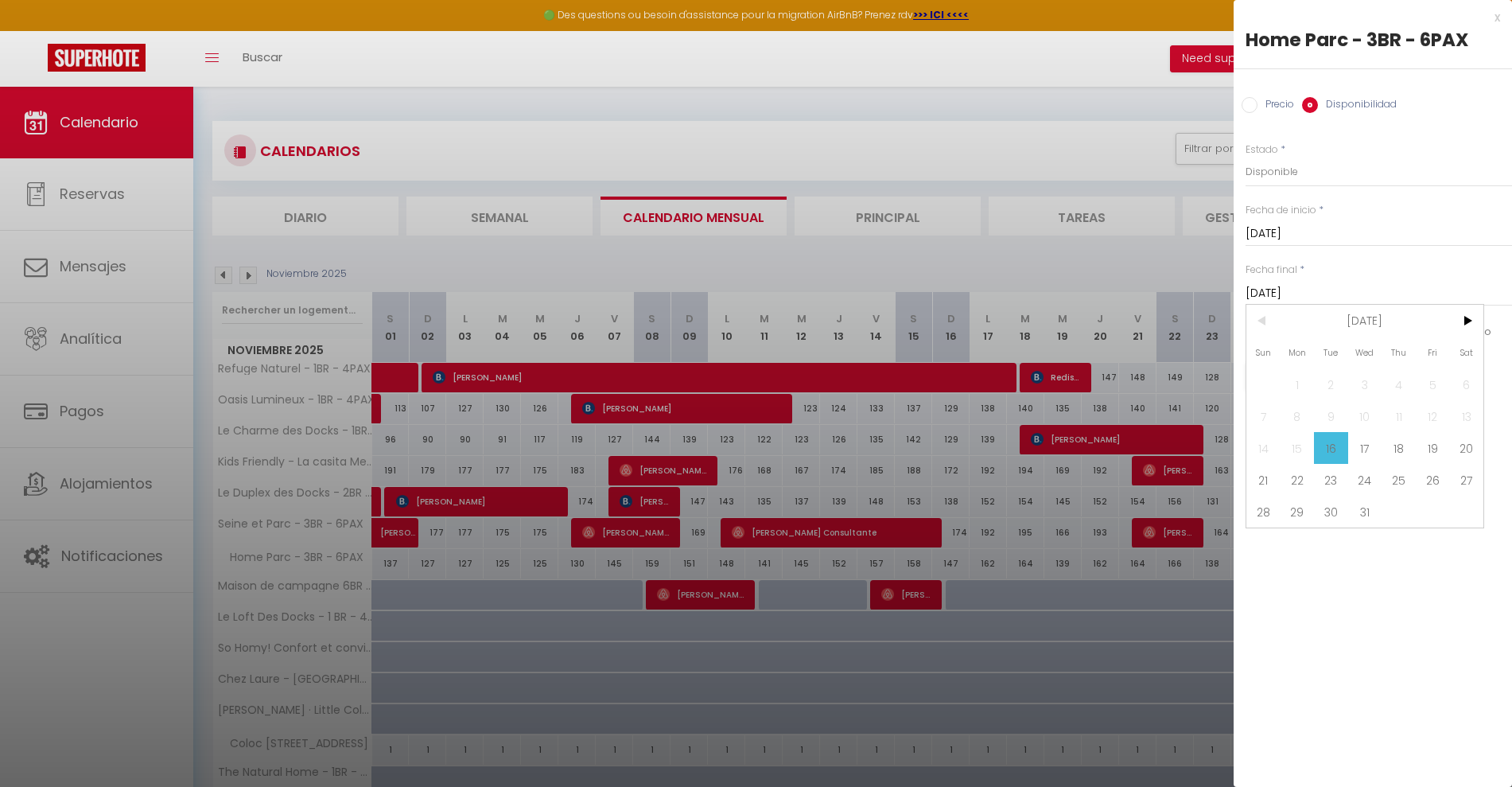
click at [1464, 321] on span ">" at bounding box center [1466, 320] width 34 height 31
click at [1408, 389] on span "1" at bounding box center [1398, 384] width 34 height 31
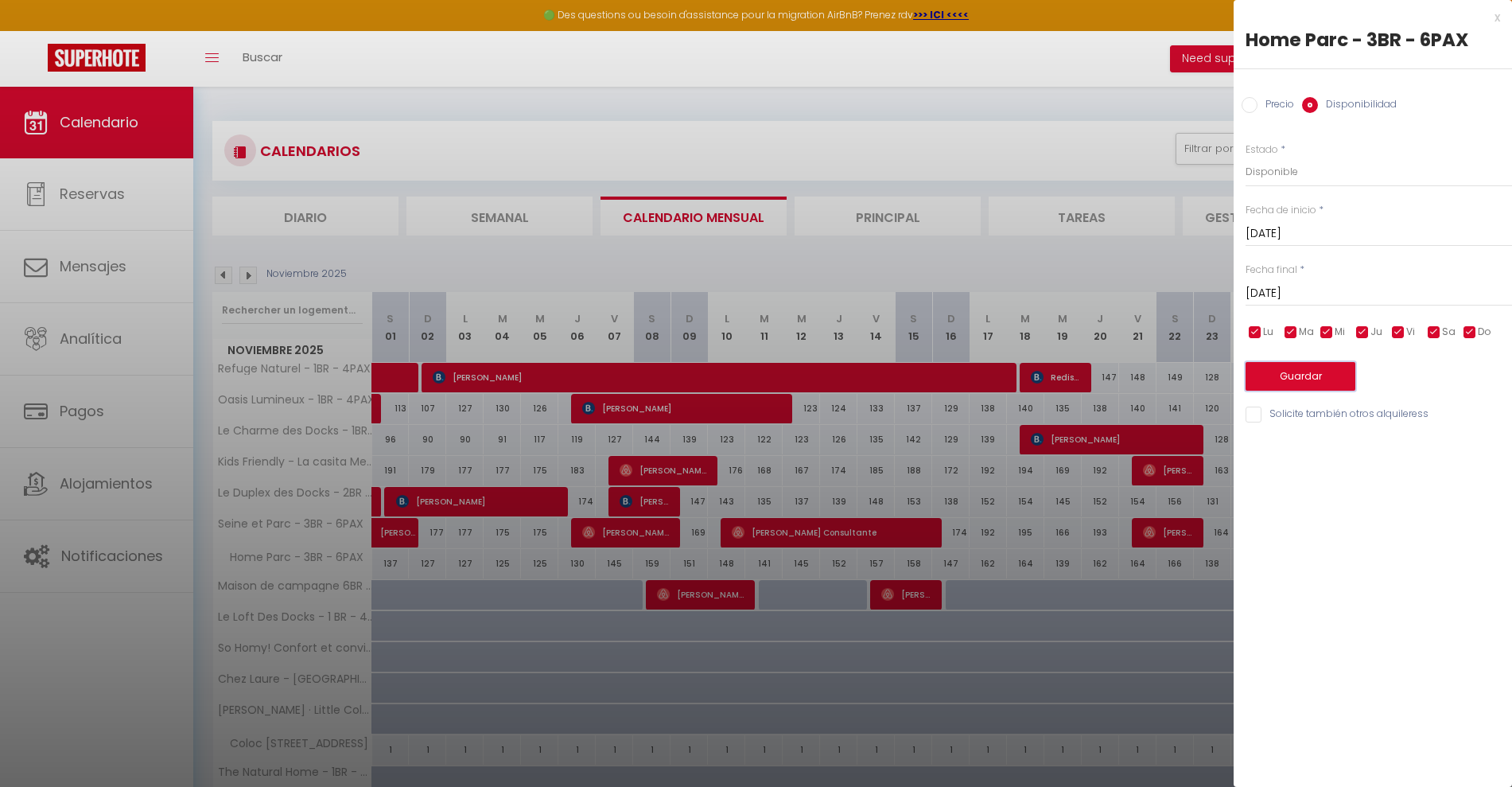
click at [1297, 379] on button "Guardar" at bounding box center [1300, 376] width 110 height 29
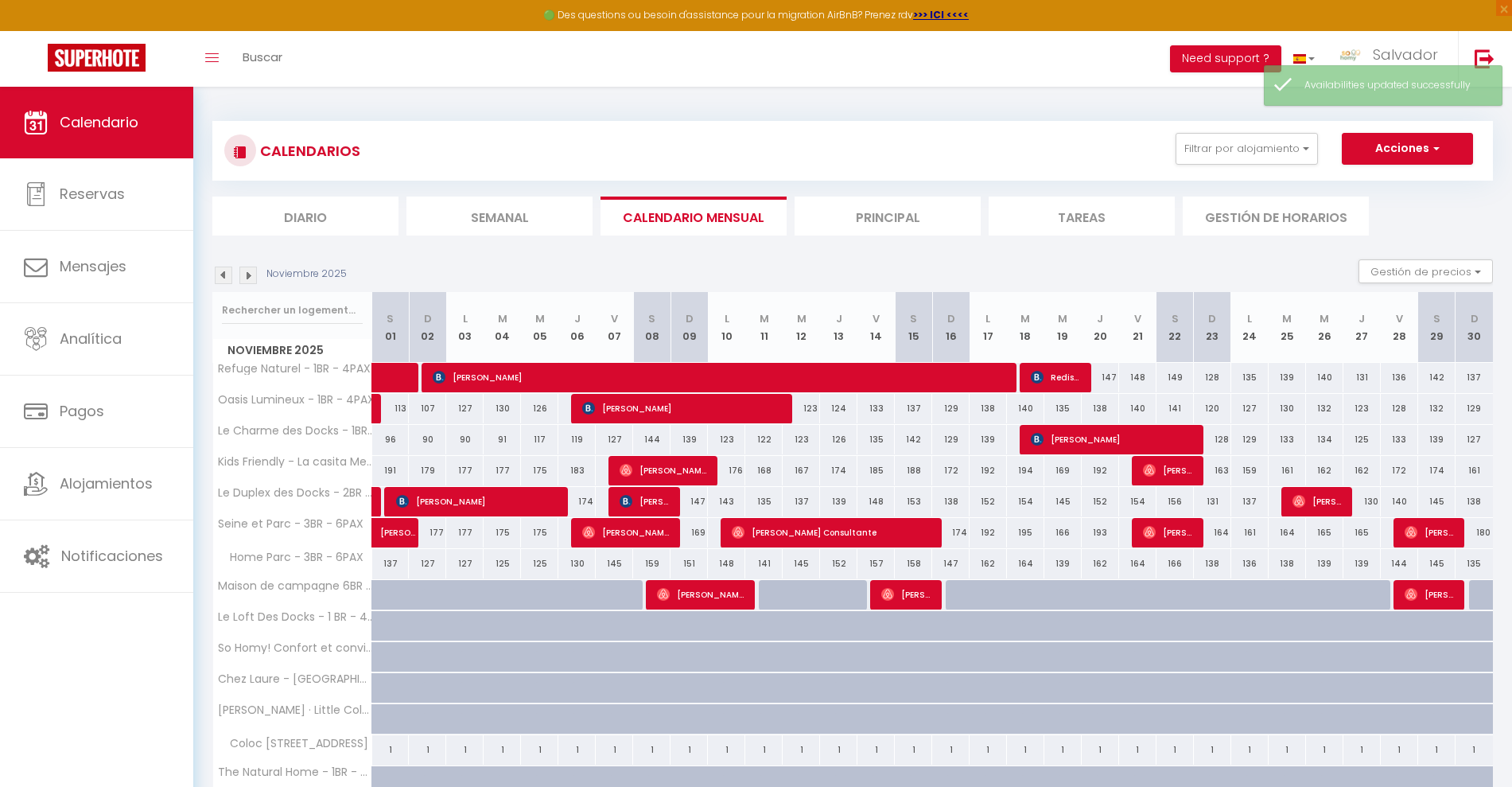
click at [242, 277] on img at bounding box center [248, 275] width 17 height 17
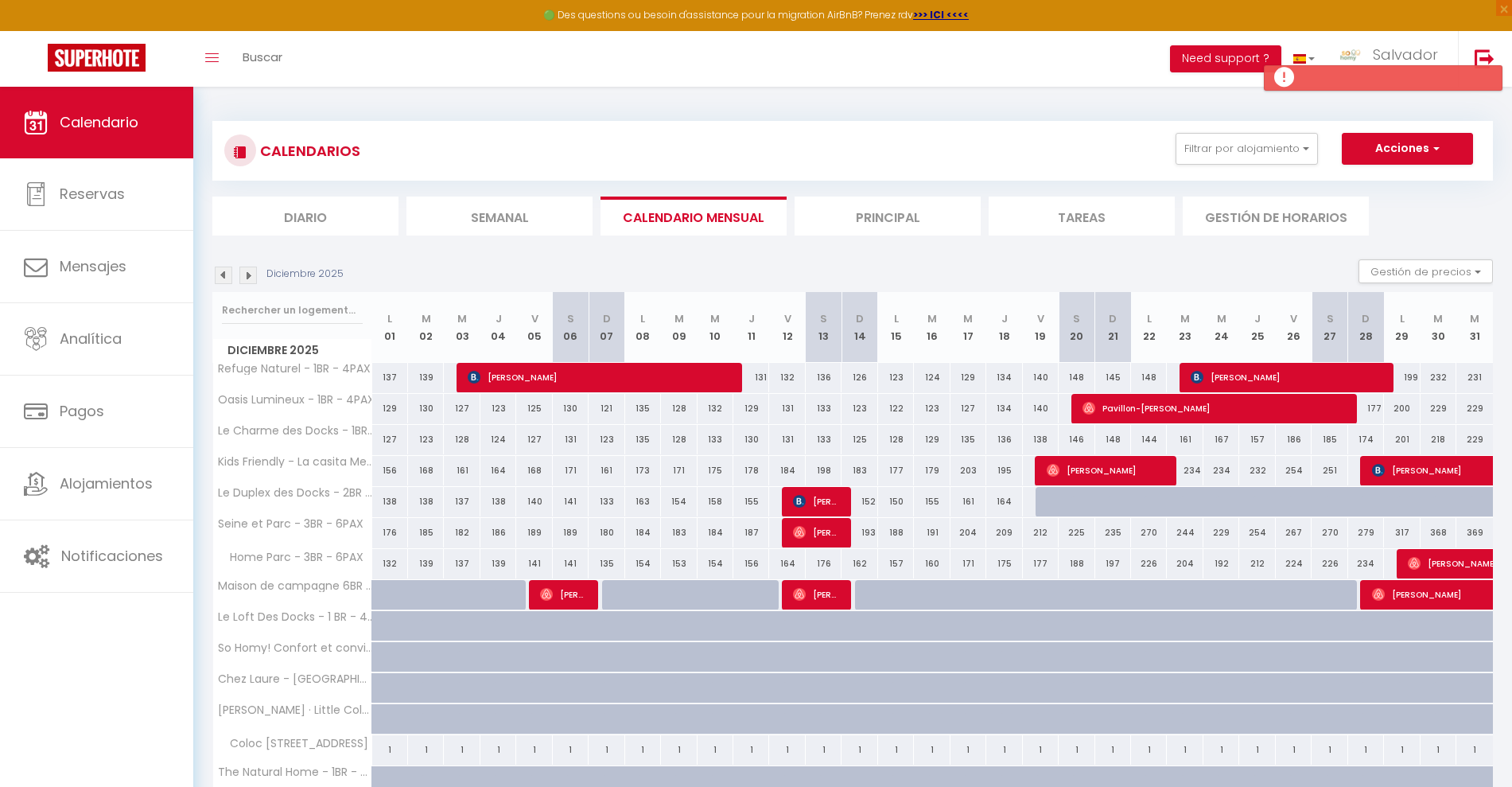
click at [567, 567] on div "141" at bounding box center [570, 563] width 36 height 30
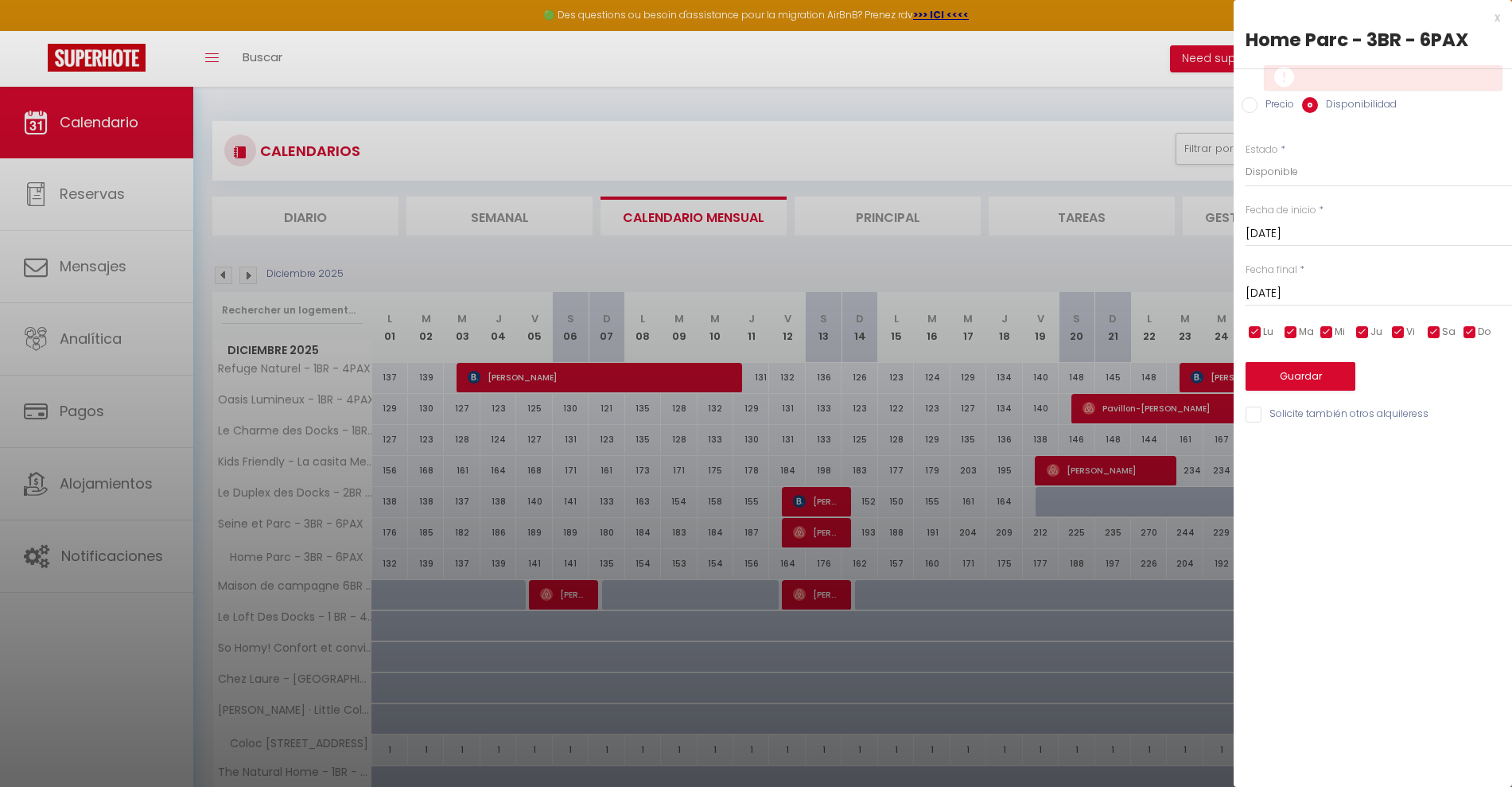
click at [1337, 232] on input "[DATE]" at bounding box center [1378, 234] width 267 height 21
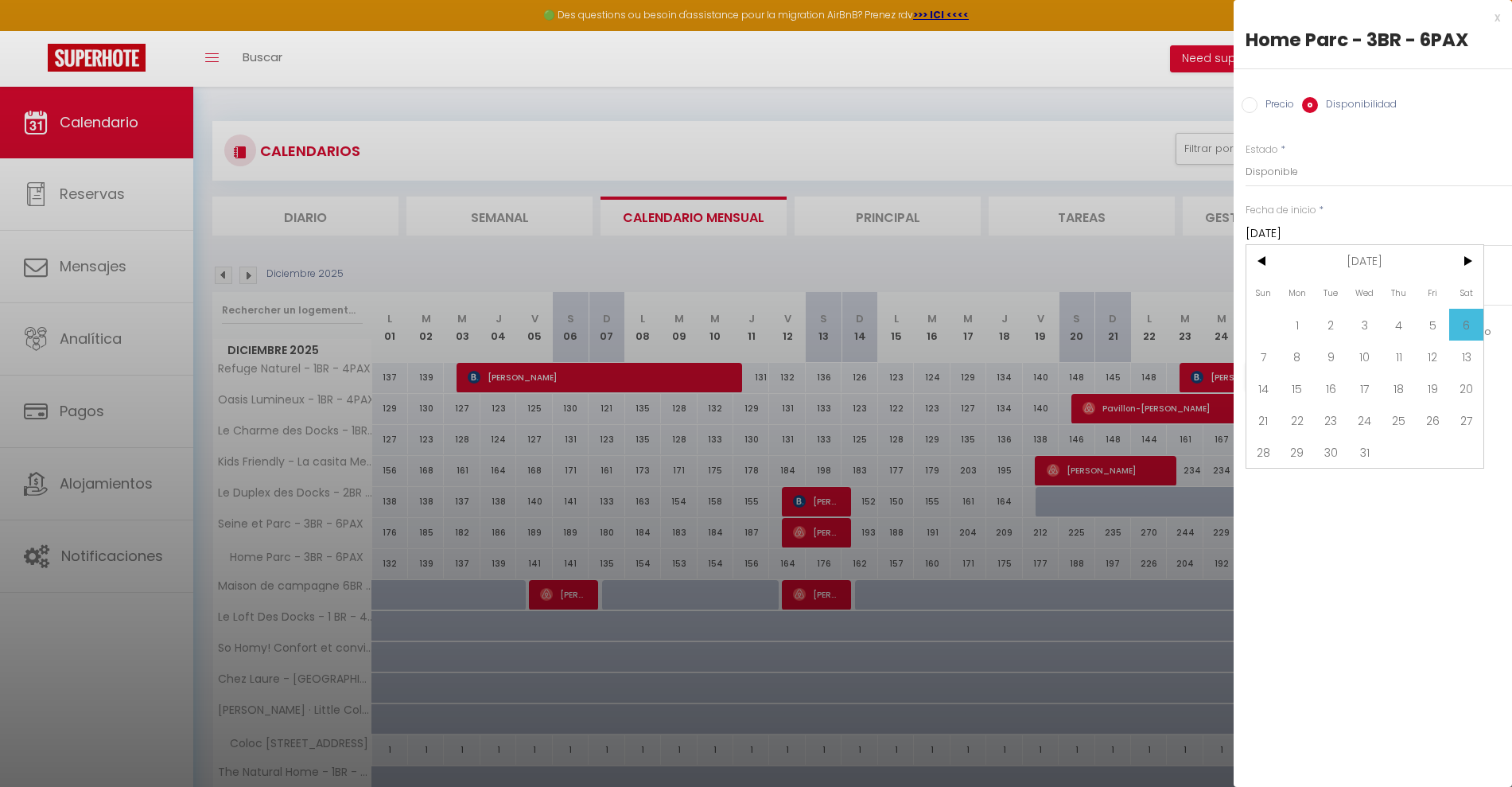
click at [1465, 257] on span ">" at bounding box center [1466, 261] width 34 height 31
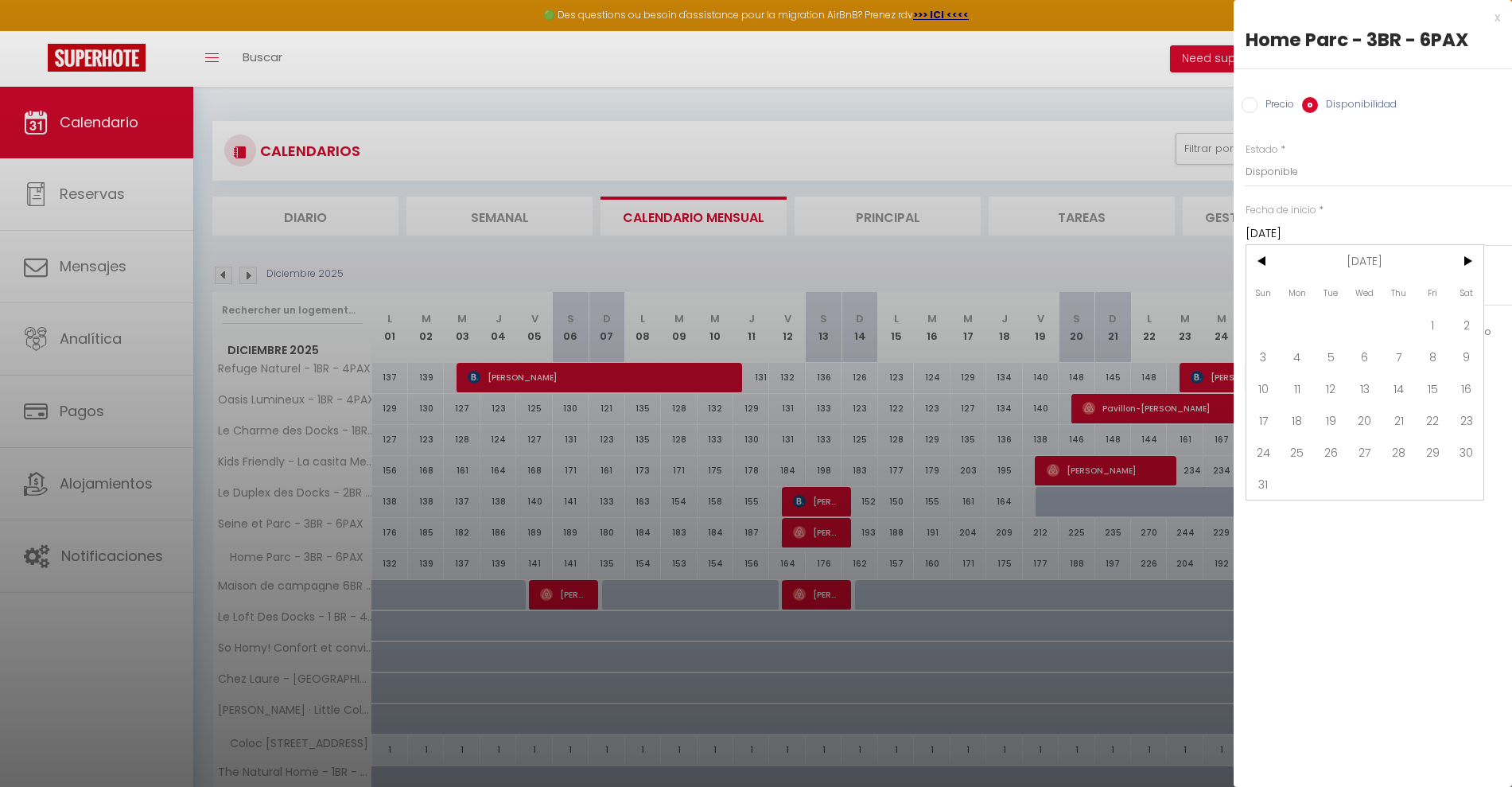
click at [1465, 257] on span ">" at bounding box center [1466, 261] width 34 height 31
click at [1267, 255] on span "<" at bounding box center [1263, 261] width 34 height 31
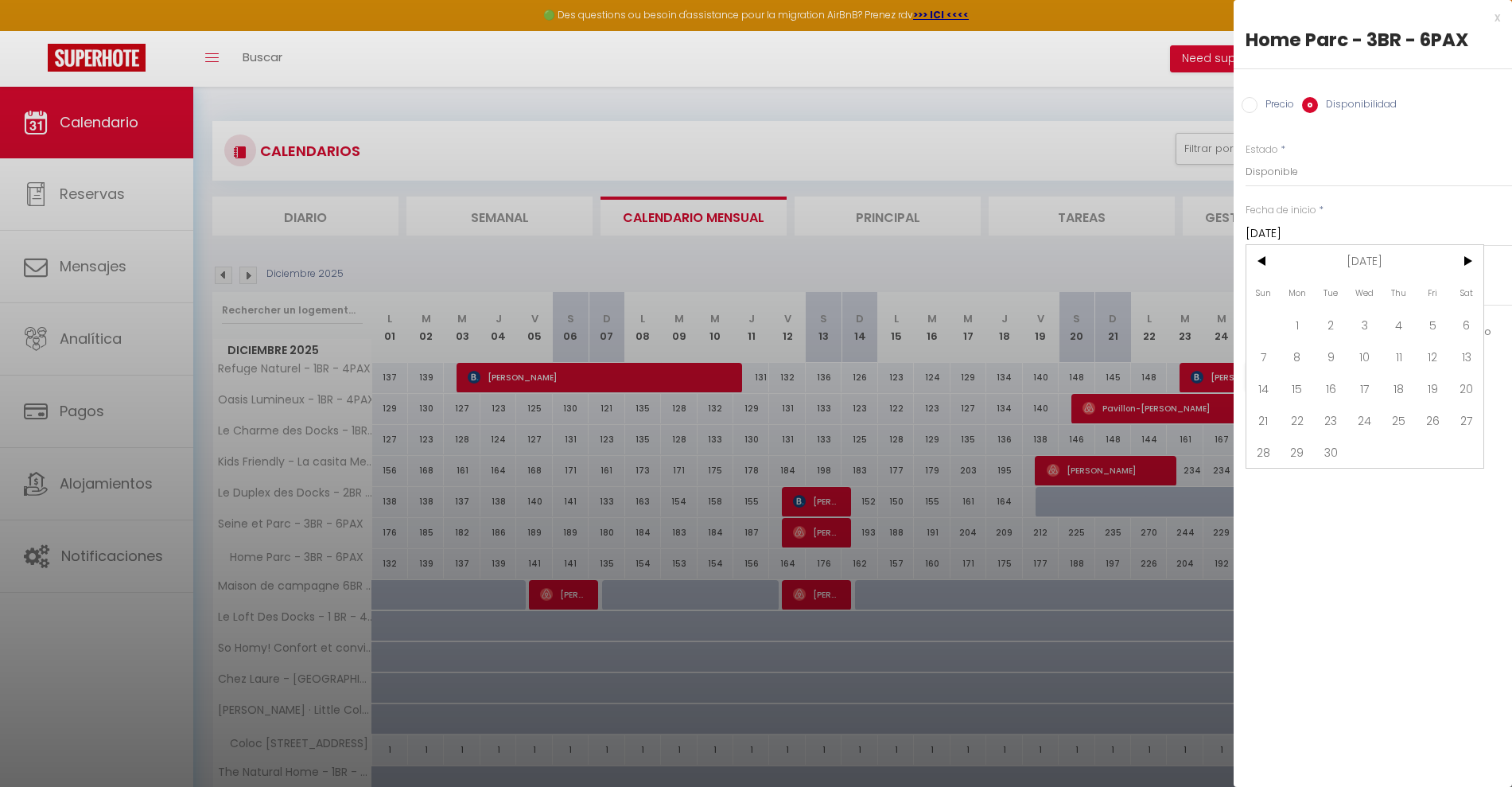
click at [1464, 387] on span "20" at bounding box center [1466, 387] width 34 height 31
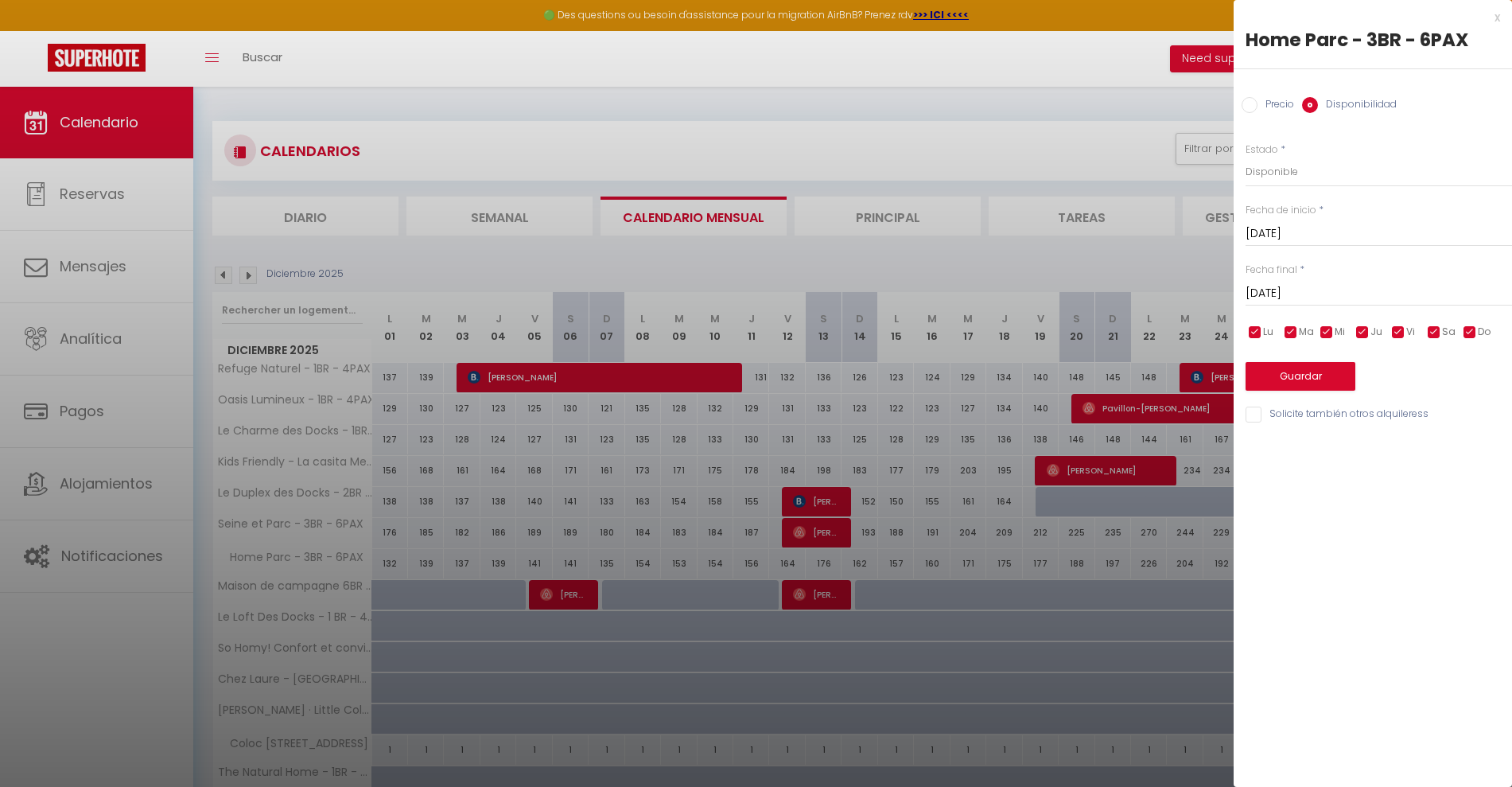
click at [1346, 296] on input "[DATE]" at bounding box center [1378, 293] width 267 height 21
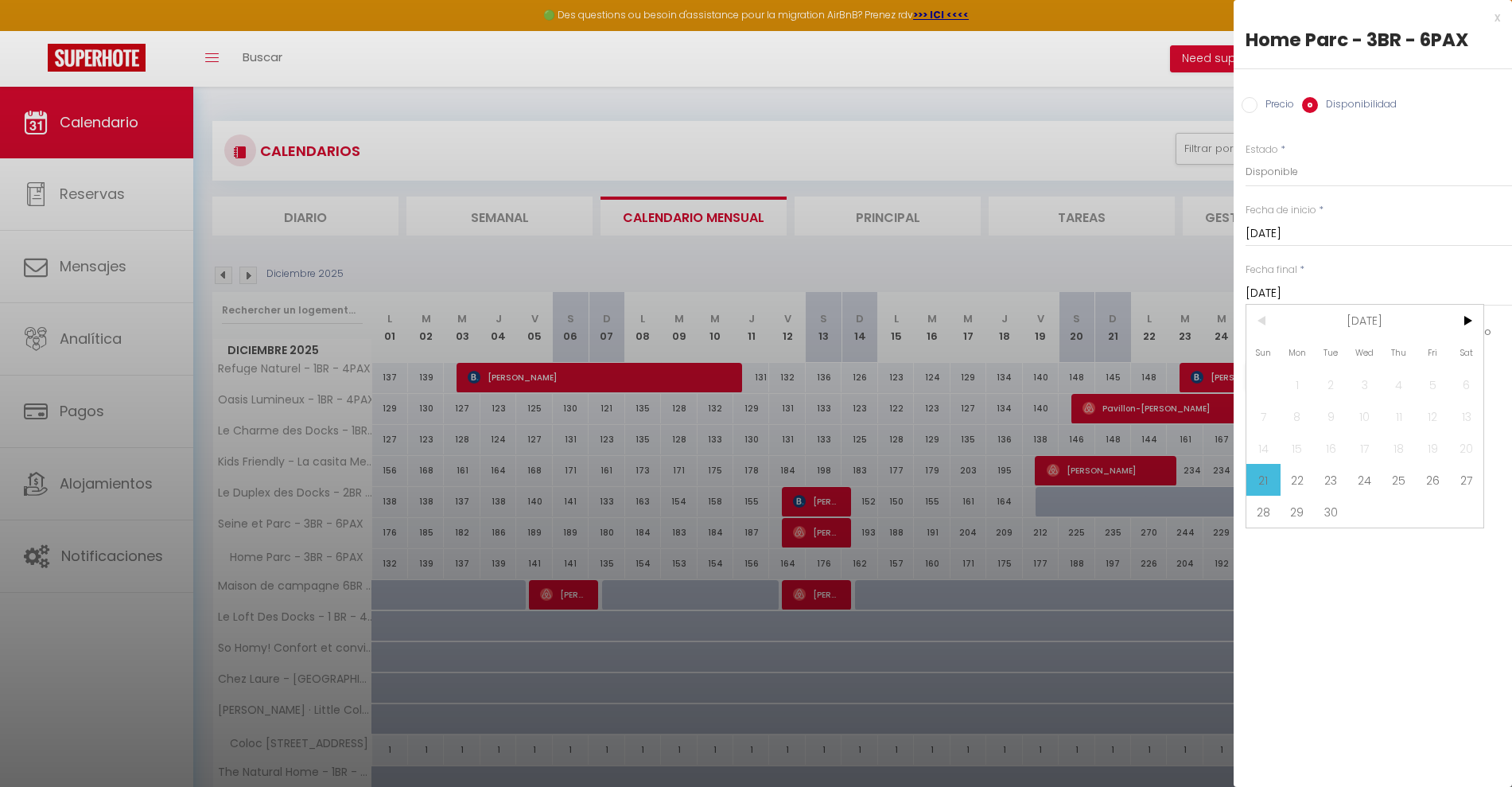
click at [1464, 316] on span ">" at bounding box center [1466, 320] width 34 height 31
click at [1399, 478] on span "20" at bounding box center [1398, 479] width 34 height 31
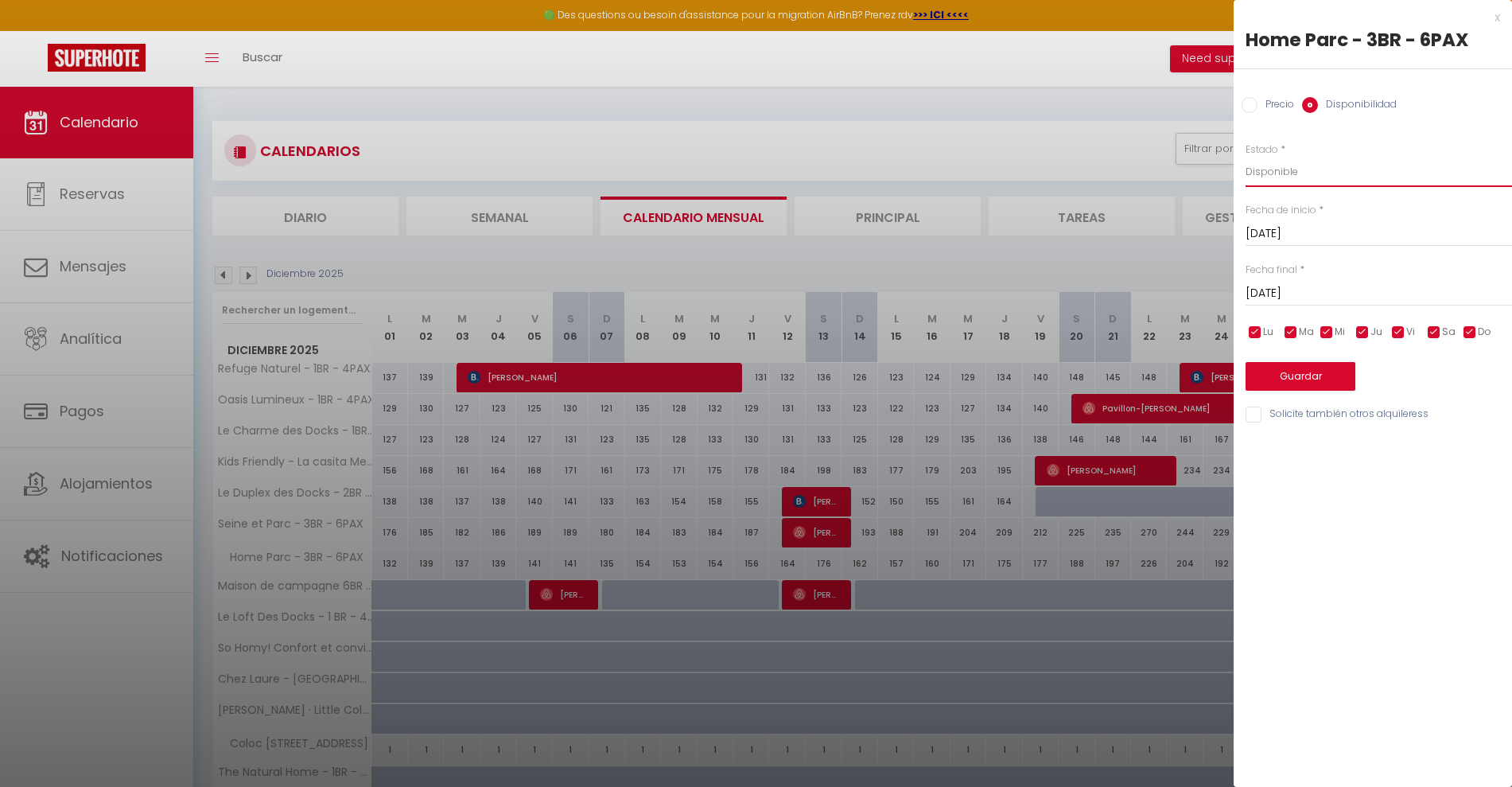
click at [1284, 168] on select "Disponible Deshabilitado" at bounding box center [1378, 172] width 267 height 31
click at [1245, 156] on select "Disponible Deshabilitado" at bounding box center [1378, 172] width 267 height 31
click at [1281, 374] on button "Guardar" at bounding box center [1300, 376] width 110 height 29
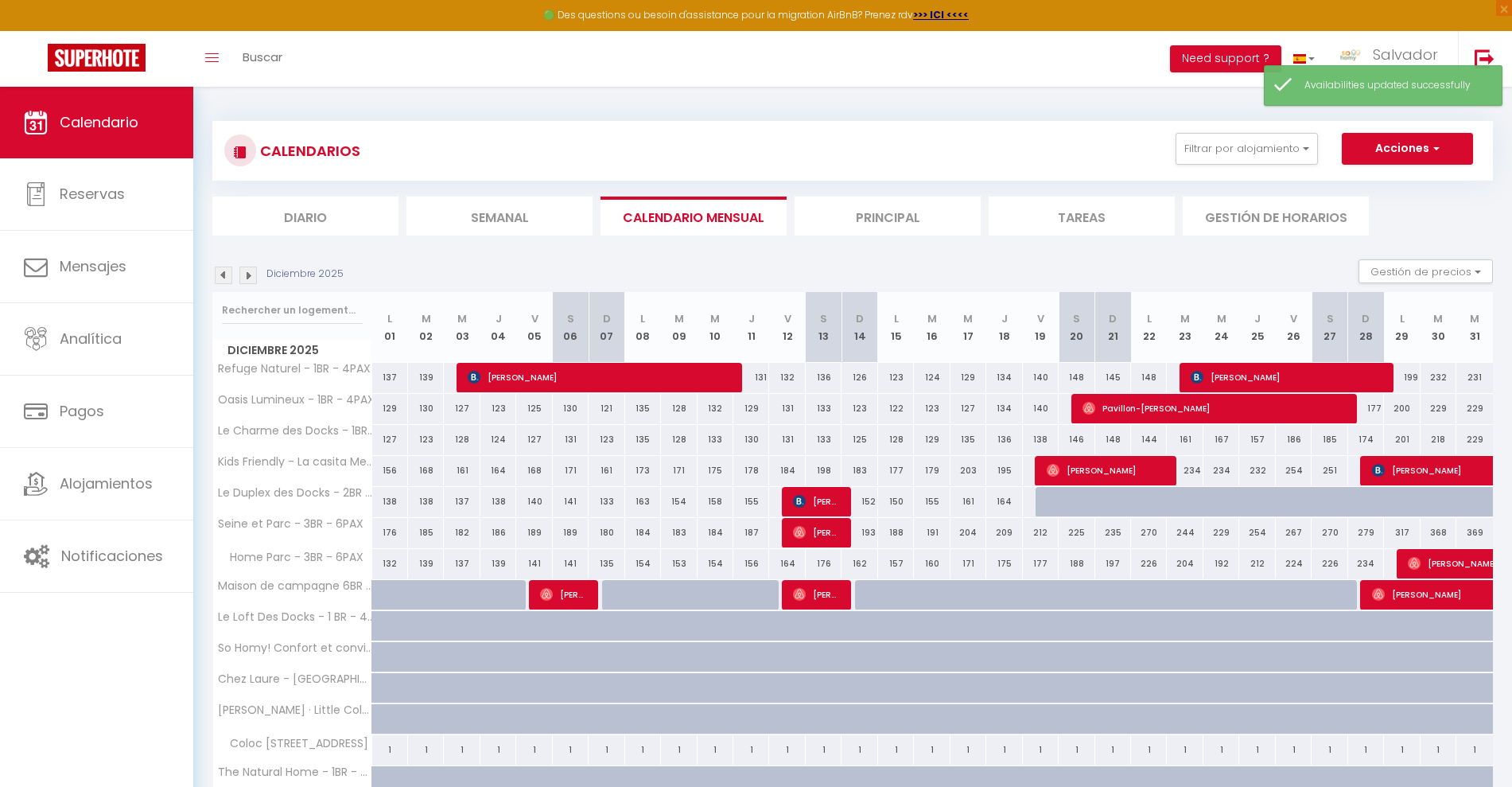
click at [242, 273] on img at bounding box center [248, 275] width 17 height 17
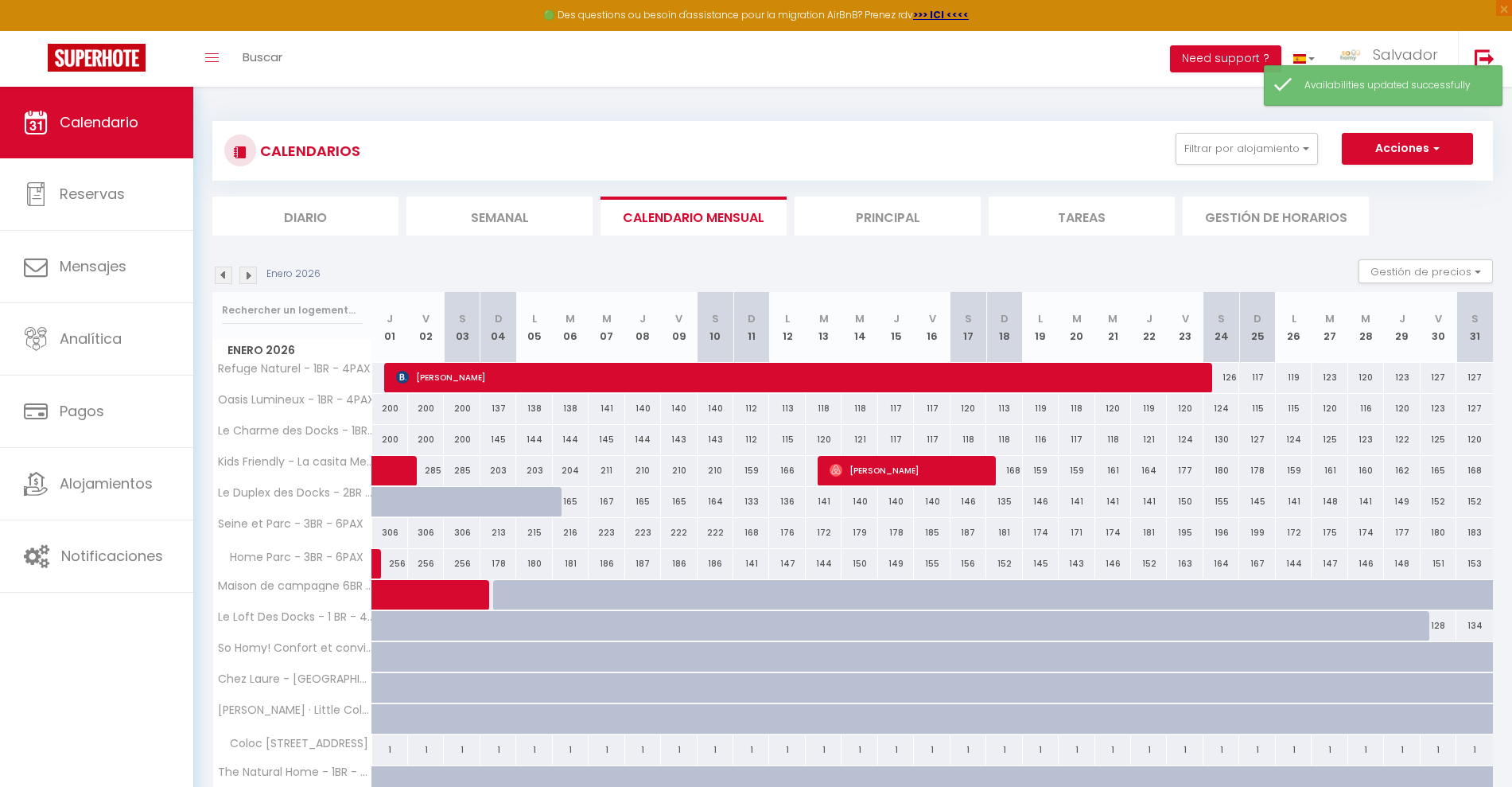
click at [242, 273] on img at bounding box center [248, 275] width 17 height 17
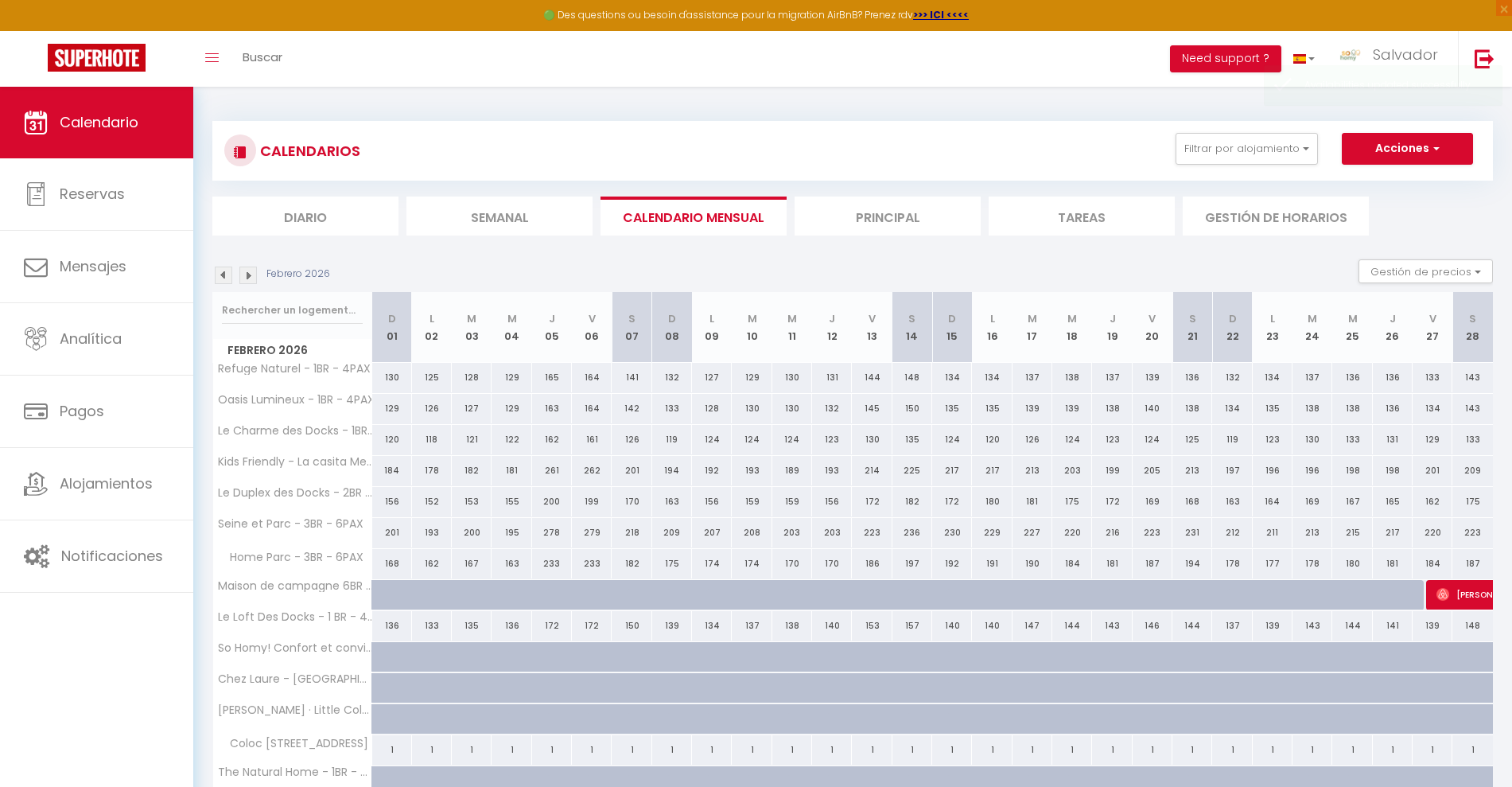
click at [219, 275] on img at bounding box center [223, 275] width 17 height 17
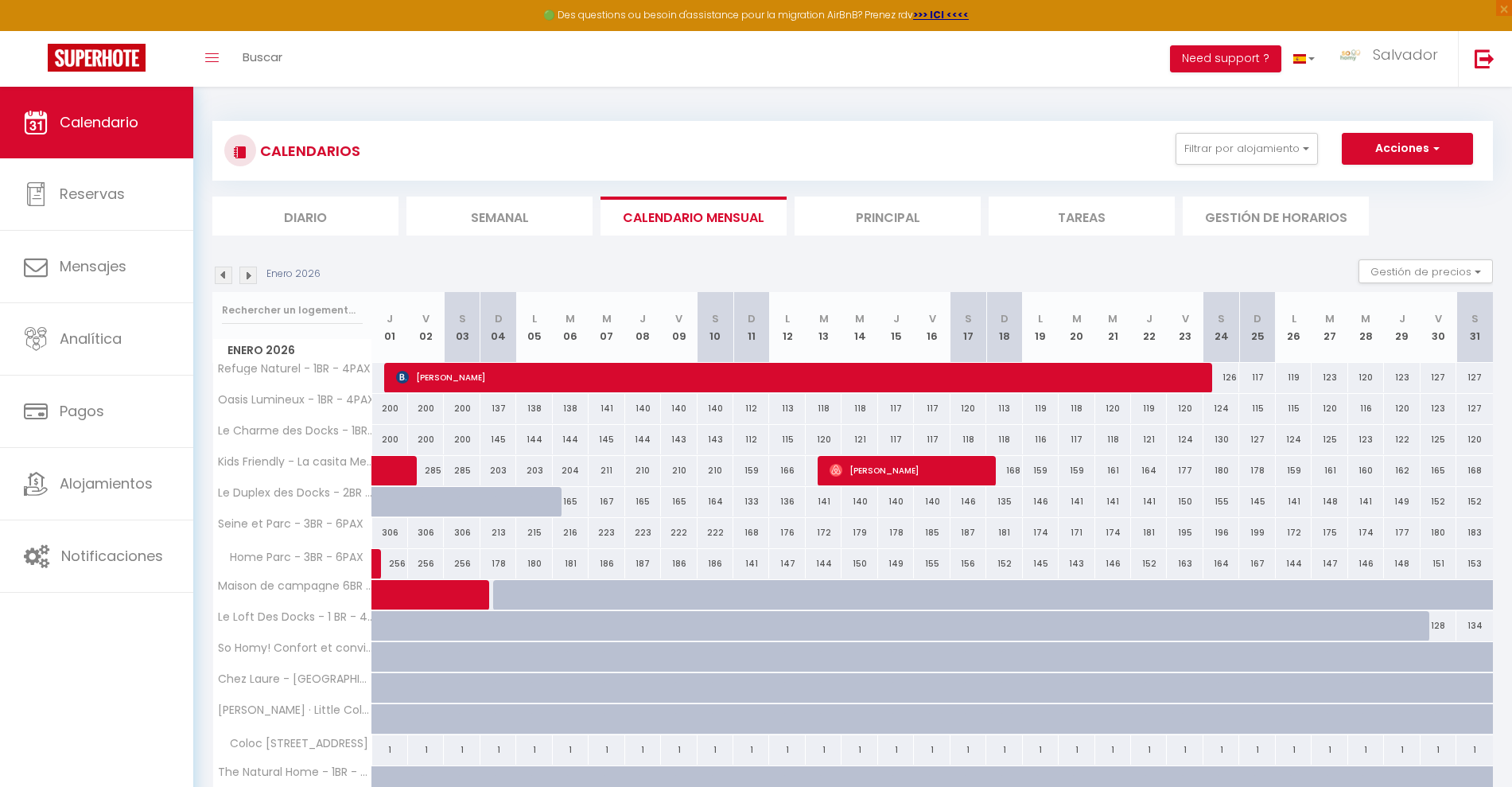
click at [219, 275] on img at bounding box center [223, 275] width 17 height 17
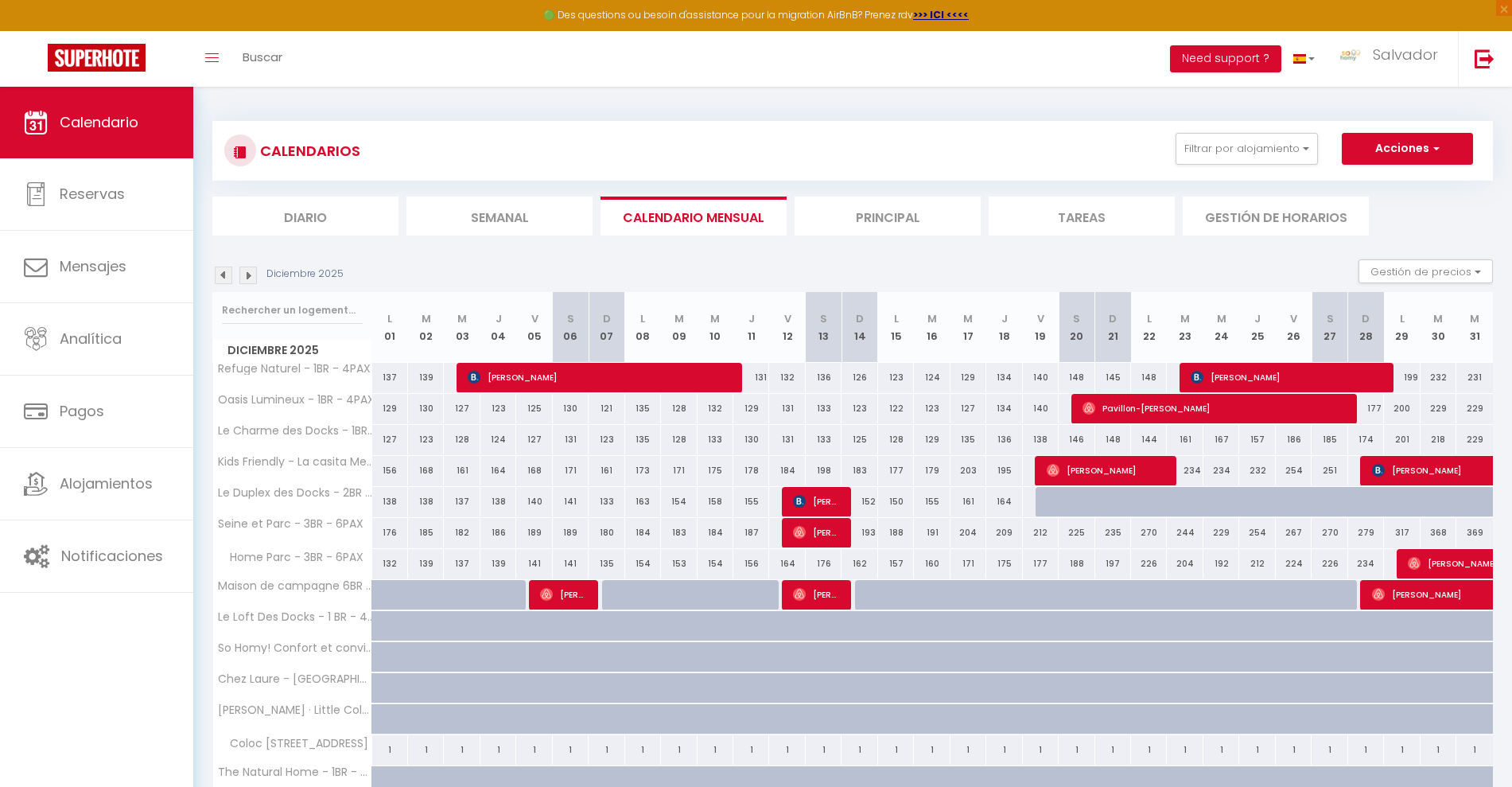
click at [1402, 535] on div "317" at bounding box center [1402, 533] width 36 height 30
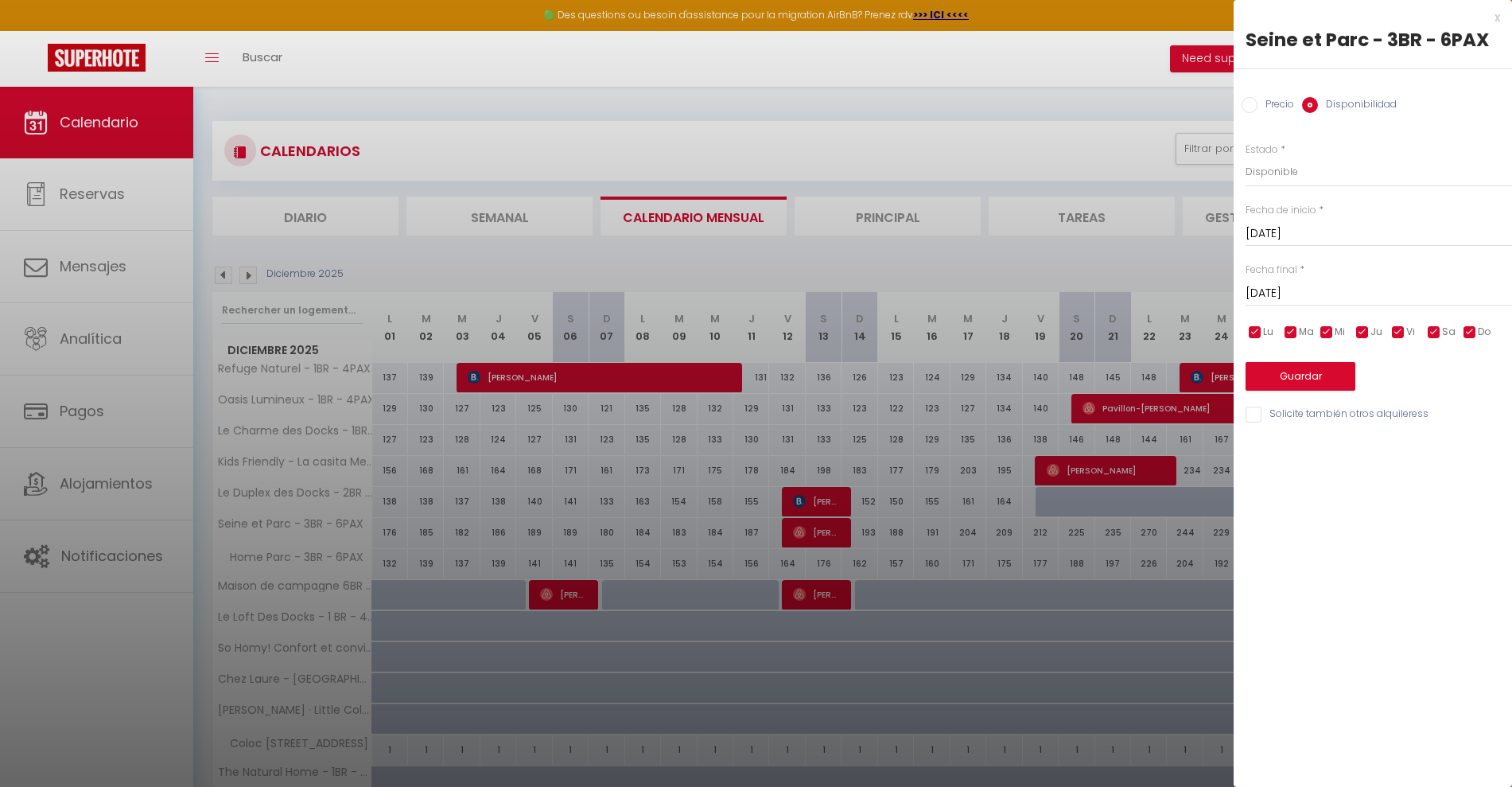
click at [1314, 286] on input "[DATE]" at bounding box center [1378, 293] width 267 height 21
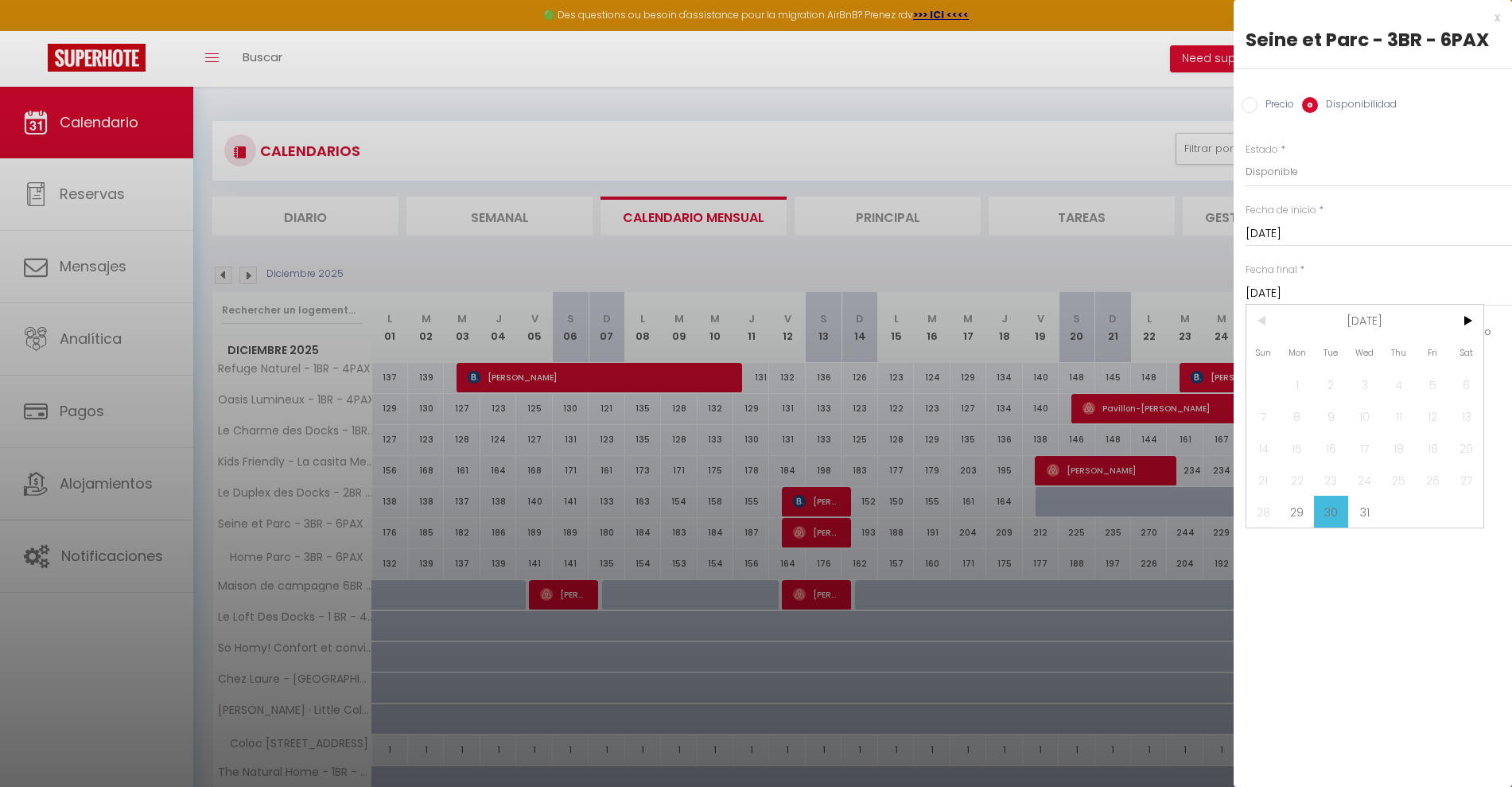
click at [1468, 313] on span ">" at bounding box center [1466, 320] width 34 height 31
click at [1399, 380] on span "1" at bounding box center [1398, 384] width 34 height 31
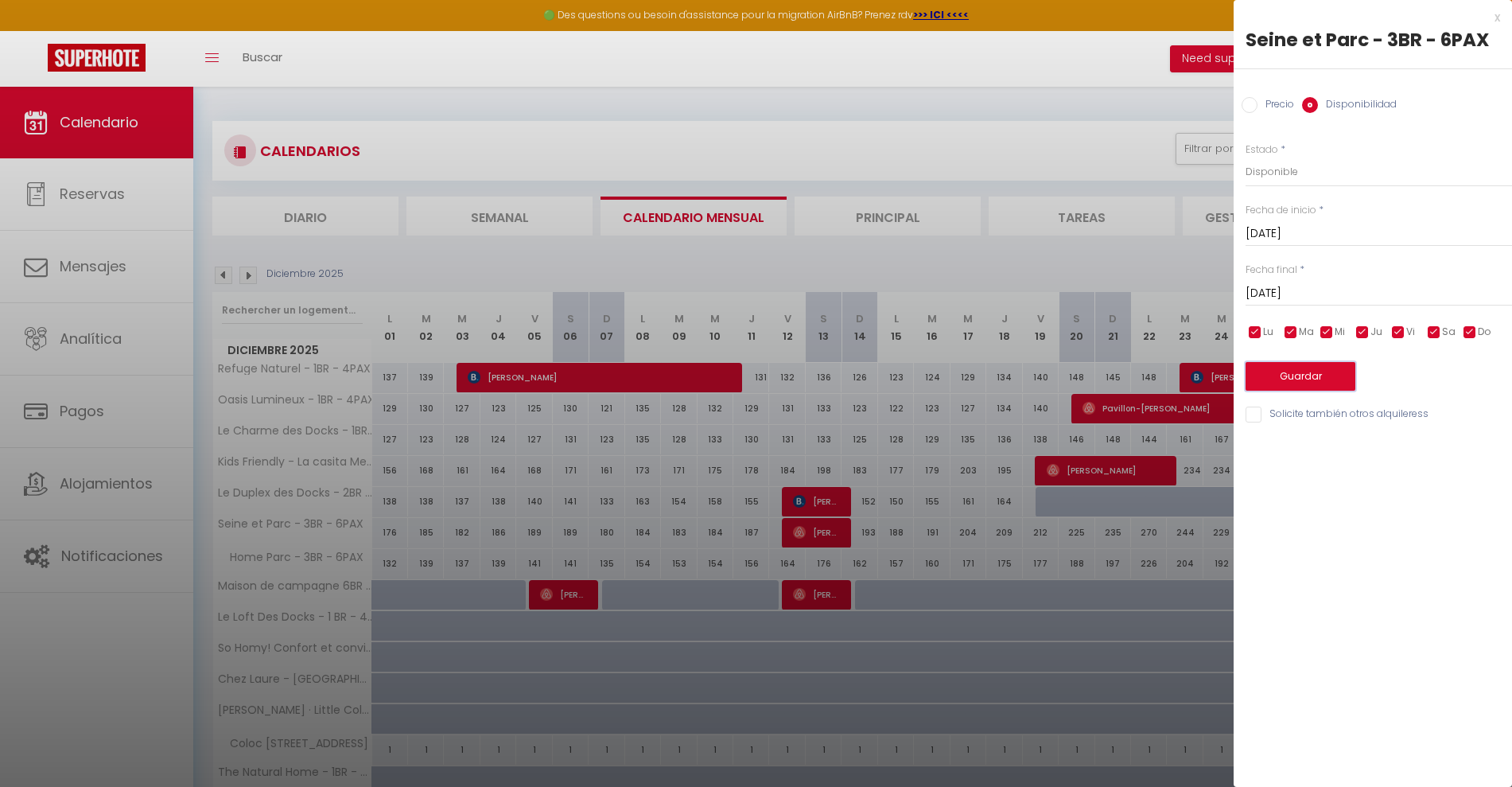
click at [1288, 376] on button "Guardar" at bounding box center [1300, 376] width 110 height 29
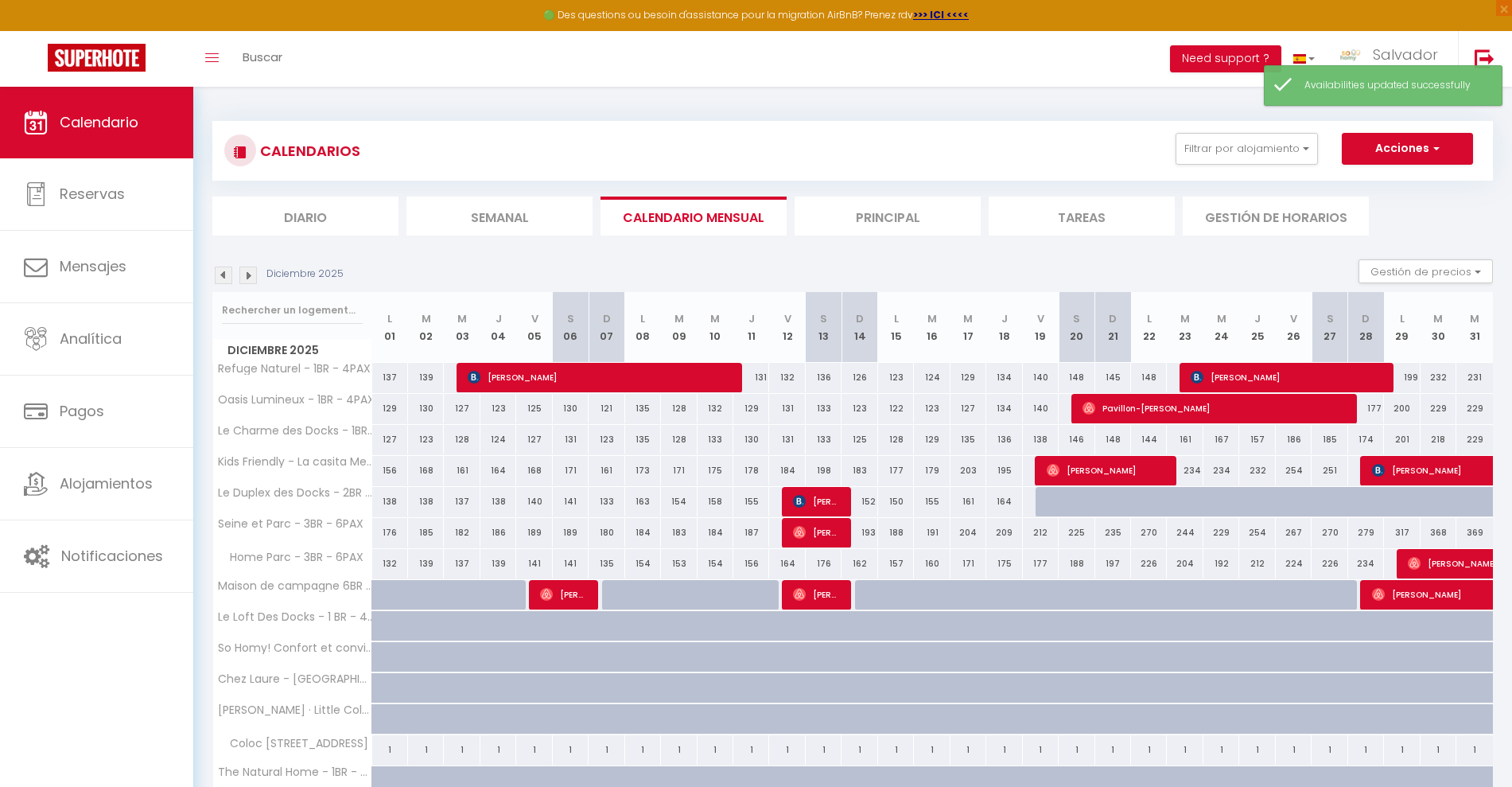
click at [1399, 533] on div "317" at bounding box center [1402, 533] width 36 height 30
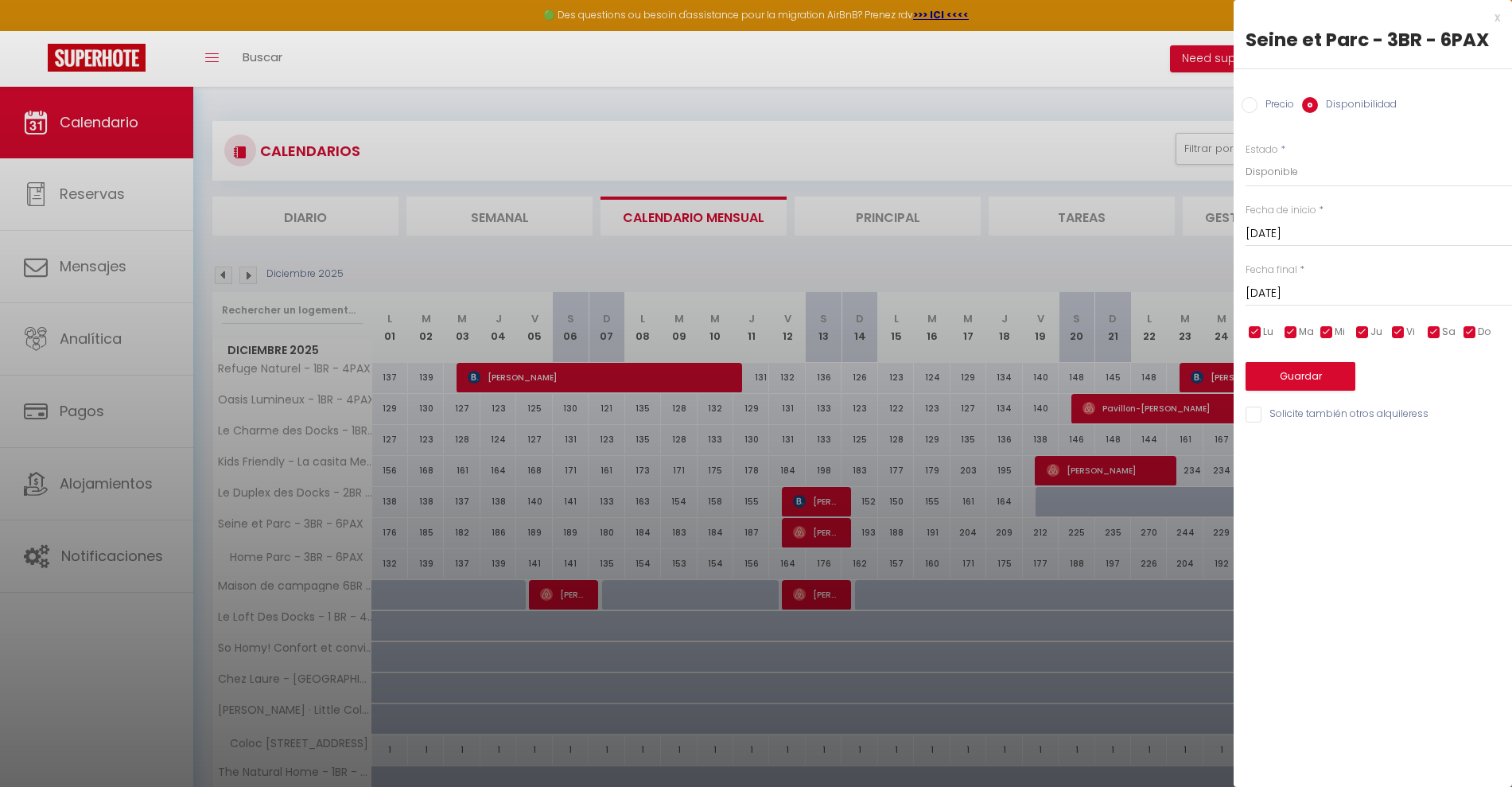
click at [1312, 293] on input "[DATE]" at bounding box center [1378, 293] width 267 height 21
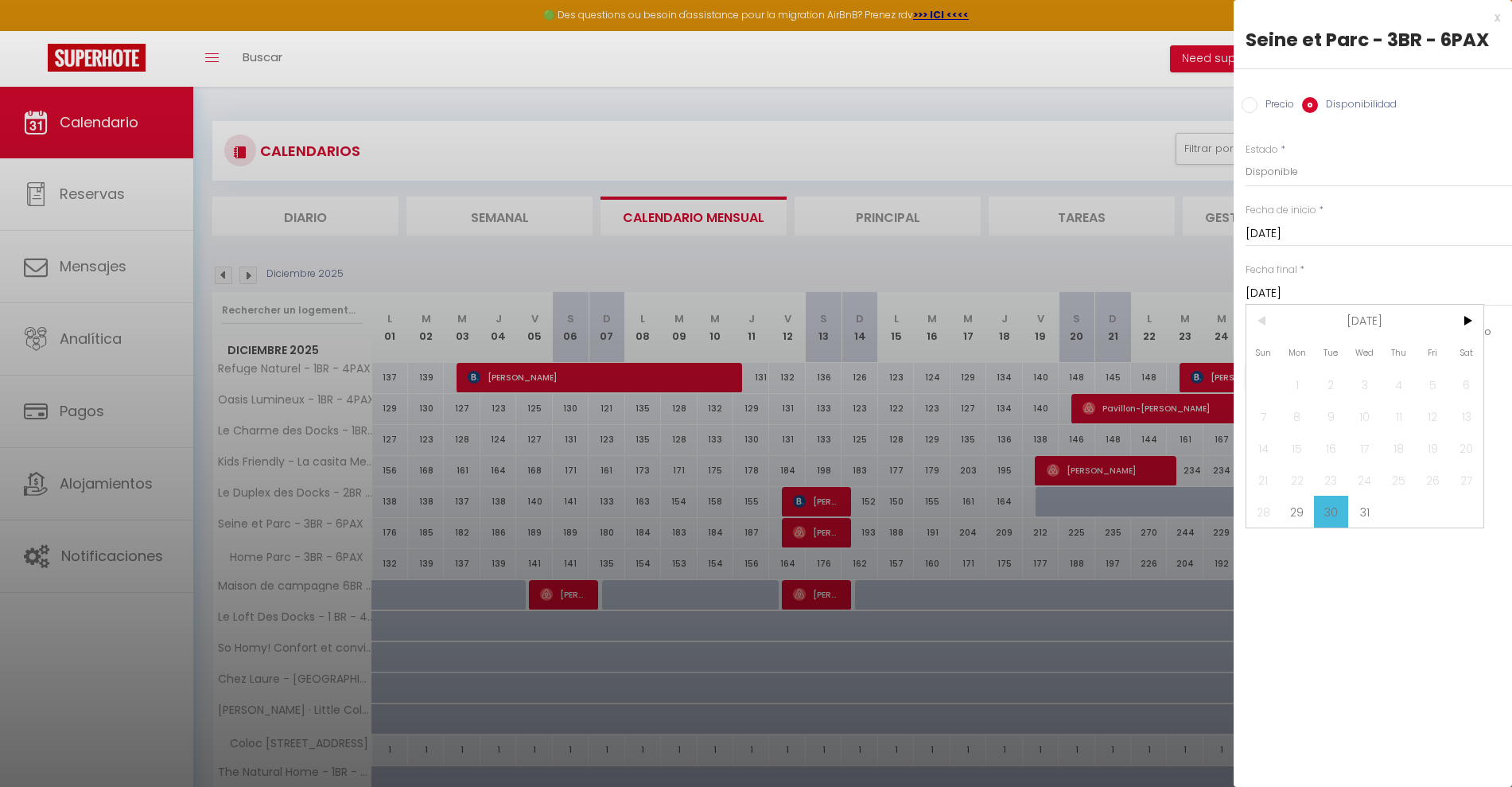
click at [1462, 318] on span ">" at bounding box center [1466, 320] width 34 height 31
click at [1396, 377] on span "1" at bounding box center [1398, 384] width 34 height 31
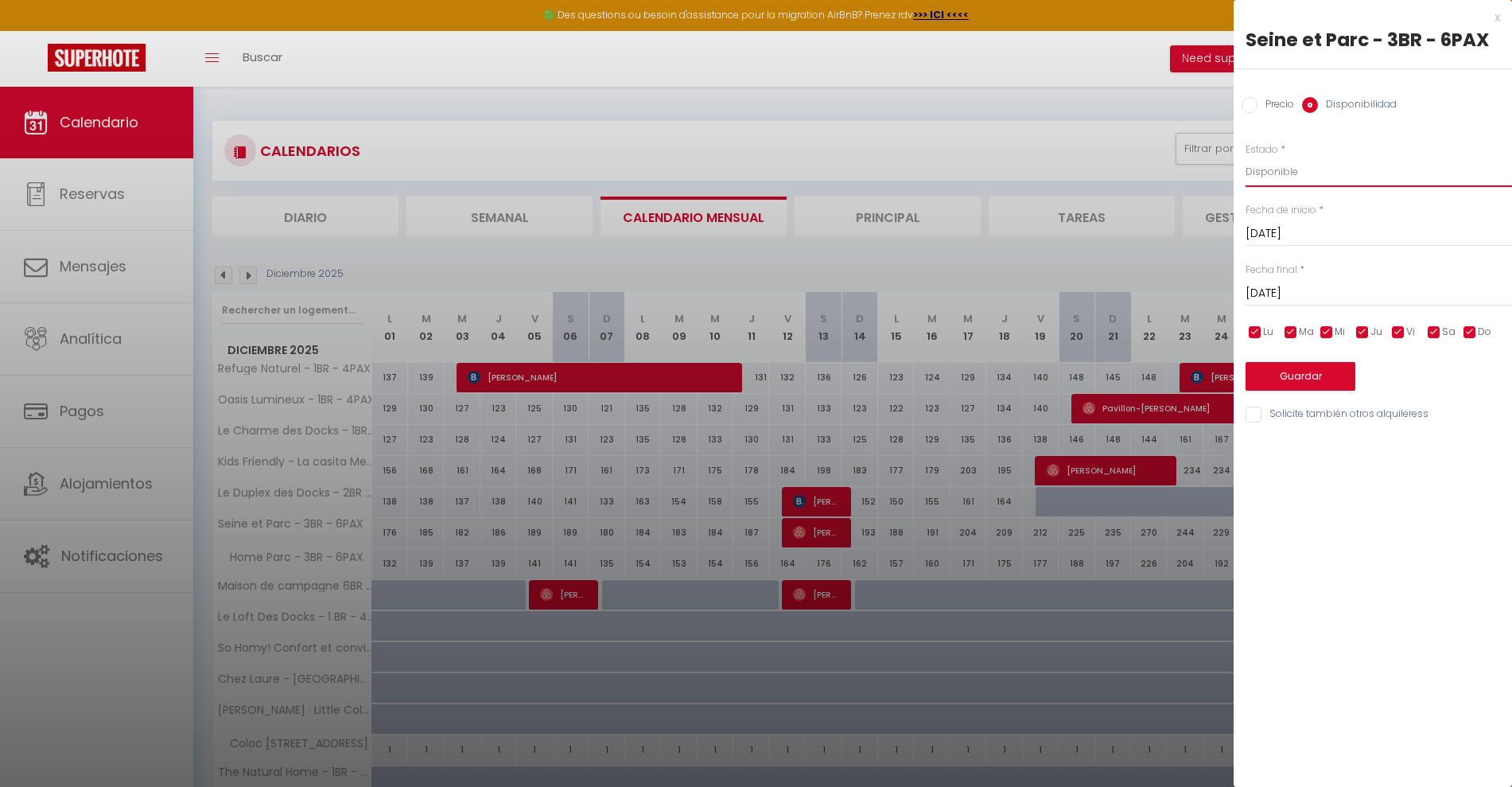
click at [1297, 167] on select "Disponible Deshabilitado" at bounding box center [1378, 172] width 267 height 31
click at [1245, 156] on select "Disponible Deshabilitado" at bounding box center [1378, 172] width 267 height 31
click at [1314, 376] on button "Guardar" at bounding box center [1300, 376] width 110 height 29
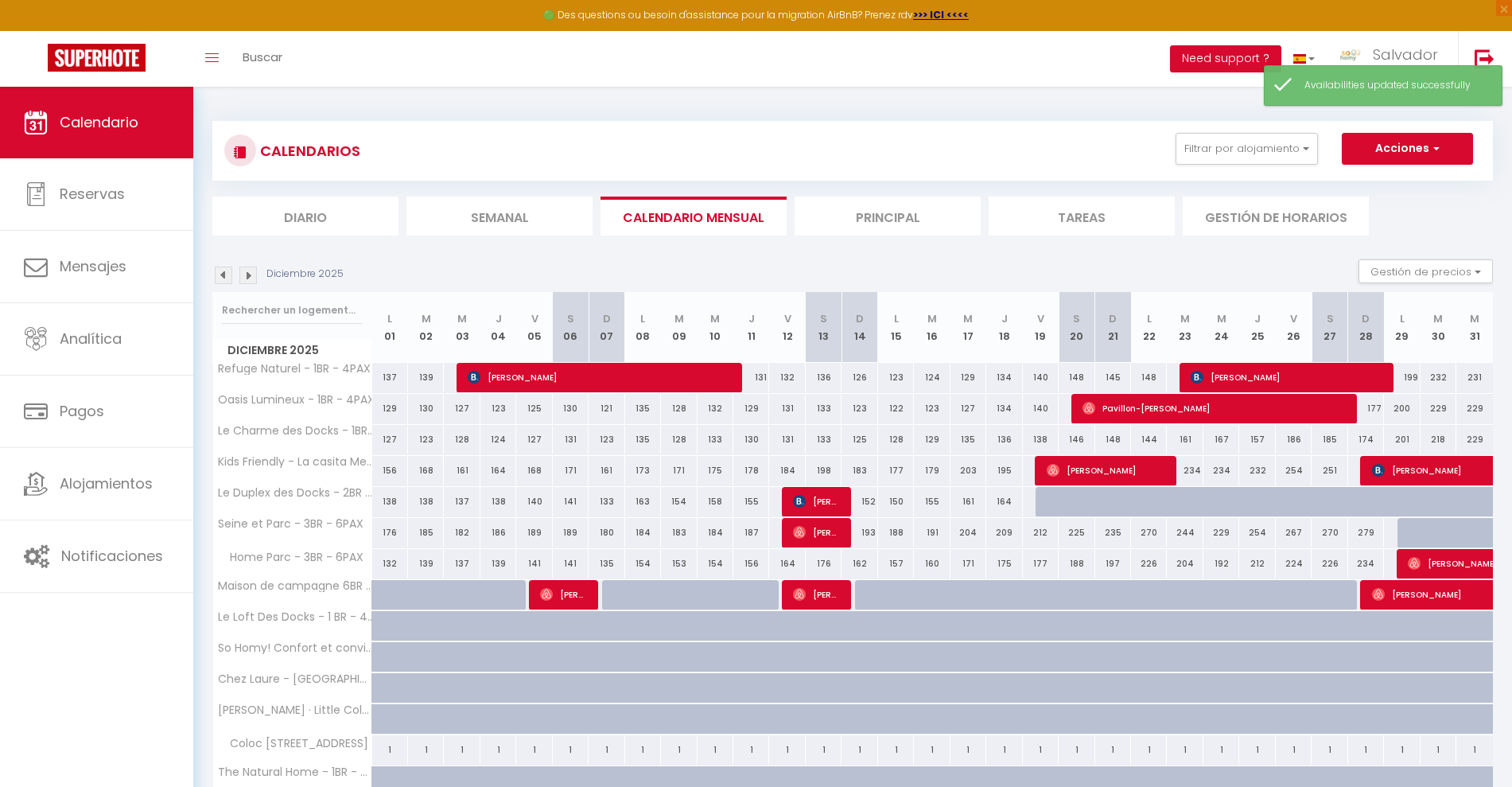
click at [251, 275] on img at bounding box center [248, 275] width 17 height 17
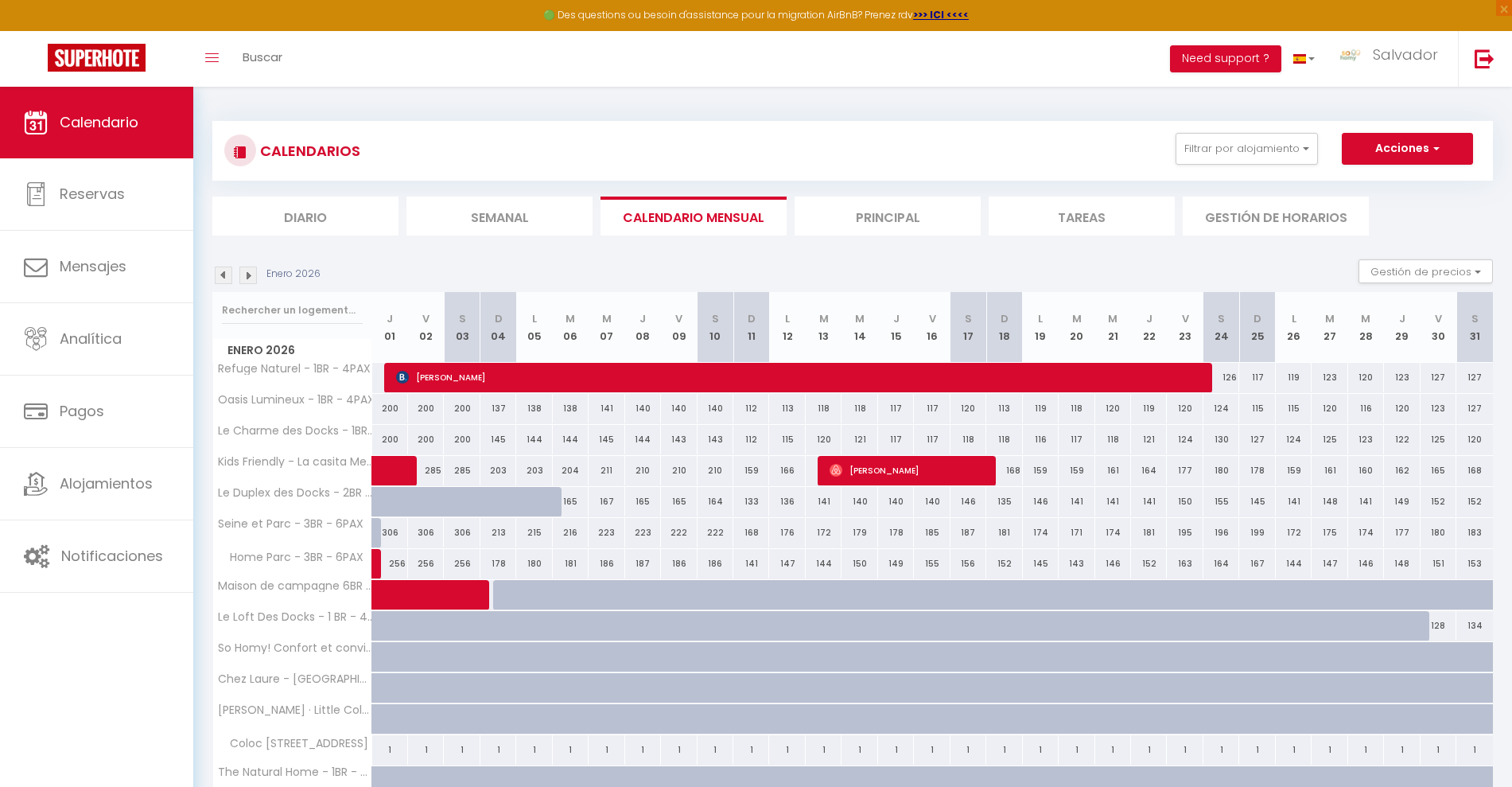
click at [220, 282] on img at bounding box center [223, 275] width 17 height 17
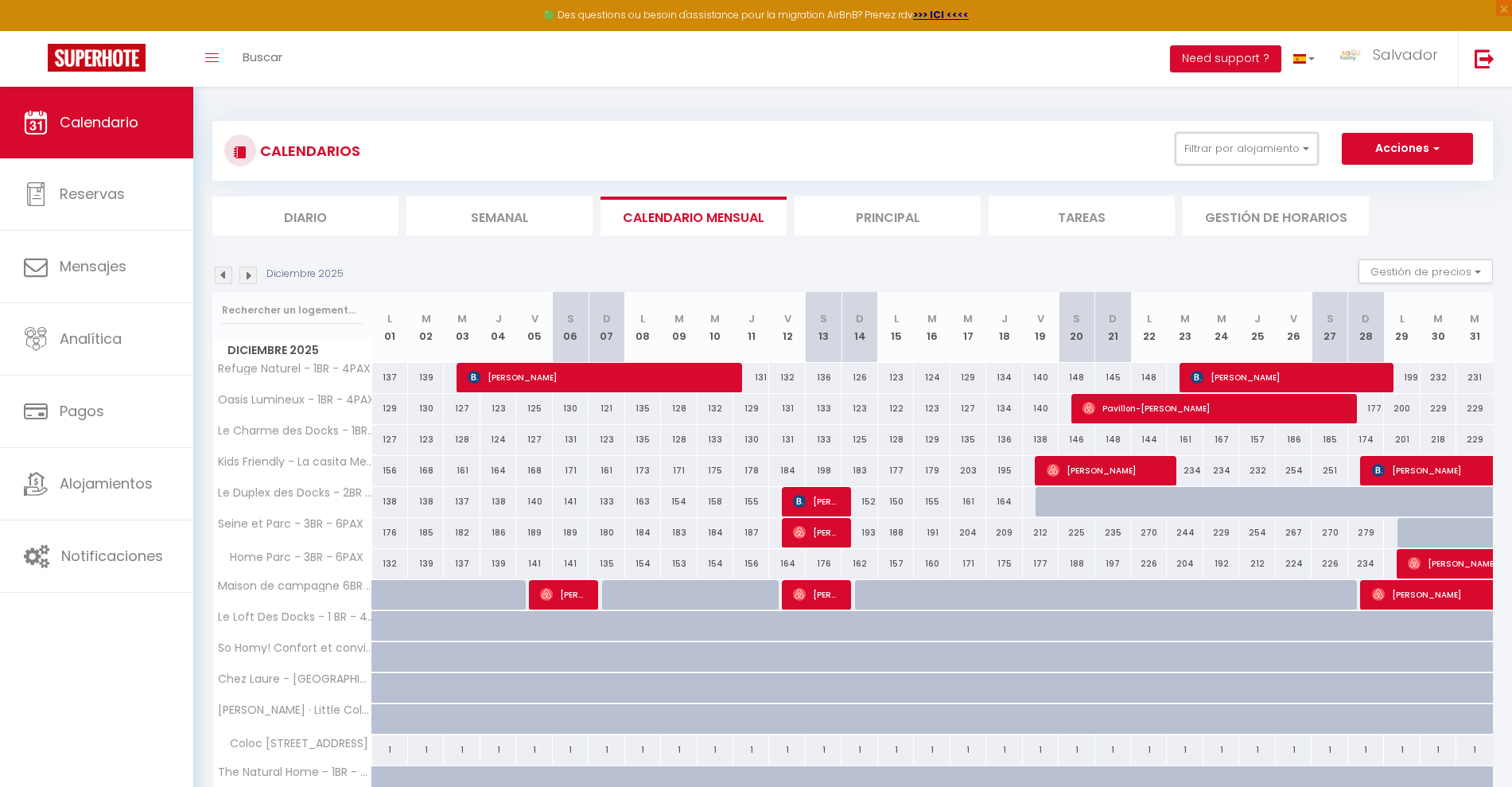
click at [1259, 143] on button "Filtrar por alojamiento" at bounding box center [1246, 148] width 143 height 31
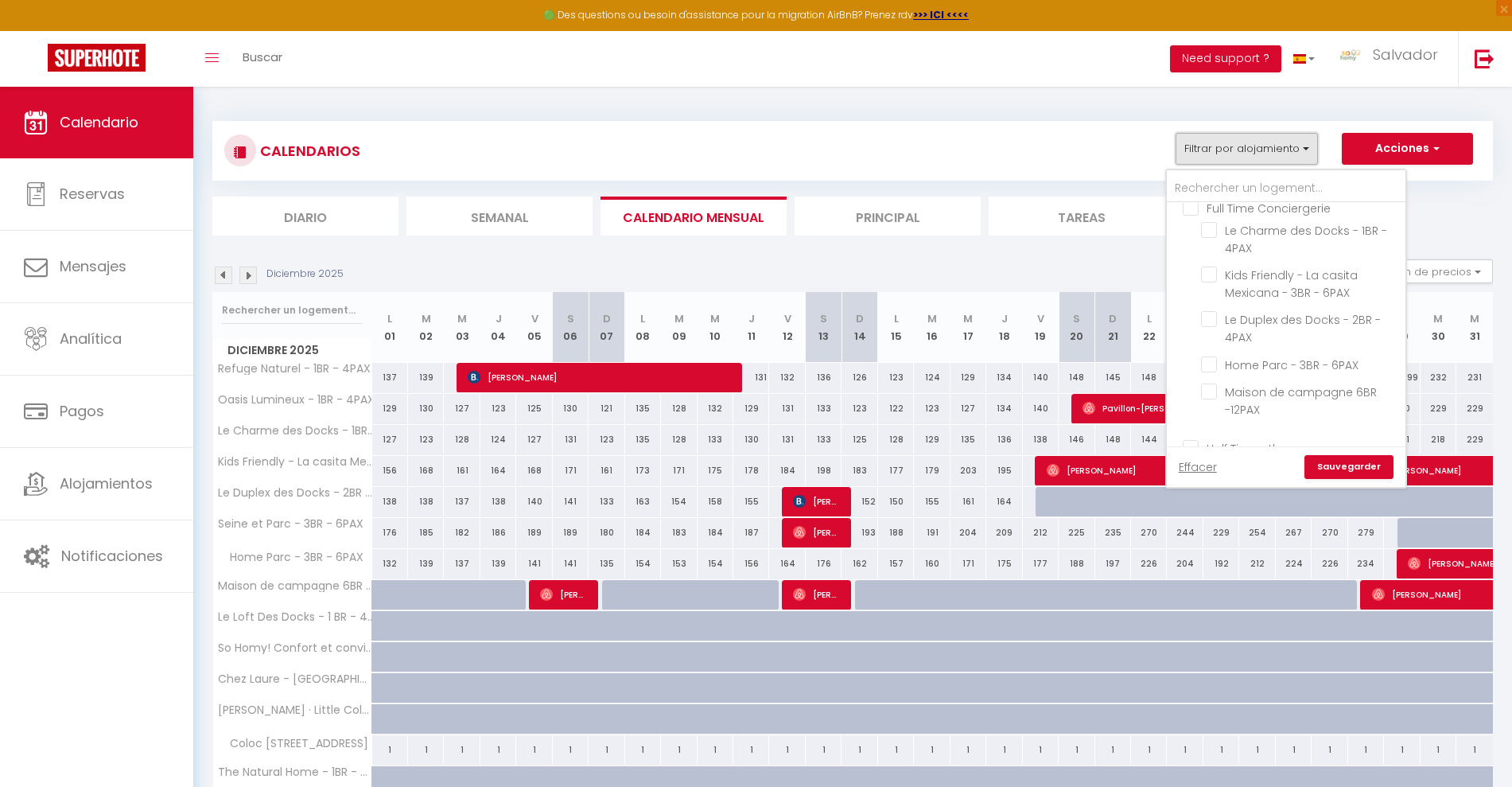
scroll to position [163, 0]
click at [1205, 367] on input "Home Parc - 3BR - 6PAX" at bounding box center [1299, 359] width 198 height 16
click at [1369, 464] on link "Sauvegarder" at bounding box center [1348, 467] width 89 height 24
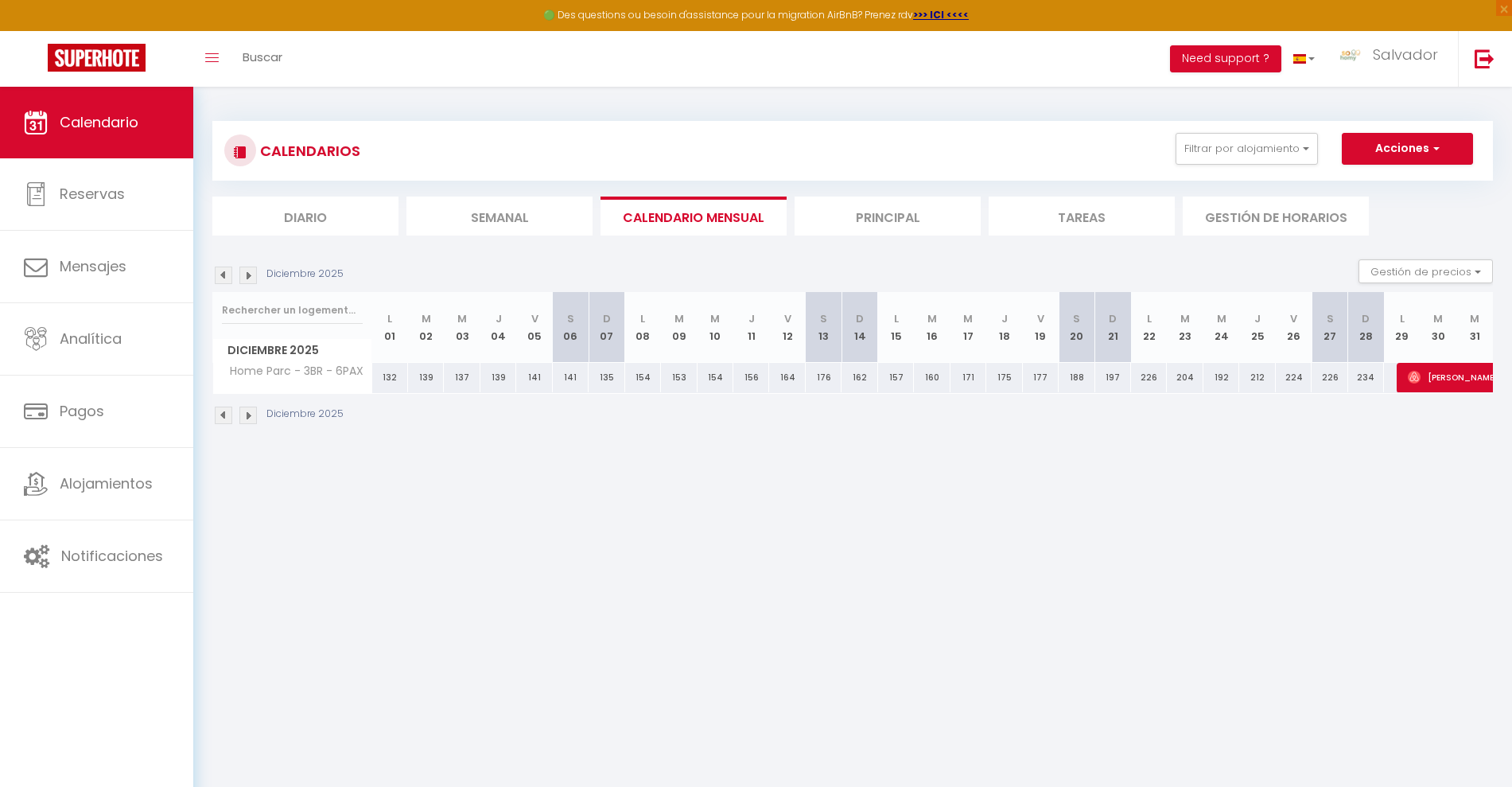
click at [249, 270] on img at bounding box center [248, 275] width 17 height 17
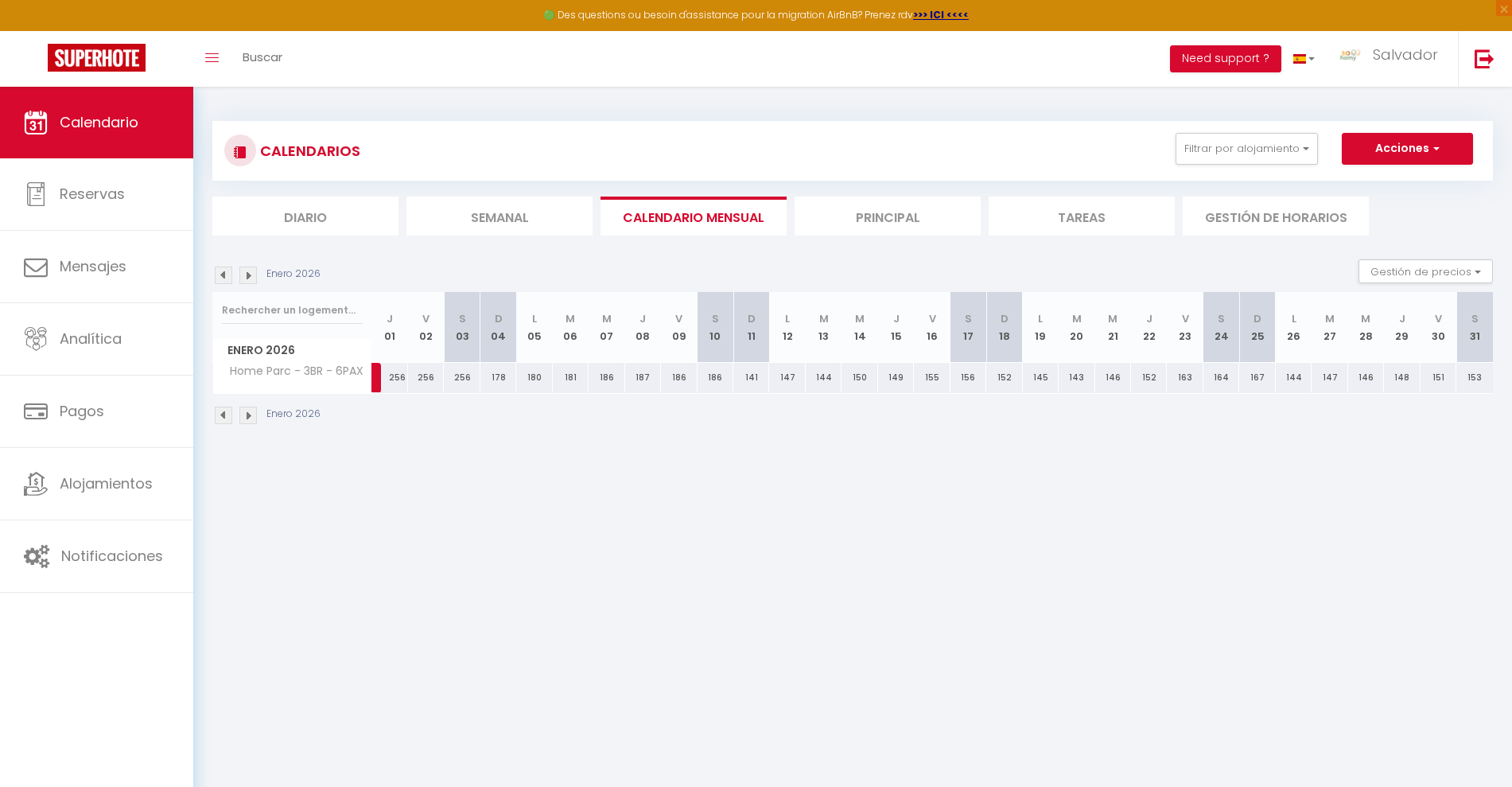
click at [249, 270] on img at bounding box center [248, 275] width 17 height 17
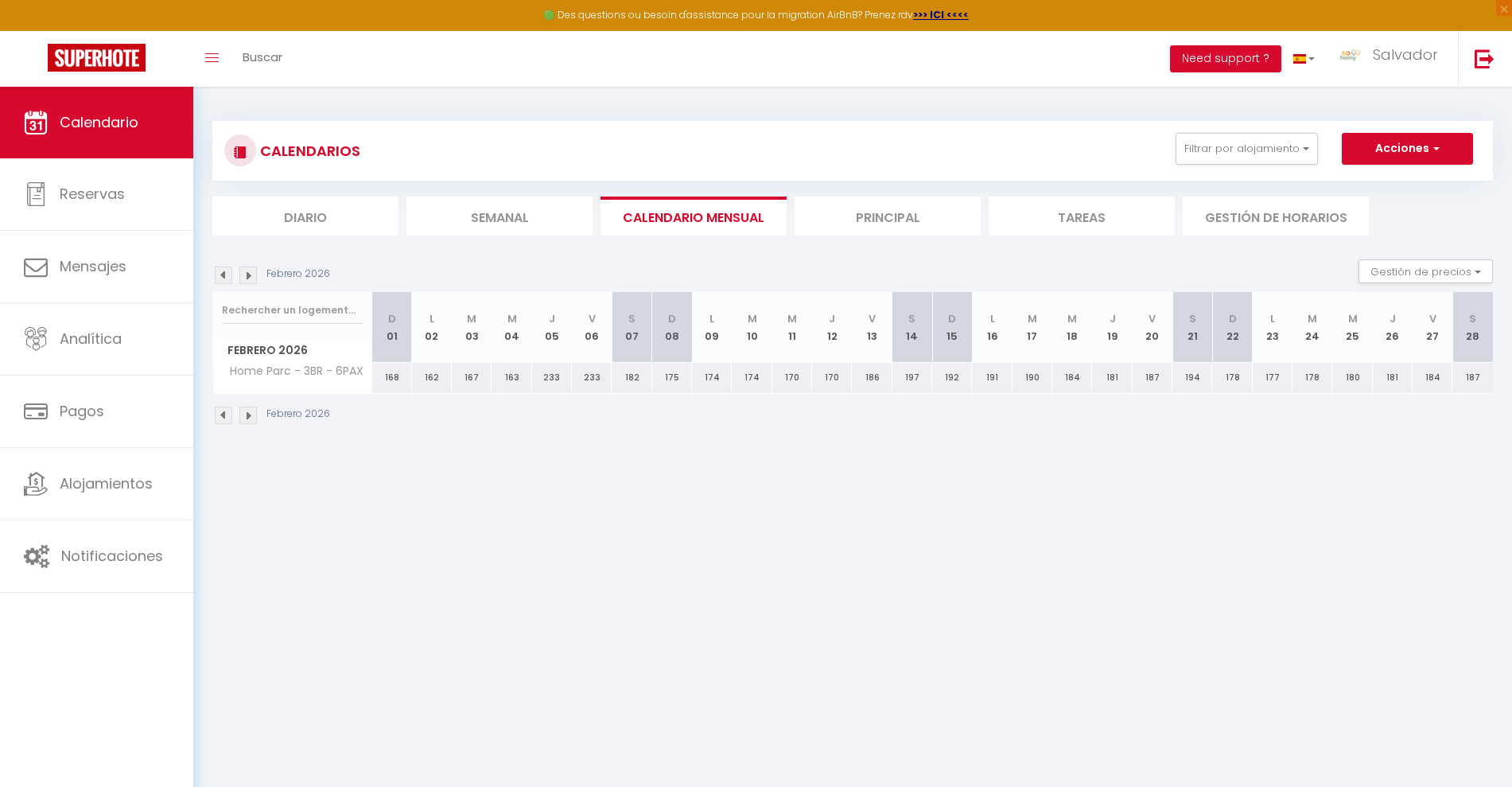
click at [249, 270] on img at bounding box center [248, 275] width 17 height 17
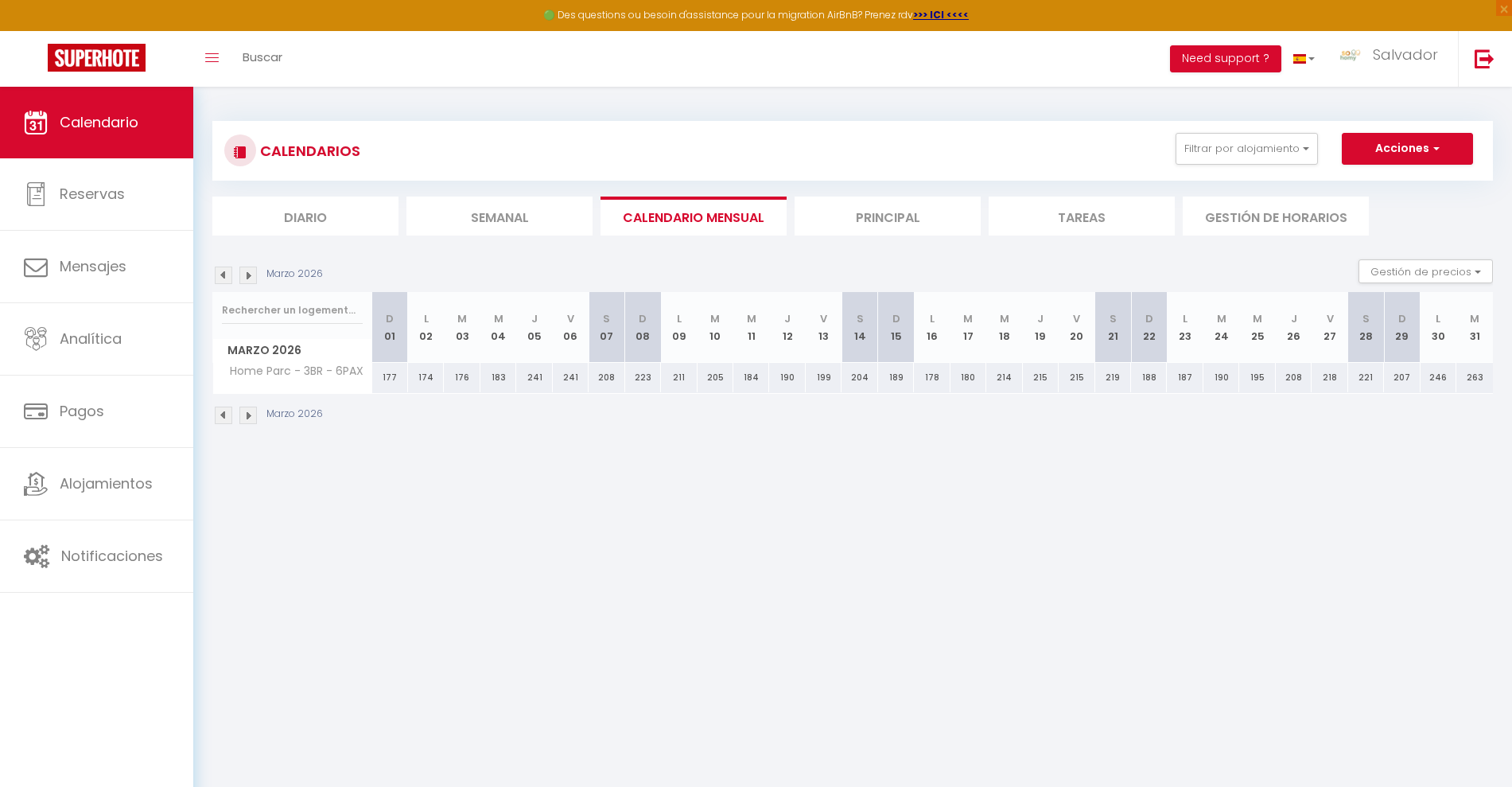
click at [249, 270] on img at bounding box center [248, 275] width 17 height 17
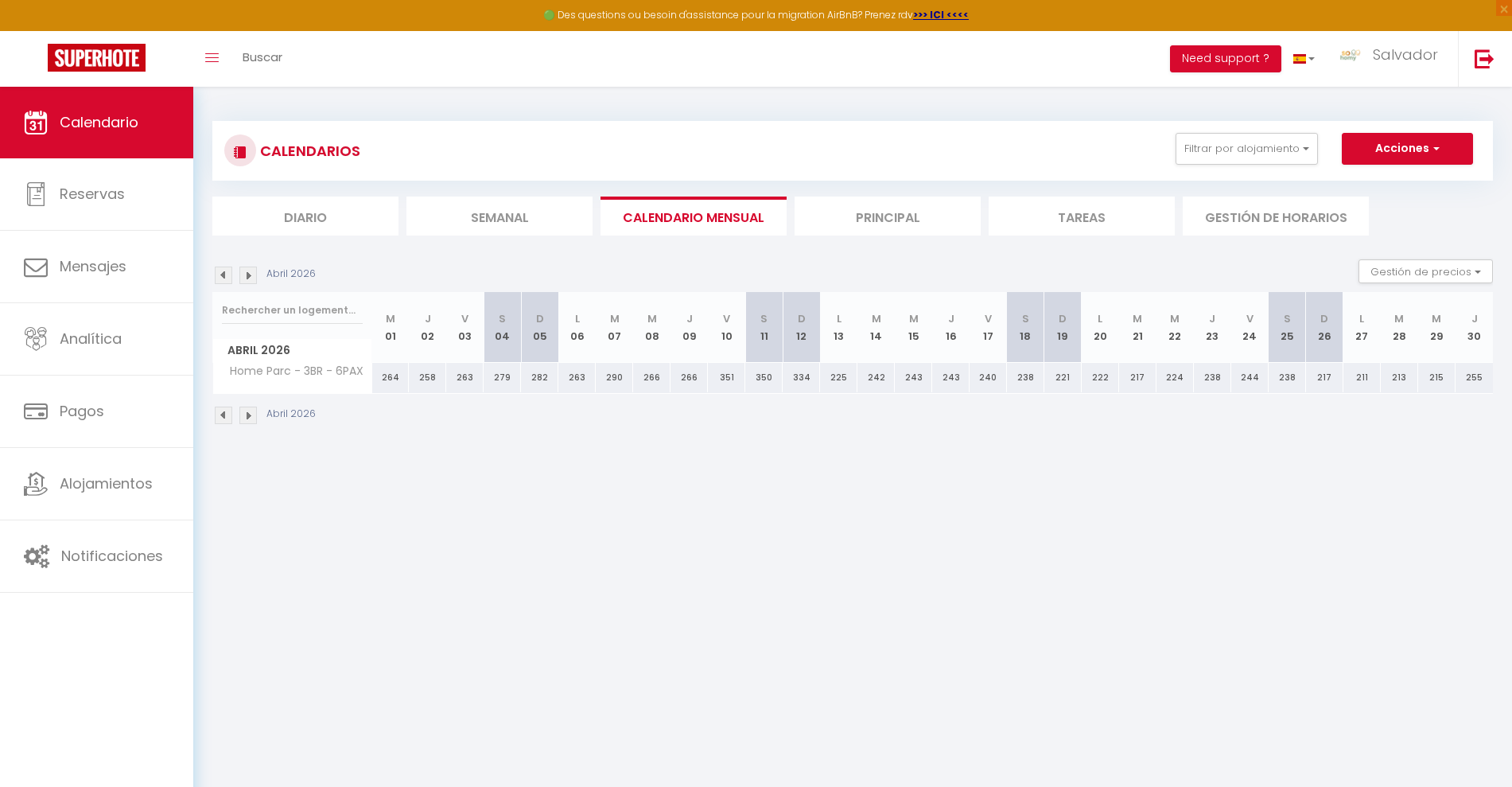
click at [252, 270] on img at bounding box center [248, 275] width 17 height 17
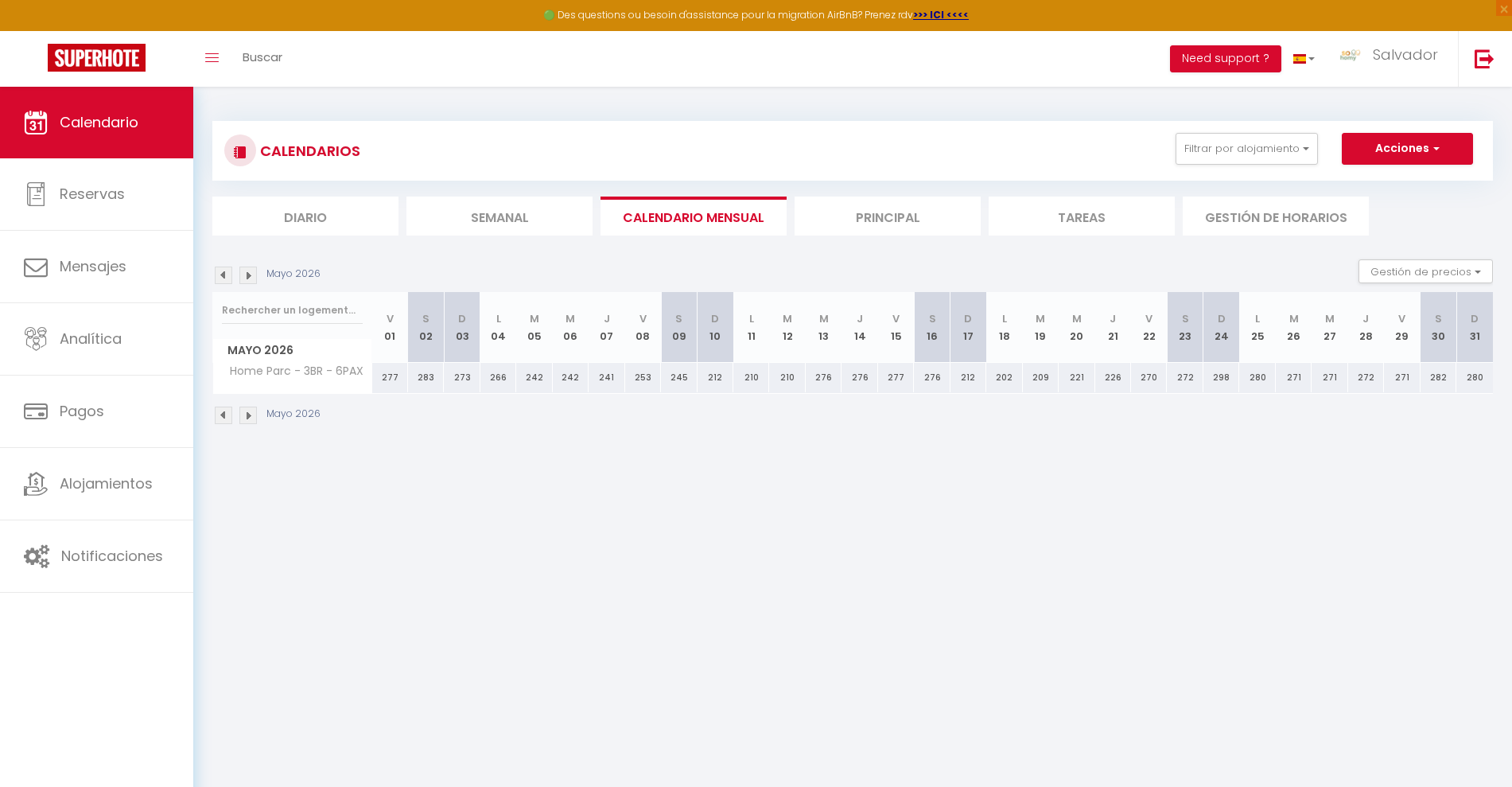
click at [252, 270] on img at bounding box center [248, 275] width 17 height 17
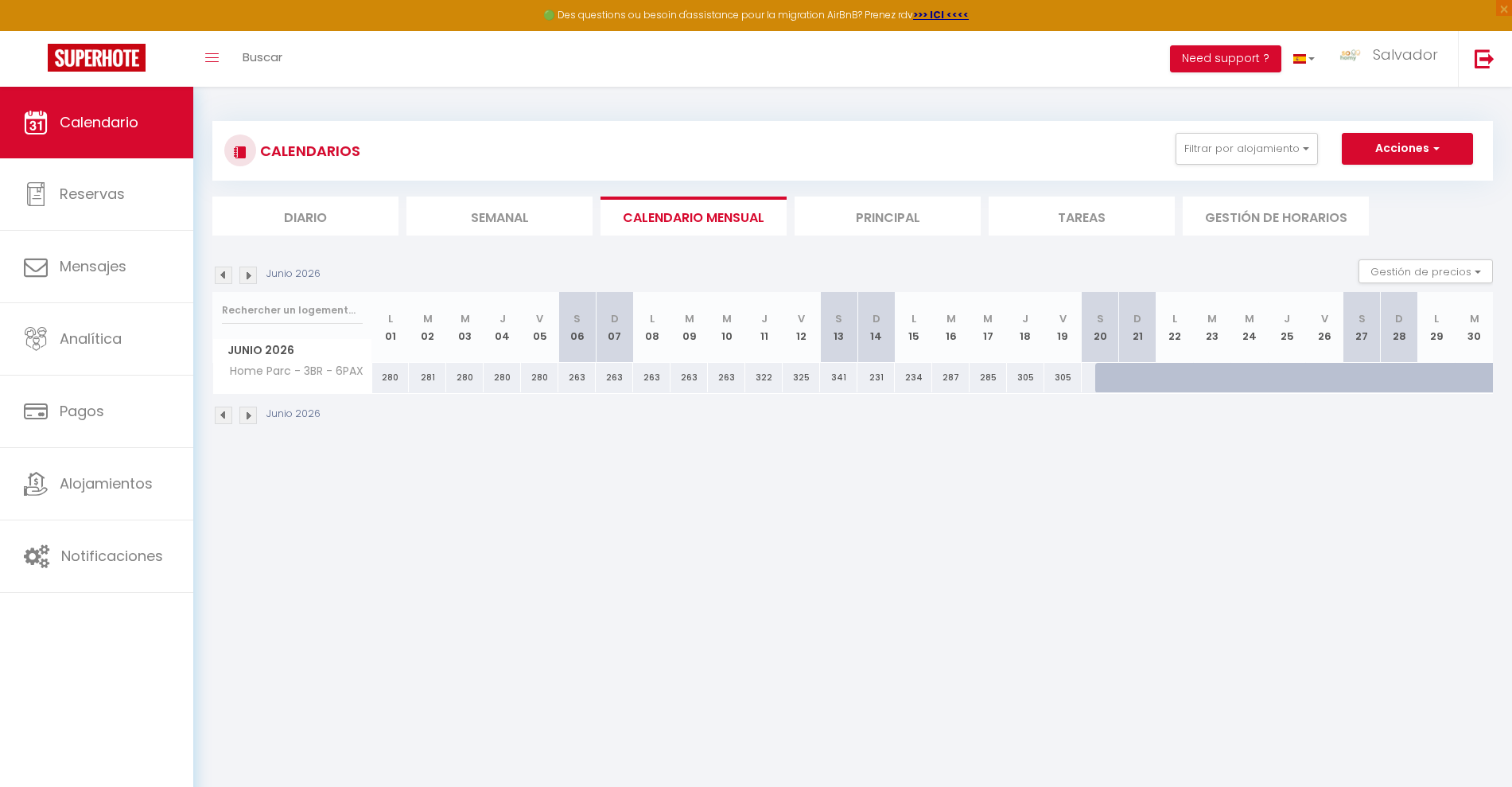
click at [230, 270] on img at bounding box center [223, 275] width 17 height 17
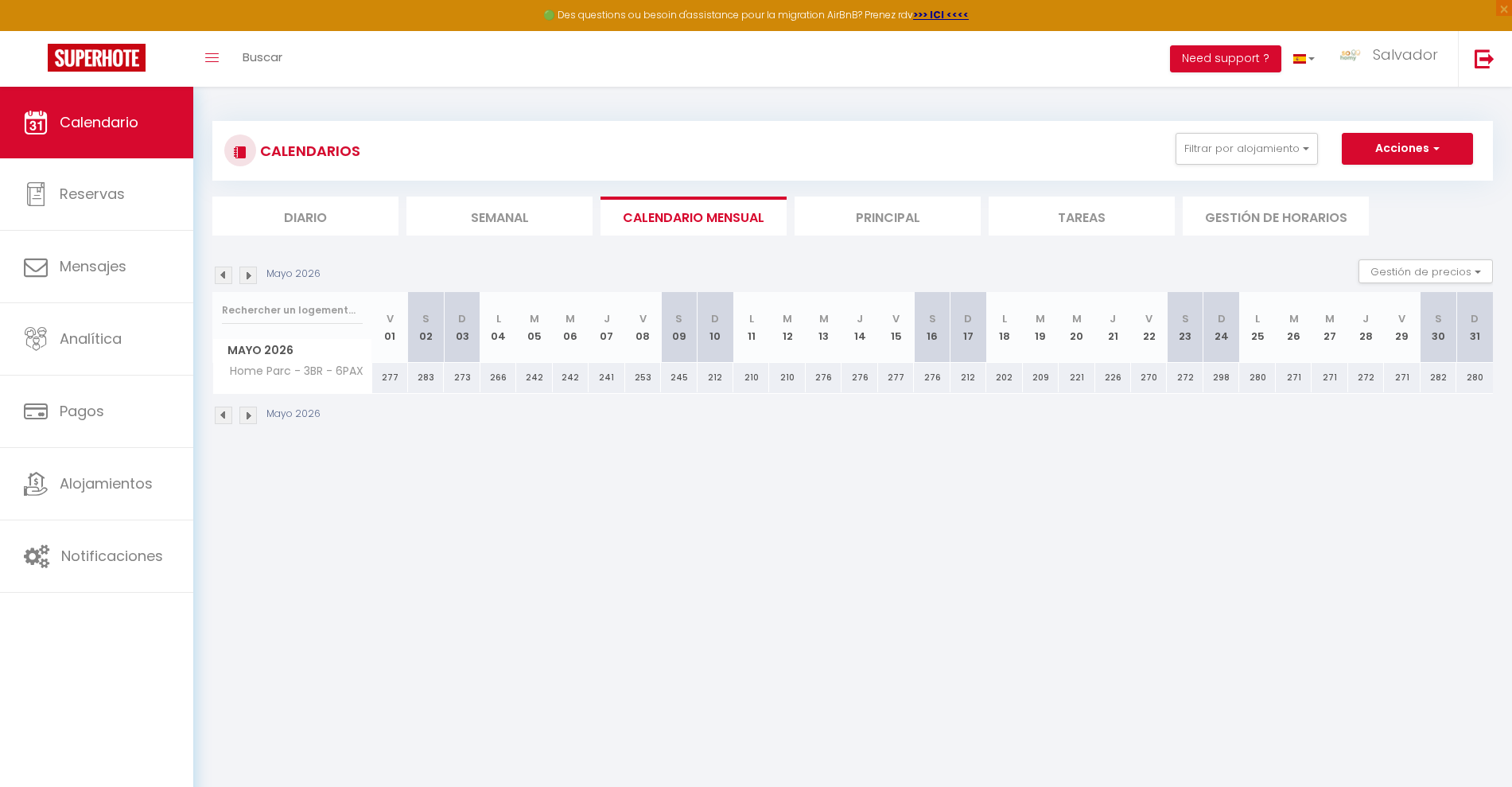
click at [230, 270] on img at bounding box center [223, 275] width 17 height 17
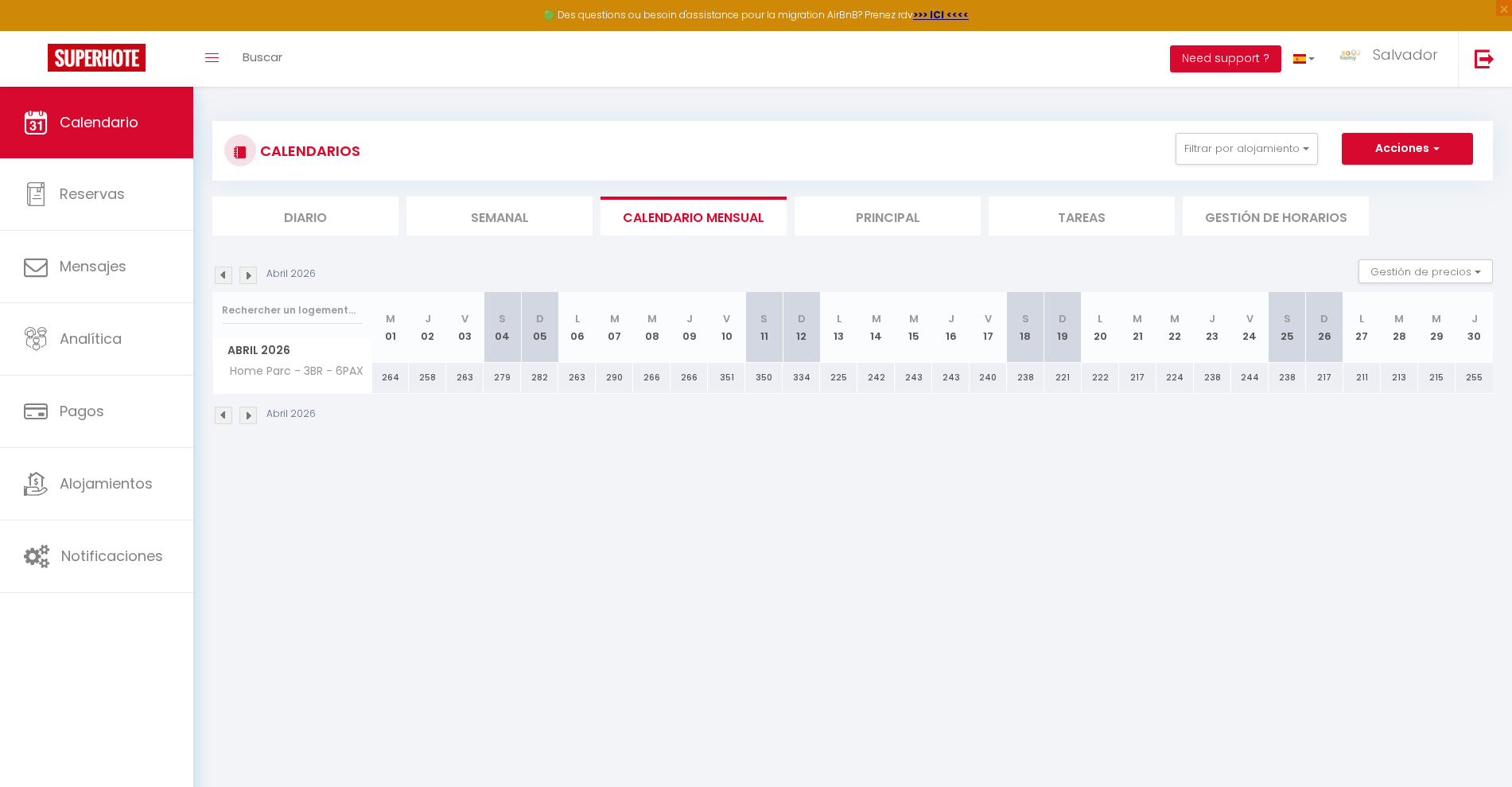
click at [230, 270] on img at bounding box center [223, 275] width 17 height 17
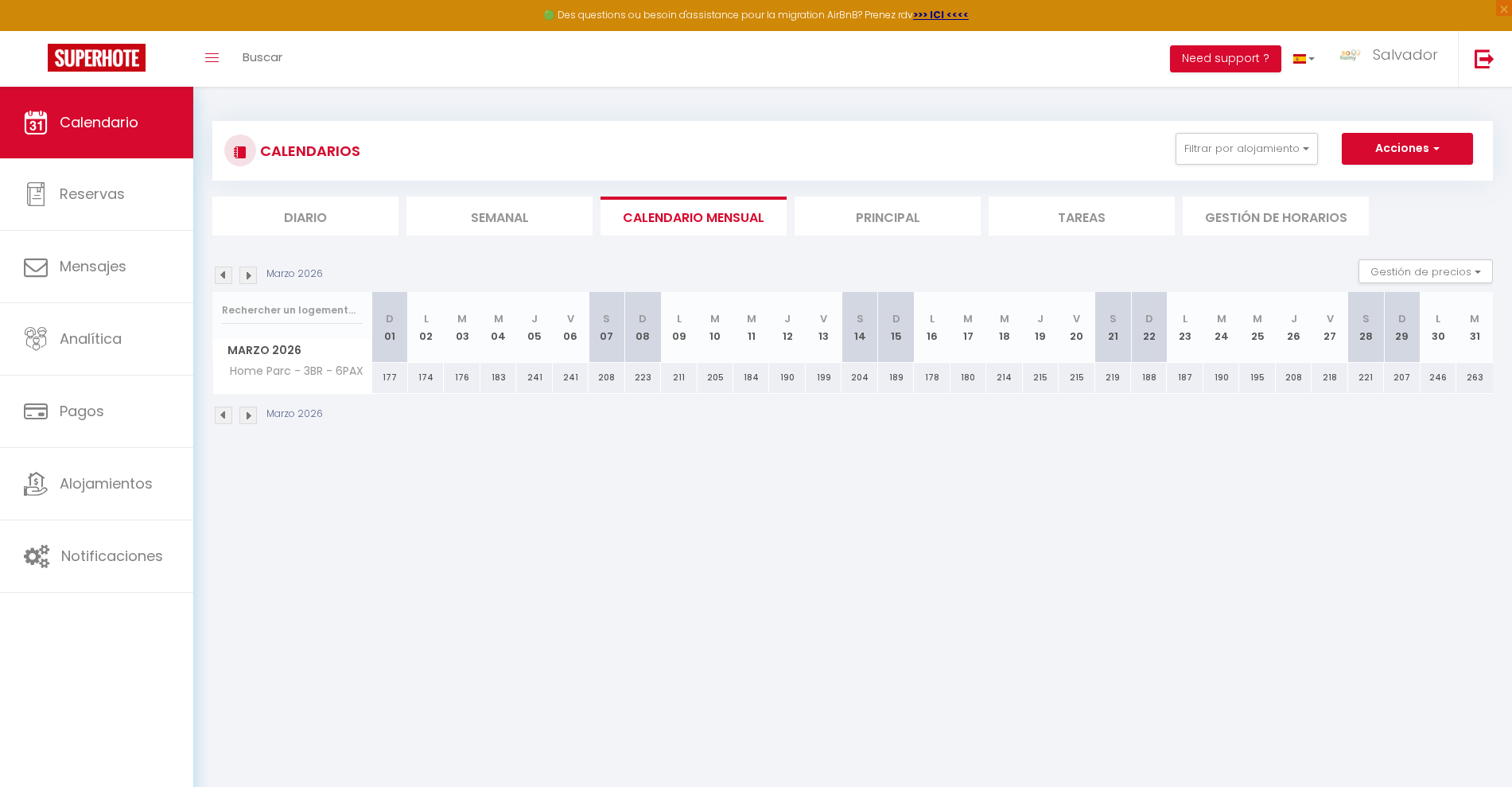
click at [230, 270] on img at bounding box center [223, 275] width 17 height 17
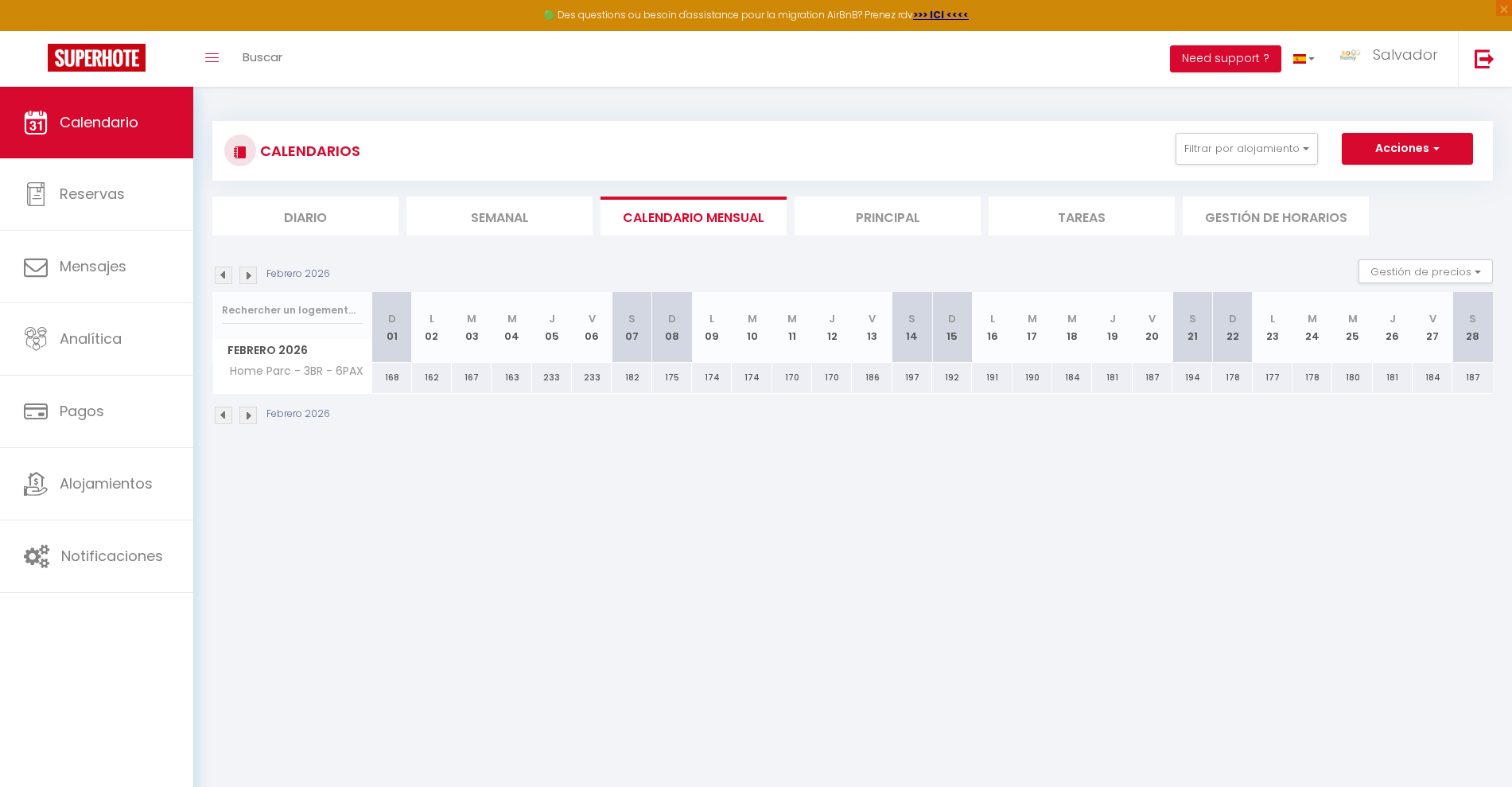
click at [217, 270] on img at bounding box center [223, 275] width 17 height 17
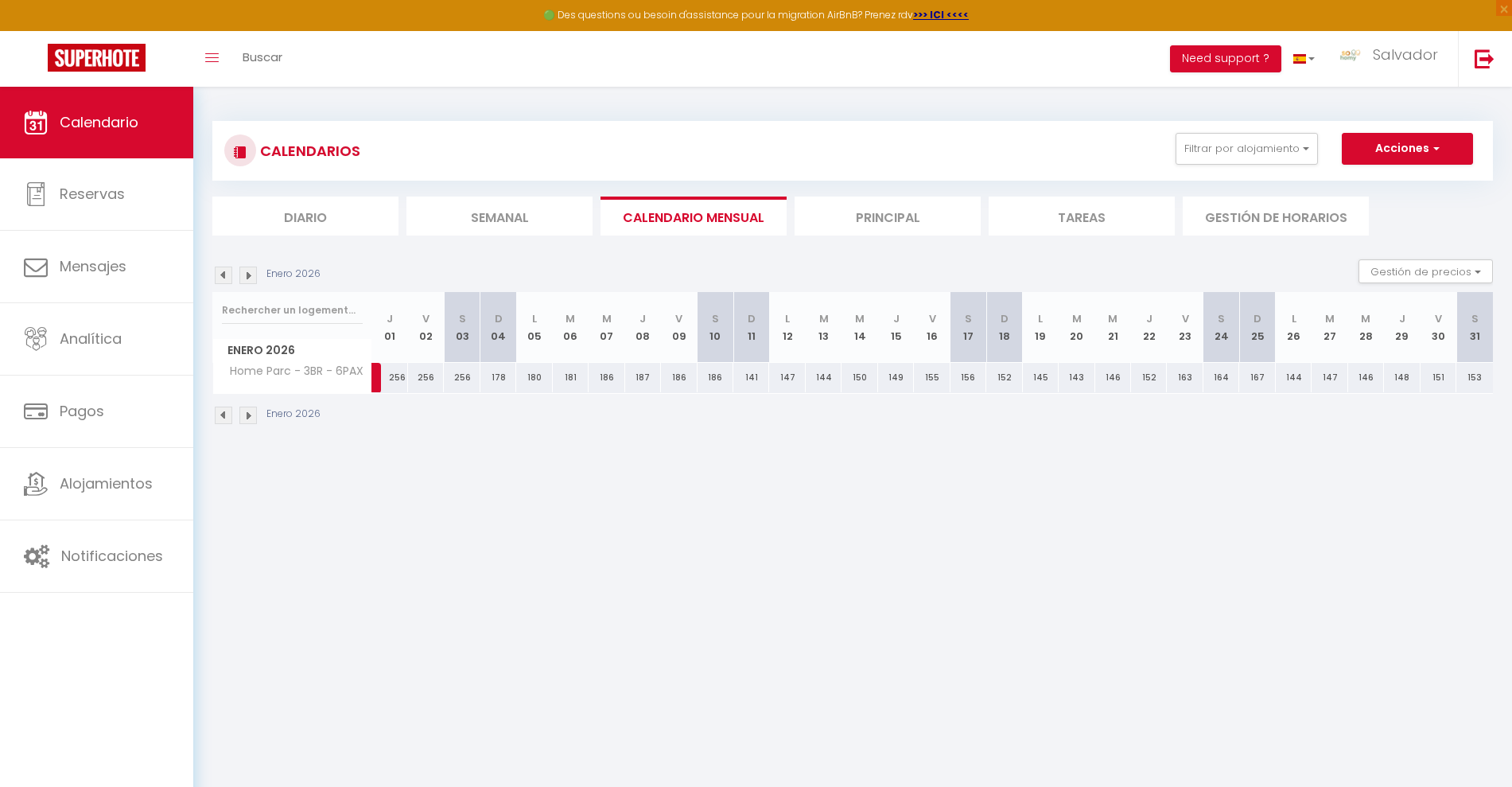
click at [217, 270] on img at bounding box center [223, 275] width 17 height 17
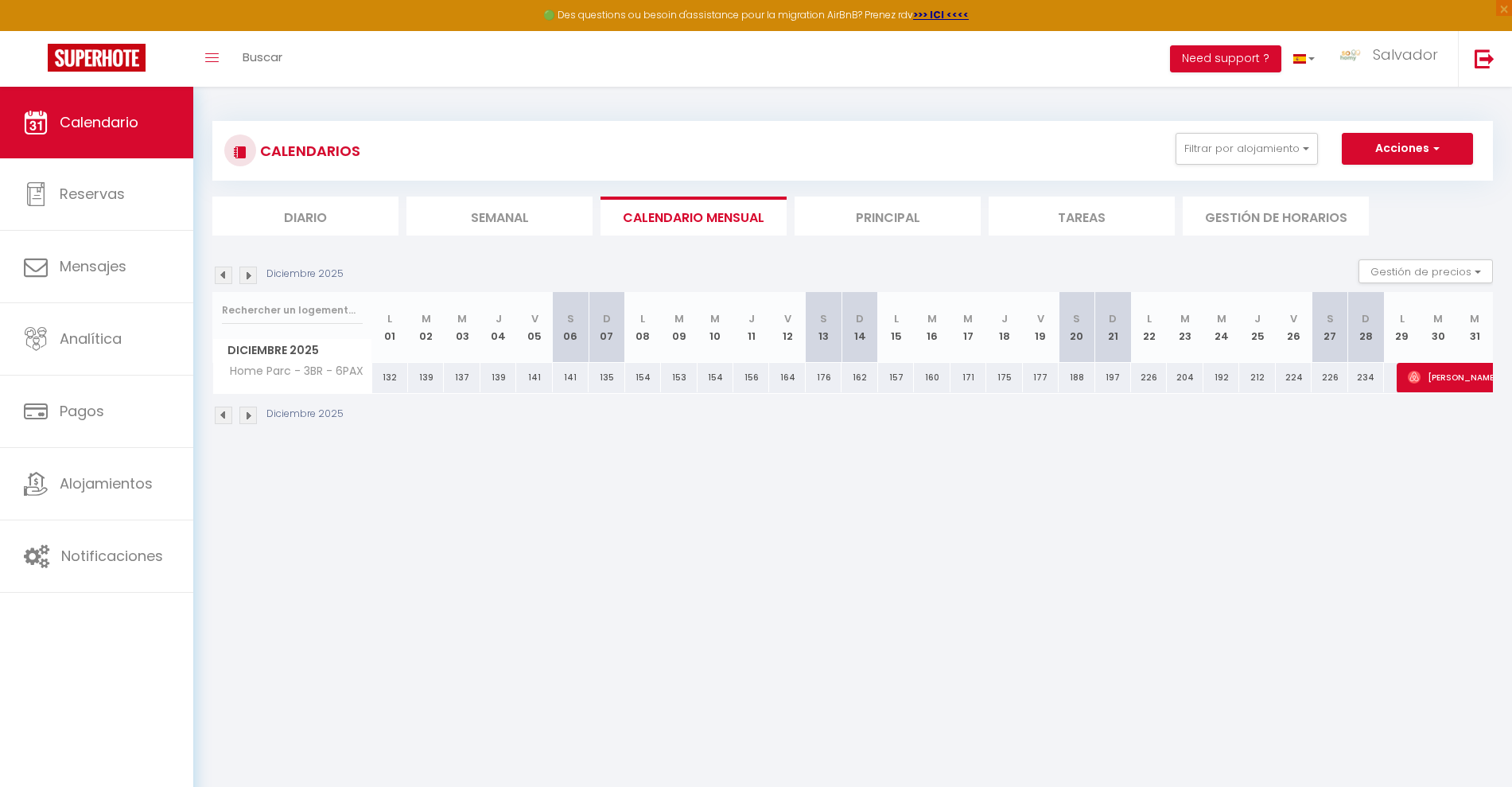
click at [217, 270] on img at bounding box center [223, 275] width 17 height 17
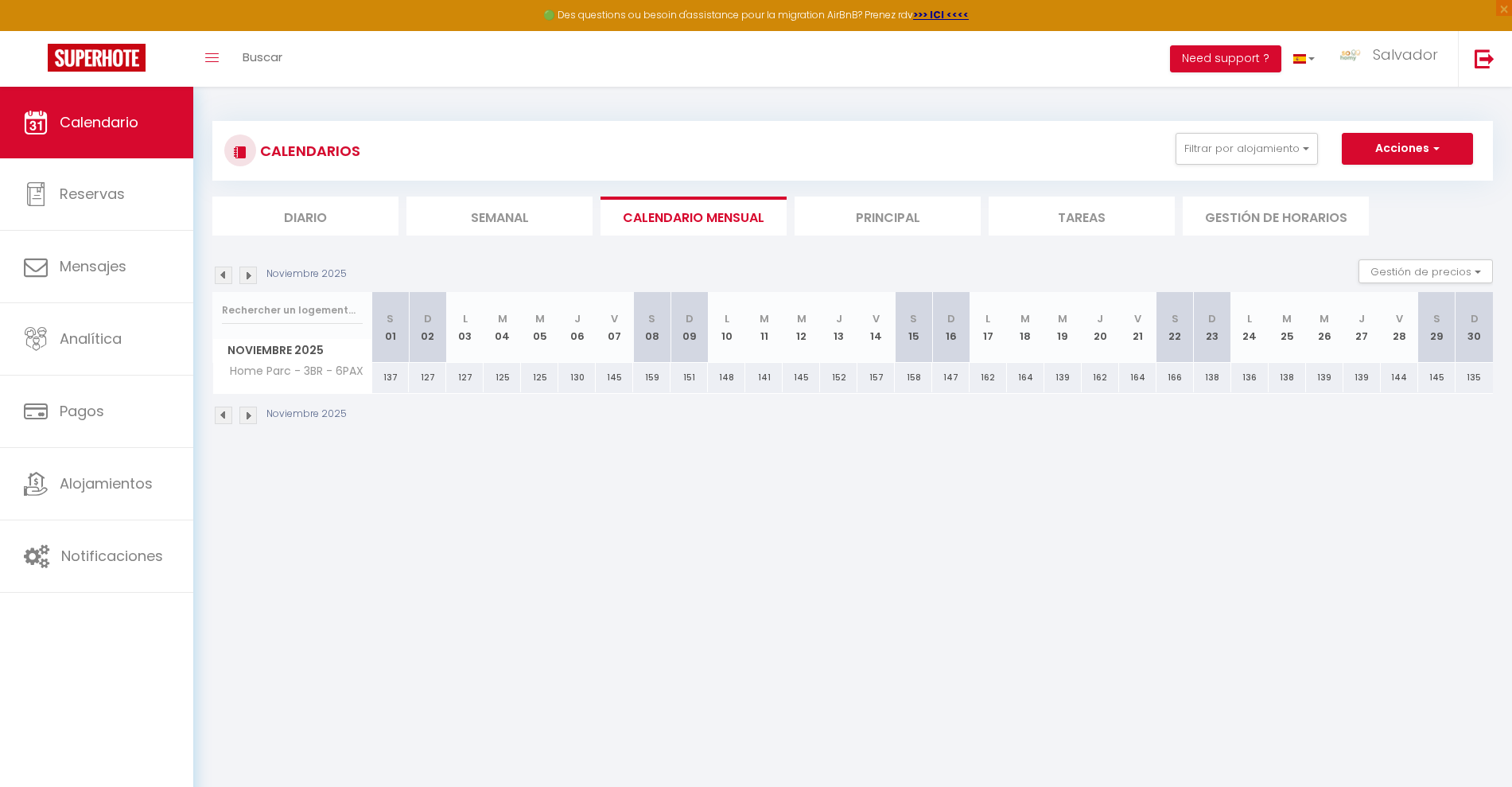
click at [217, 270] on img at bounding box center [223, 275] width 17 height 17
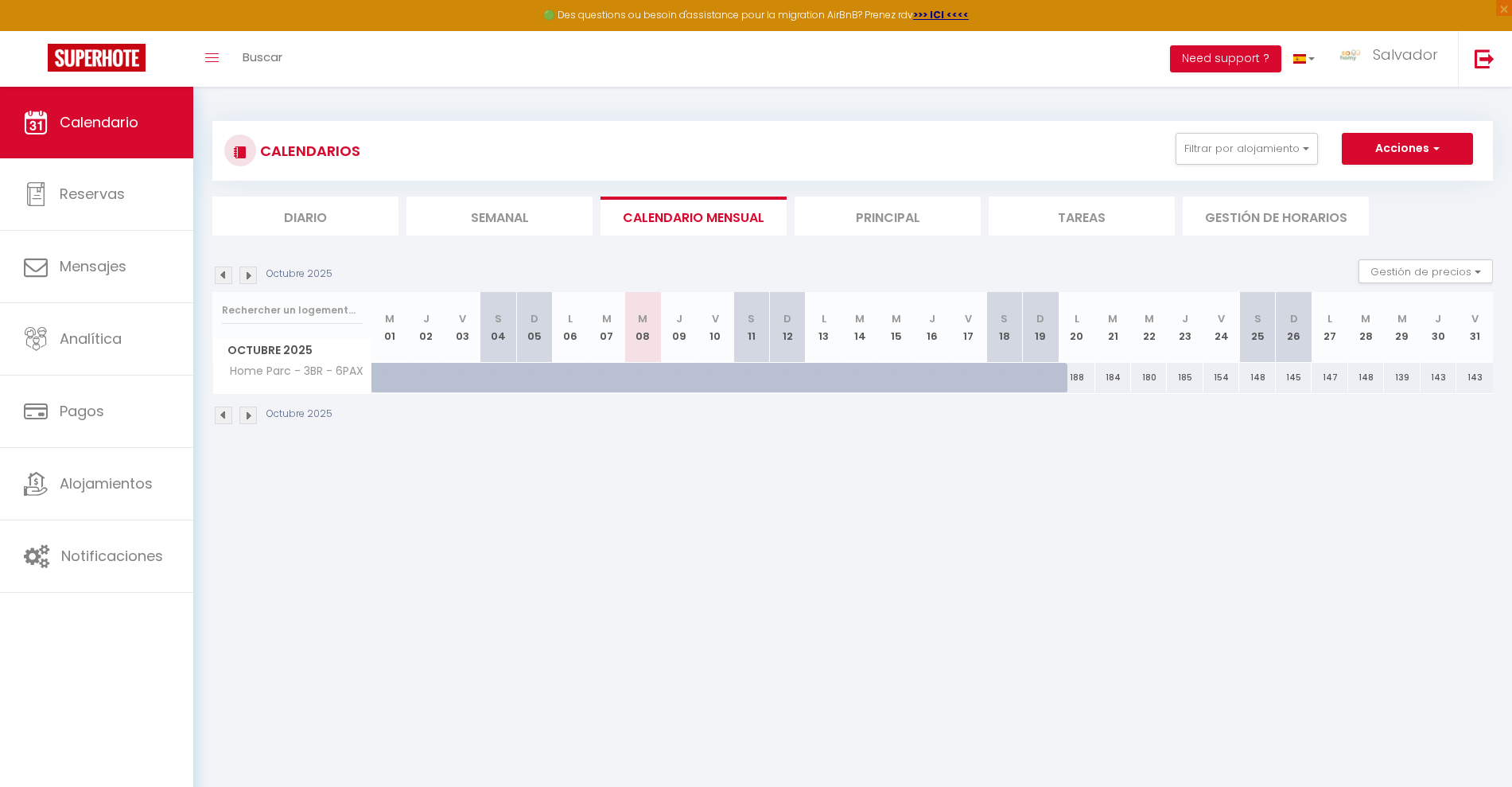
click at [247, 268] on img at bounding box center [248, 275] width 17 height 17
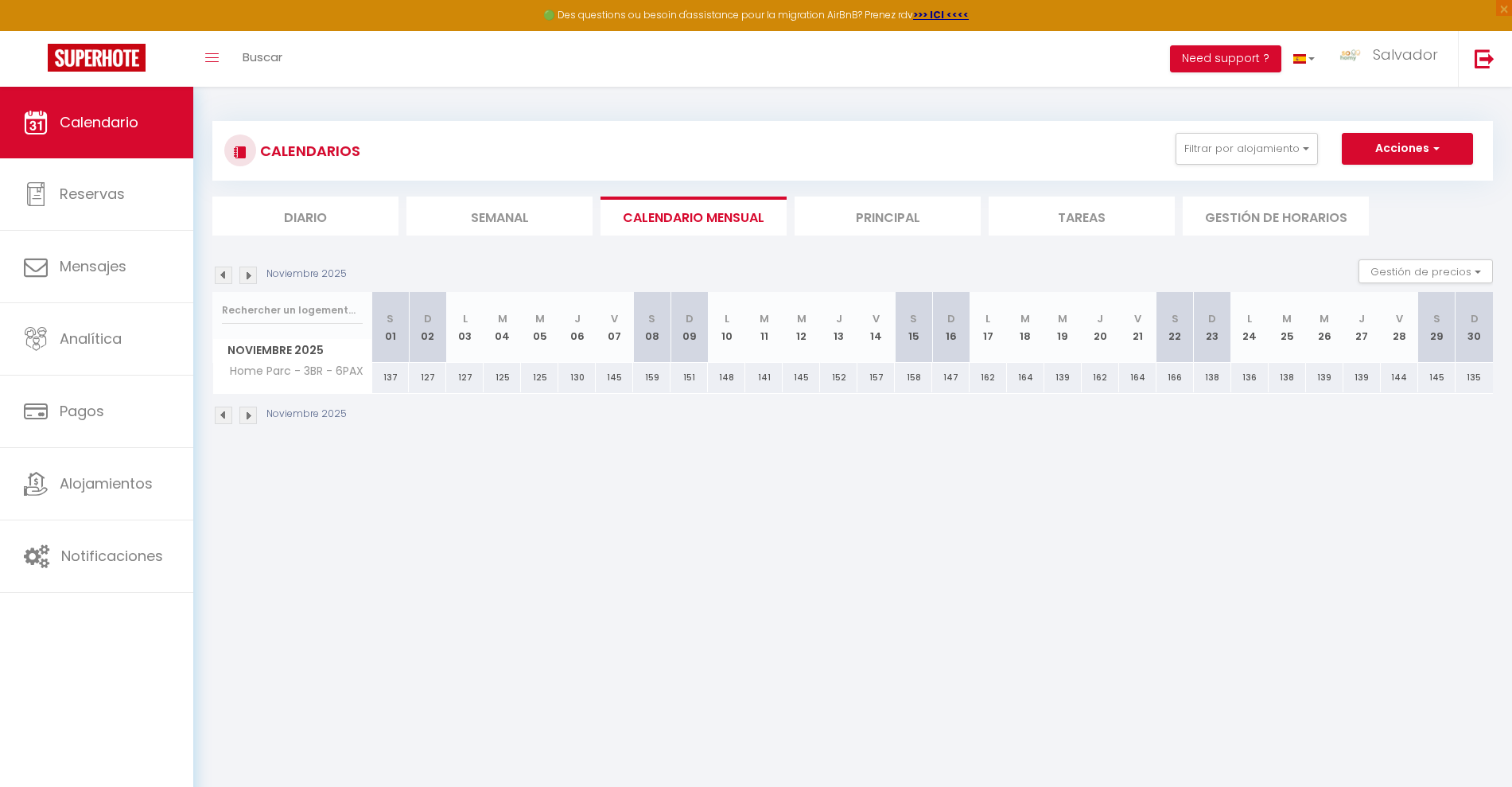
click at [224, 271] on img at bounding box center [223, 275] width 17 height 17
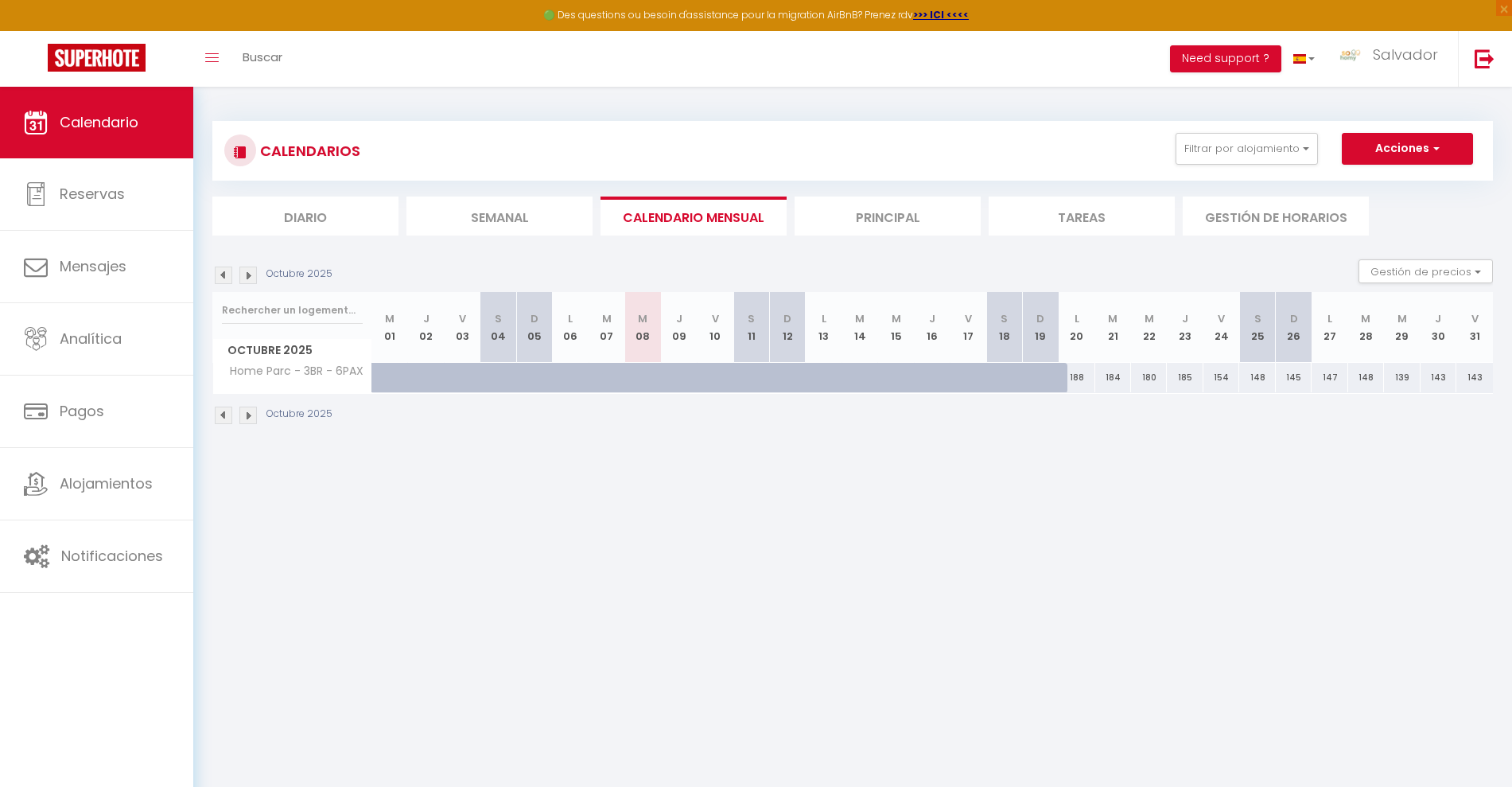
click at [249, 276] on img at bounding box center [248, 275] width 17 height 17
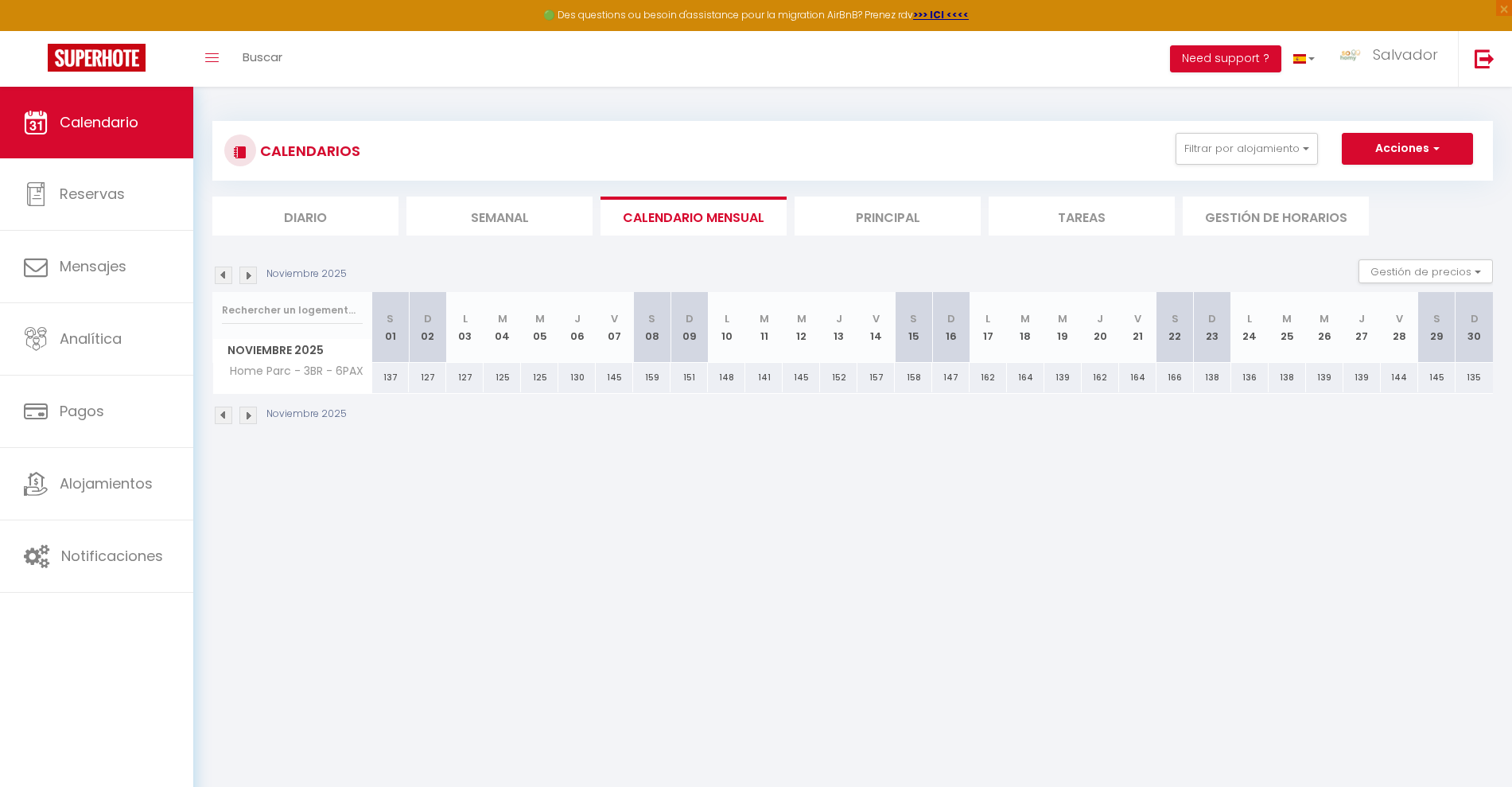
click at [249, 276] on img at bounding box center [248, 275] width 17 height 17
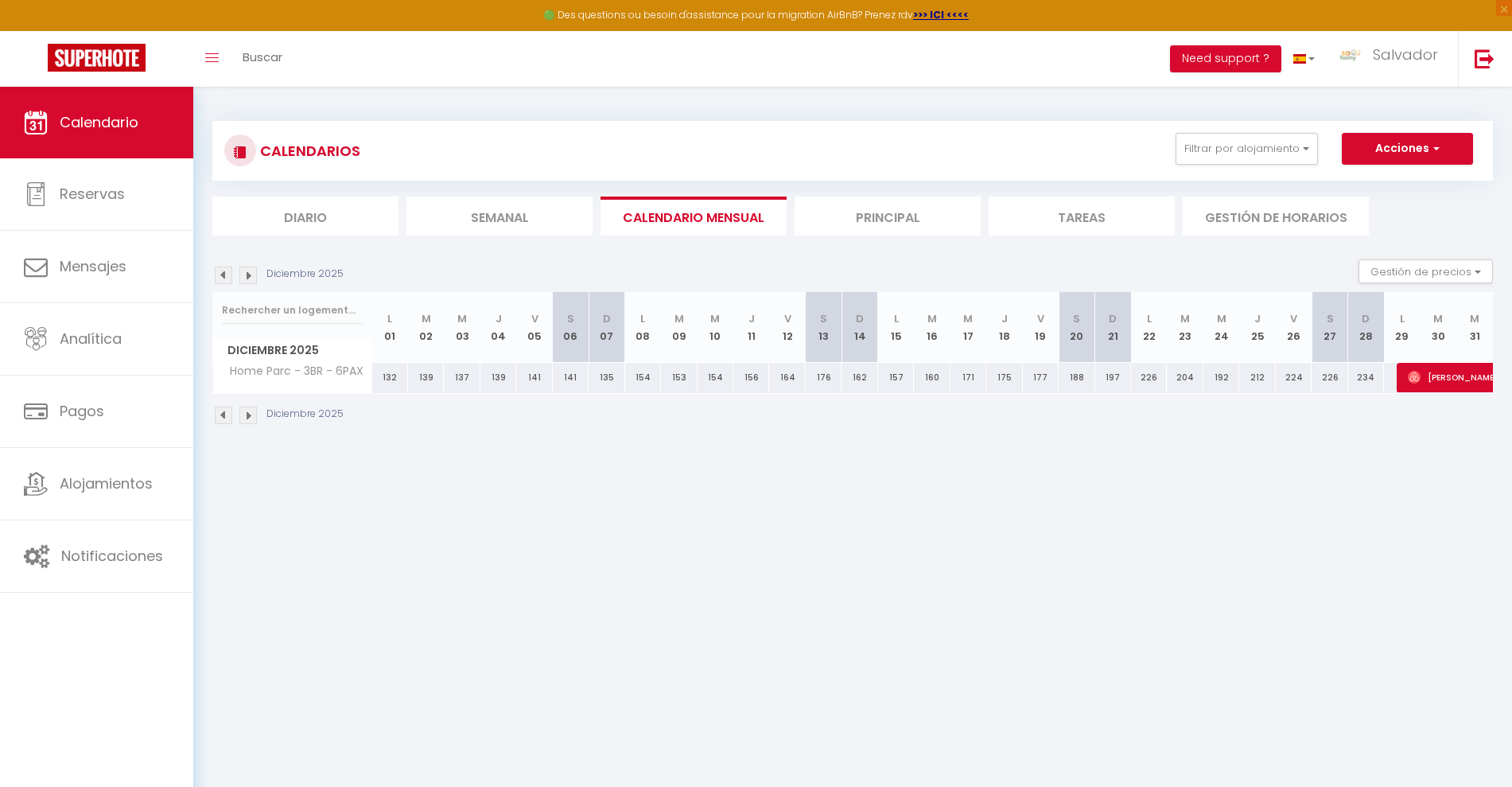
click at [249, 276] on img at bounding box center [248, 275] width 17 height 17
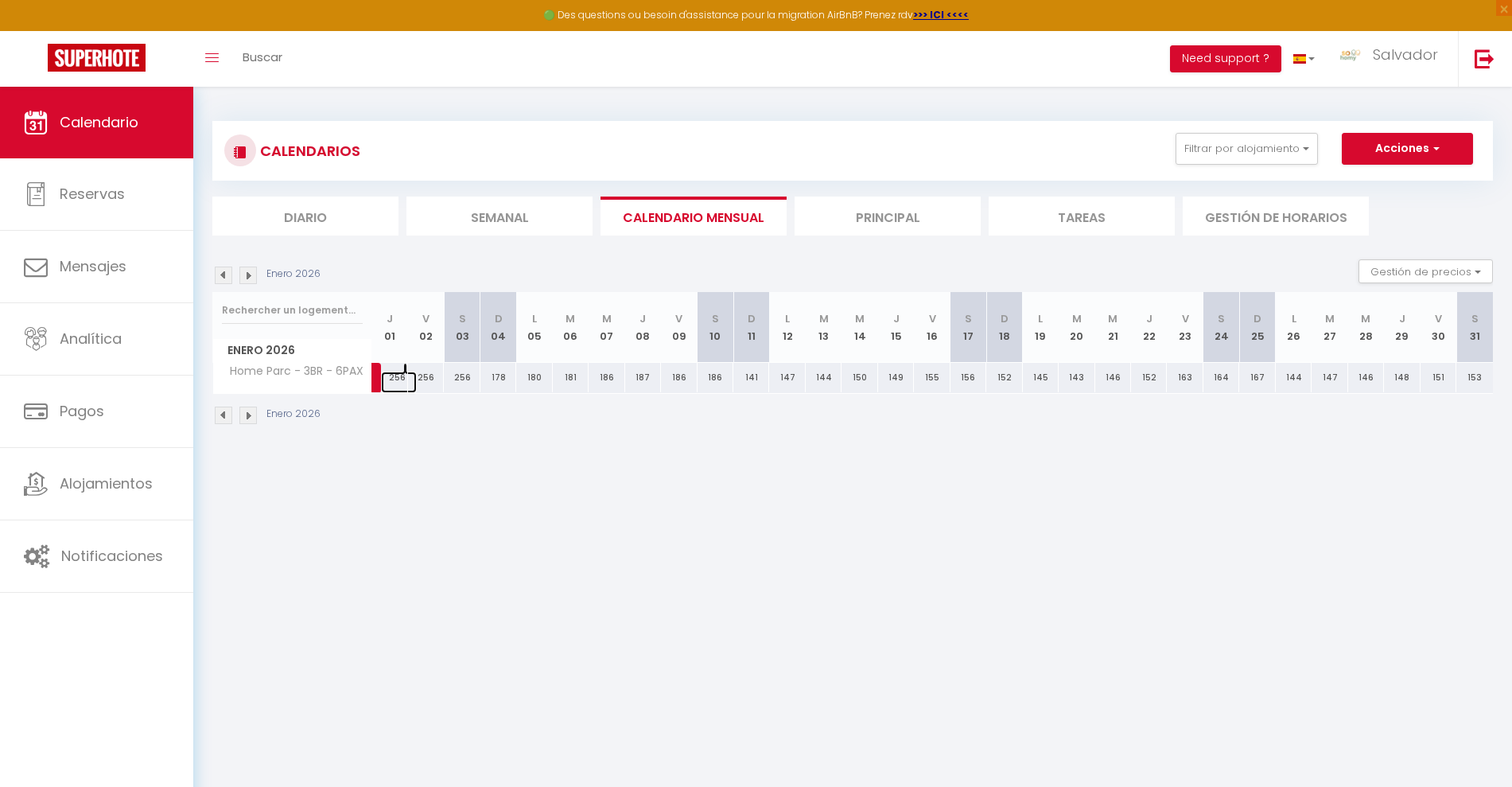
click at [388, 376] on link at bounding box center [399, 383] width 36 height 22
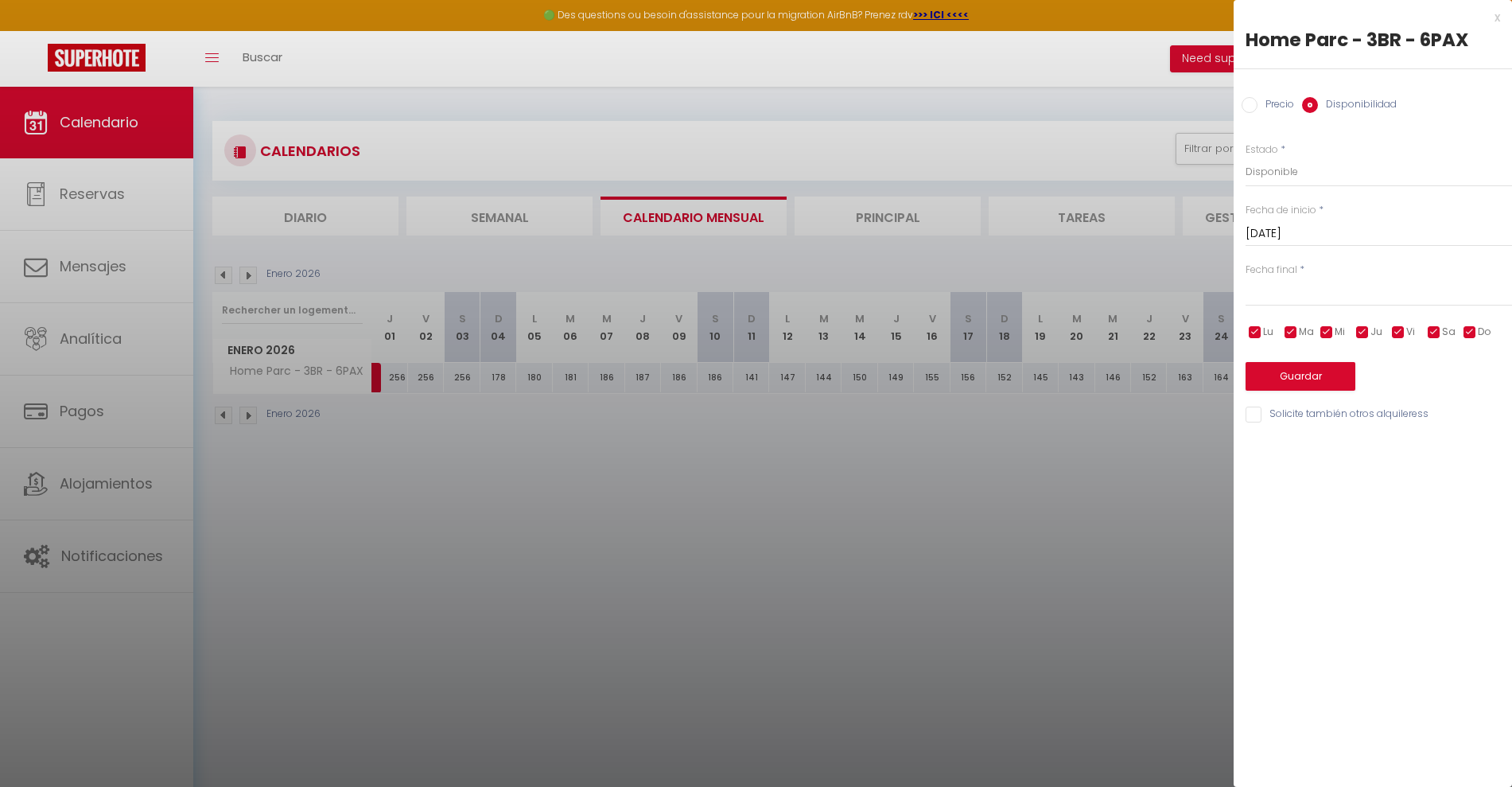
click at [1292, 303] on input "text" at bounding box center [1378, 293] width 267 height 21
click at [1295, 176] on select "Disponible Deshabilitado" at bounding box center [1378, 172] width 267 height 31
click at [1295, 283] on input "text" at bounding box center [1378, 293] width 267 height 21
click at [426, 369] on div at bounding box center [756, 394] width 1512 height 787
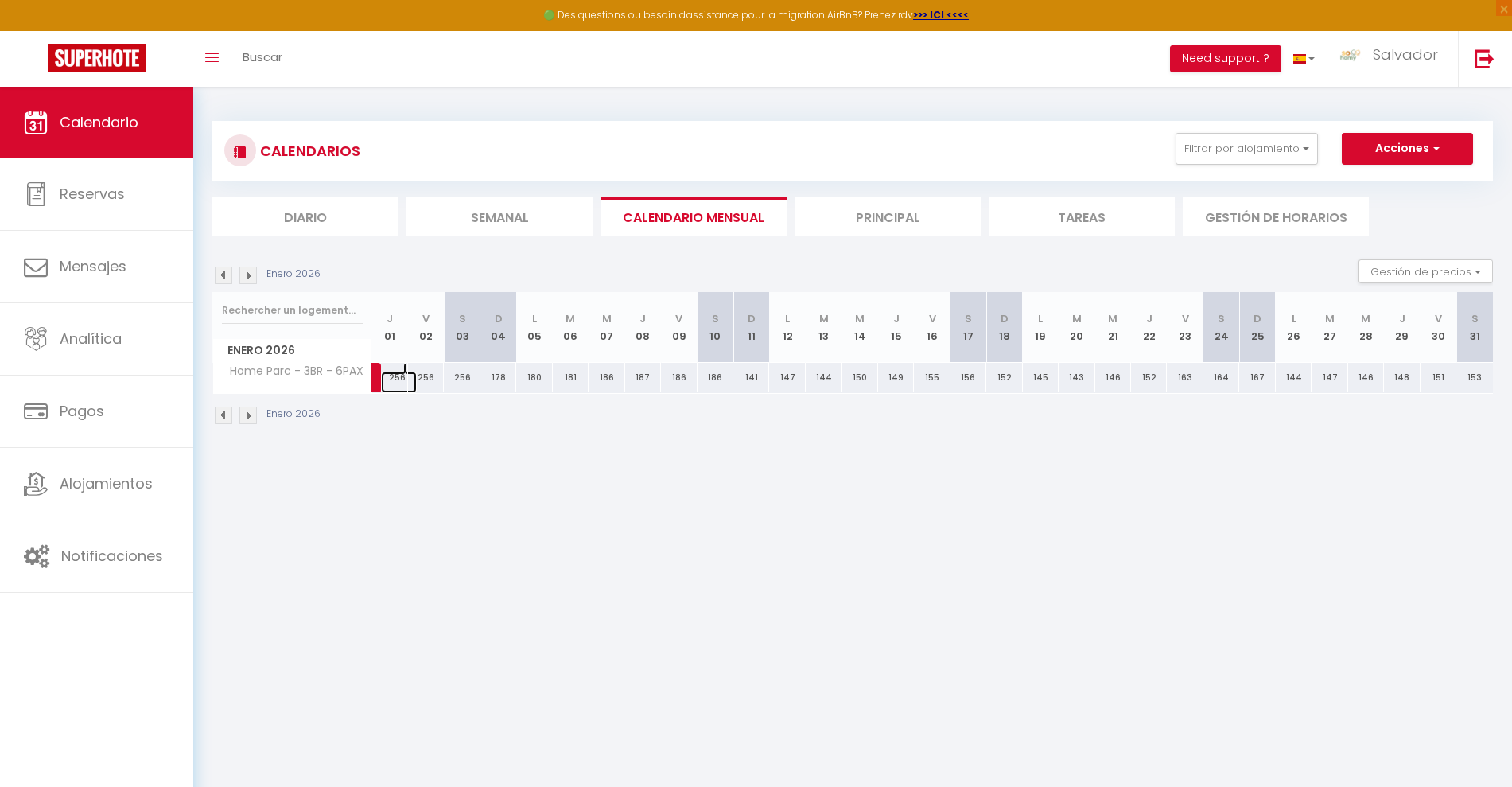
click at [402, 377] on link at bounding box center [399, 383] width 36 height 22
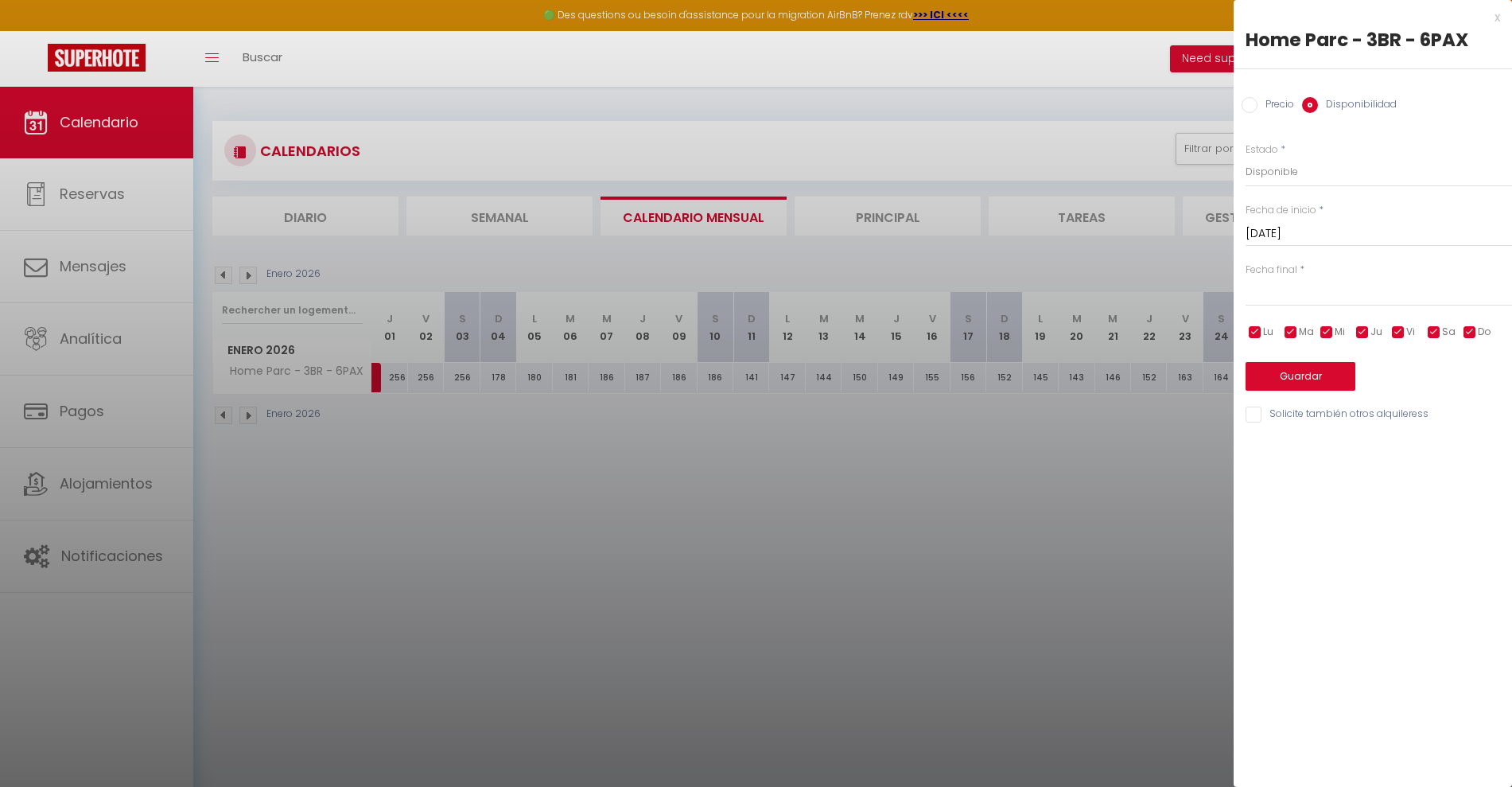
click at [1281, 288] on input "text" at bounding box center [1378, 293] width 267 height 21
click at [1477, 325] on span ">" at bounding box center [1466, 320] width 34 height 31
click at [1047, 508] on div at bounding box center [756, 394] width 1512 height 787
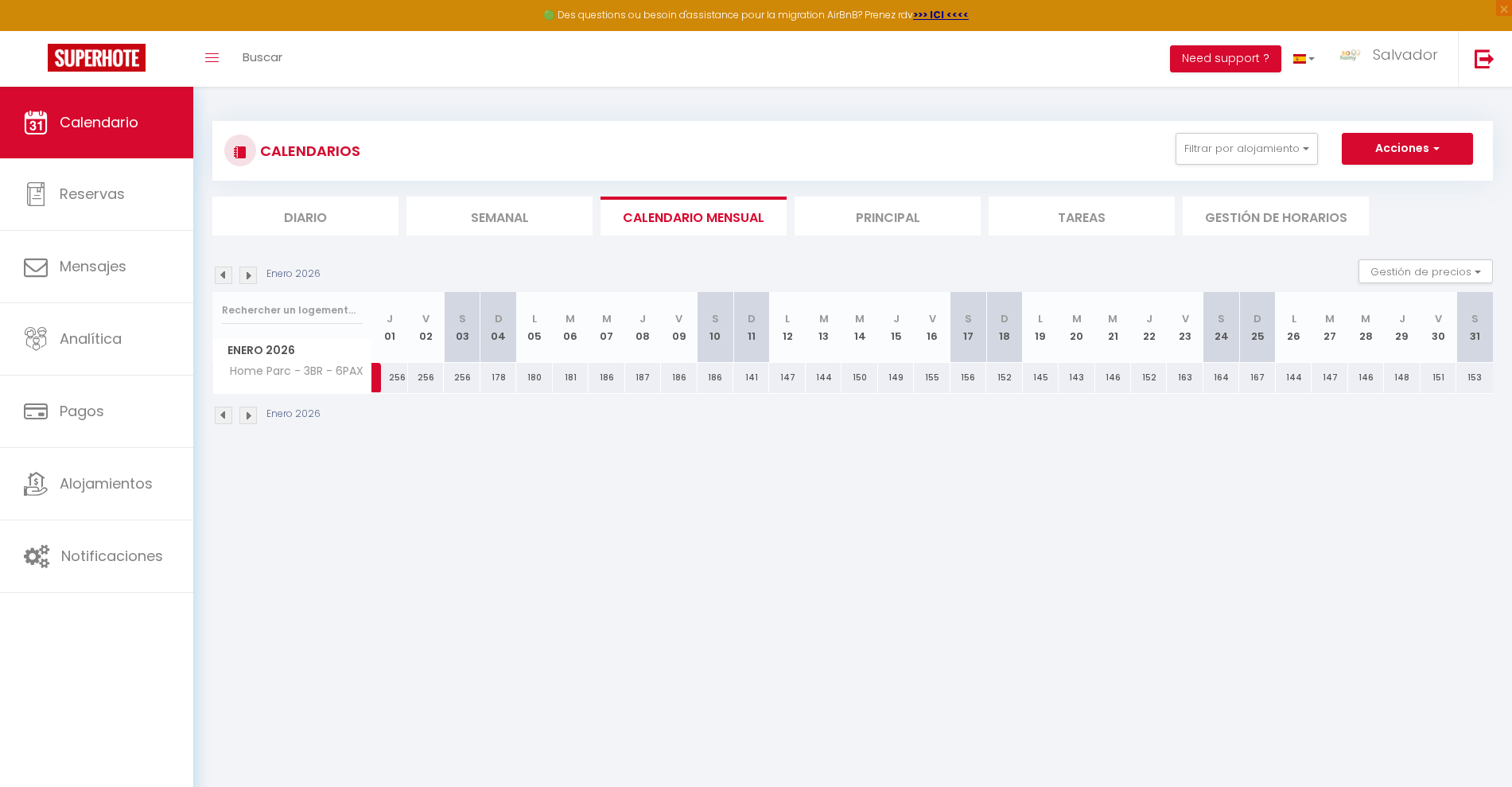
click at [384, 455] on div "CALENDARIOS Filtrar por alojamiento Sous-Loc Refuge Naturel - 1BR - 4PAX Oasis …" at bounding box center [852, 273] width 1318 height 373
click at [246, 268] on img at bounding box center [248, 275] width 17 height 17
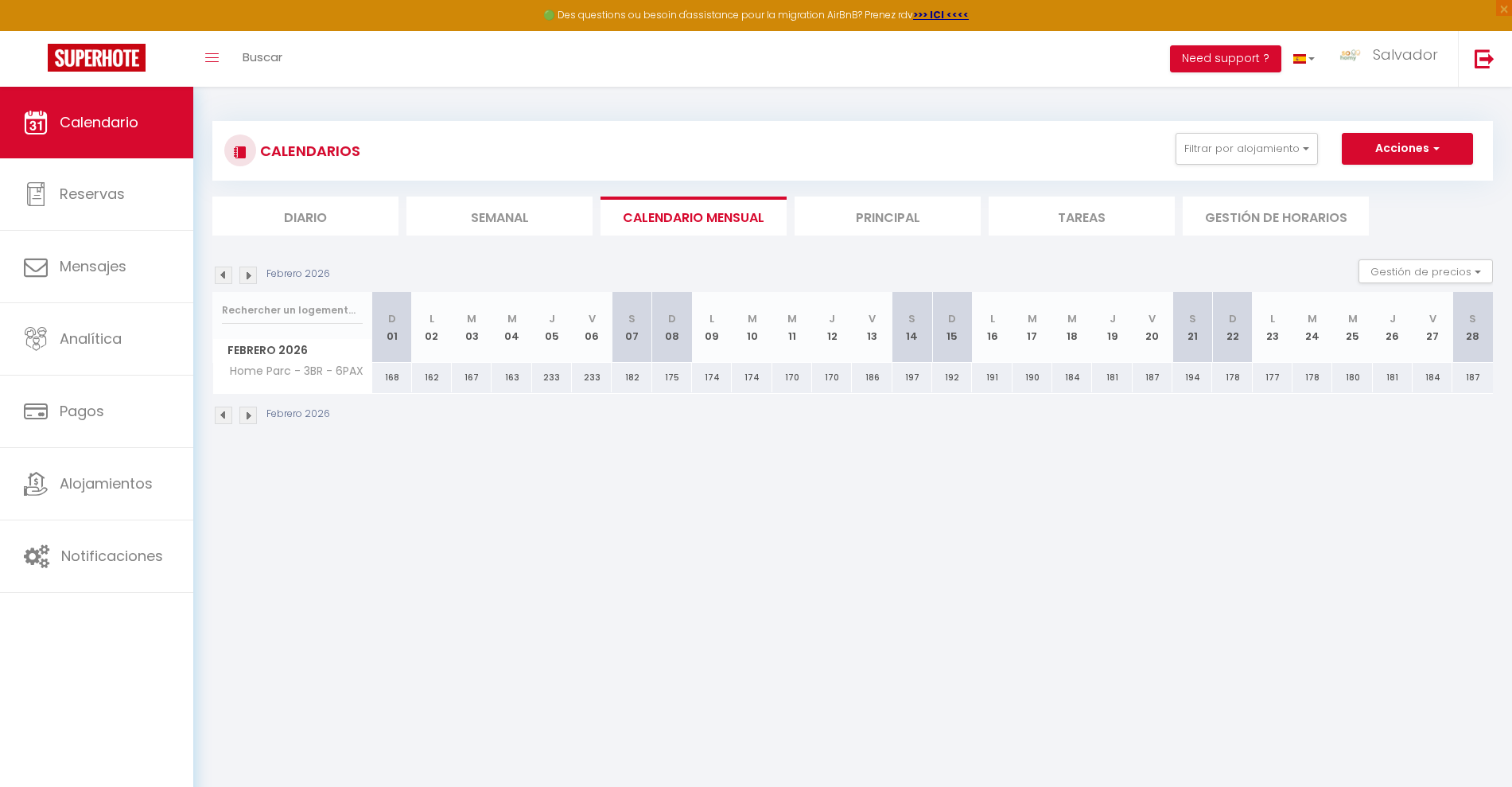
click at [246, 268] on img at bounding box center [248, 275] width 17 height 17
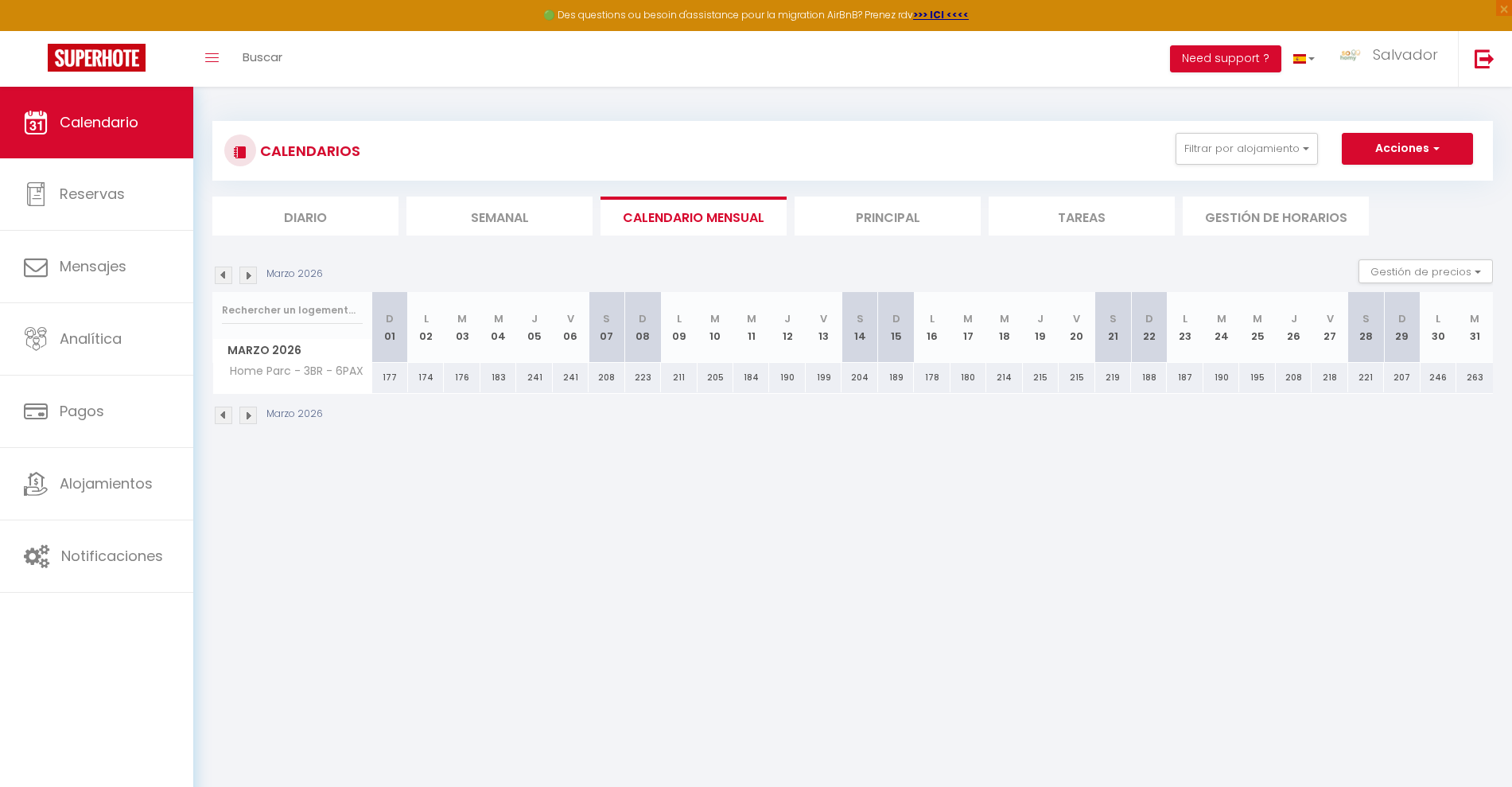
click at [246, 268] on img at bounding box center [248, 275] width 17 height 17
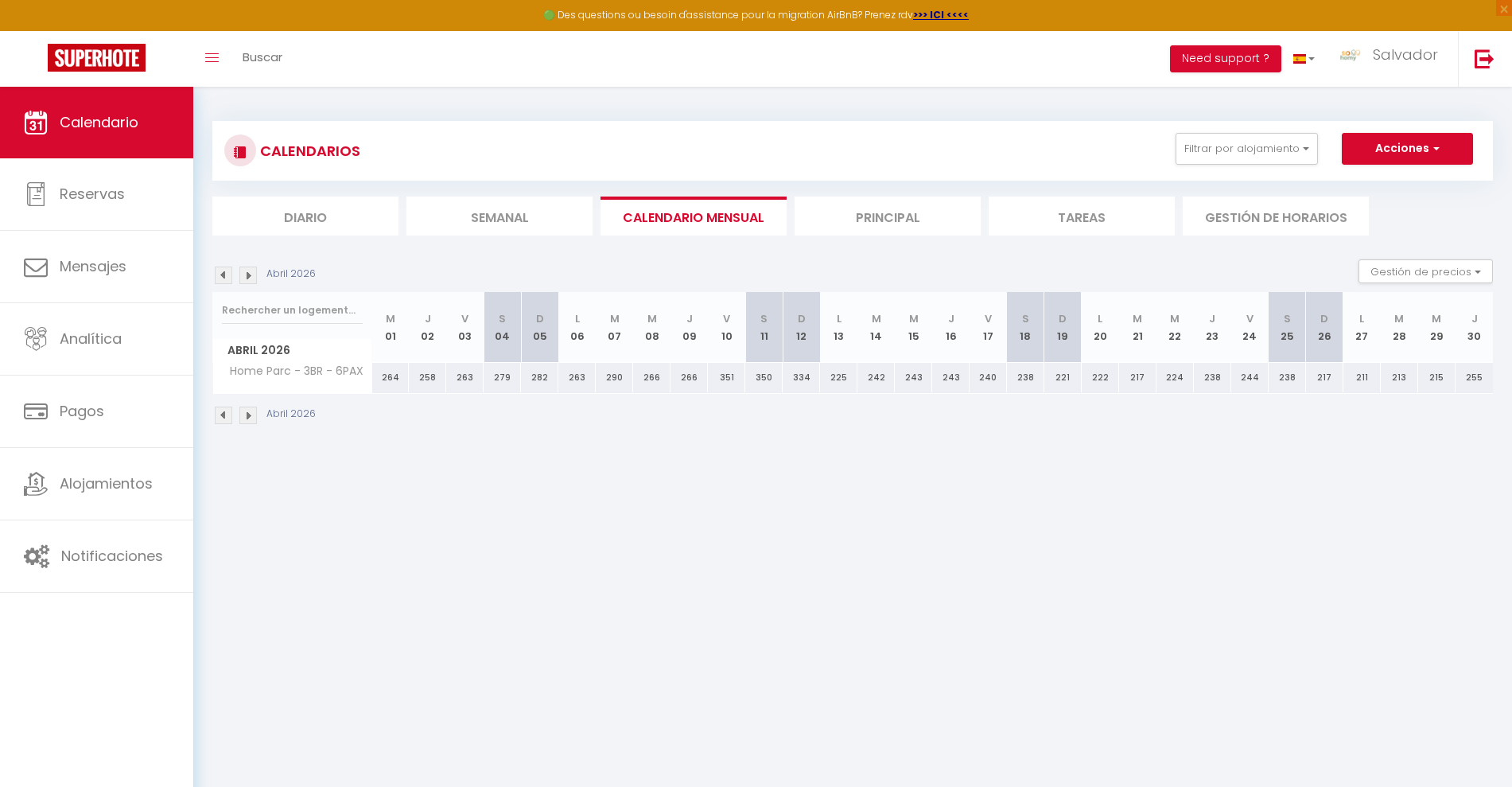
click at [246, 268] on img at bounding box center [248, 275] width 17 height 17
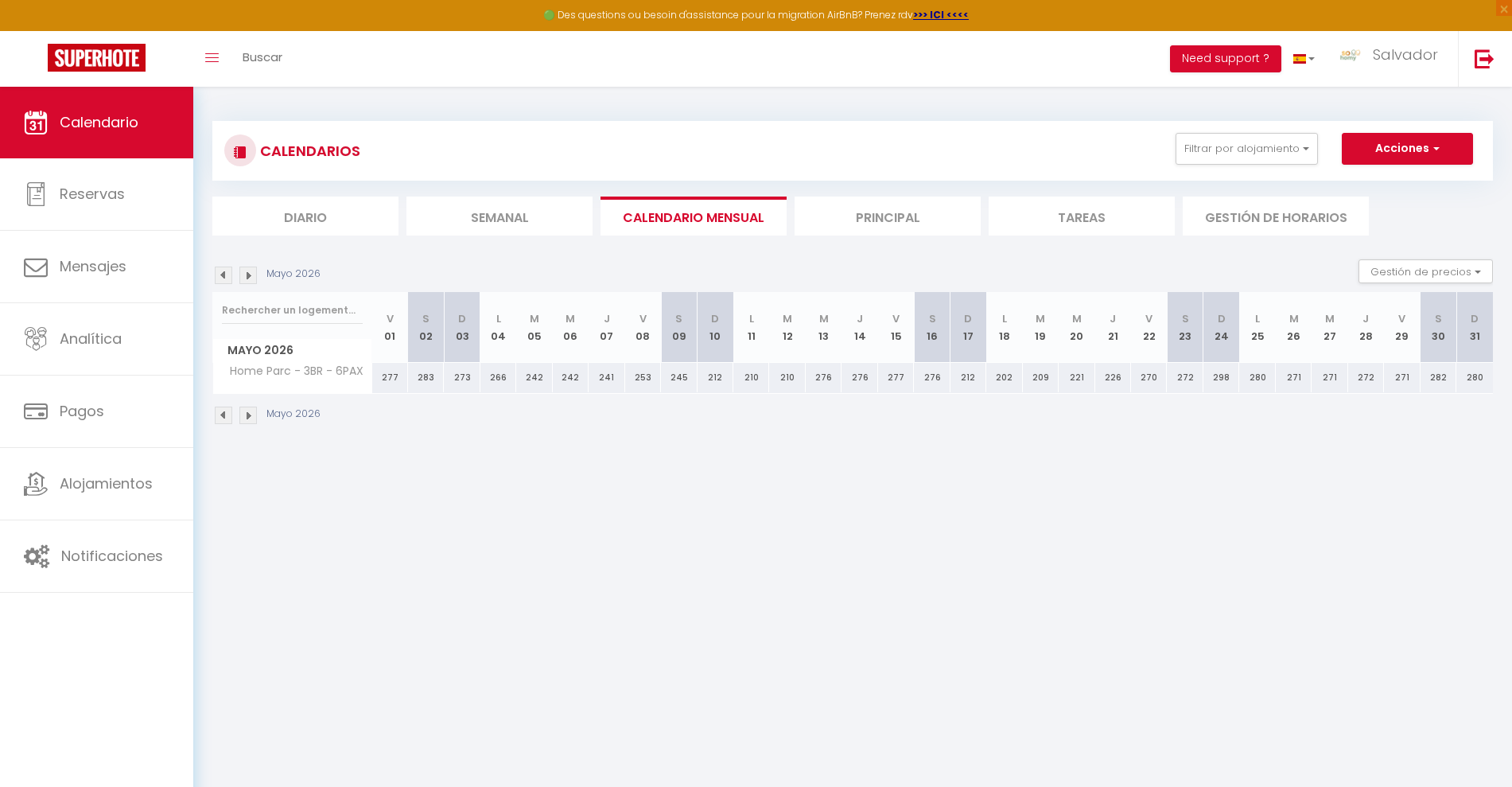
click at [246, 268] on img at bounding box center [248, 275] width 17 height 17
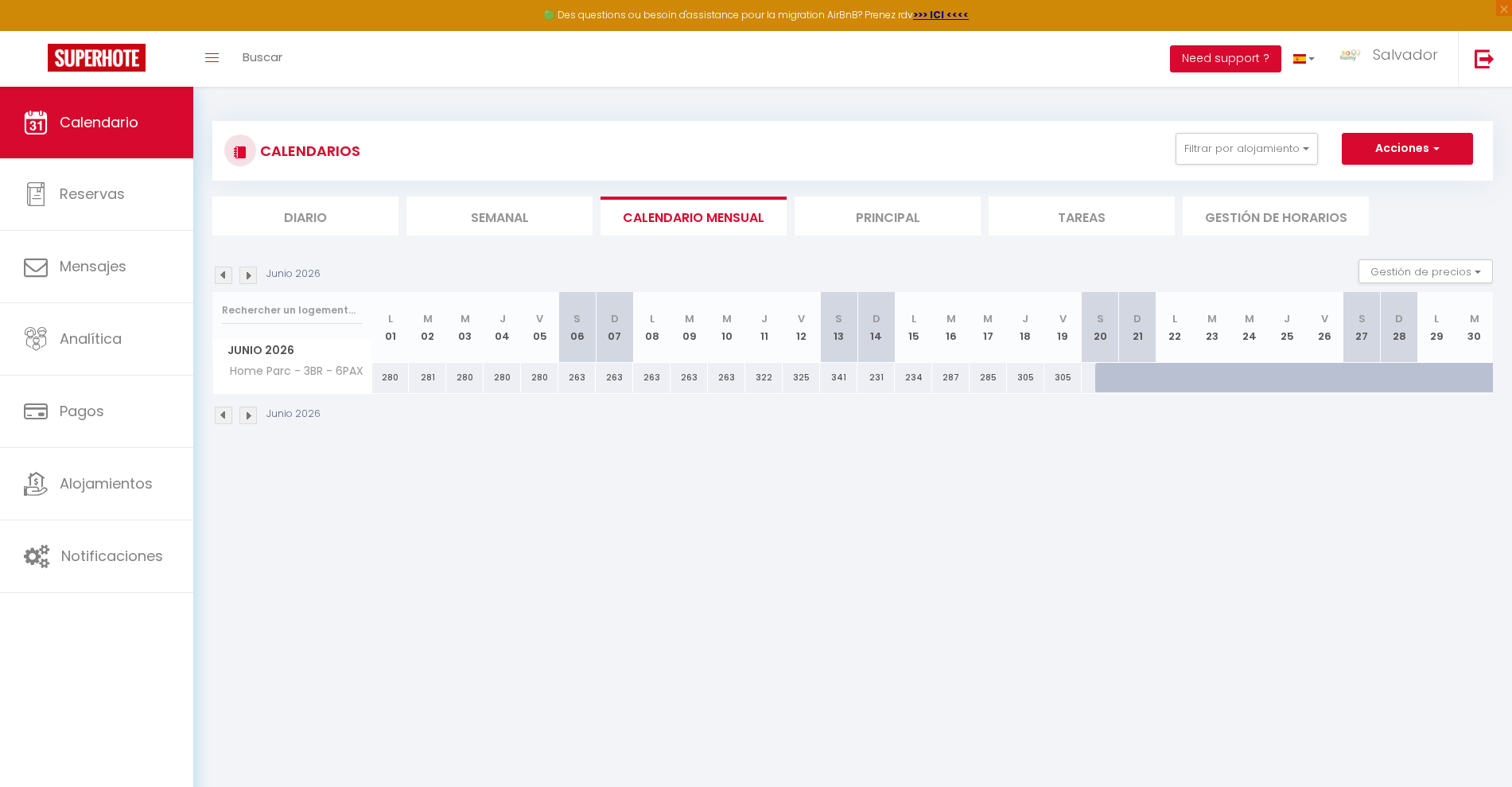
click at [246, 268] on img at bounding box center [248, 275] width 17 height 17
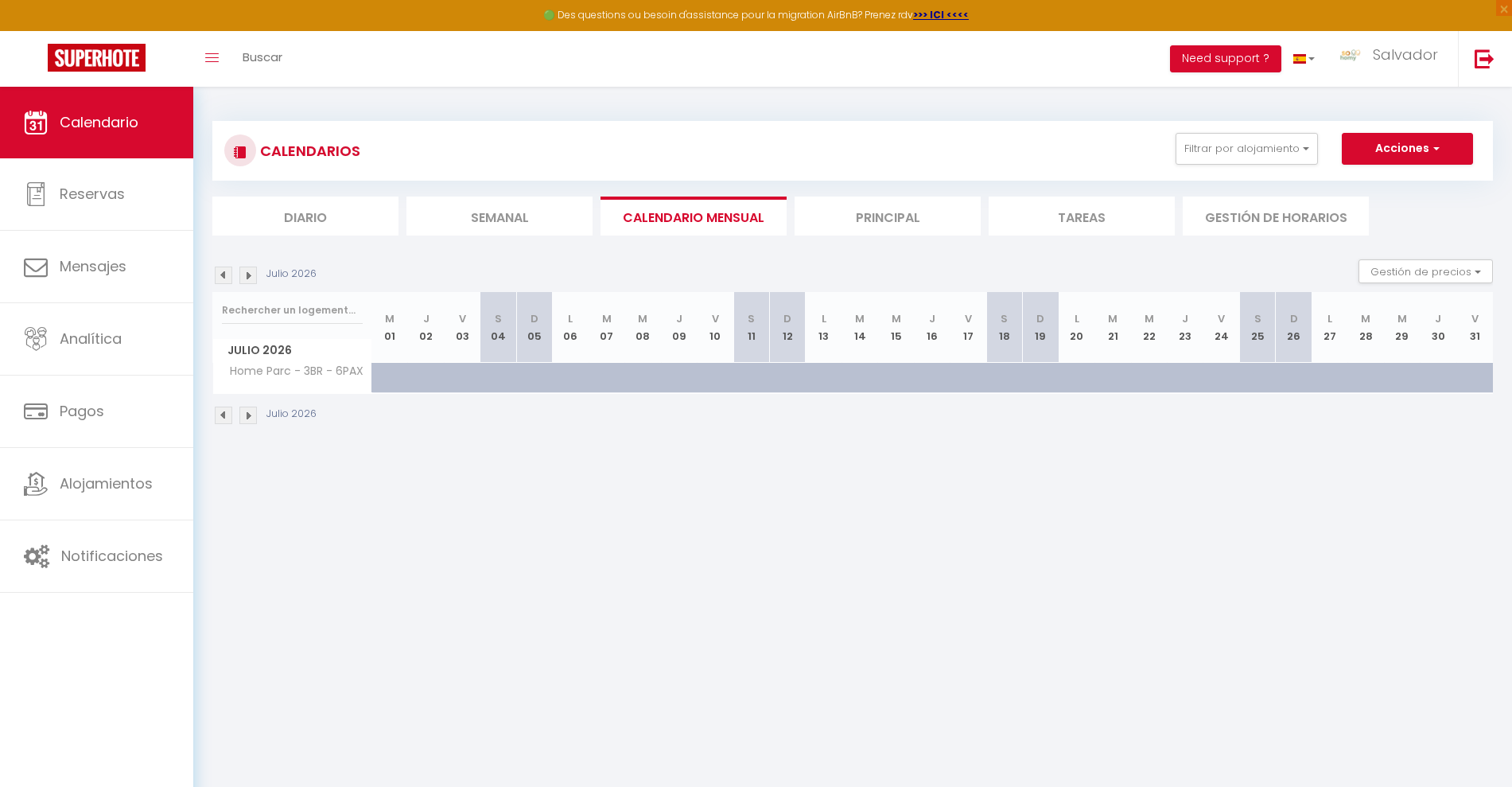
click at [246, 268] on img at bounding box center [248, 275] width 17 height 17
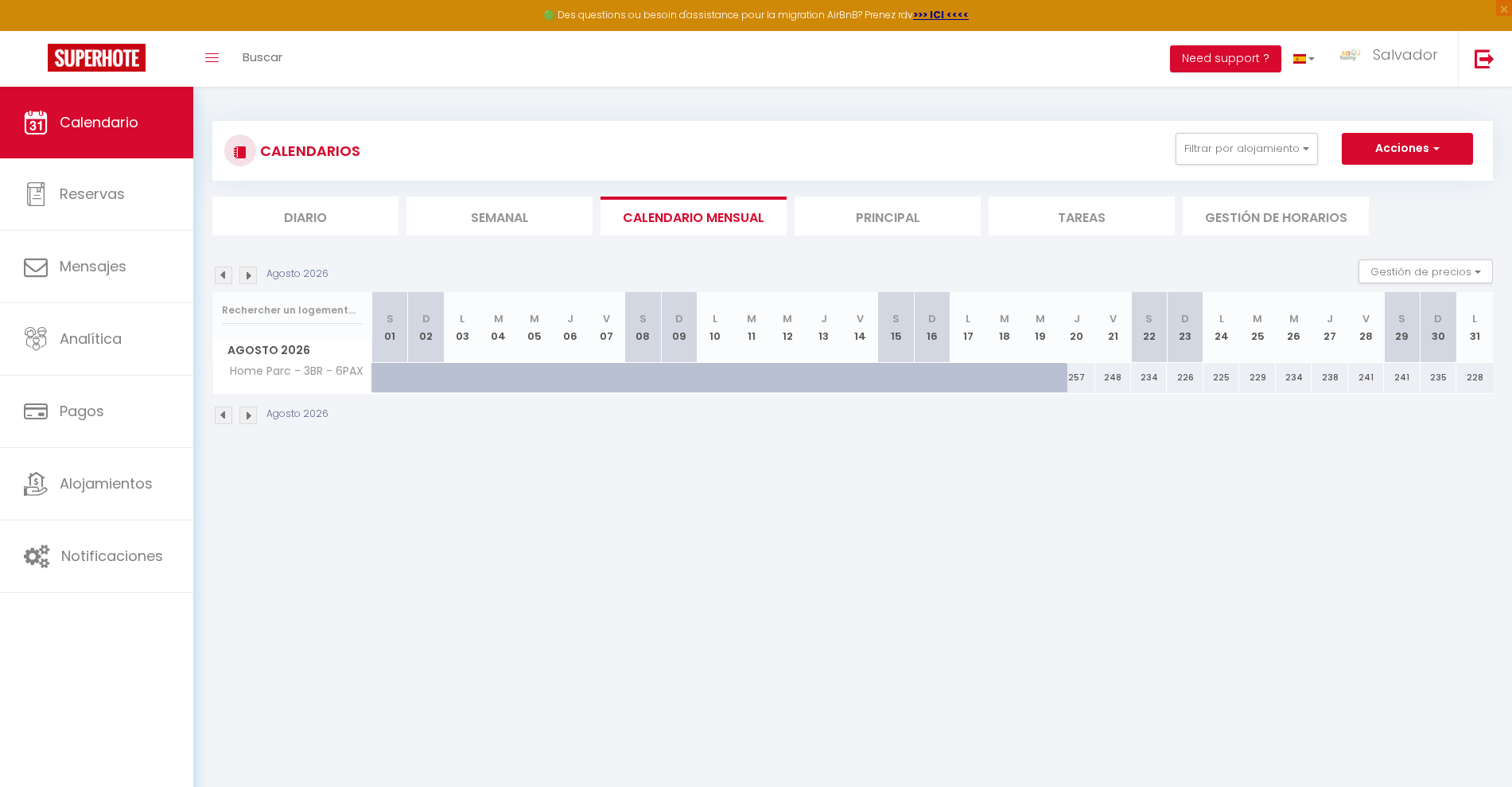
click at [246, 268] on img at bounding box center [248, 275] width 17 height 17
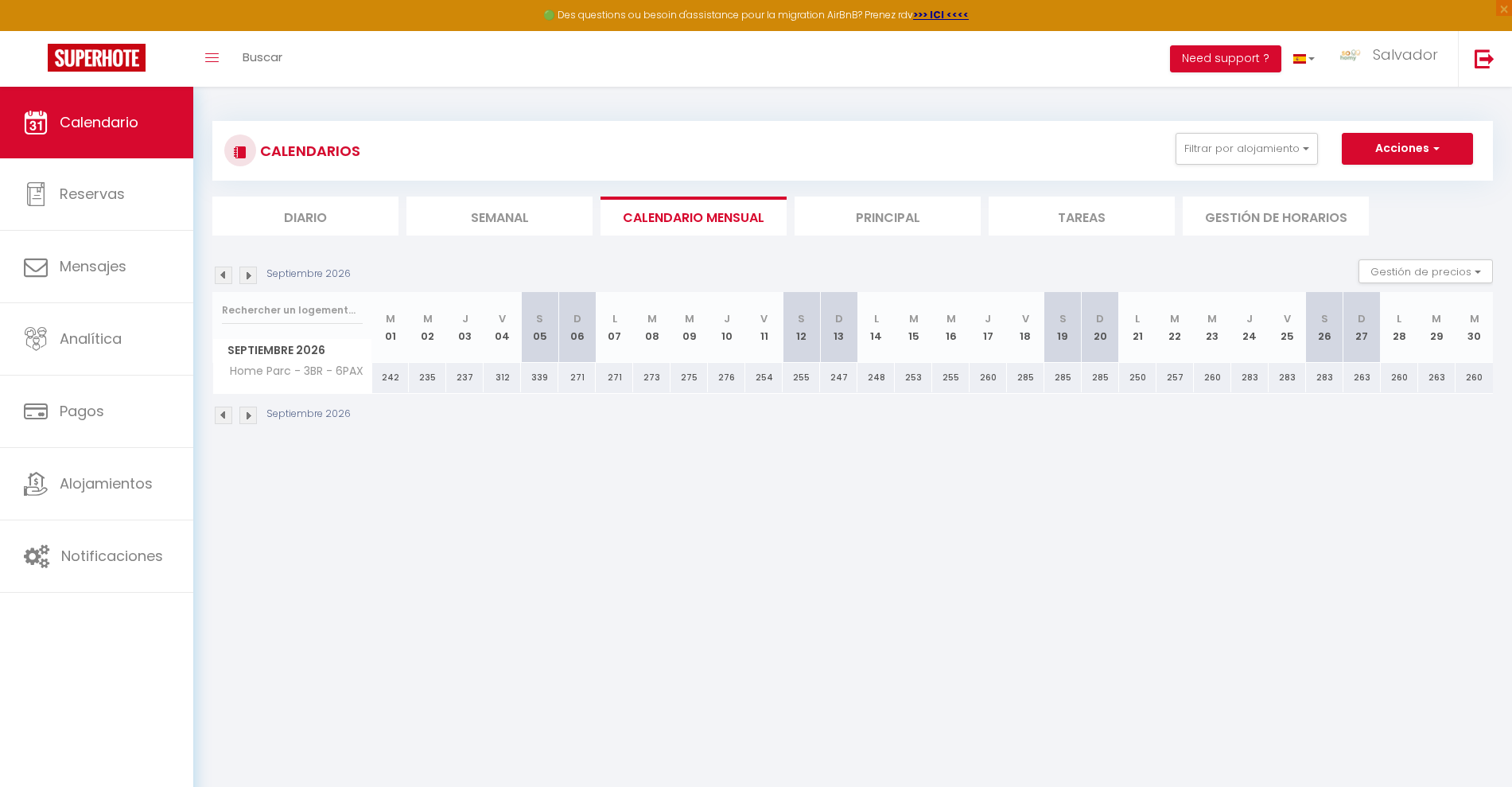
click at [246, 268] on img at bounding box center [248, 275] width 17 height 17
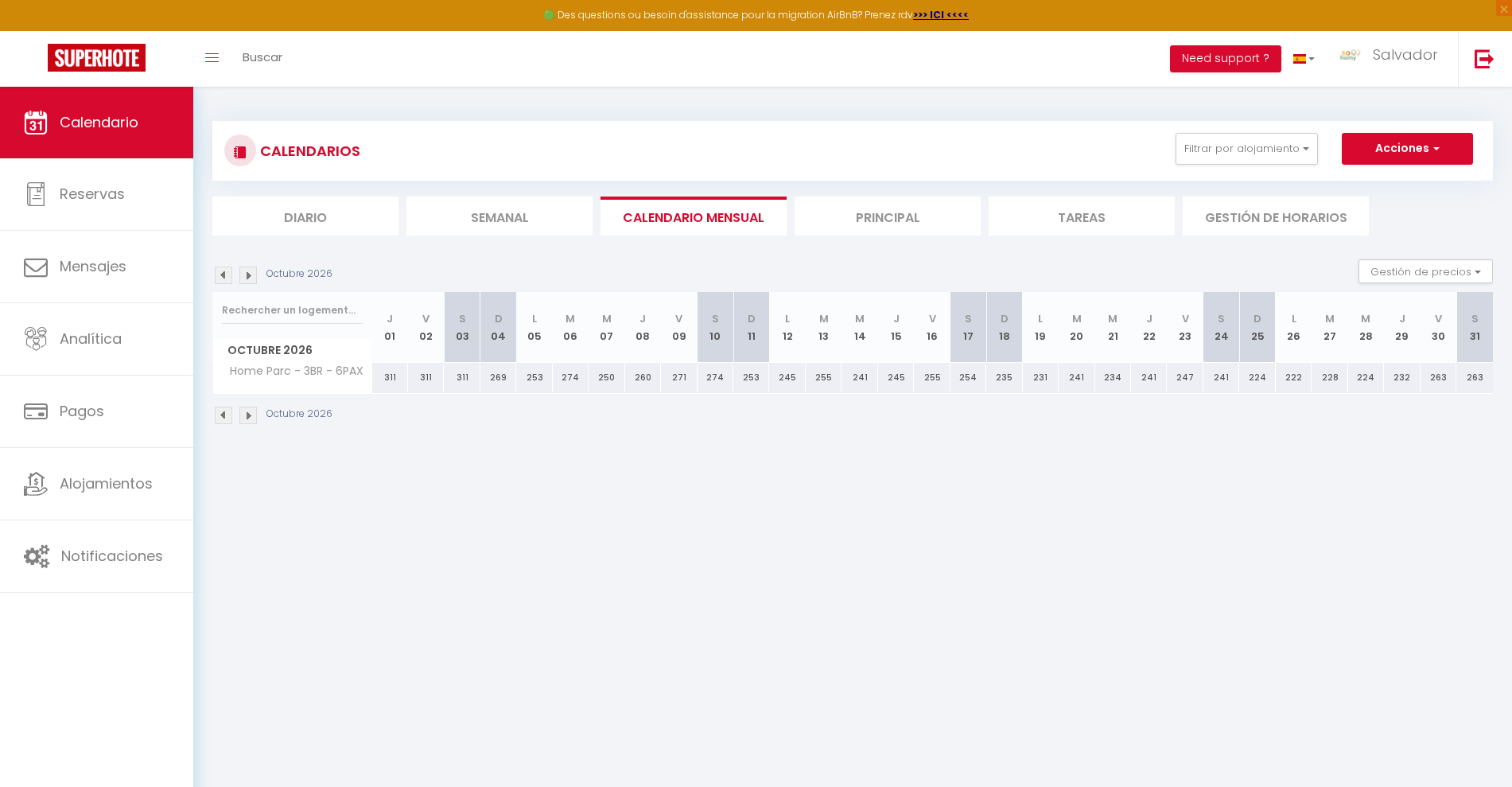
click at [392, 376] on div "311" at bounding box center [390, 377] width 36 height 30
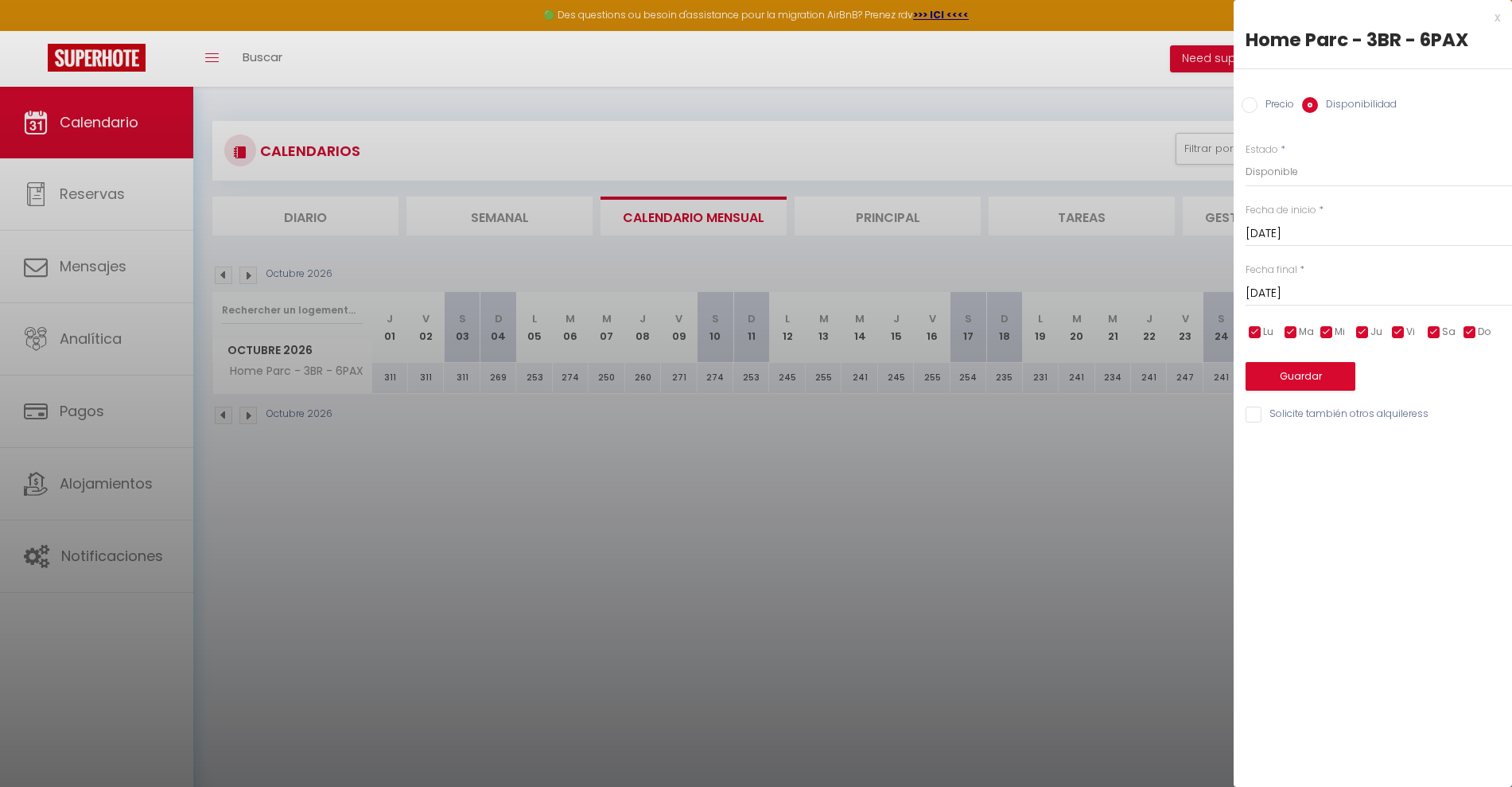
click at [1275, 288] on input "[DATE]" at bounding box center [1378, 293] width 267 height 21
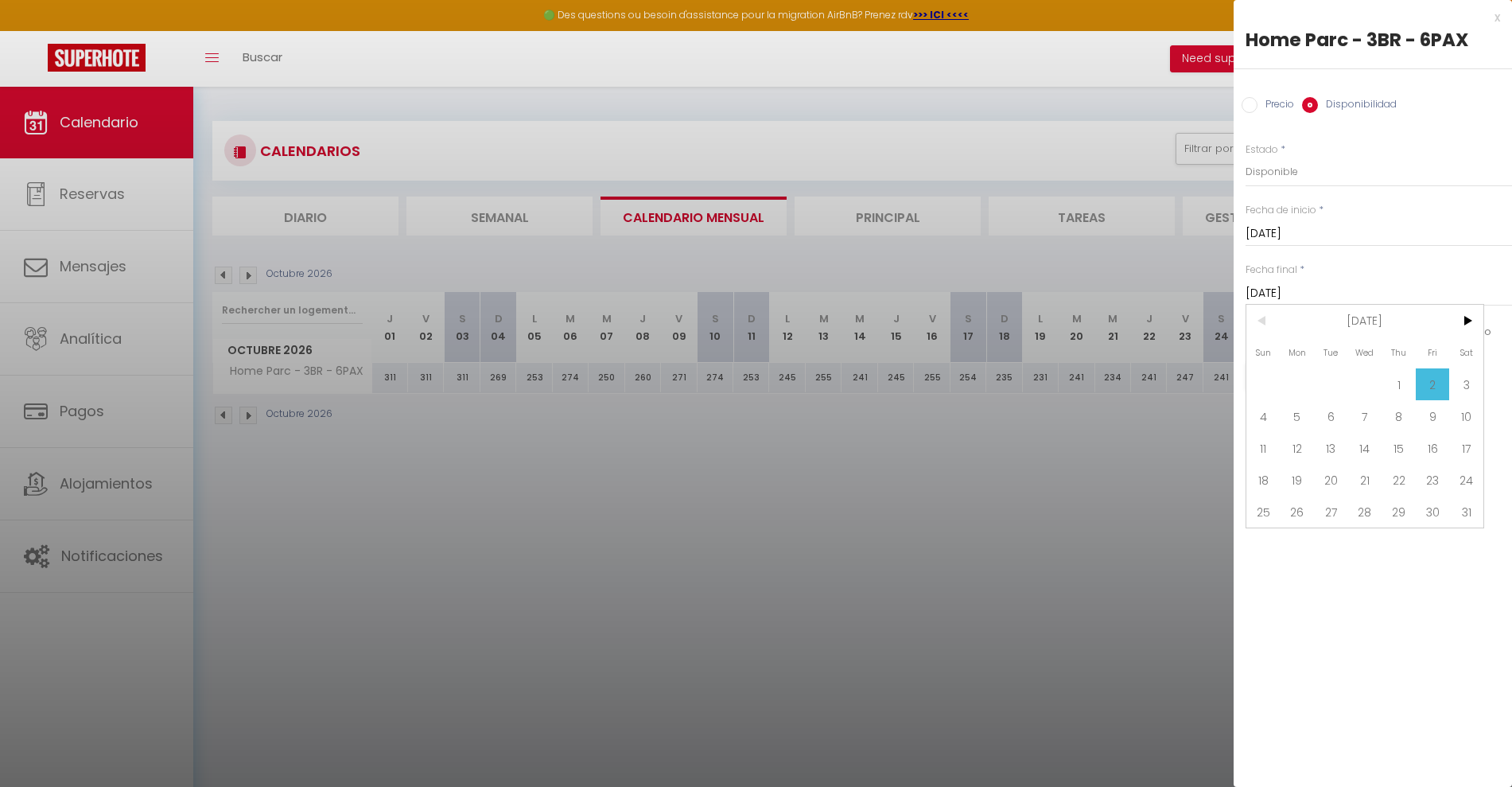
click at [1470, 323] on span ">" at bounding box center [1466, 320] width 34 height 31
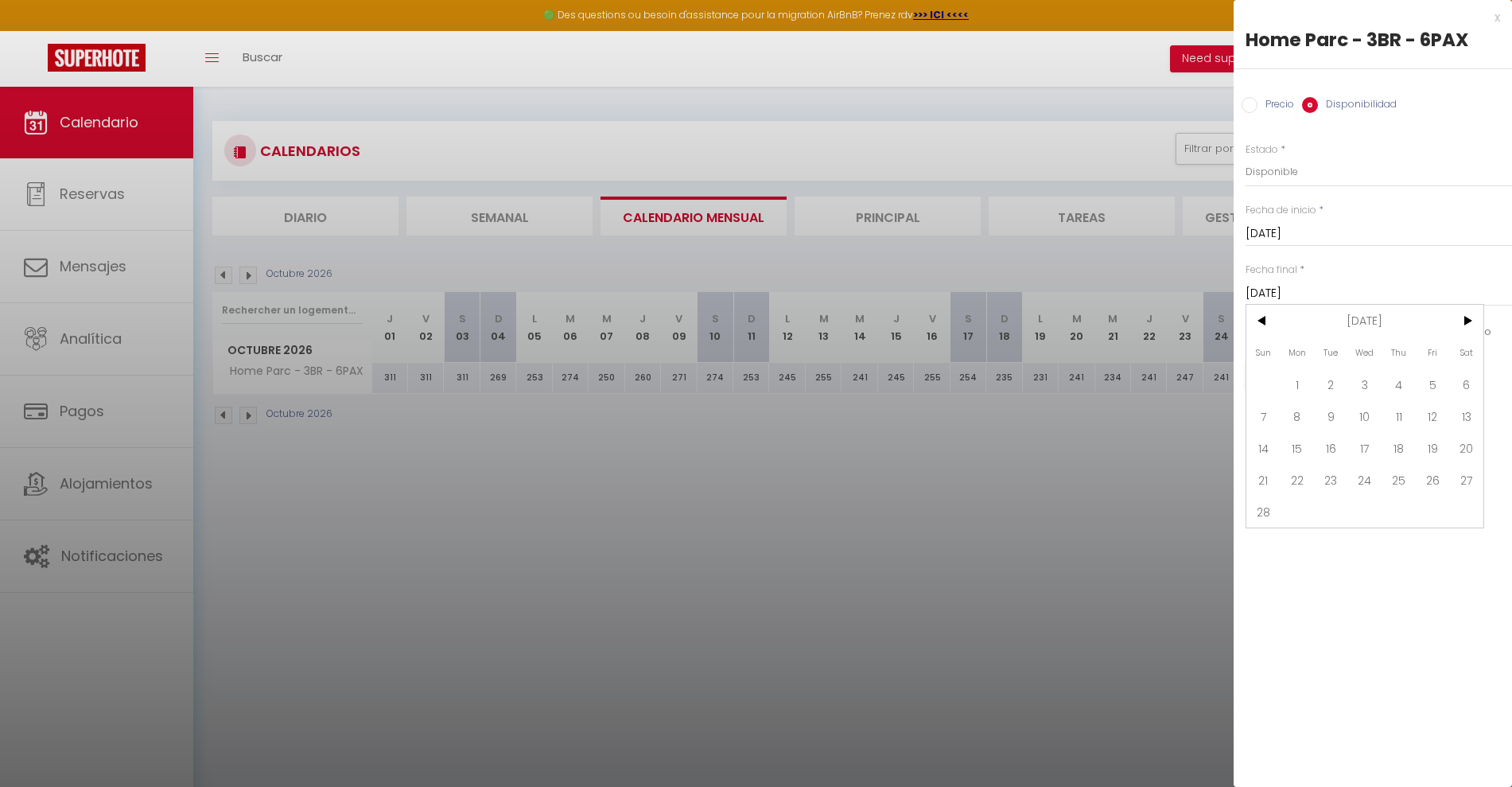
click at [1470, 323] on span ">" at bounding box center [1466, 320] width 34 height 31
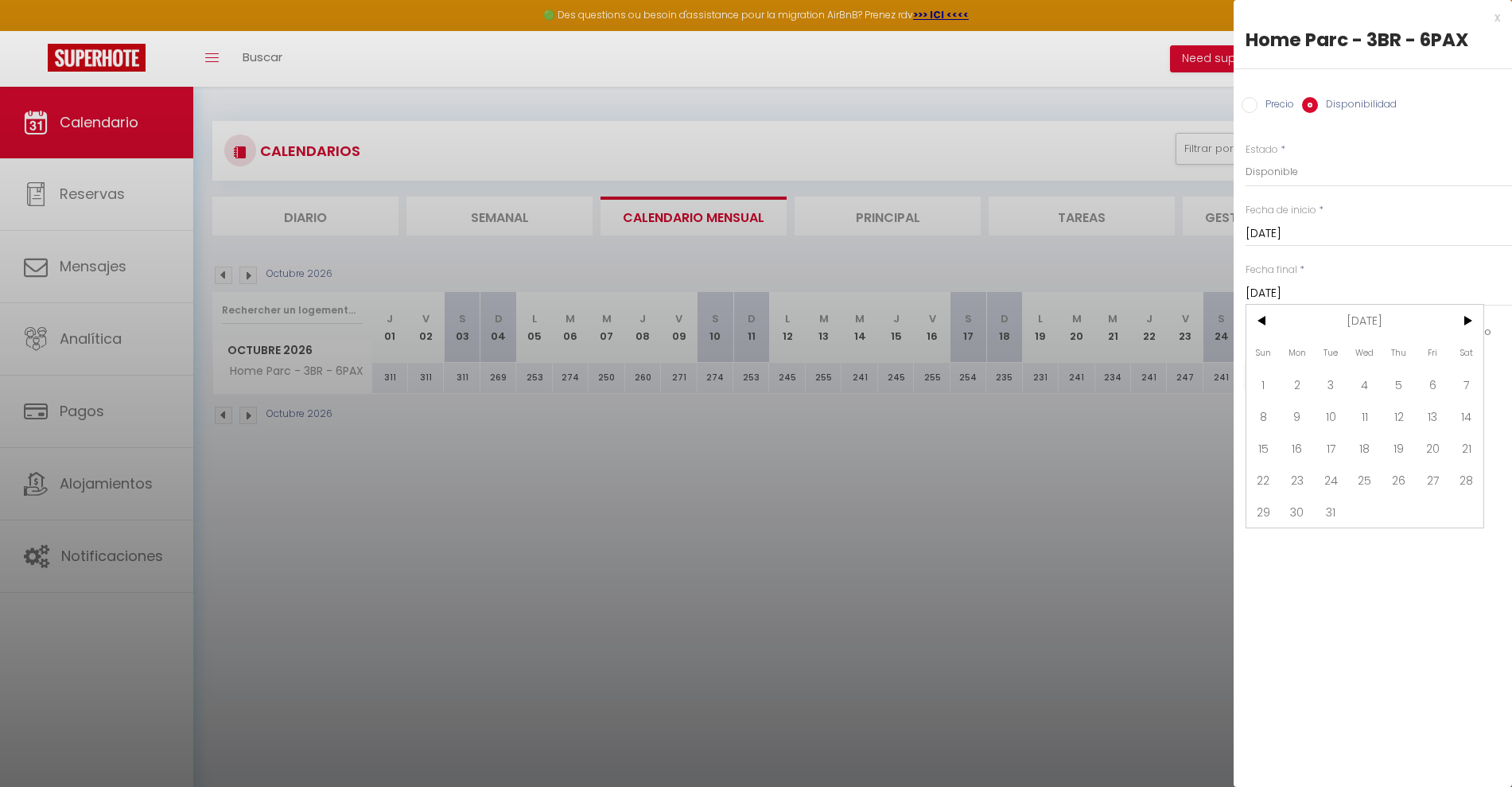
click at [1470, 323] on span ">" at bounding box center [1466, 320] width 34 height 31
click at [1389, 500] on span "30" at bounding box center [1398, 511] width 34 height 31
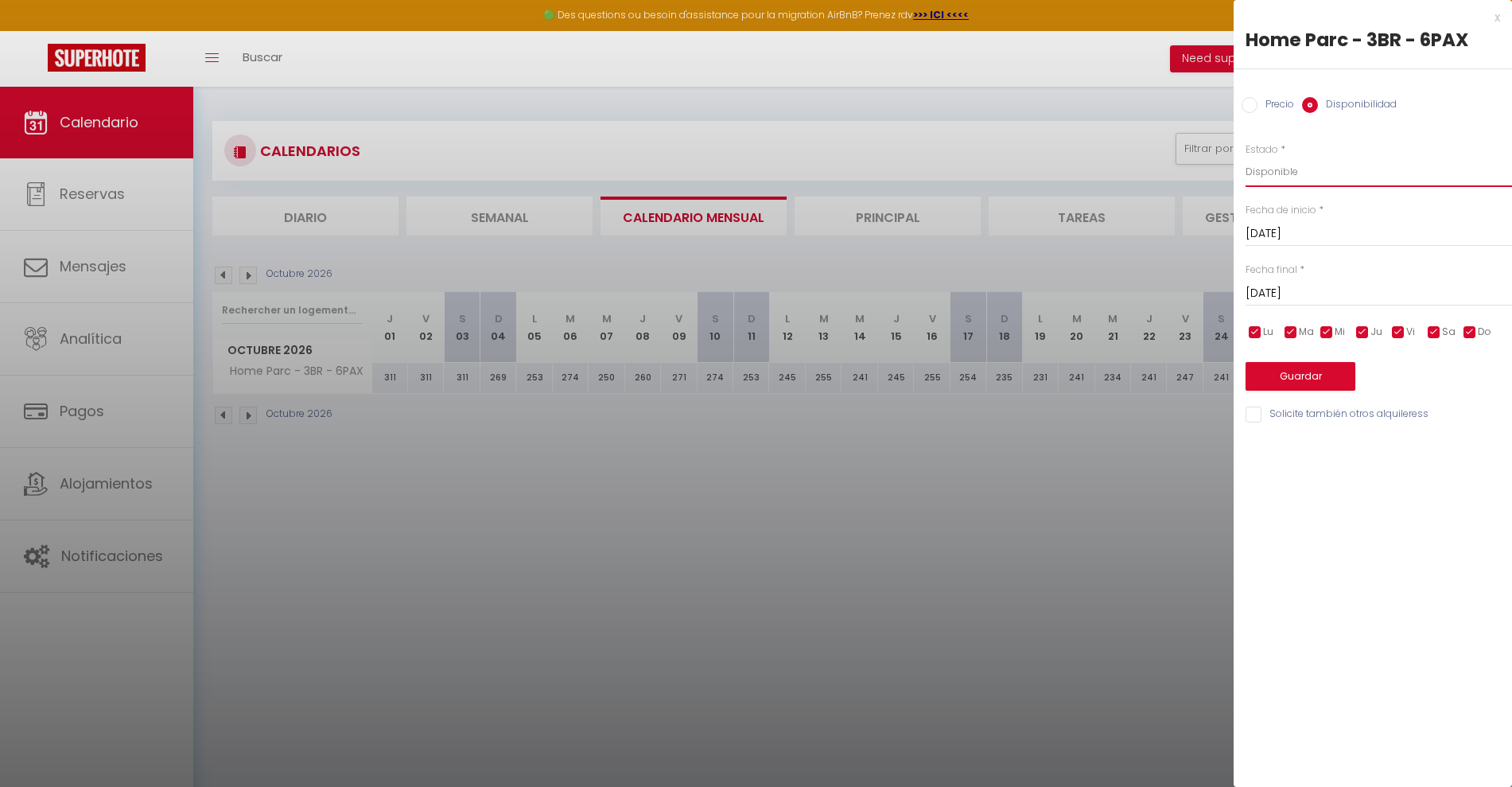
click at [1285, 160] on select "Disponible Deshabilitado" at bounding box center [1378, 172] width 267 height 31
click at [1245, 156] on select "Disponible Deshabilitado" at bounding box center [1378, 172] width 267 height 31
click at [1273, 377] on button "Guardar" at bounding box center [1300, 376] width 110 height 29
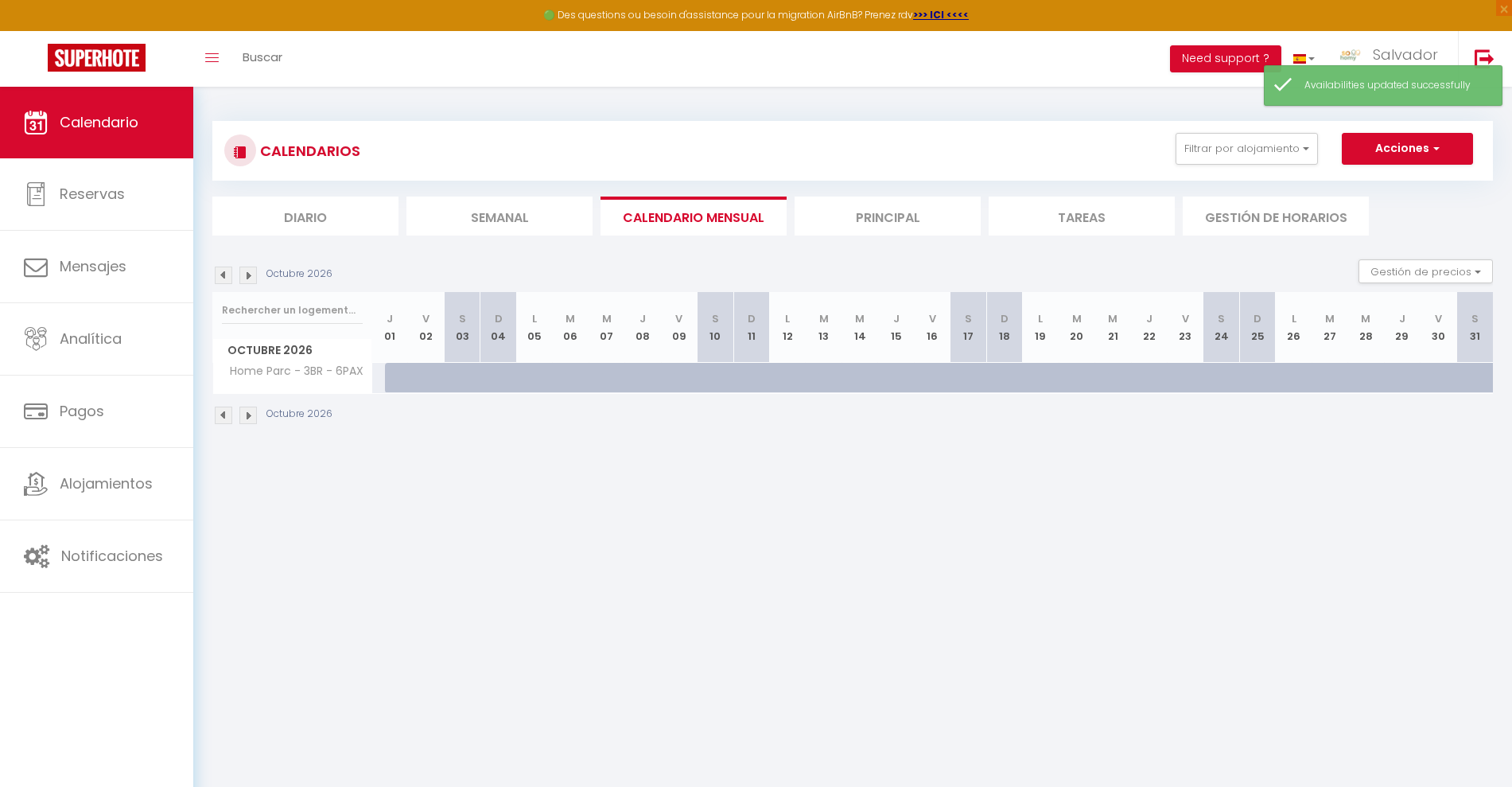
click at [223, 275] on img at bounding box center [223, 275] width 17 height 17
